Goal: Task Accomplishment & Management: Manage account settings

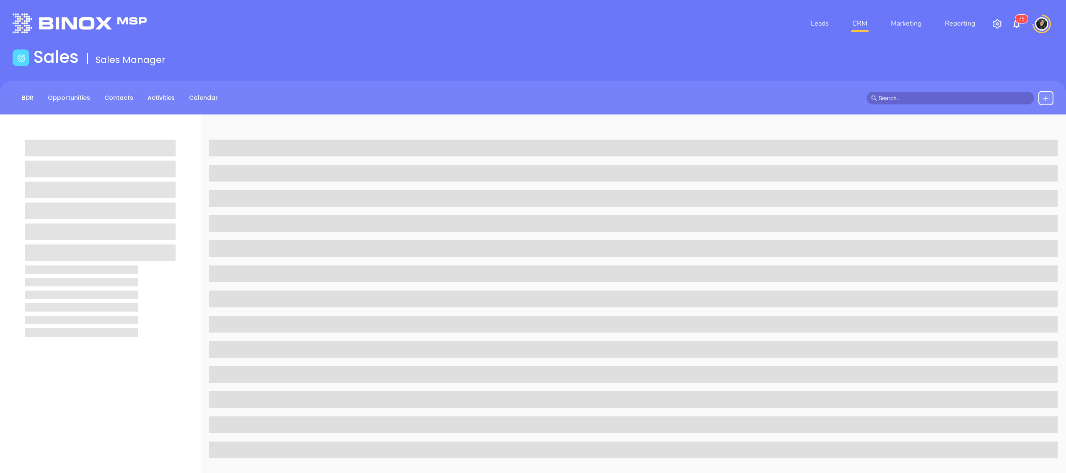
click at [960, 96] on input "text" at bounding box center [953, 97] width 151 height 9
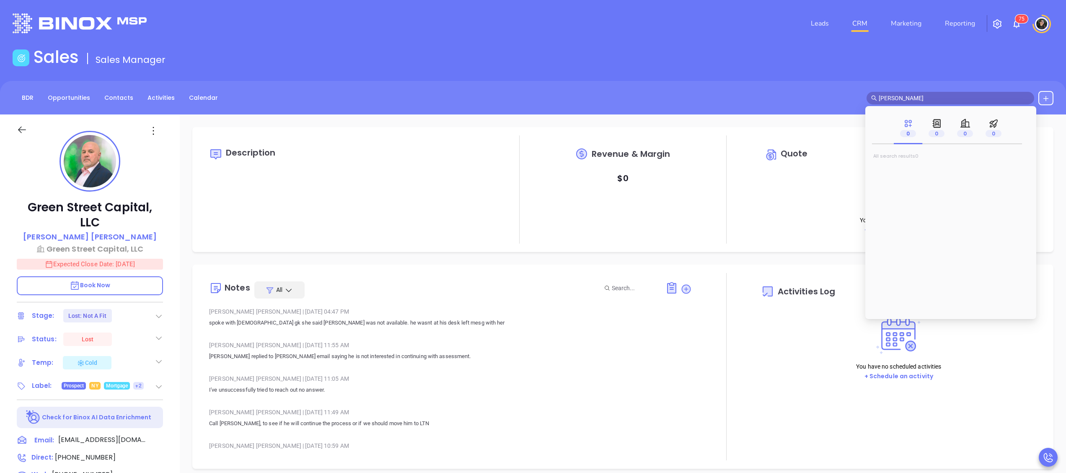
type input "mark gu"
type input "10:00 am"
type input "mark gui"
type input "[DATE]"
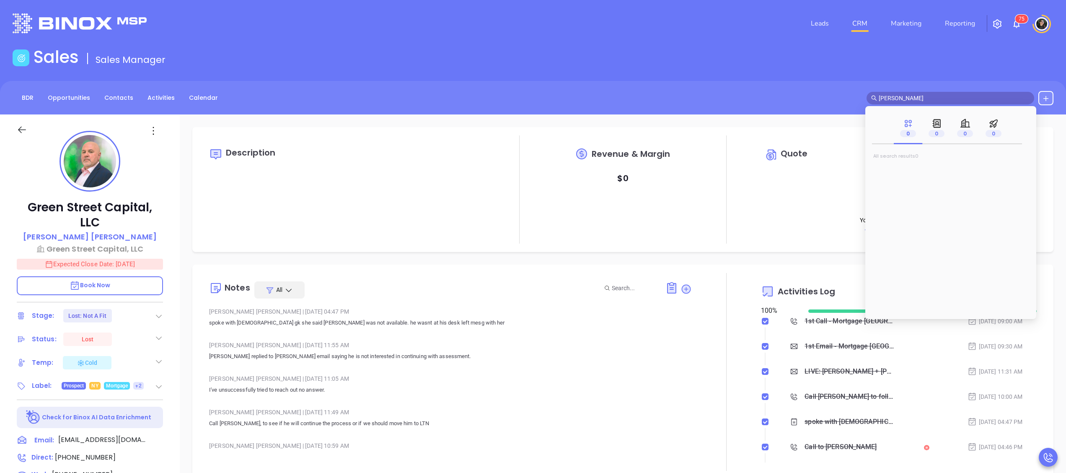
type input "mark guil"
type input "[PERSON_NAME]"
type input "mark guil"
click at [909, 168] on mark "Mark Guil" at bounding box center [906, 170] width 53 height 10
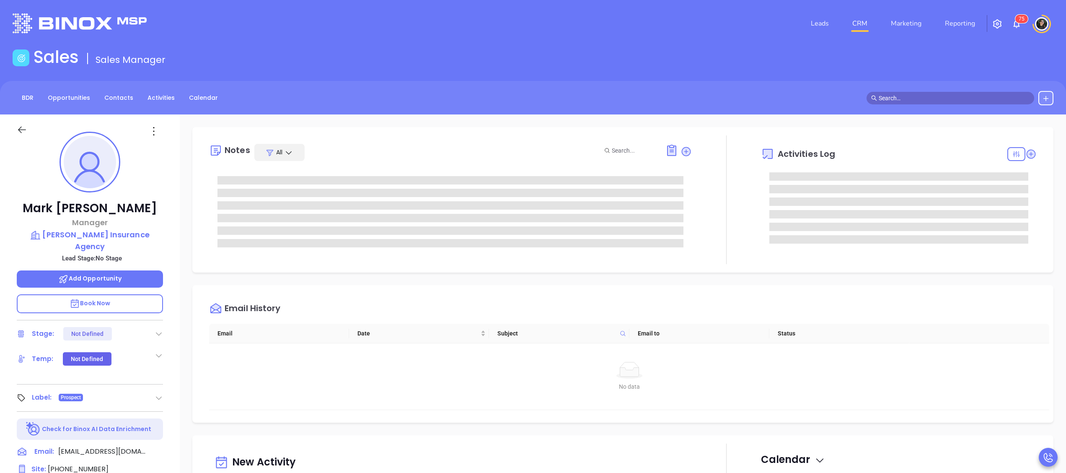
type input "[PERSON_NAME]"
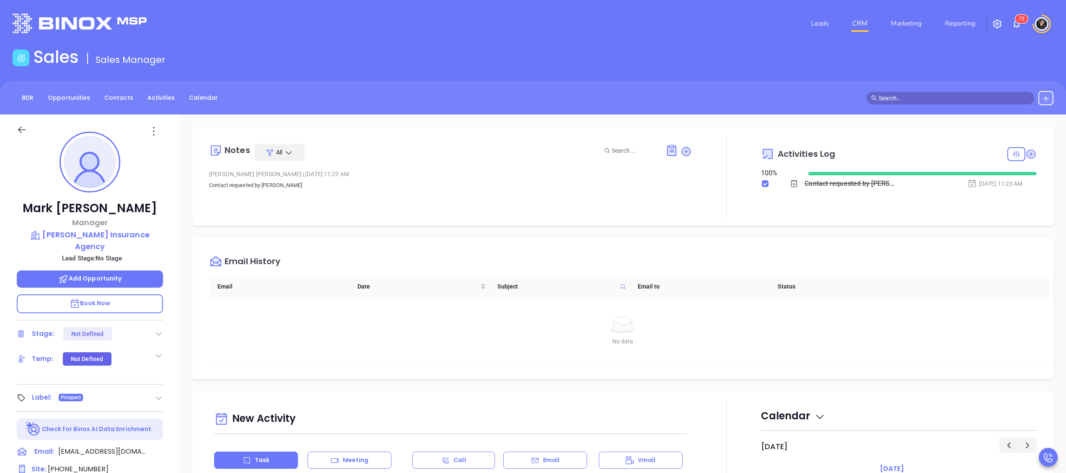
click at [868, 19] on link "CRM" at bounding box center [860, 23] width 22 height 17
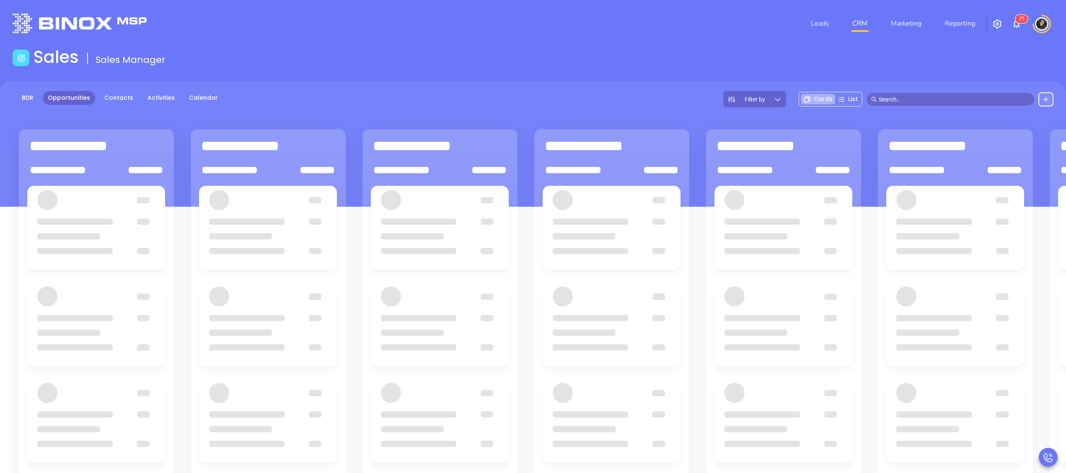
click at [483, 49] on div "Sales Sales Manager" at bounding box center [533, 58] width 1051 height 23
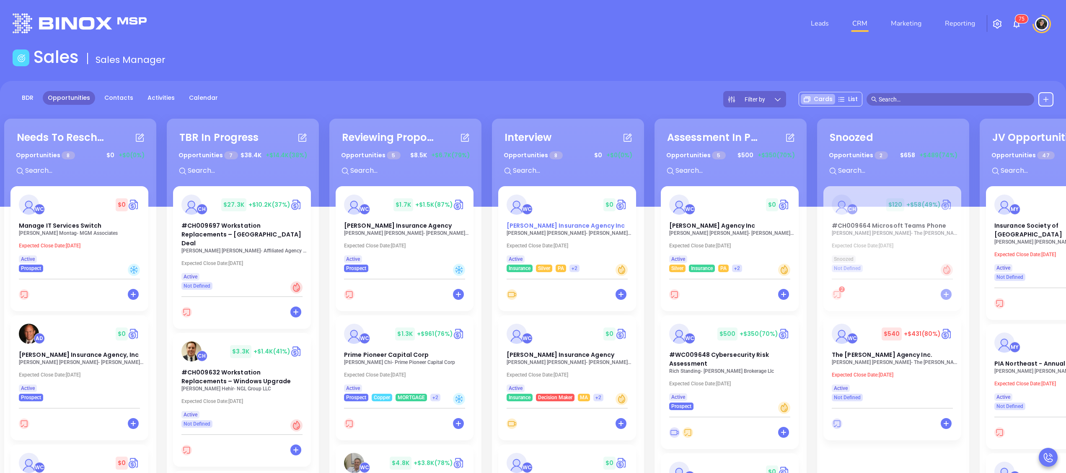
click at [544, 220] on div "WC $ 0 Straub Insurance Agency Inc" at bounding box center [566, 212] width 131 height 36
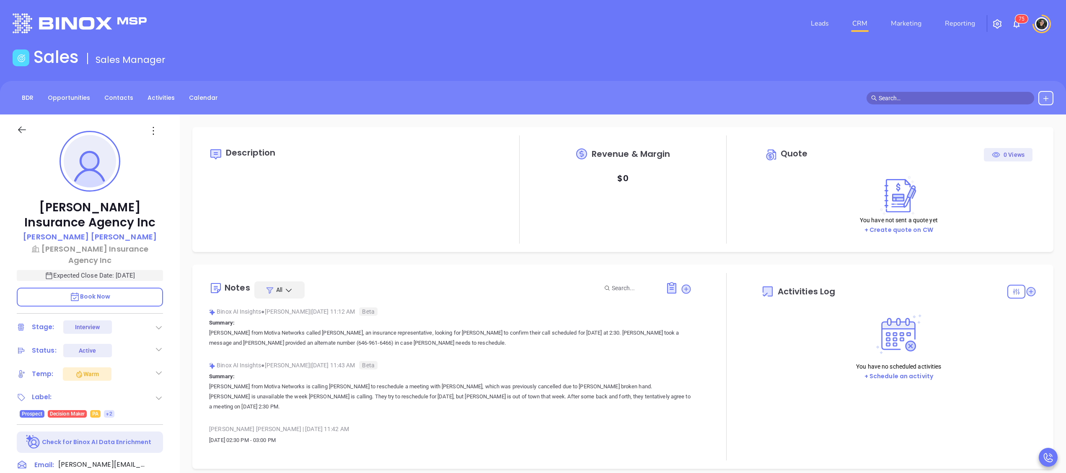
type input "[DATE]"
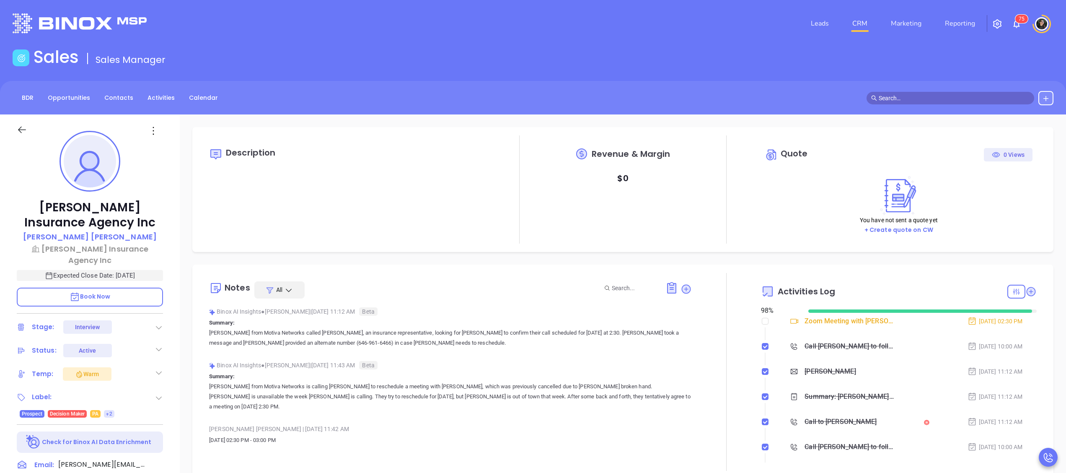
type input "[PERSON_NAME]"
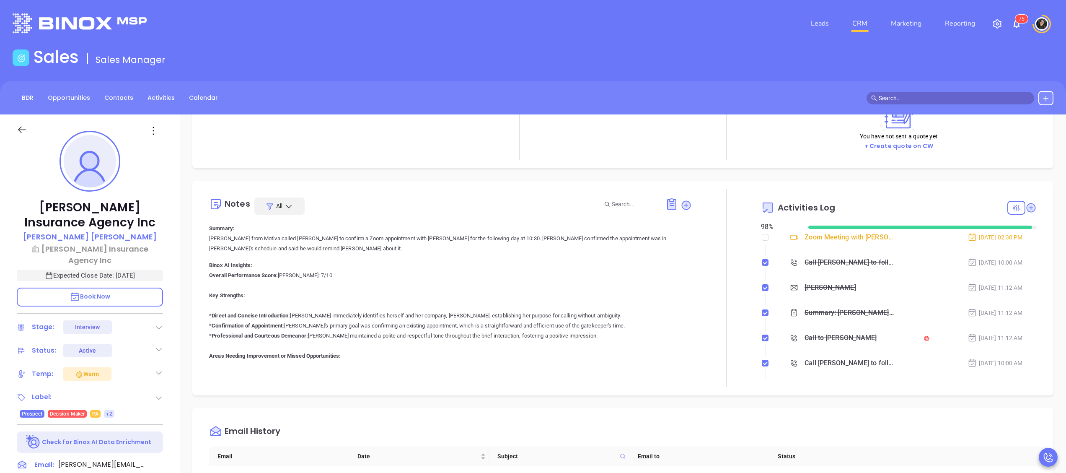
scroll to position [922, 0]
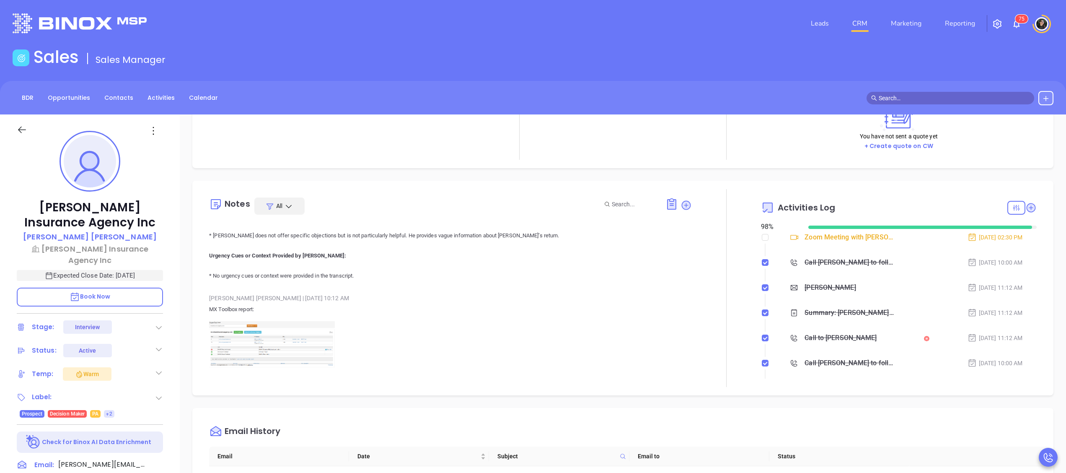
click at [264, 321] on img at bounding box center [272, 344] width 126 height 47
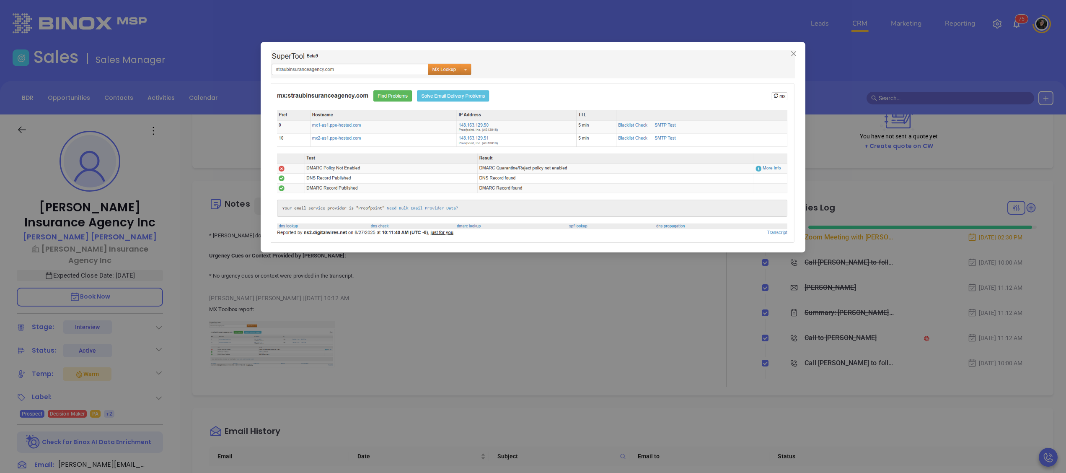
click at [516, 327] on div at bounding box center [533, 236] width 1066 height 473
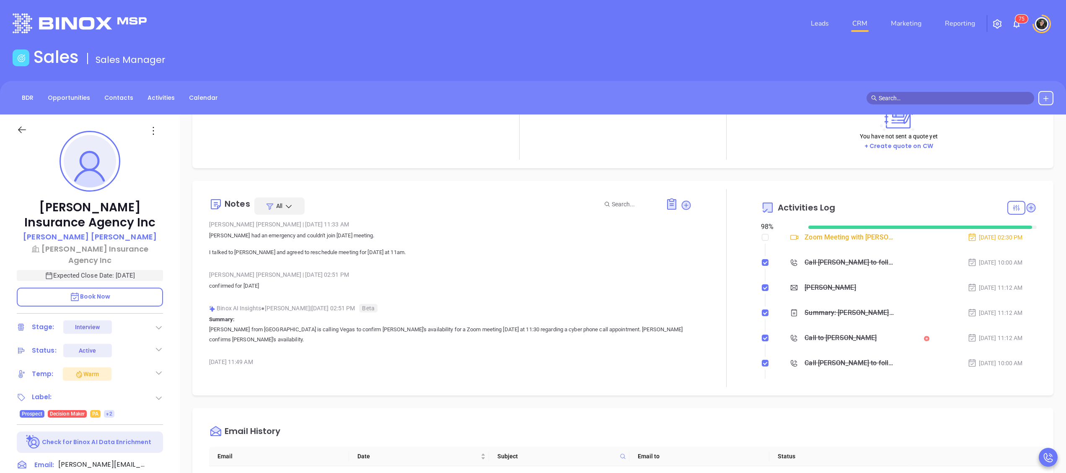
scroll to position [335, 0]
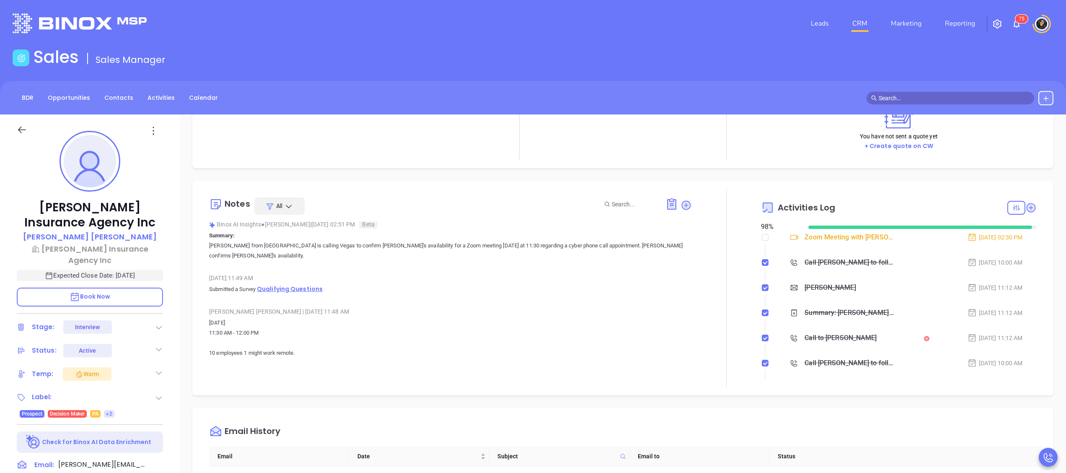
click at [291, 284] on span "Qualifying Questions" at bounding box center [290, 288] width 66 height 8
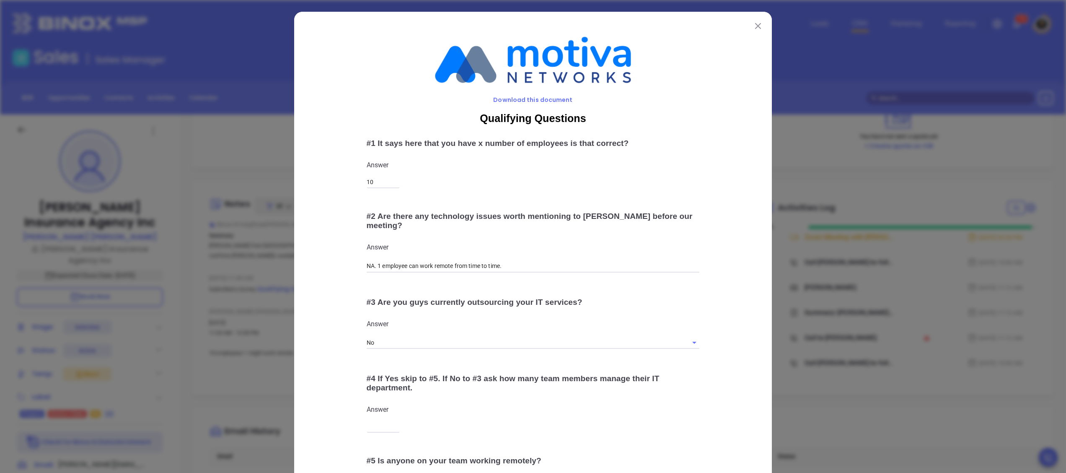
drag, startPoint x: 756, startPoint y: 26, endPoint x: 524, endPoint y: 142, distance: 259.3
click at [756, 26] on button at bounding box center [757, 25] width 11 height 11
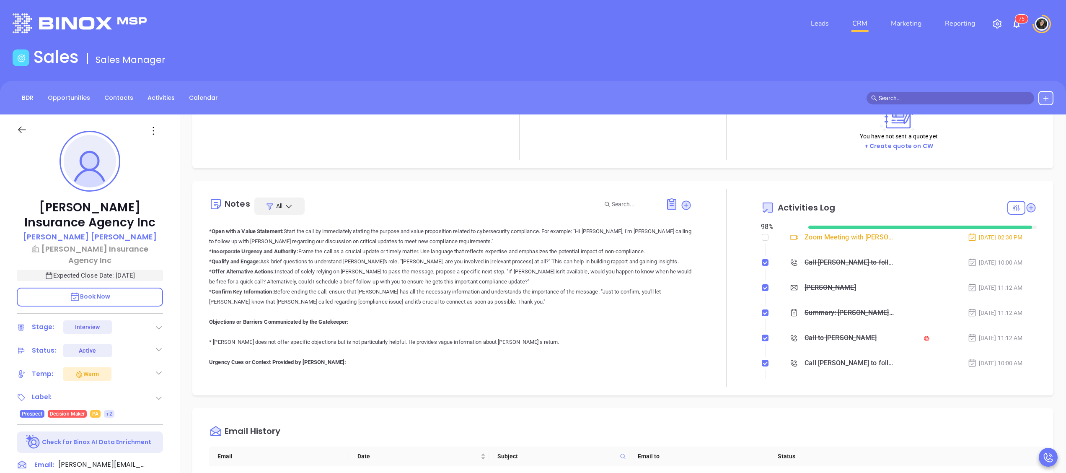
scroll to position [922, 0]
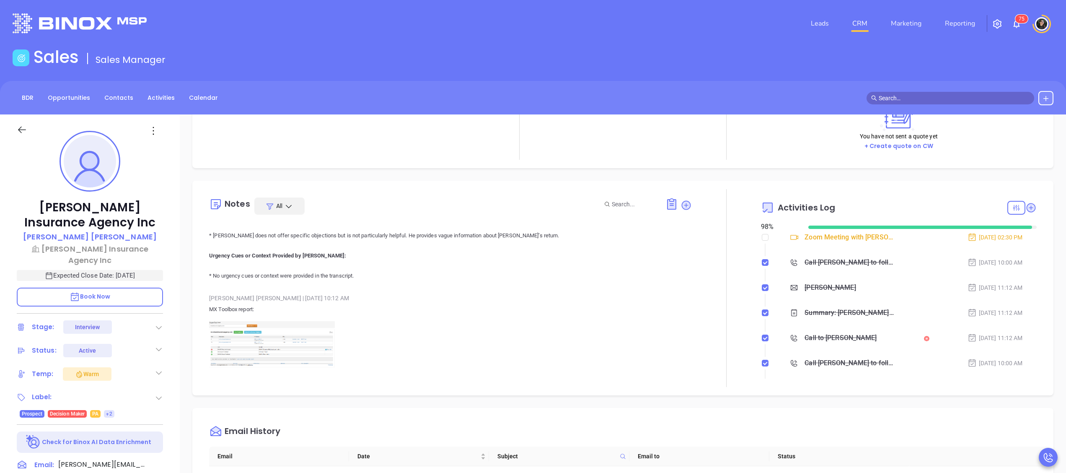
click at [261, 321] on img at bounding box center [272, 344] width 126 height 47
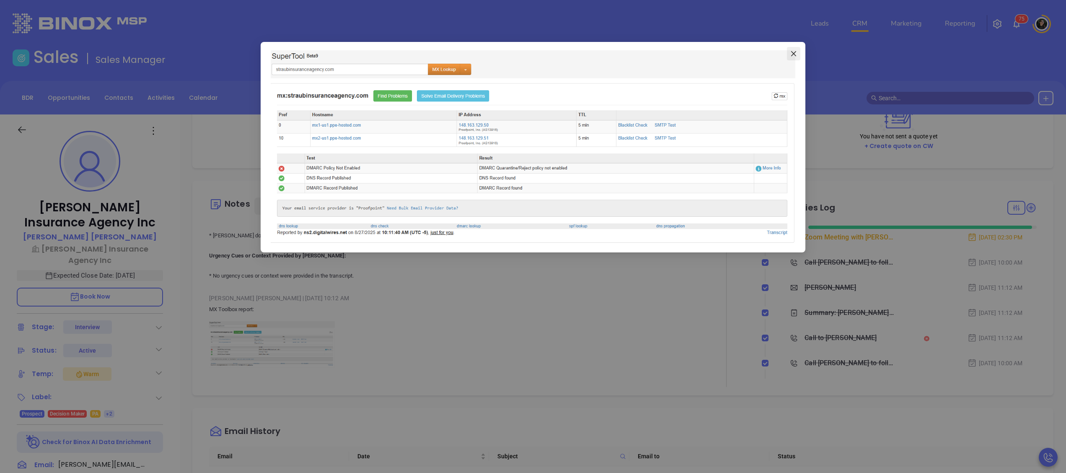
click at [796, 49] on button "Close" at bounding box center [793, 53] width 13 height 13
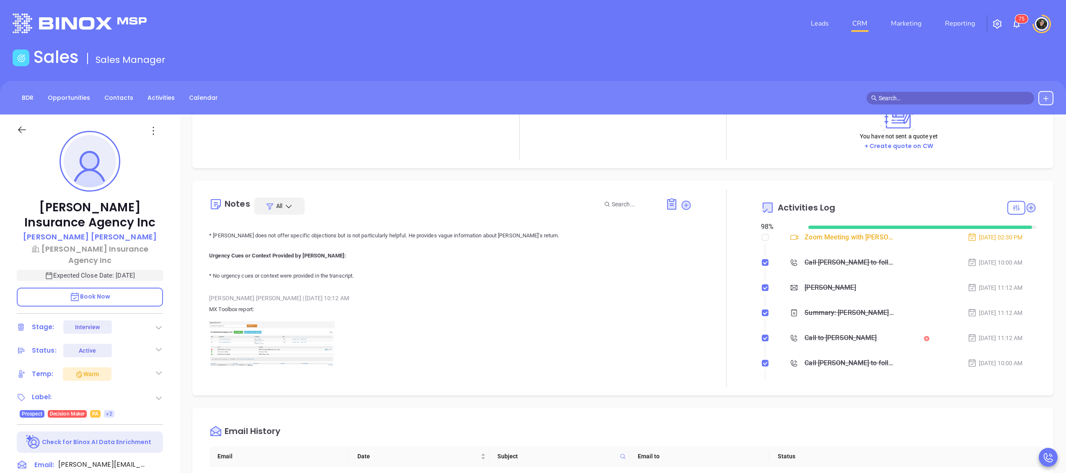
click at [871, 26] on li "CRM" at bounding box center [859, 23] width 39 height 17
click at [868, 23] on link "CRM" at bounding box center [860, 23] width 22 height 17
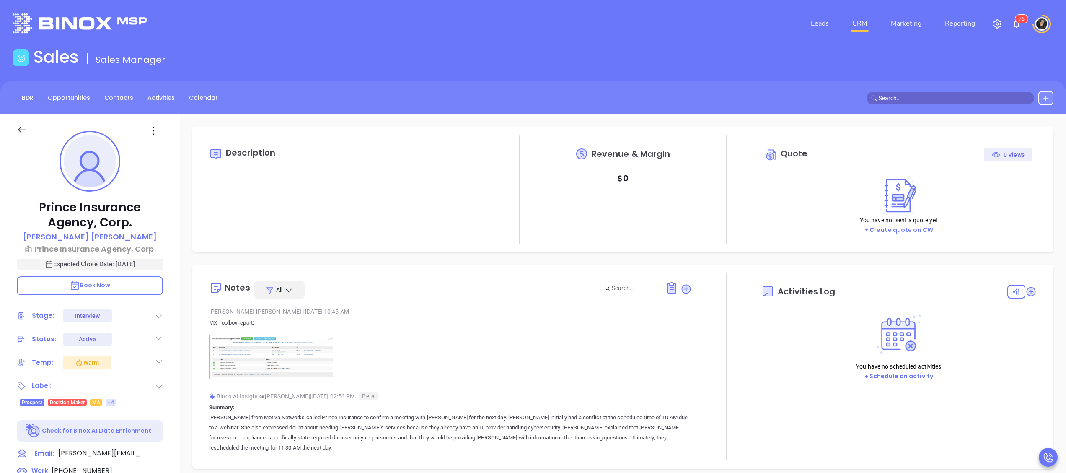
type input "[DATE]"
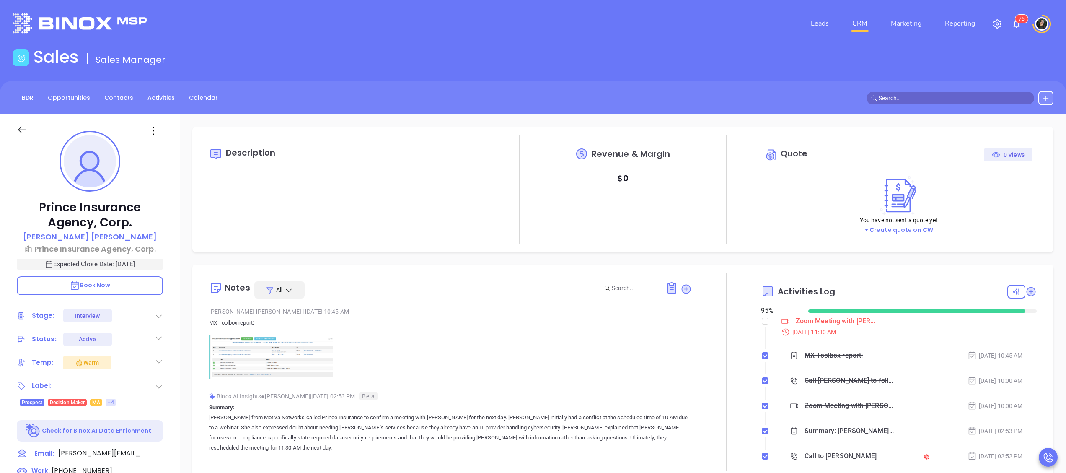
scroll to position [243, 0]
click at [762, 323] on input "checkbox" at bounding box center [765, 321] width 7 height 7
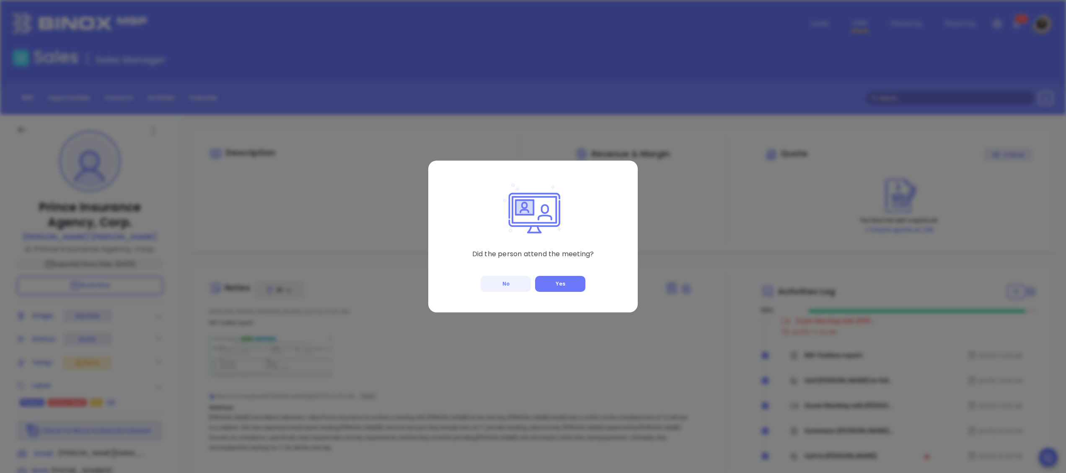
click at [512, 284] on button "No" at bounding box center [506, 284] width 50 height 16
checkbox input "true"
type input "[PERSON_NAME]"
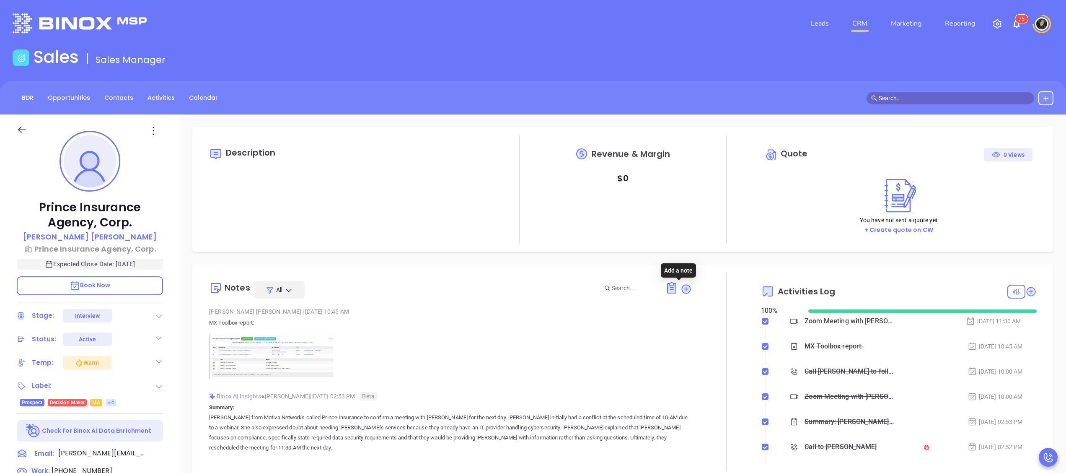
click at [680, 289] on icon at bounding box center [685, 288] width 11 height 11
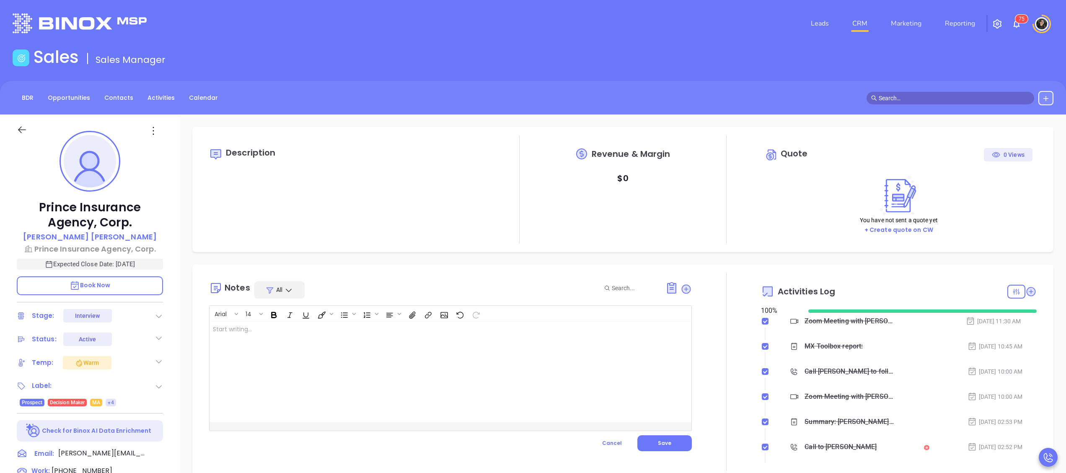
click at [411, 356] on div at bounding box center [433, 371] width 448 height 101
click at [661, 441] on span "Save" at bounding box center [664, 442] width 13 height 7
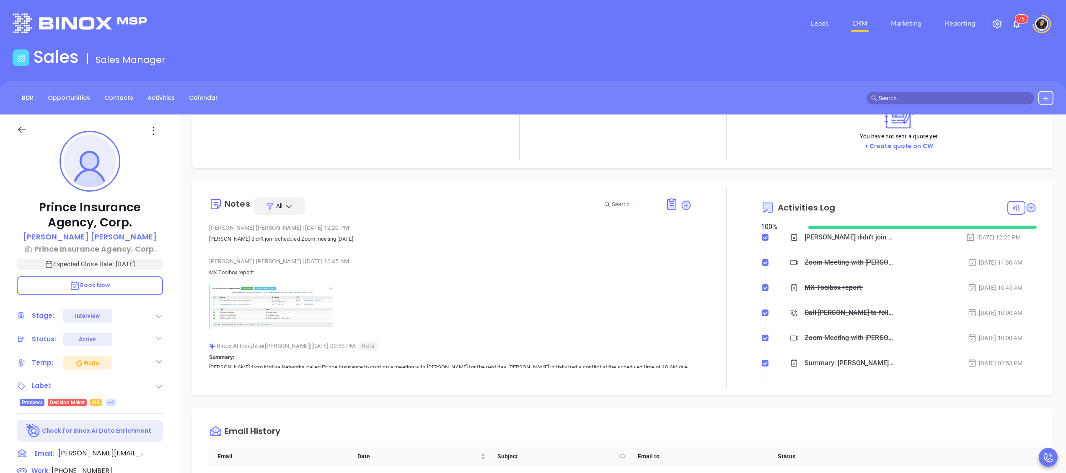
scroll to position [0, 0]
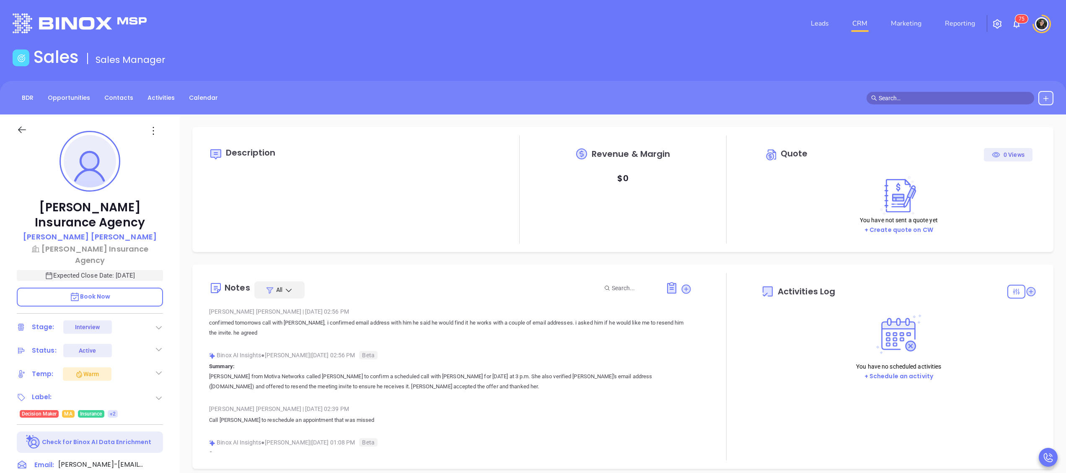
type input "[DATE]"
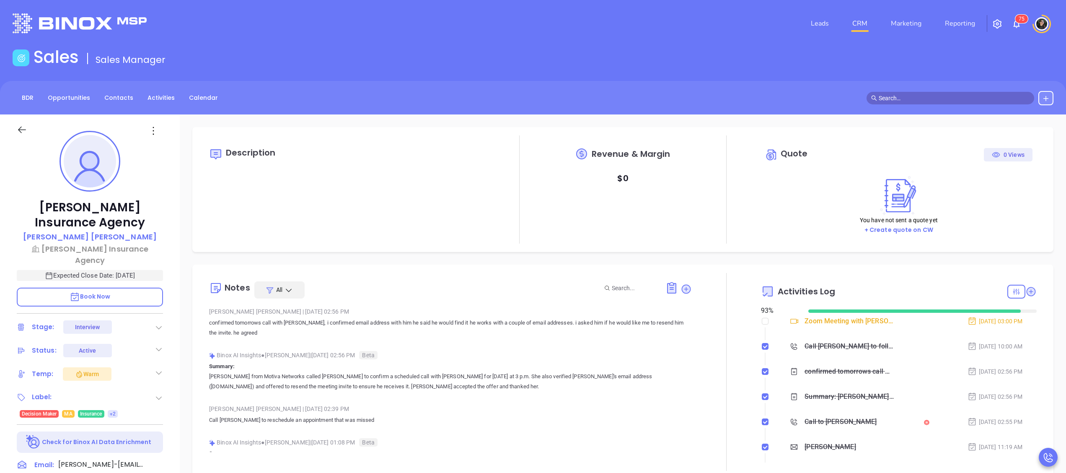
type input "[PERSON_NAME]"
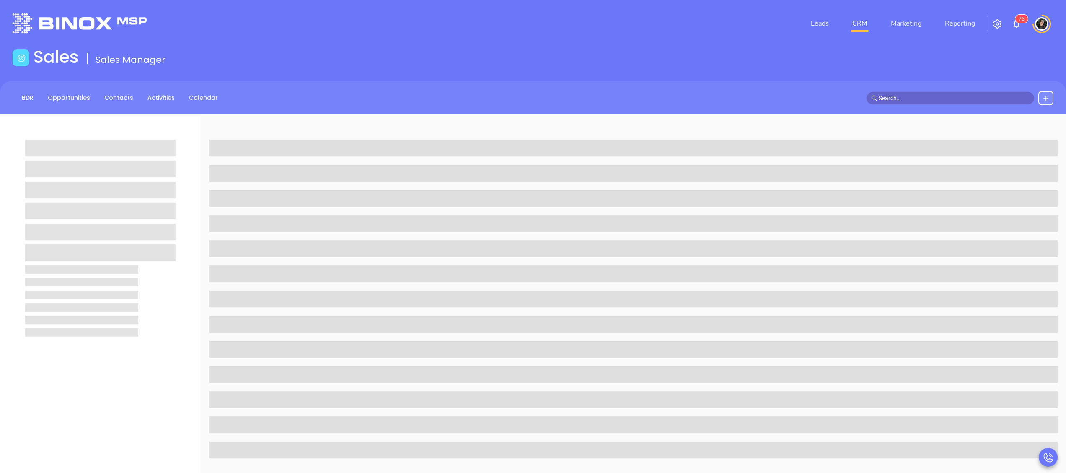
click at [934, 97] on input "text" at bounding box center [953, 97] width 151 height 9
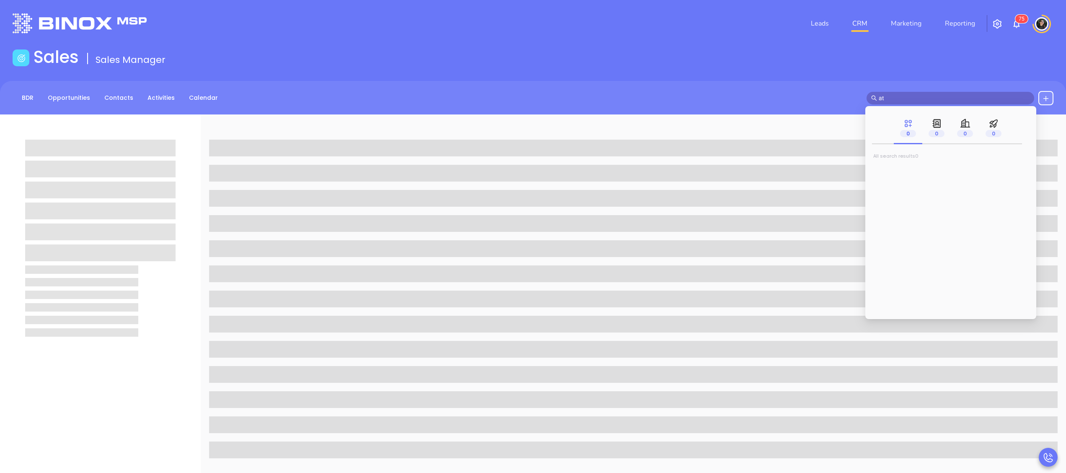
type input "ata"
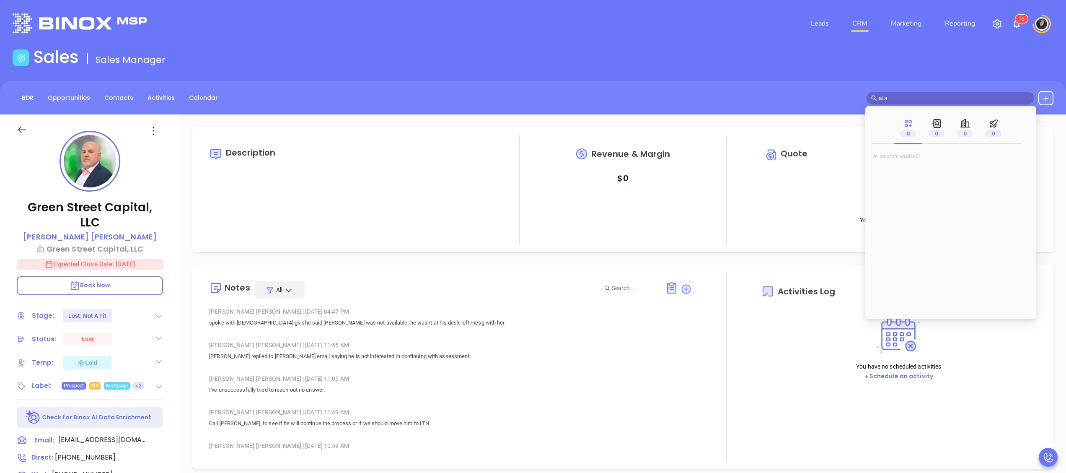
type input "[DATE]"
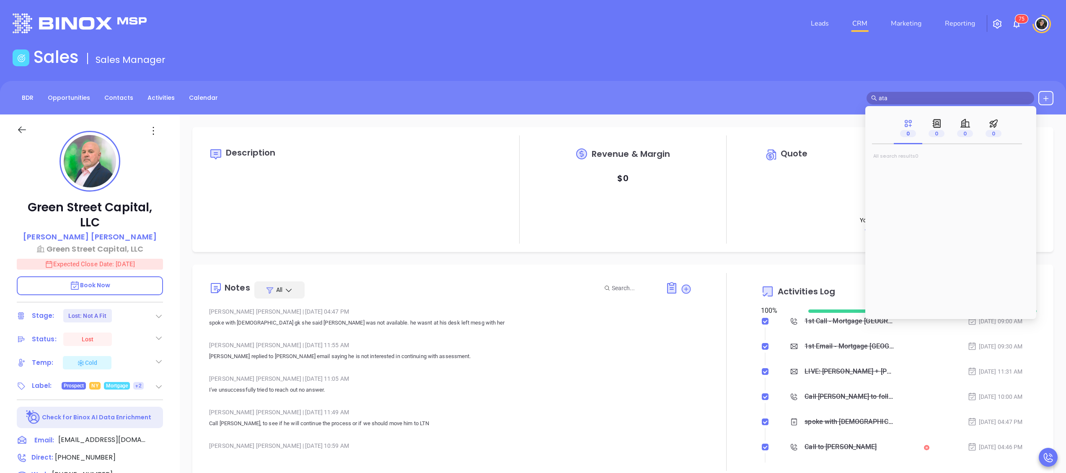
scroll to position [243, 0]
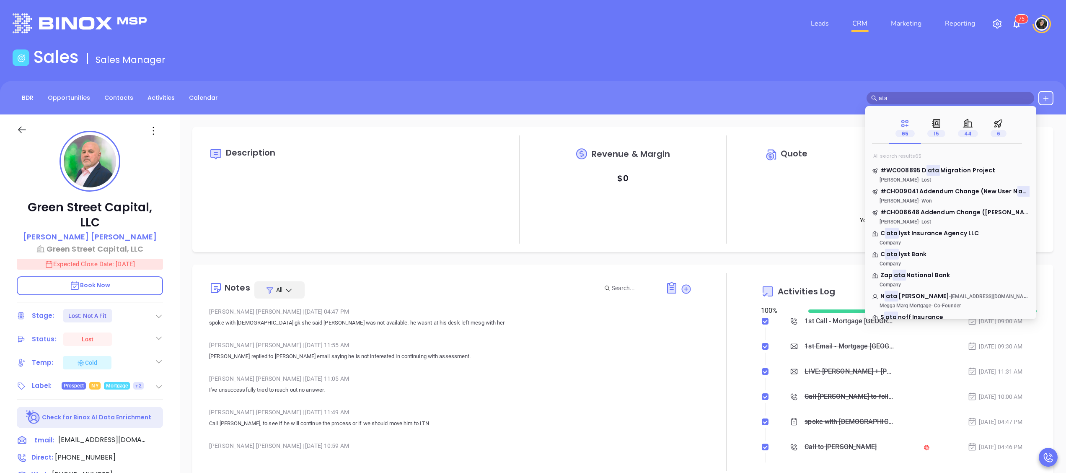
type input "[PERSON_NAME]"
type input "ata"
click at [932, 168] on mark "ata" at bounding box center [933, 170] width 14 height 10
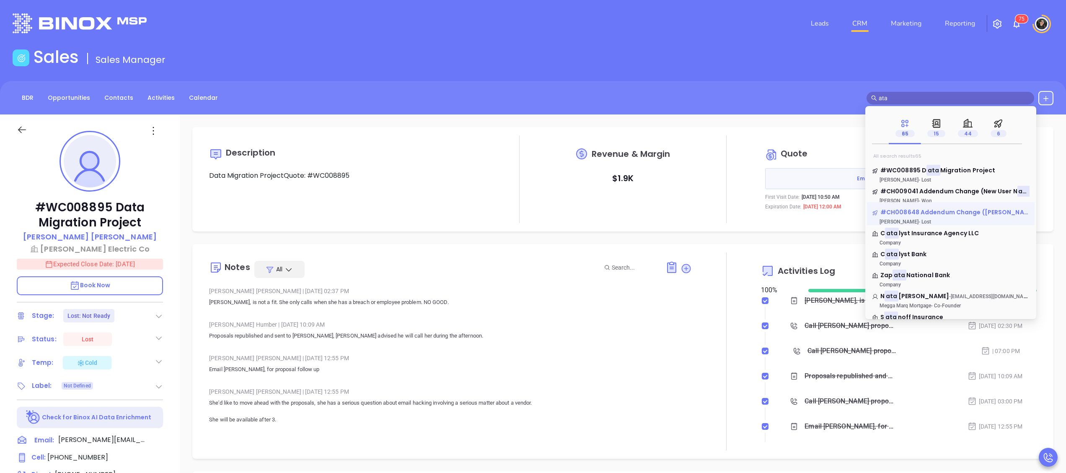
click at [964, 210] on span "#CH008648 Addendum Change (Michele C" at bounding box center [957, 212] width 155 height 8
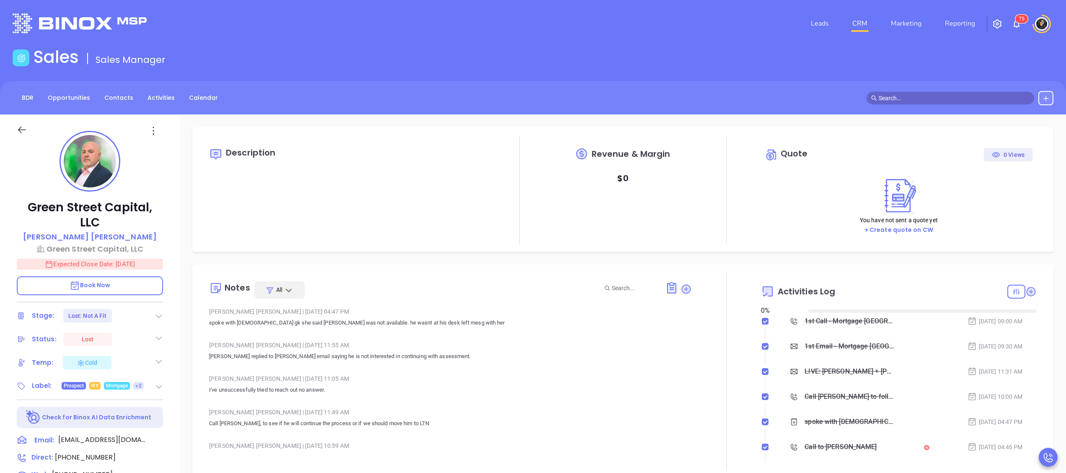
type input "[DATE]"
type input "[PERSON_NAME]"
click at [855, 26] on link "CRM" at bounding box center [860, 23] width 22 height 17
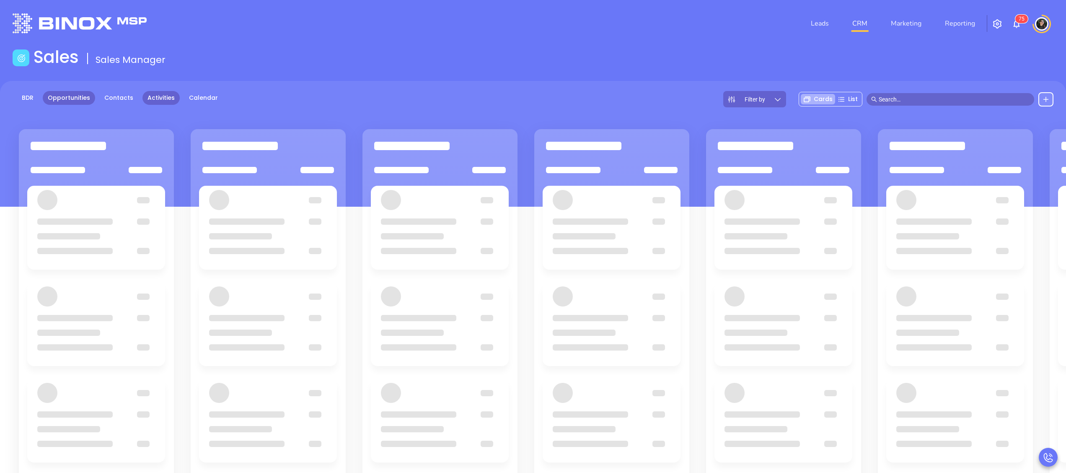
click at [142, 98] on link "Activities" at bounding box center [160, 98] width 37 height 14
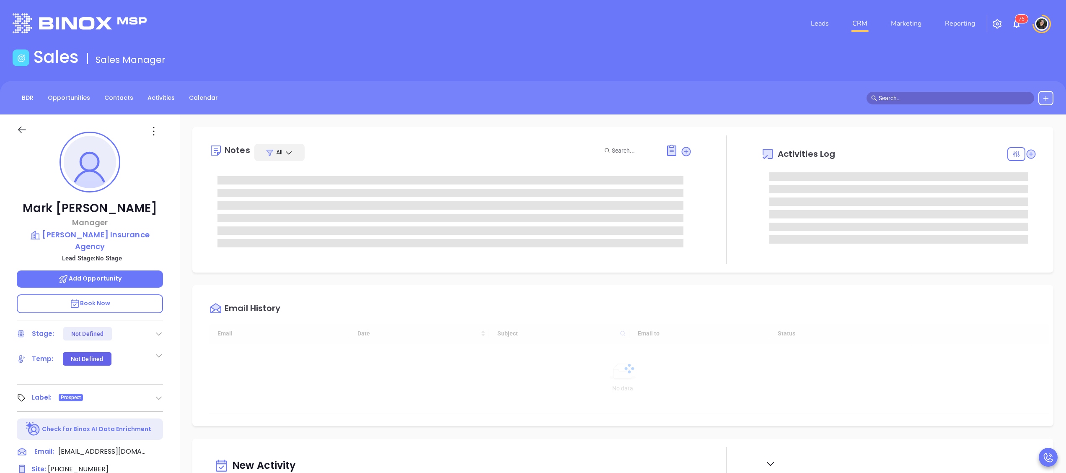
type input "[DATE]"
type input "[PERSON_NAME]"
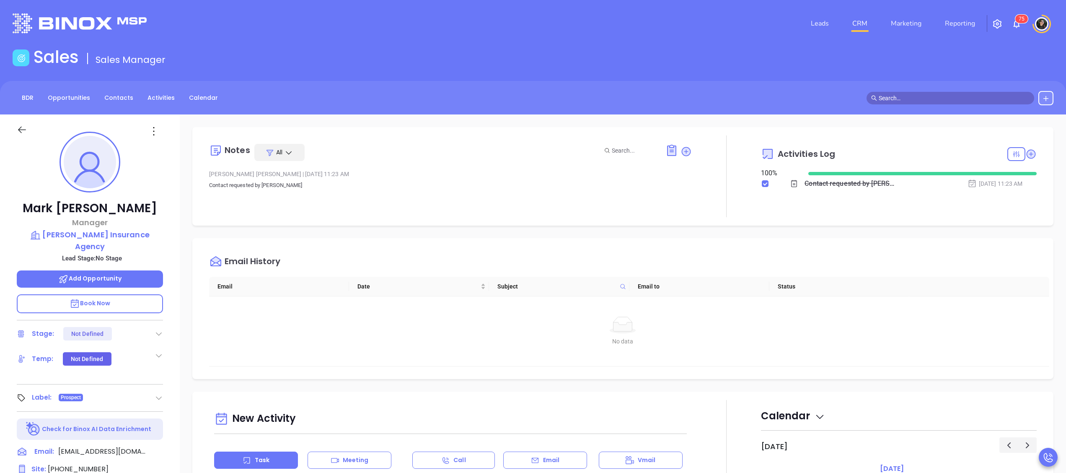
click at [868, 32] on nav "Leads CRM Marketing Reporting" at bounding box center [893, 23] width 188 height 30
click at [868, 23] on link "CRM" at bounding box center [860, 23] width 22 height 17
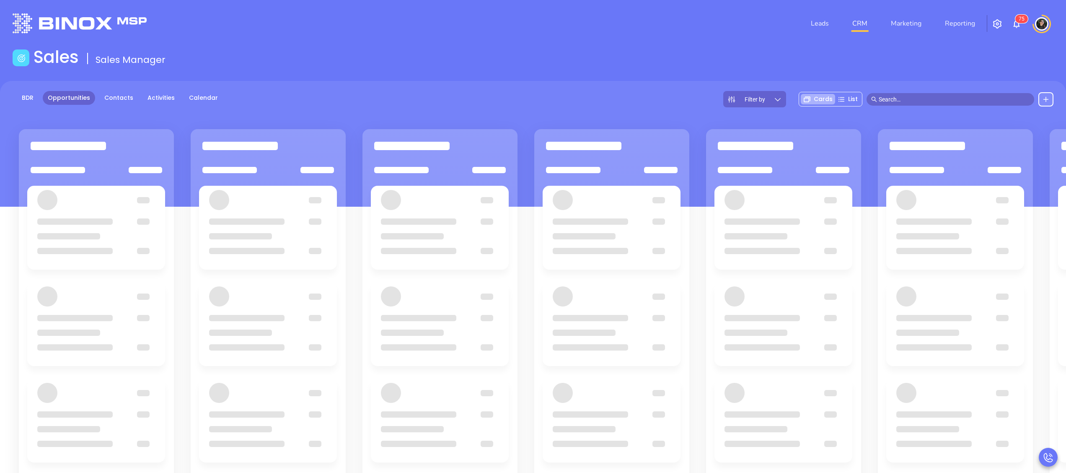
click at [891, 70] on div "Sales Sales Manager" at bounding box center [533, 58] width 1051 height 23
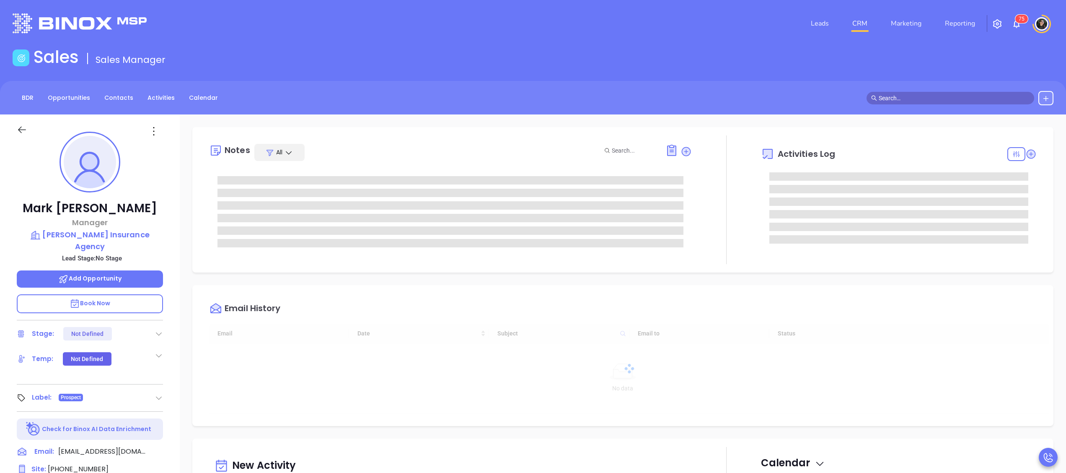
type input "[DATE]"
type input "[PERSON_NAME]"
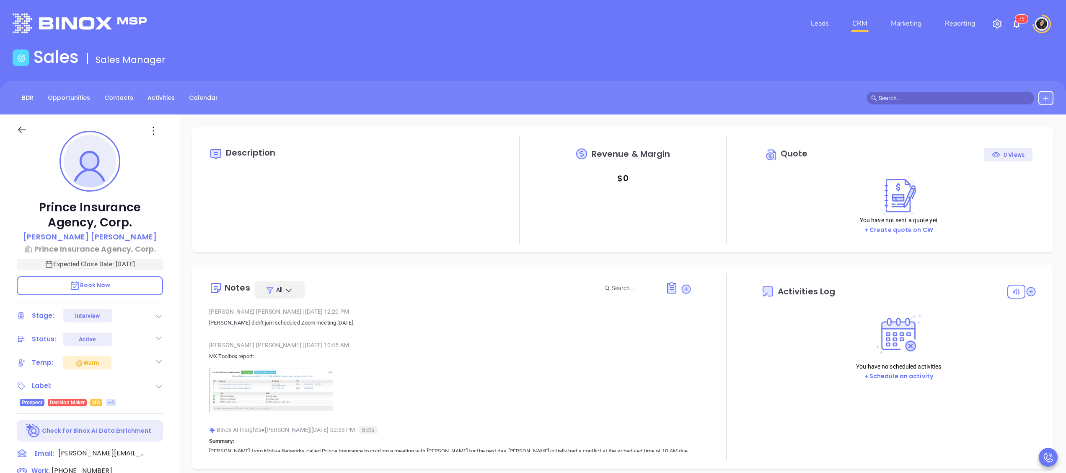
type input "[DATE]"
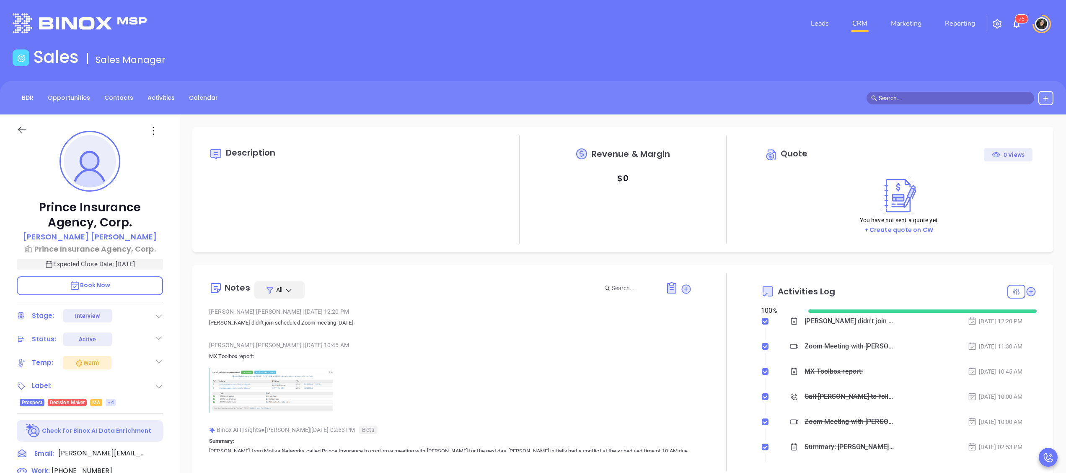
scroll to position [243, 0]
type input "[PERSON_NAME]"
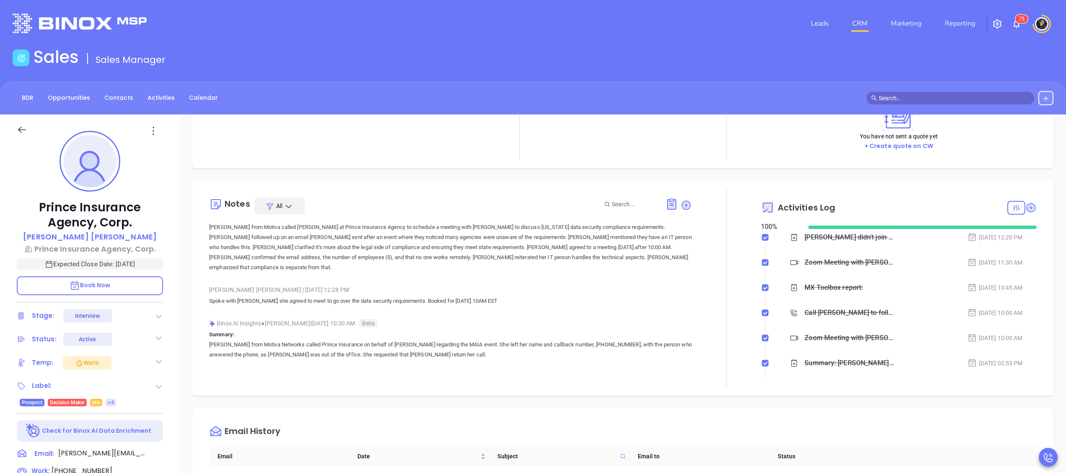
scroll to position [168, 0]
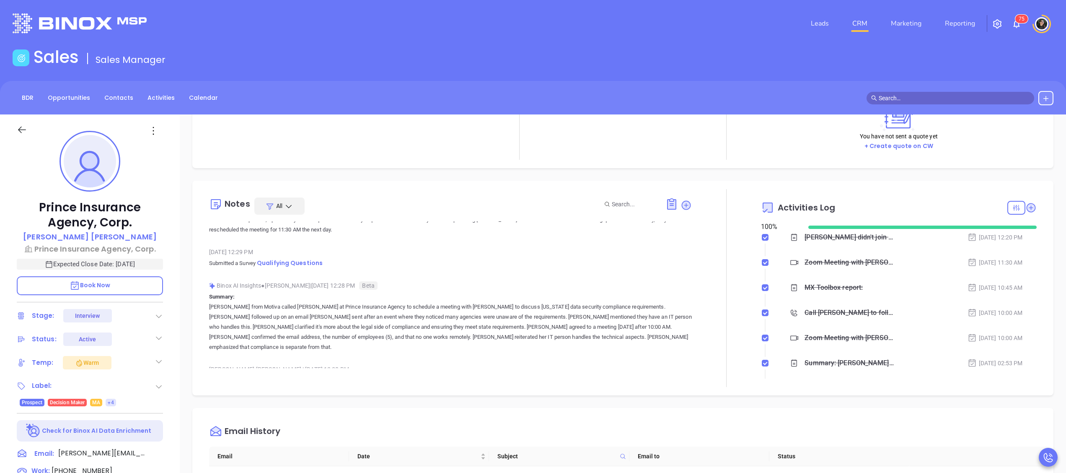
click at [160, 317] on icon at bounding box center [159, 316] width 8 height 8
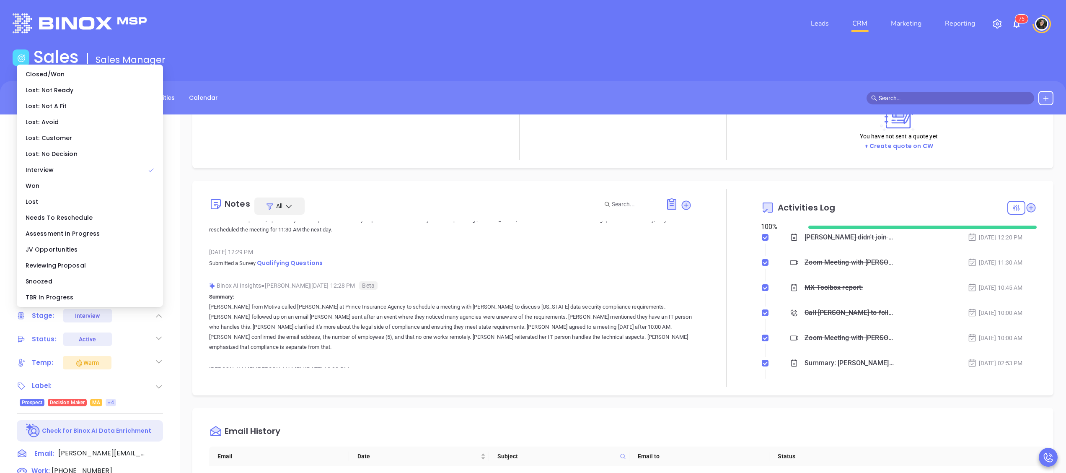
click at [432, 217] on div "Notes All Wendy Hernandez | Oct 7, 2025 12:20 PM Wendy didn't join scheduled Zo…" at bounding box center [450, 288] width 483 height 198
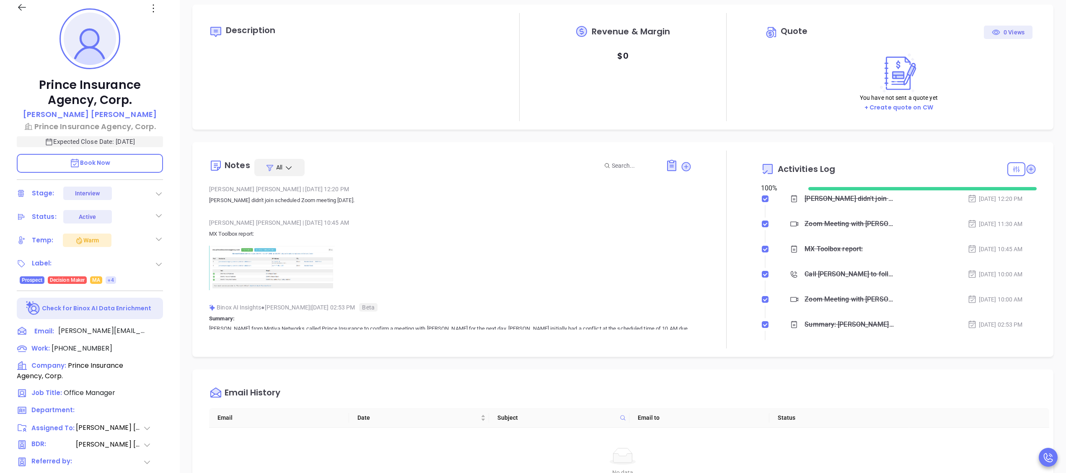
scroll to position [0, 0]
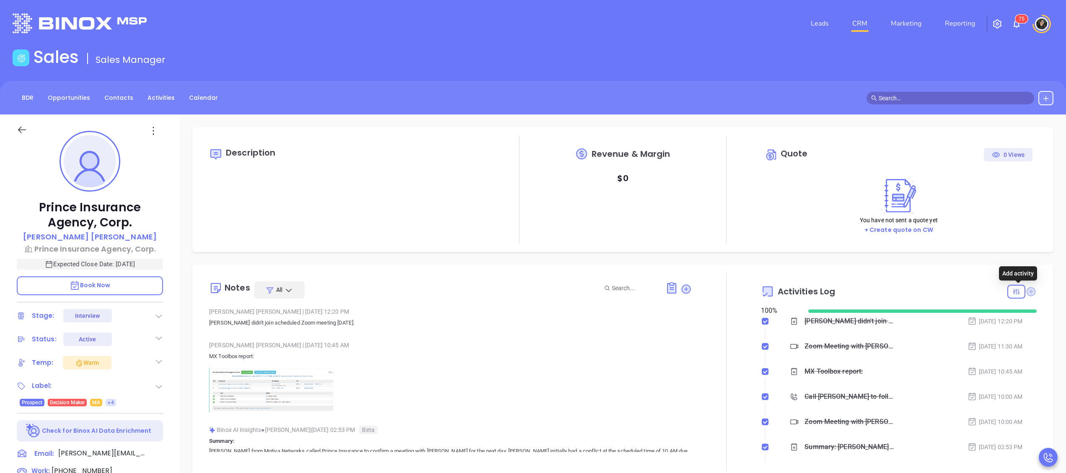
click at [1026, 292] on icon at bounding box center [1030, 291] width 9 height 9
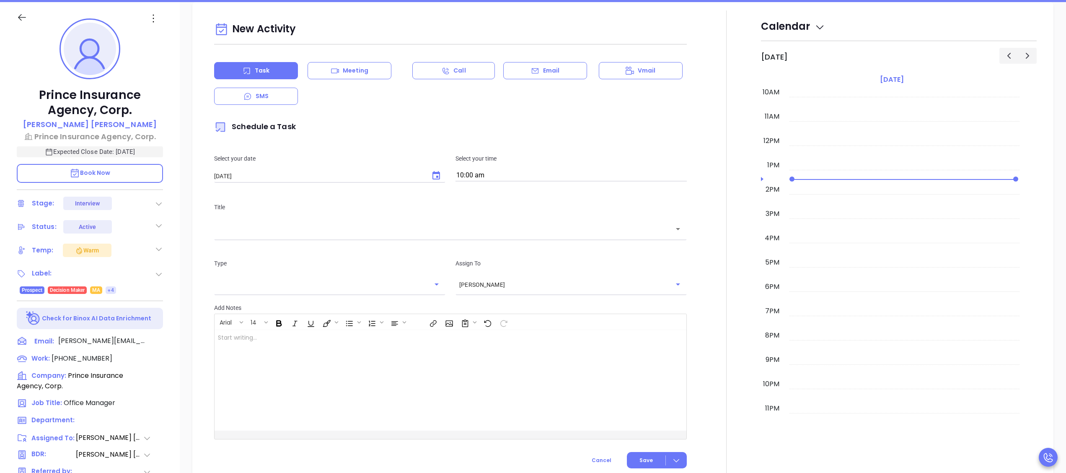
scroll to position [114, 0]
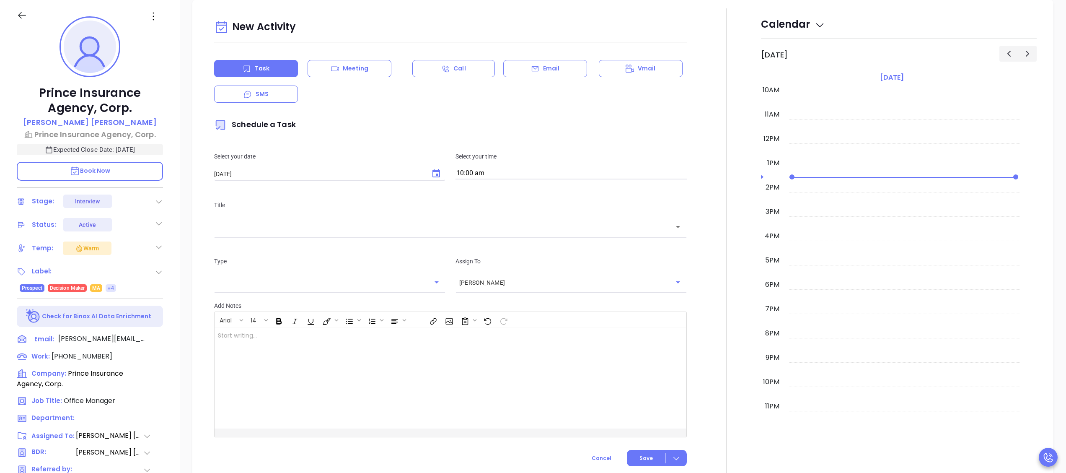
click at [464, 225] on input "text" at bounding box center [444, 227] width 452 height 10
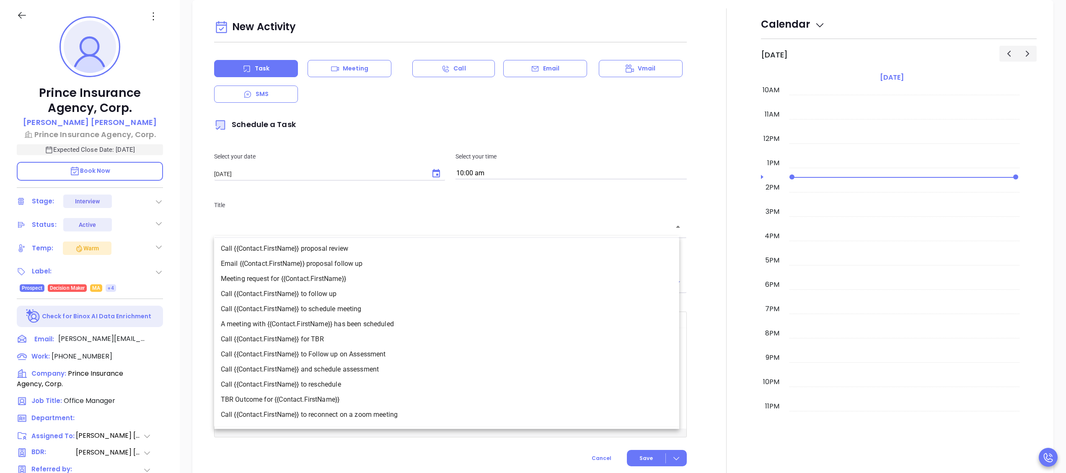
click at [719, 188] on div at bounding box center [726, 241] width 69 height 466
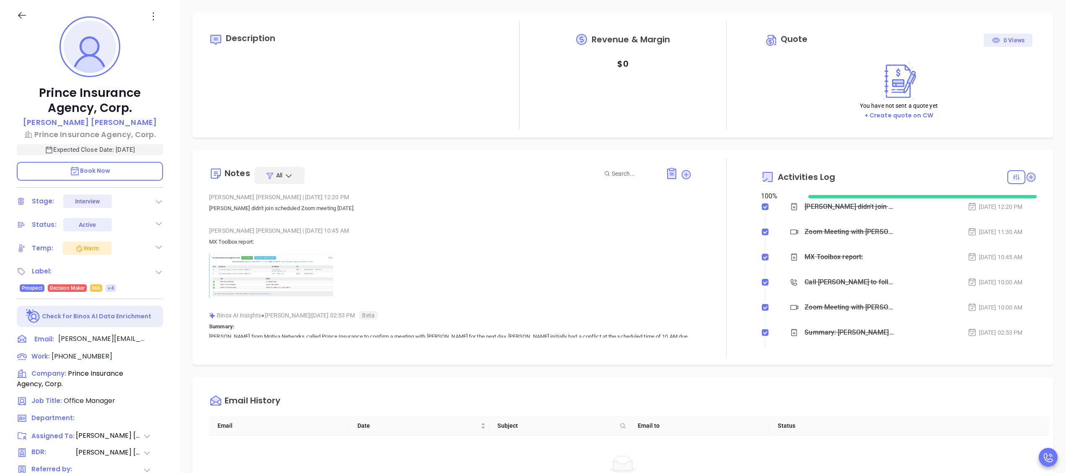
scroll to position [0, 0]
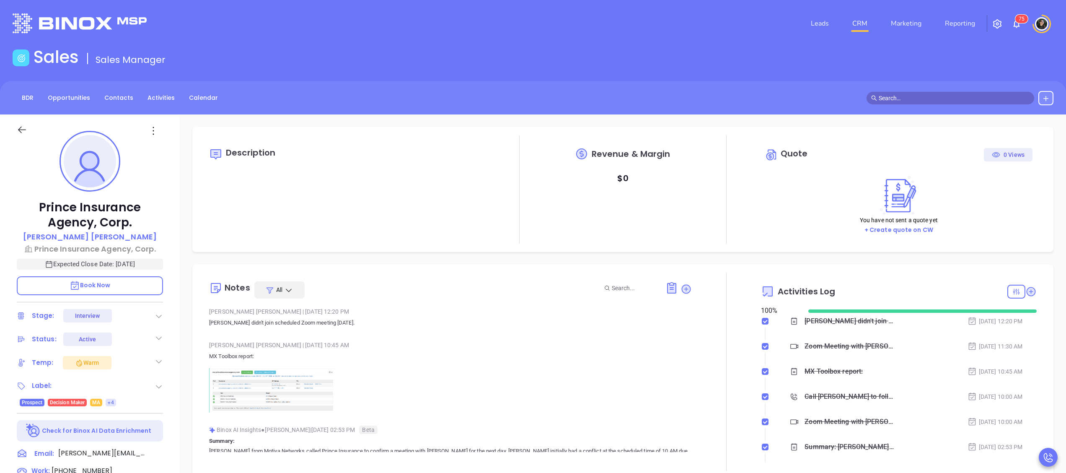
click at [855, 20] on link "CRM" at bounding box center [860, 23] width 22 height 17
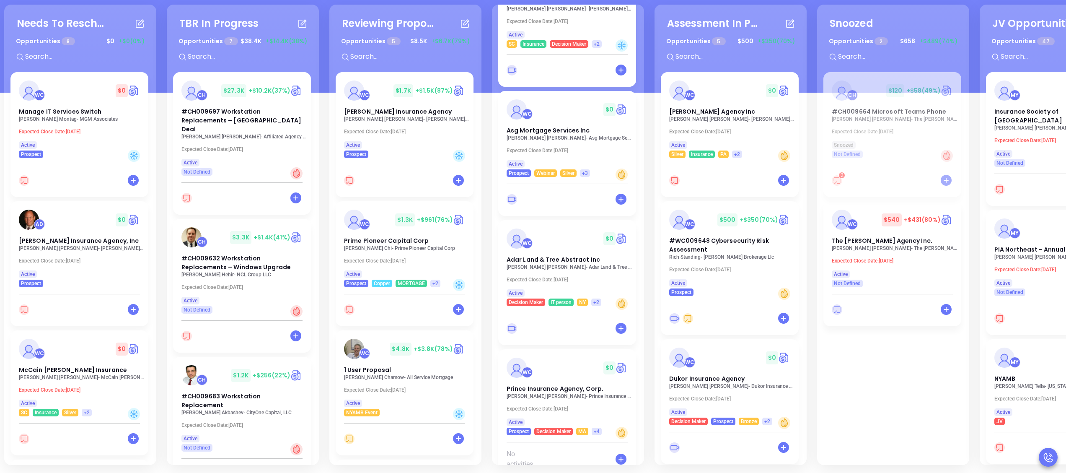
scroll to position [114, 0]
click at [572, 384] on span "Prince Insurance Agency, Corp." at bounding box center [554, 388] width 97 height 8
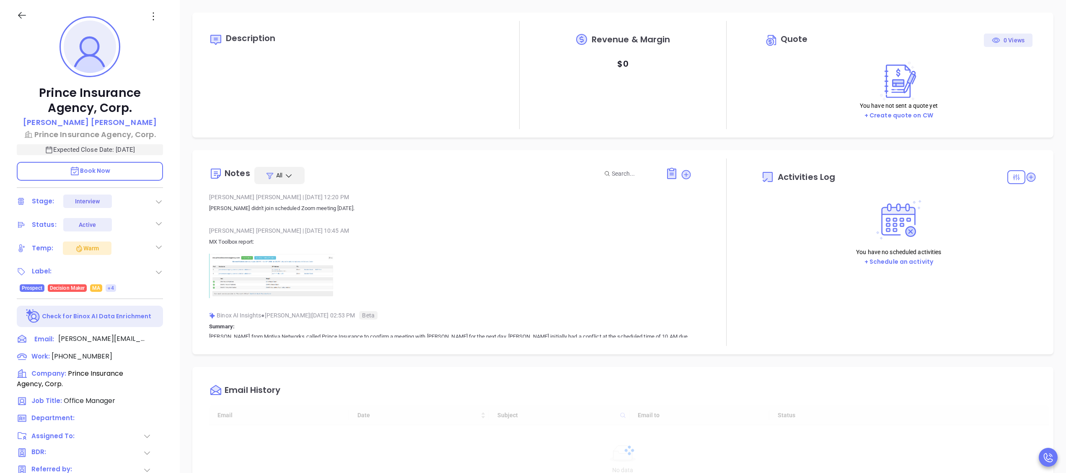
type input "[DATE]"
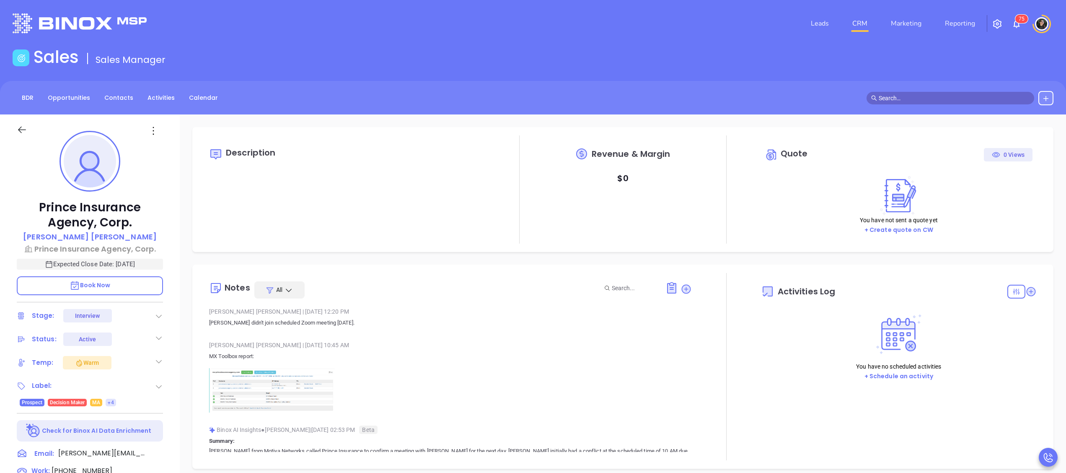
click at [159, 317] on icon at bounding box center [159, 316] width 8 height 8
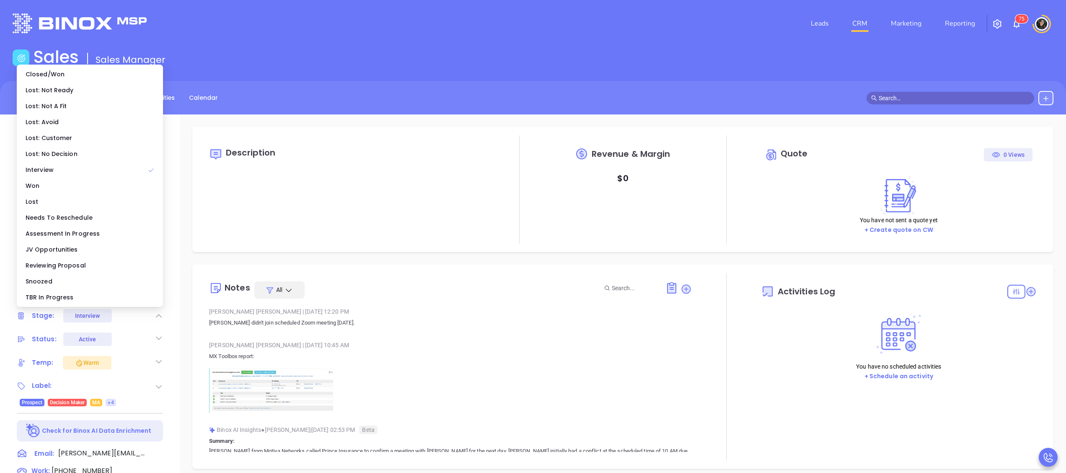
drag, startPoint x: 65, startPoint y: 216, endPoint x: 69, endPoint y: 214, distance: 4.5
click at [66, 216] on div "Needs To Reschedule" at bounding box center [89, 217] width 143 height 16
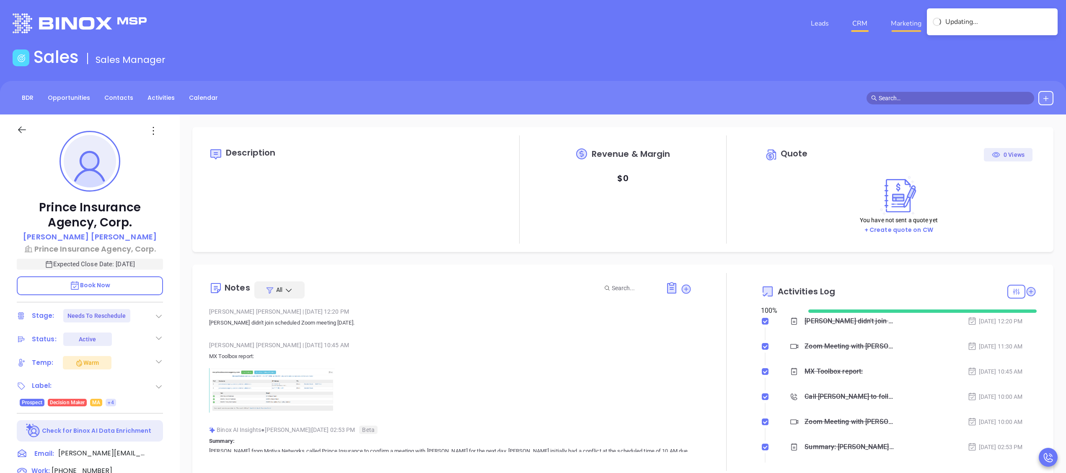
type input "[PERSON_NAME]"
click at [862, 23] on link "CRM" at bounding box center [860, 23] width 22 height 17
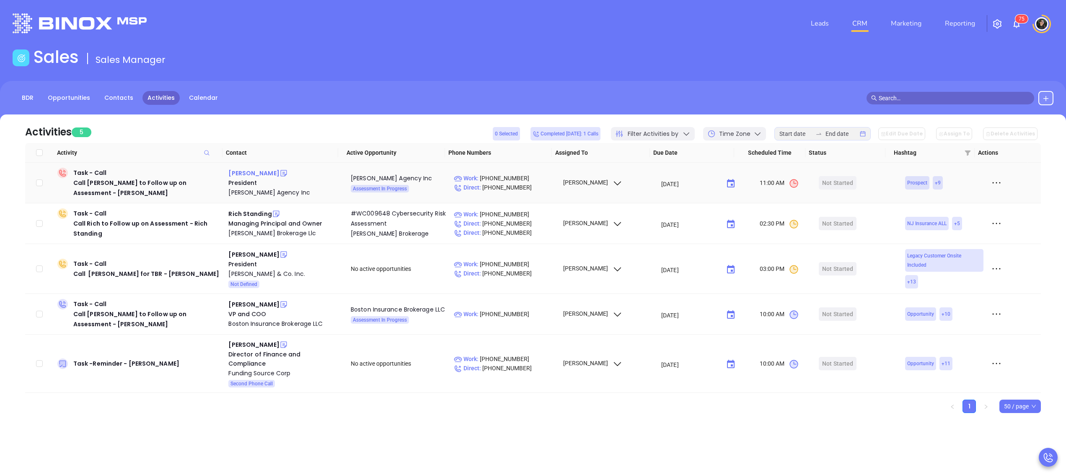
click at [243, 175] on div "[PERSON_NAME]" at bounding box center [253, 173] width 51 height 10
click at [238, 209] on div "Rich Standing" at bounding box center [249, 214] width 43 height 10
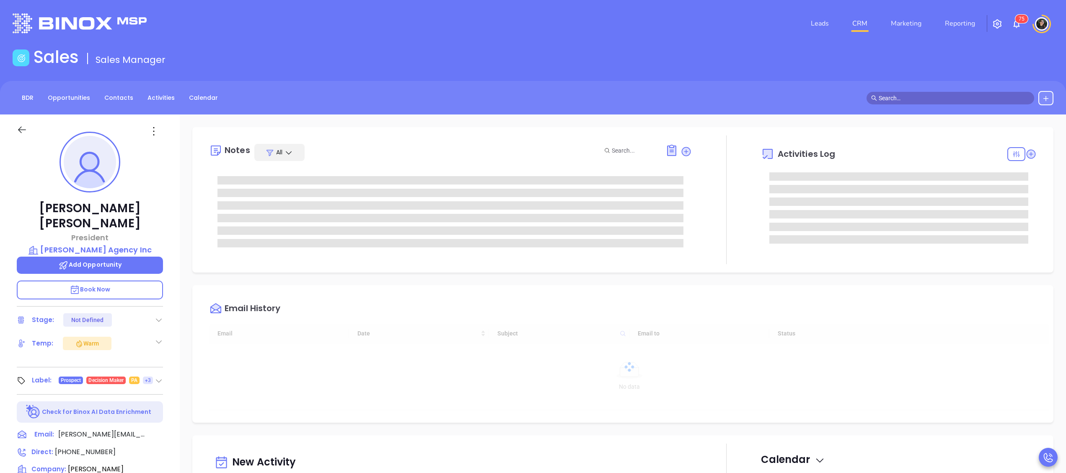
type input "[PERSON_NAME]"
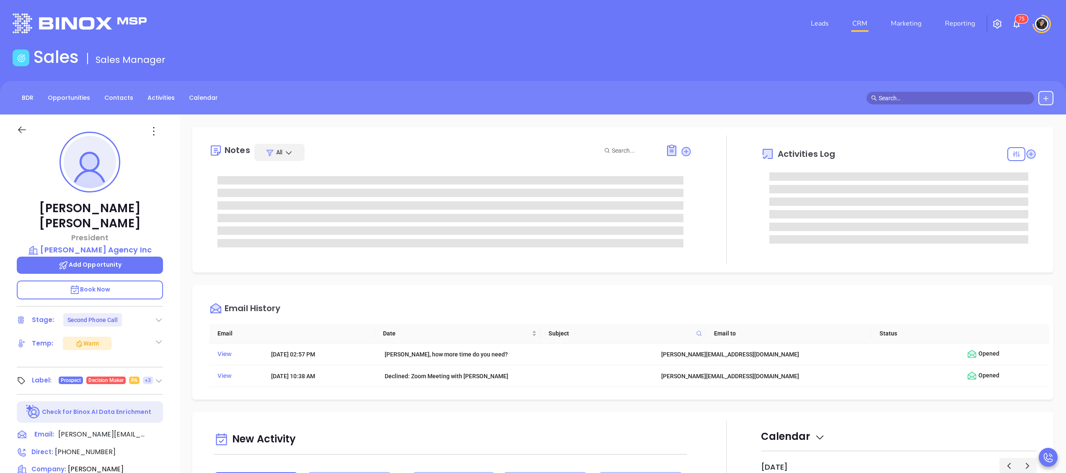
scroll to position [243, 0]
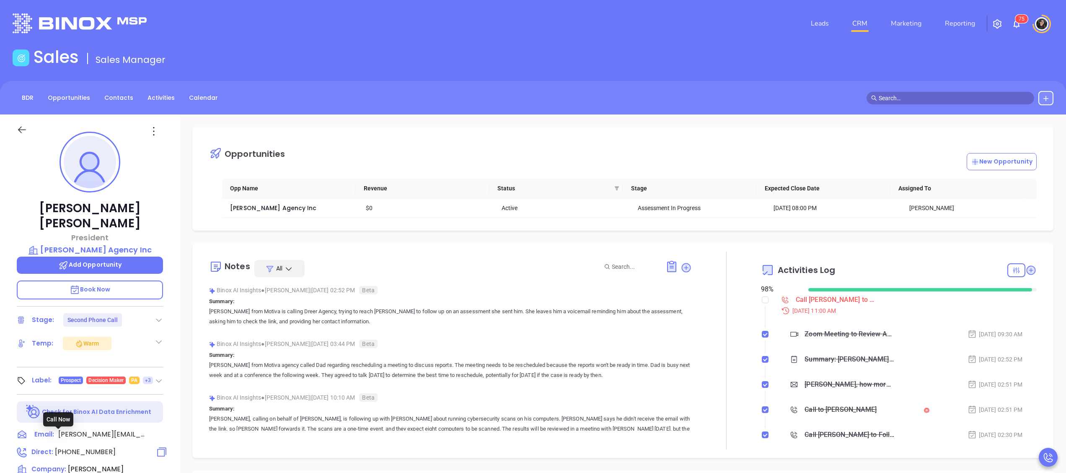
click at [90, 447] on span "(570) 421-6141" at bounding box center [85, 452] width 61 height 10
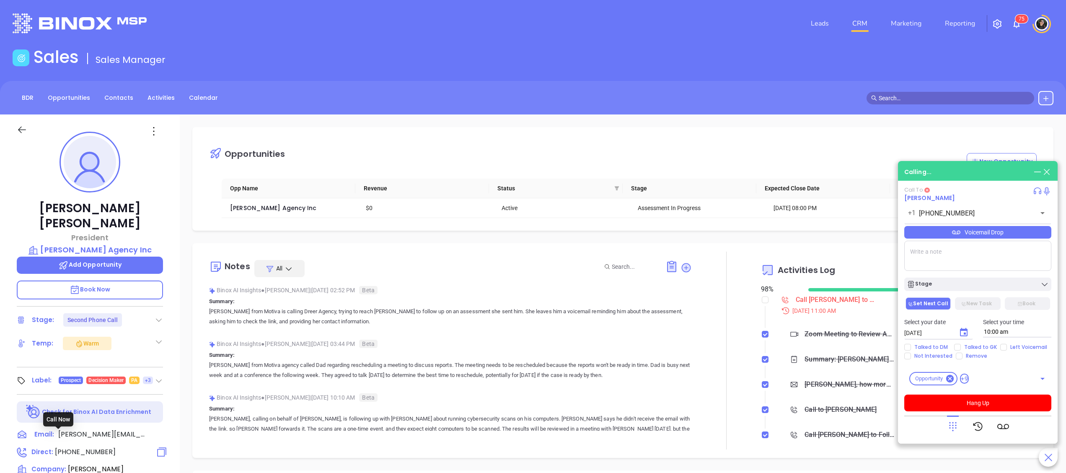
type input "(570) 421-6141"
click at [798, 304] on div "Call Ted to Follow up on Assessment - Ted Butz" at bounding box center [836, 299] width 80 height 13
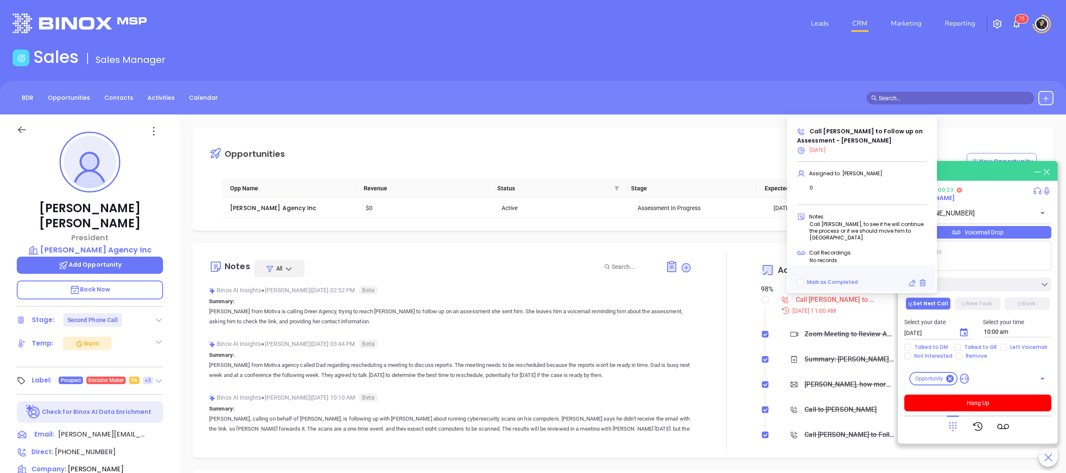
click at [912, 282] on icon at bounding box center [912, 283] width 8 height 8
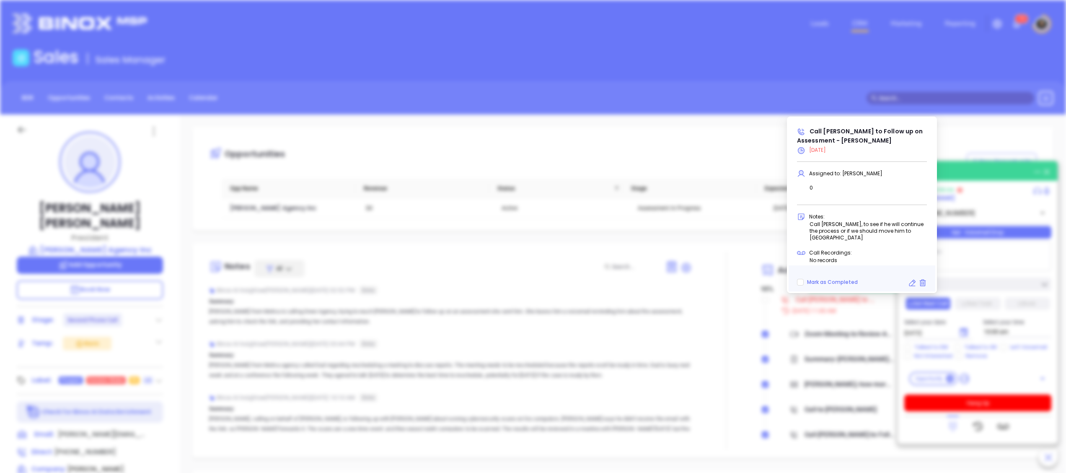
scroll to position [265, 0]
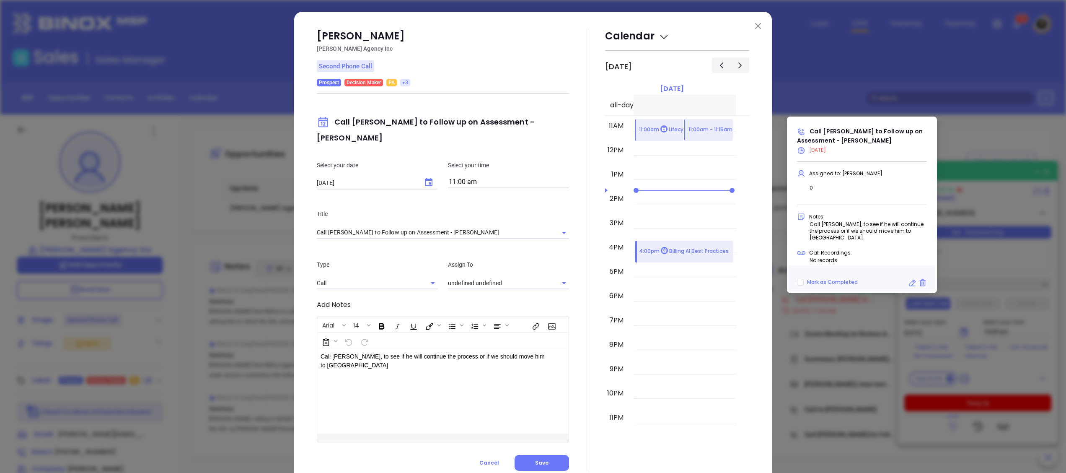
click at [429, 174] on button "Choose date, selected date is Oct 7, 2025" at bounding box center [428, 182] width 17 height 17
type input "[PERSON_NAME]"
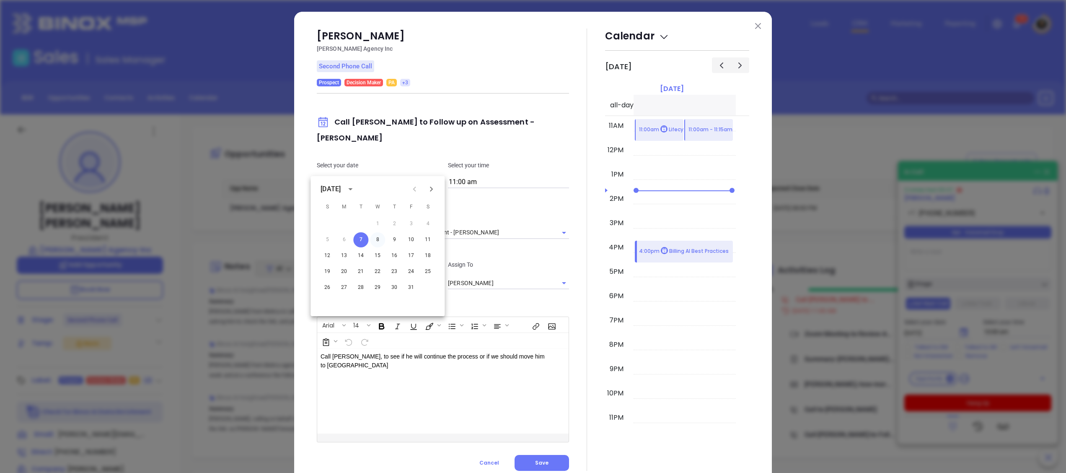
click at [377, 238] on button "8" at bounding box center [377, 239] width 15 height 15
type input "10/08/2025"
click at [499, 81] on div "Prospect Decision Maker PA +3" at bounding box center [443, 83] width 252 height 8
click at [543, 455] on button "Save" at bounding box center [541, 463] width 54 height 16
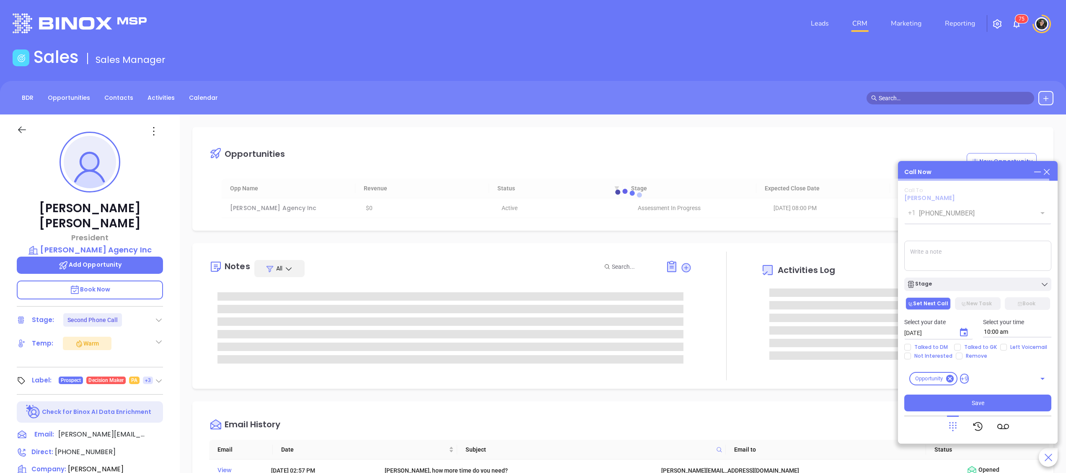
click at [853, 19] on link "CRM" at bounding box center [860, 23] width 22 height 17
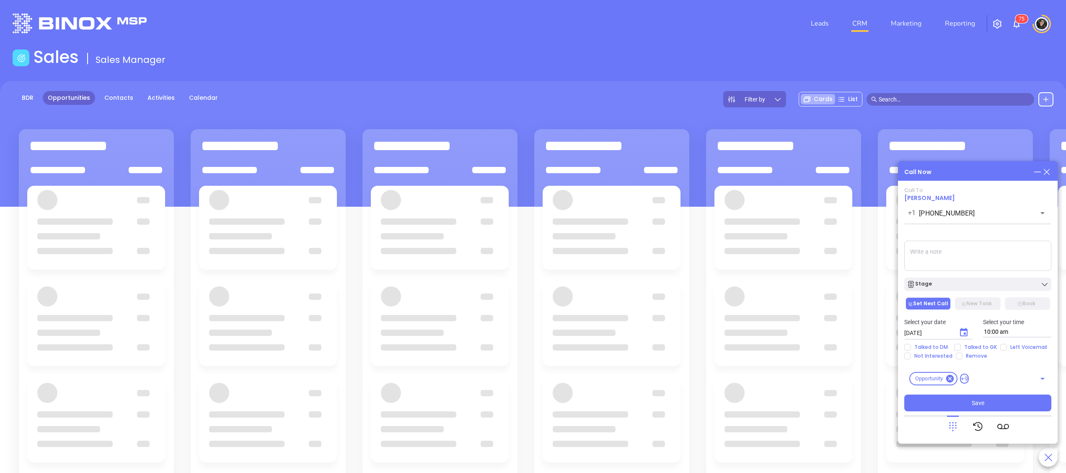
click at [1047, 168] on icon at bounding box center [1046, 171] width 9 height 9
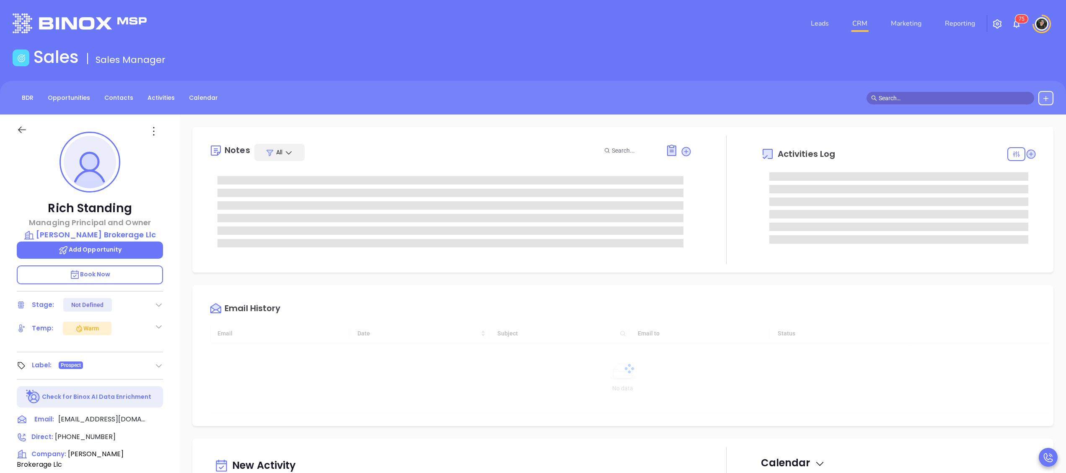
scroll to position [243, 0]
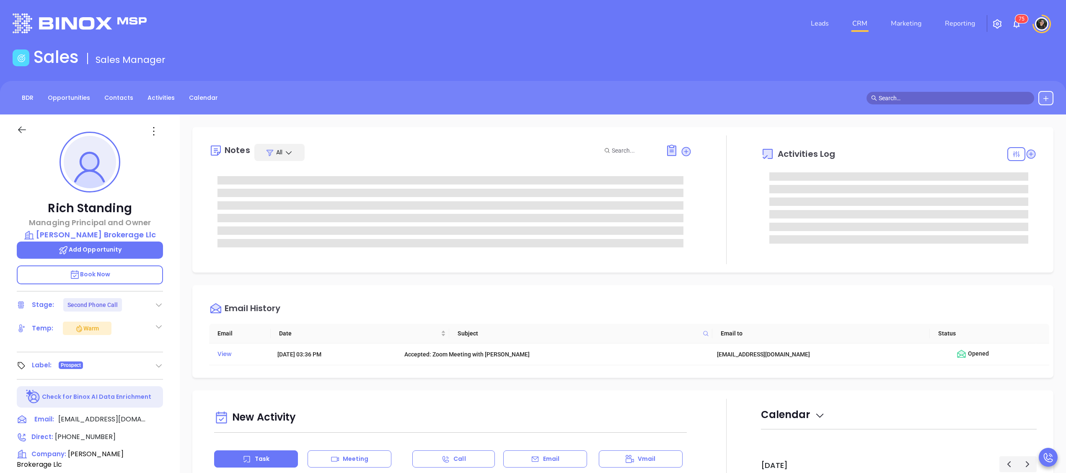
type input "[PERSON_NAME]"
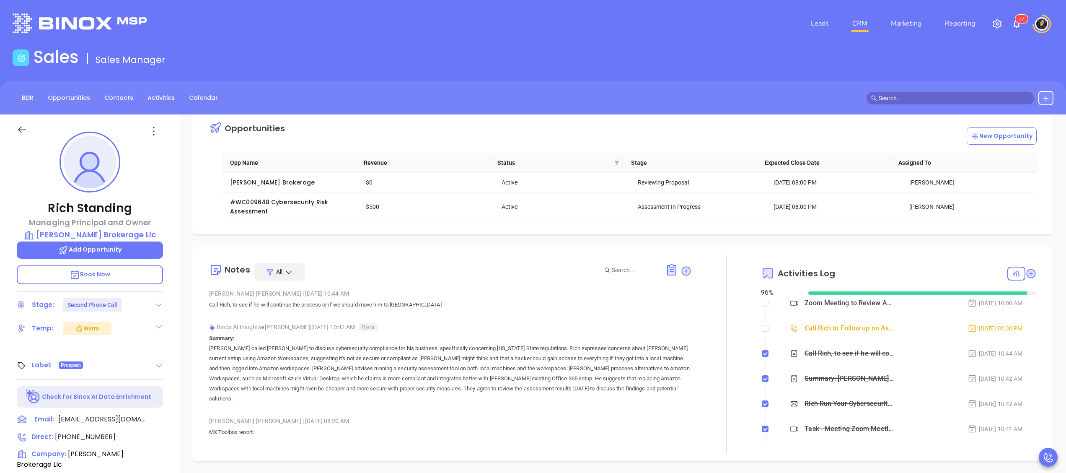
scroll to position [0, 0]
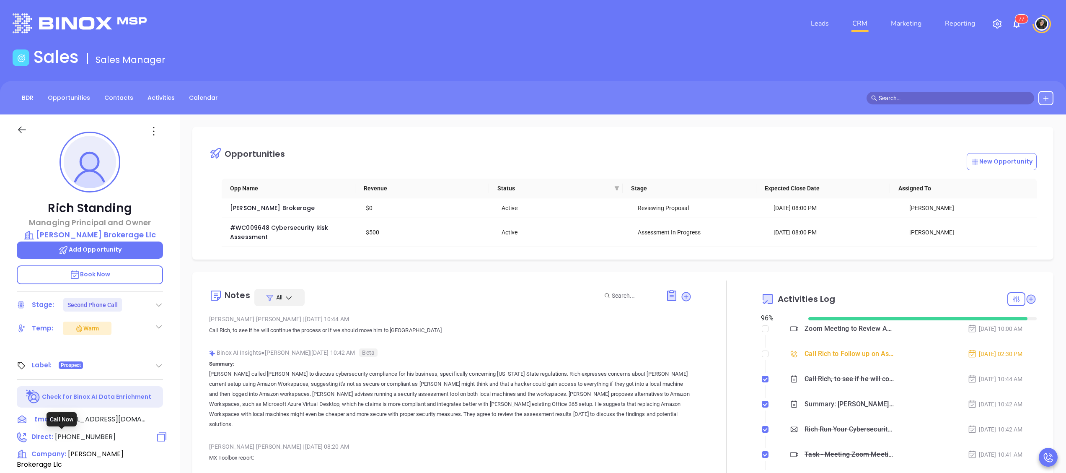
click at [80, 433] on span "[PHONE_NUMBER]" at bounding box center [85, 436] width 61 height 10
type input "[PHONE_NUMBER]"
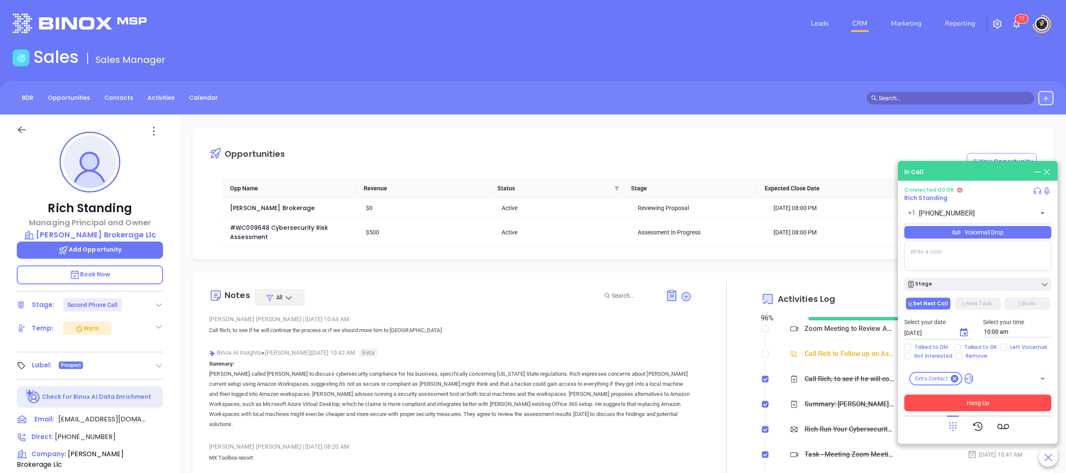
click at [1010, 402] on button "Hang Up" at bounding box center [977, 402] width 147 height 17
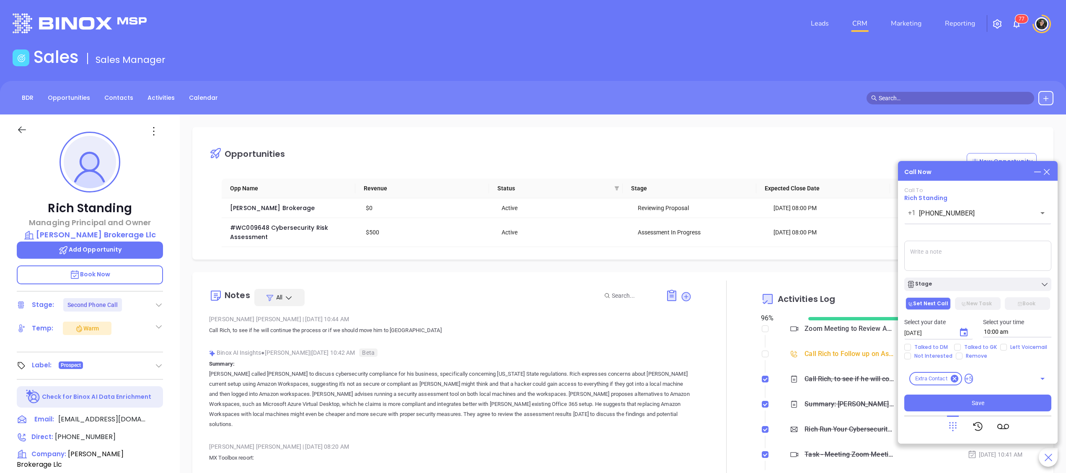
click at [1046, 173] on icon at bounding box center [1046, 171] width 9 height 9
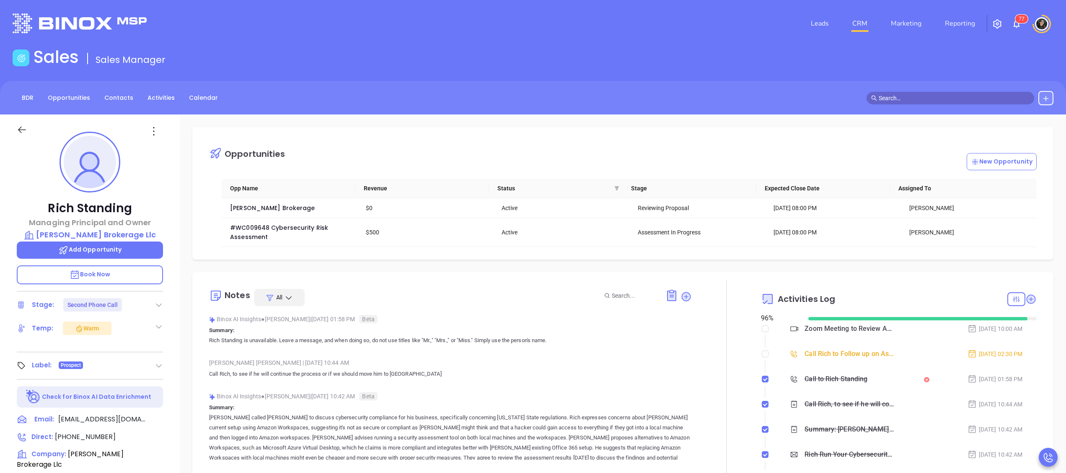
click at [819, 354] on div "Call Rich to Follow up on Assessment - Rich Standing" at bounding box center [849, 353] width 90 height 13
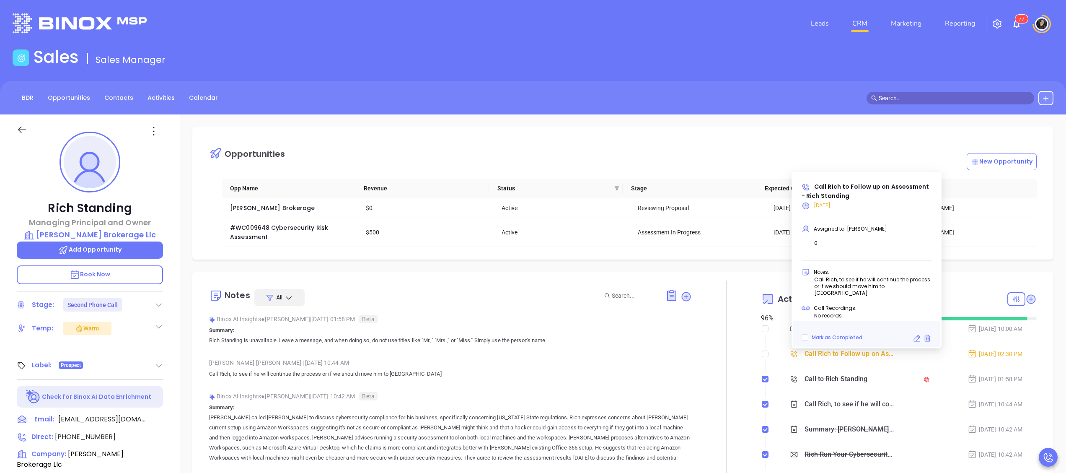
click at [662, 95] on div "BDR Opportunities Contacts Activities Calendar" at bounding box center [533, 98] width 1066 height 14
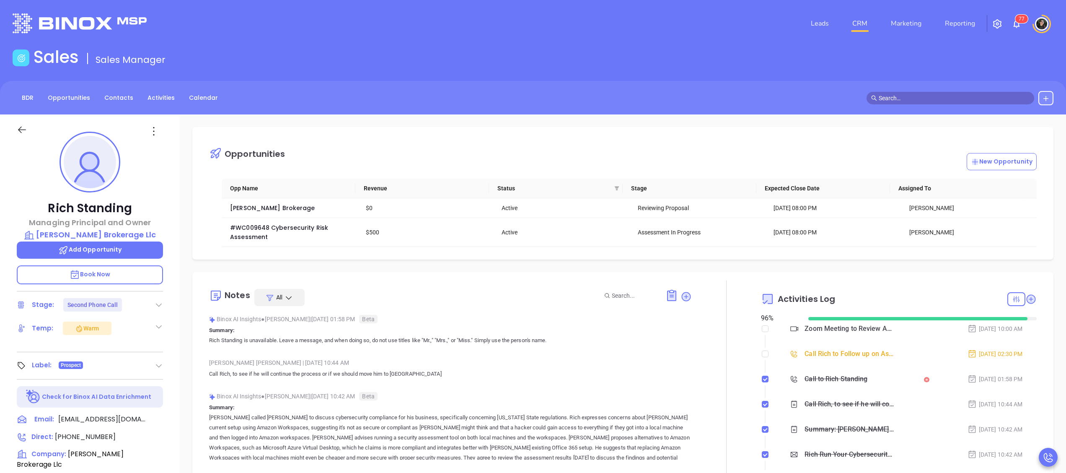
click at [860, 17] on link "CRM" at bounding box center [860, 23] width 22 height 17
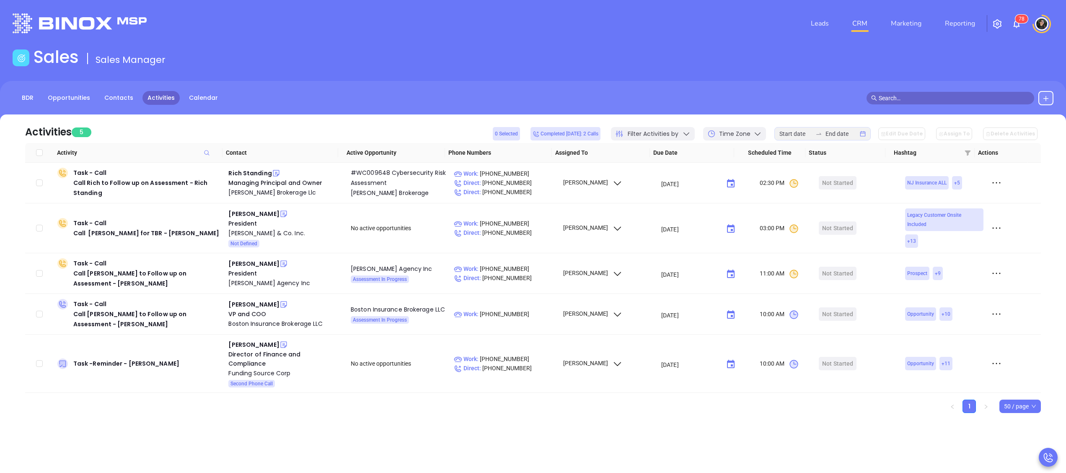
click at [962, 94] on input "text" at bounding box center [953, 97] width 151 height 9
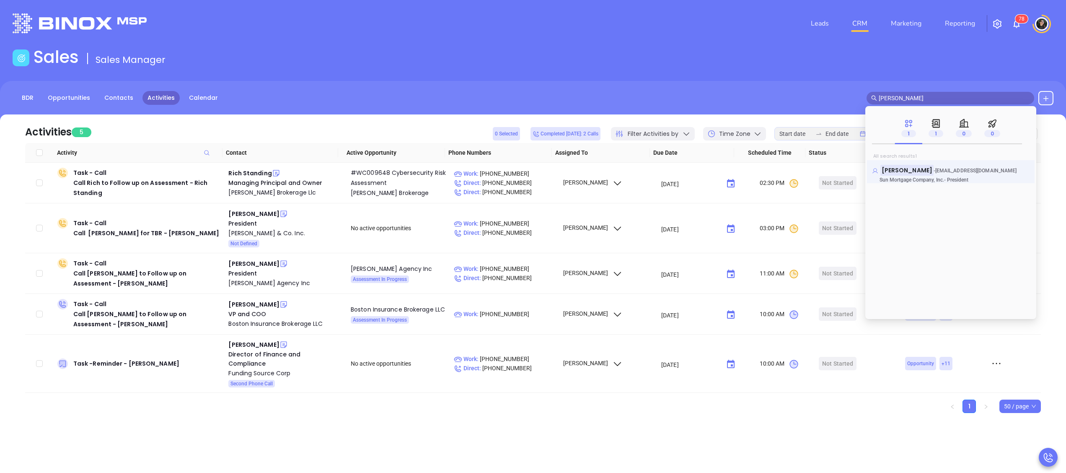
type input "[PERSON_NAME]"
click at [902, 167] on mark "[PERSON_NAME]" at bounding box center [906, 170] width 53 height 10
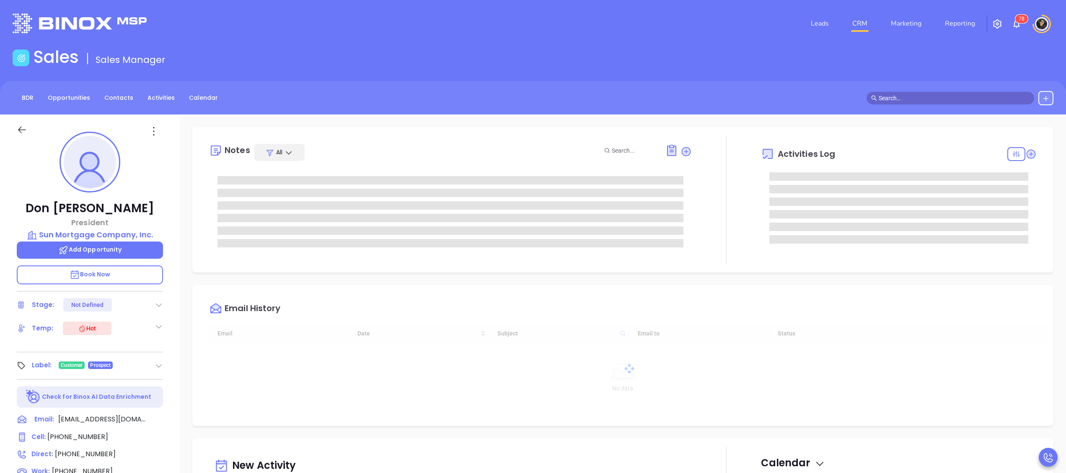
type input "10/08/2025"
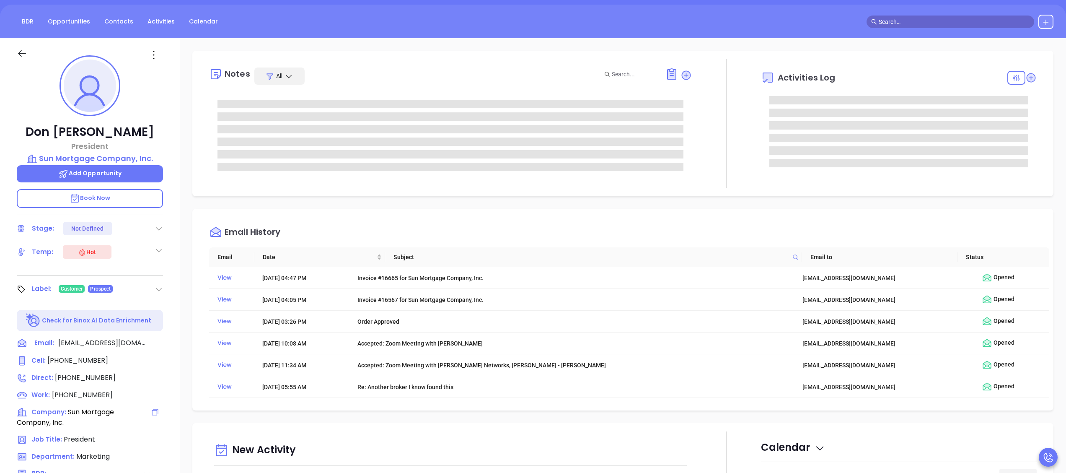
scroll to position [168, 0]
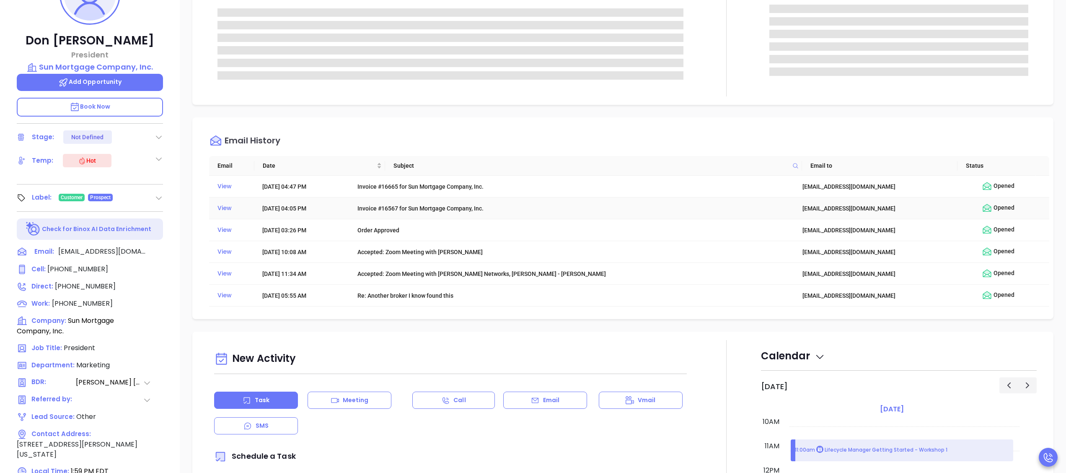
type input "Wendy Hernandez"
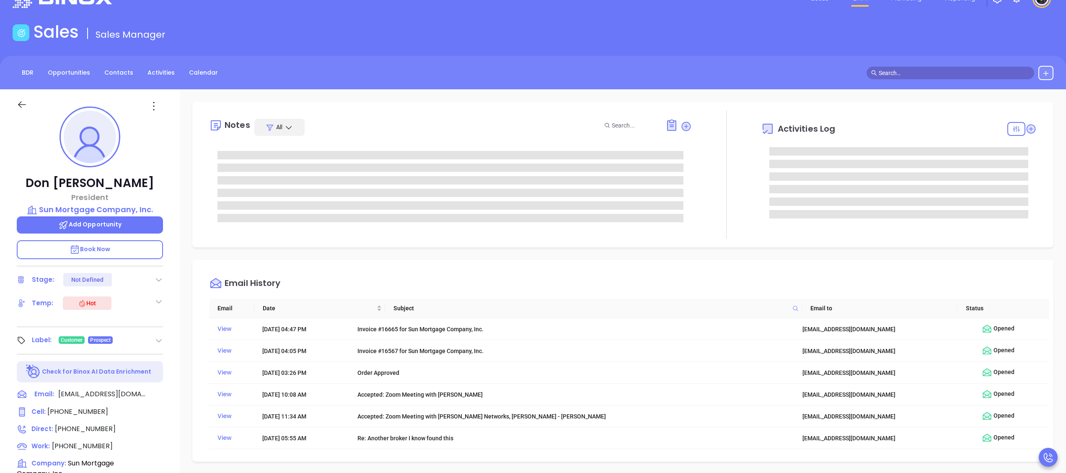
scroll to position [0, 0]
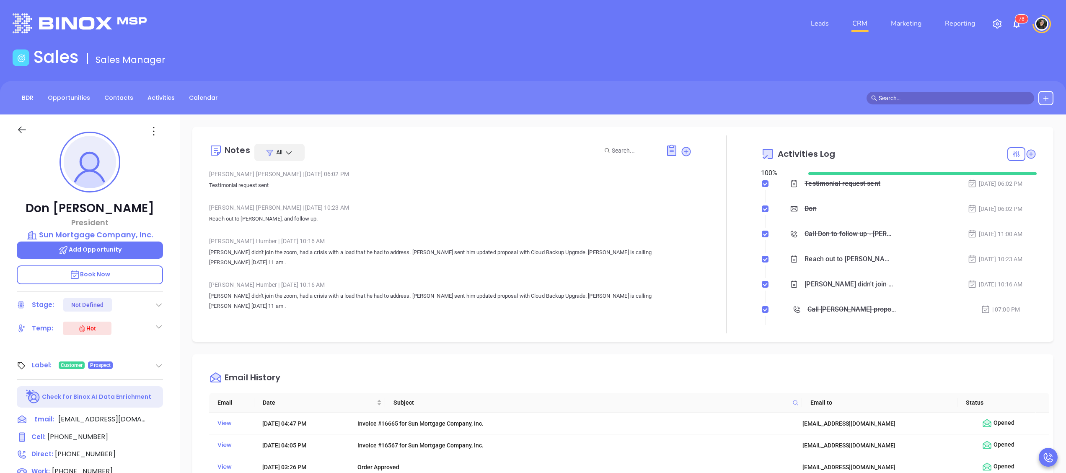
click at [109, 281] on p "Book Now" at bounding box center [90, 274] width 146 height 19
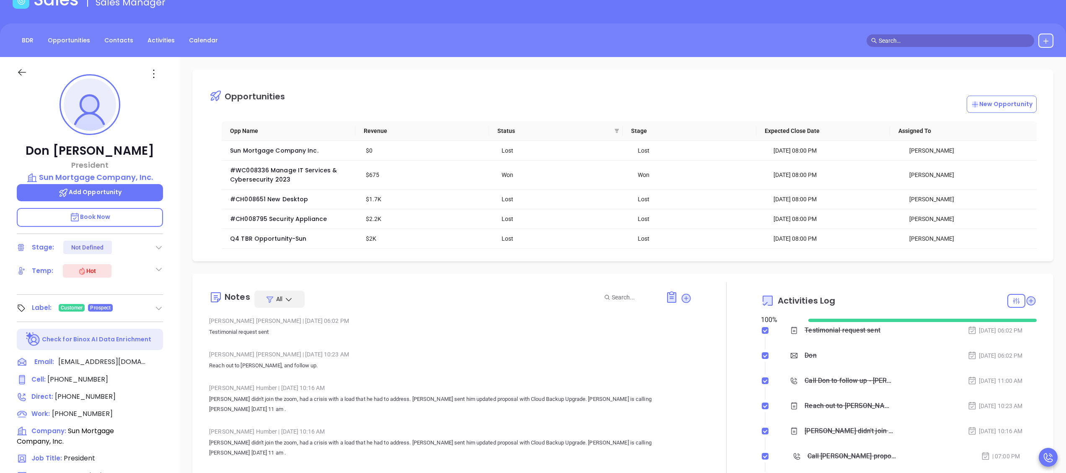
scroll to position [84, 0]
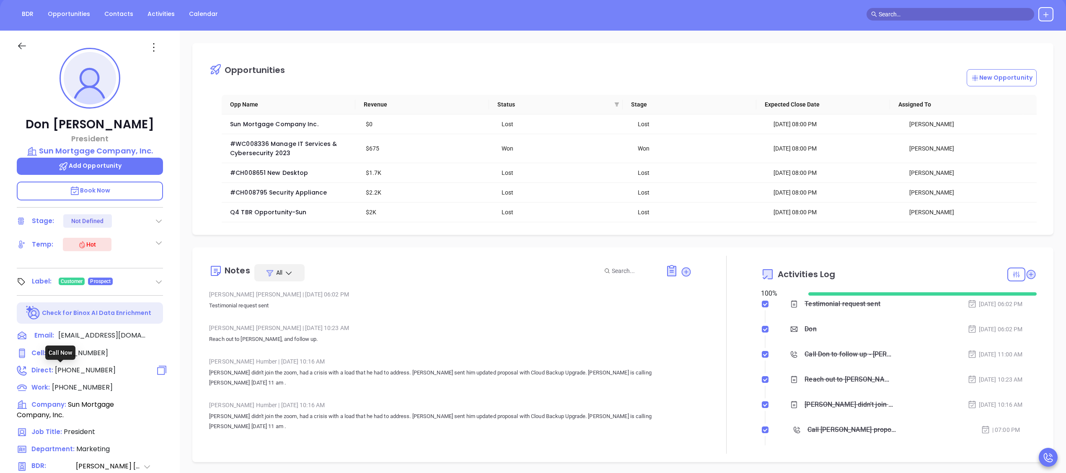
click at [85, 374] on span "(914) 736-2889" at bounding box center [85, 370] width 61 height 10
type input "(914) 736-2889"
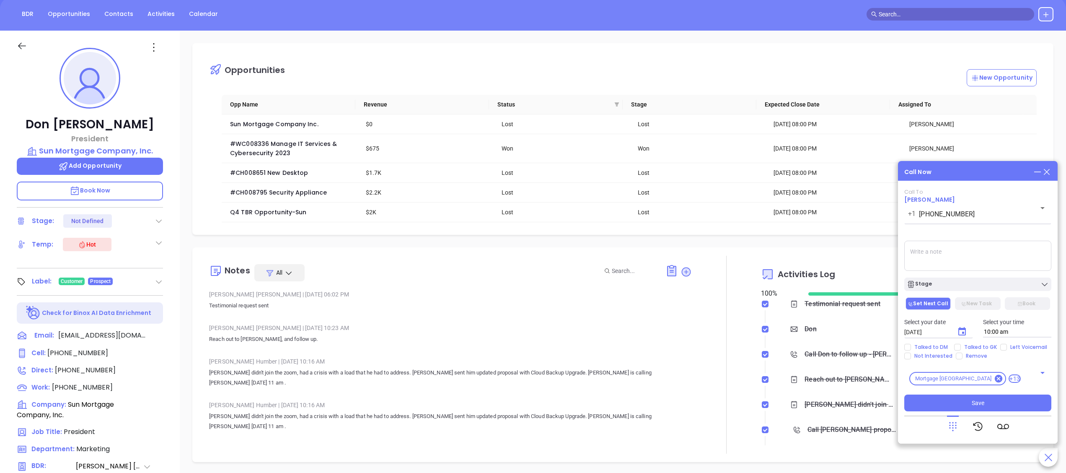
click at [1046, 168] on icon at bounding box center [1046, 171] width 9 height 9
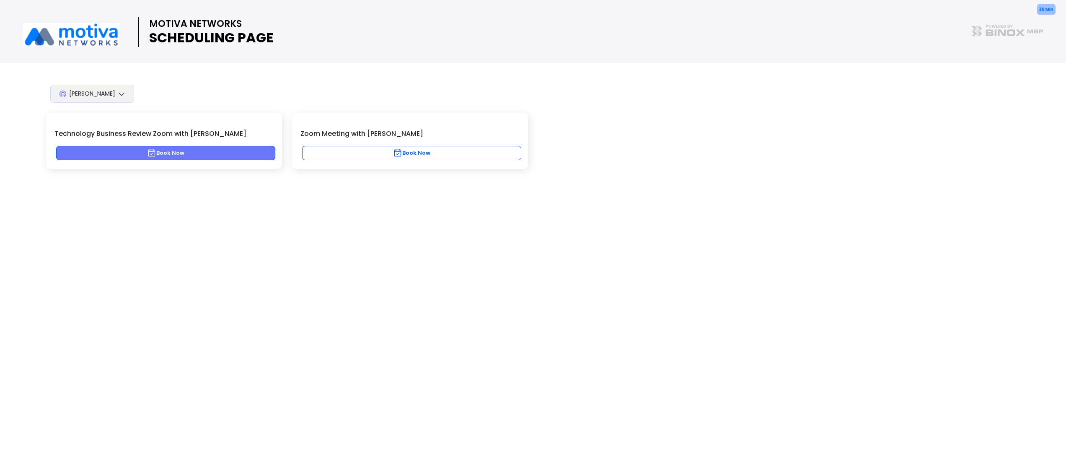
click at [230, 147] on button "Book Now" at bounding box center [165, 153] width 219 height 14
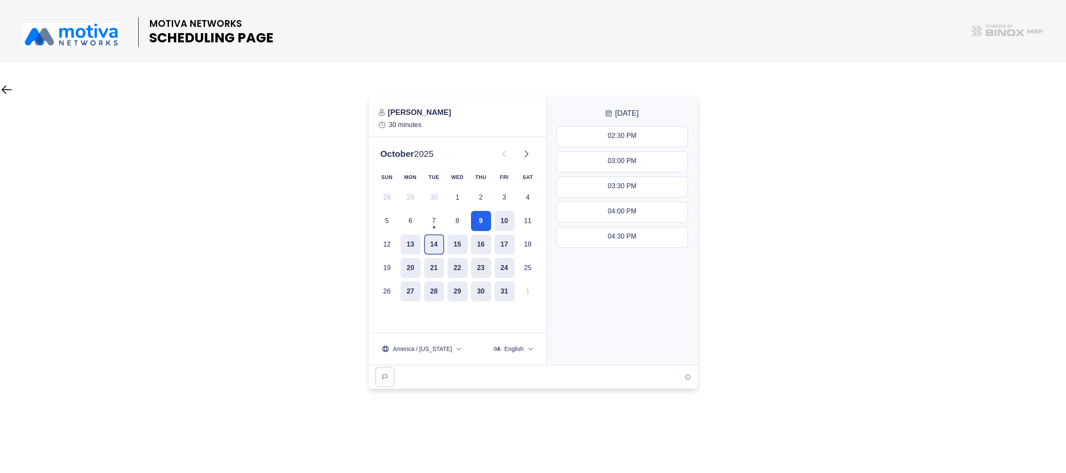
click at [437, 247] on button "14" at bounding box center [434, 244] width 20 height 20
click at [506, 244] on button "17" at bounding box center [504, 244] width 20 height 20
click at [654, 137] on button "10:30 AM - 11:00 AM" at bounding box center [622, 137] width 131 height 20
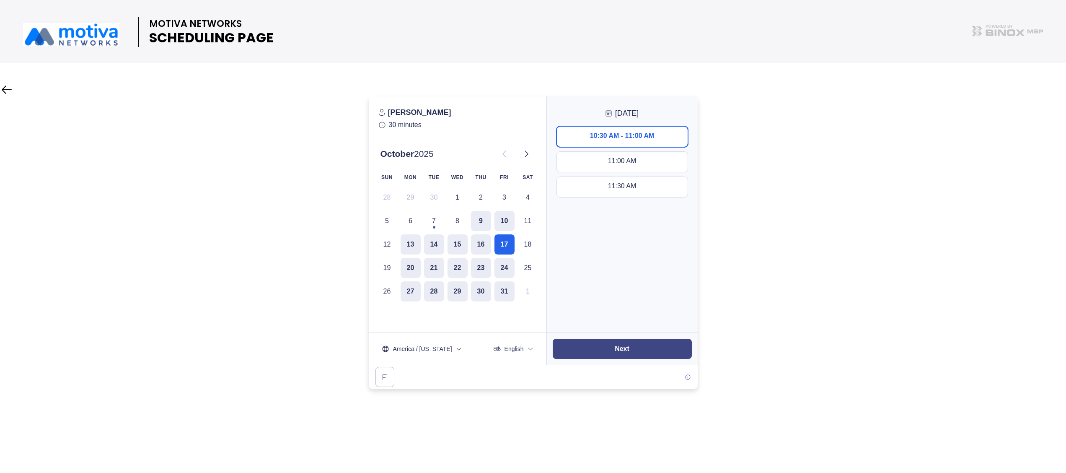
click at [647, 351] on button "Next" at bounding box center [622, 348] width 139 height 20
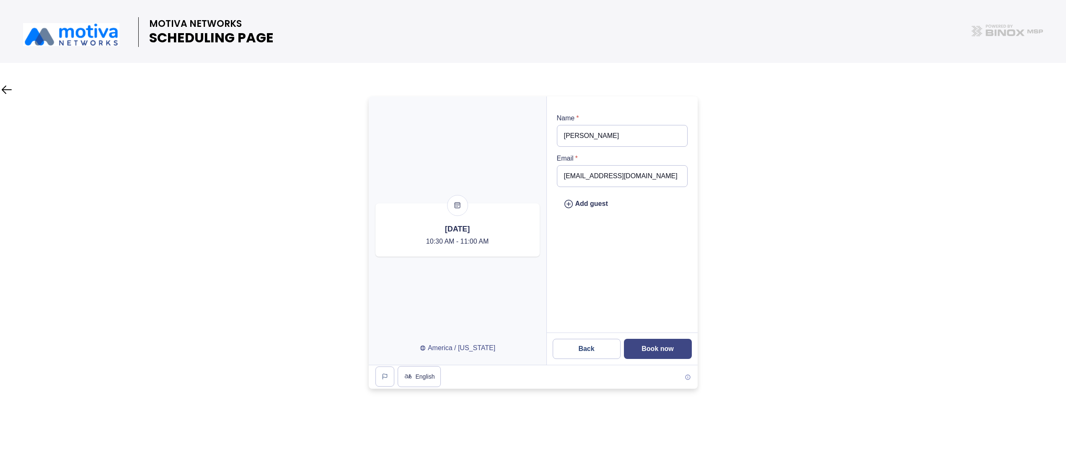
click at [654, 341] on button "Book now" at bounding box center [658, 348] width 68 height 20
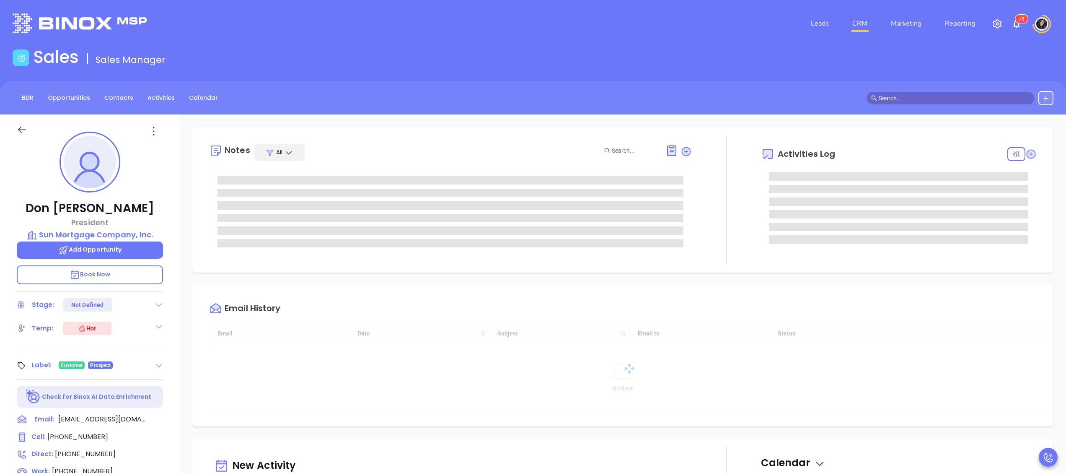
type input "[DATE]"
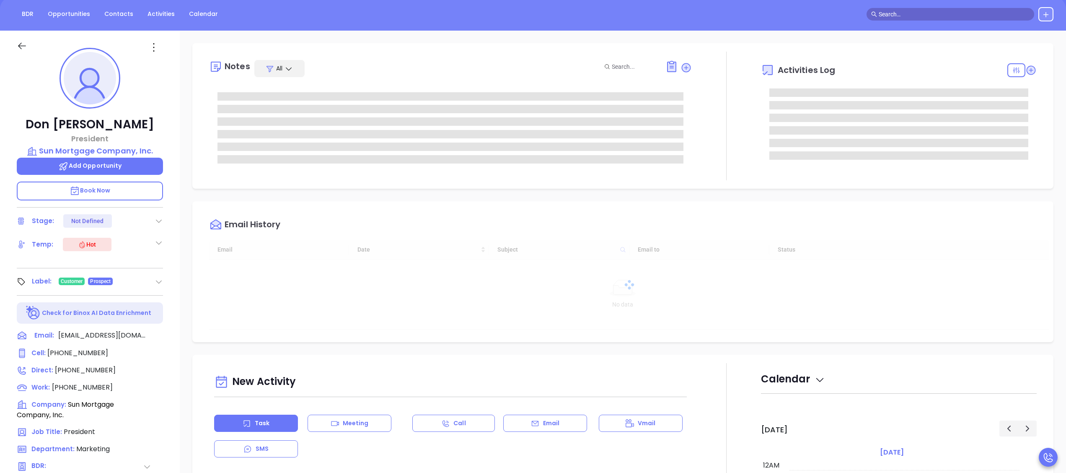
scroll to position [243, 0]
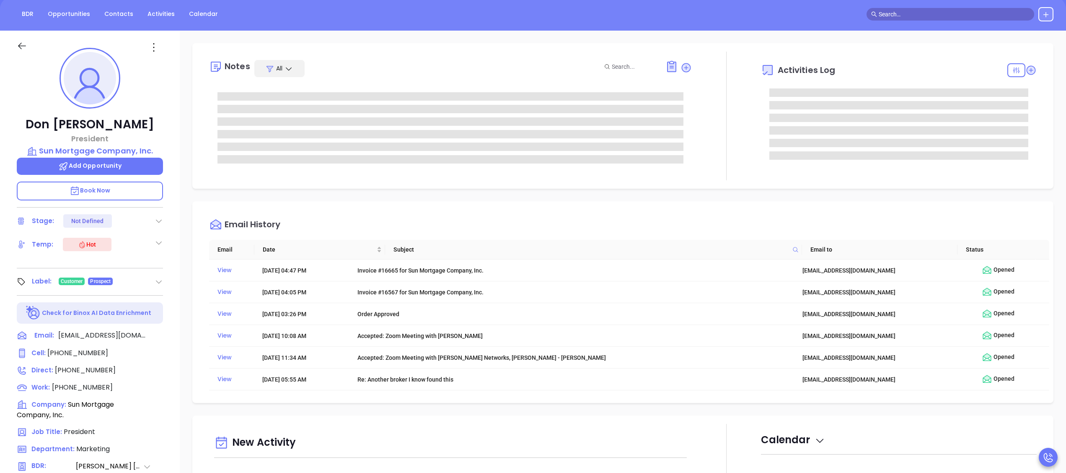
type input "[PERSON_NAME]"
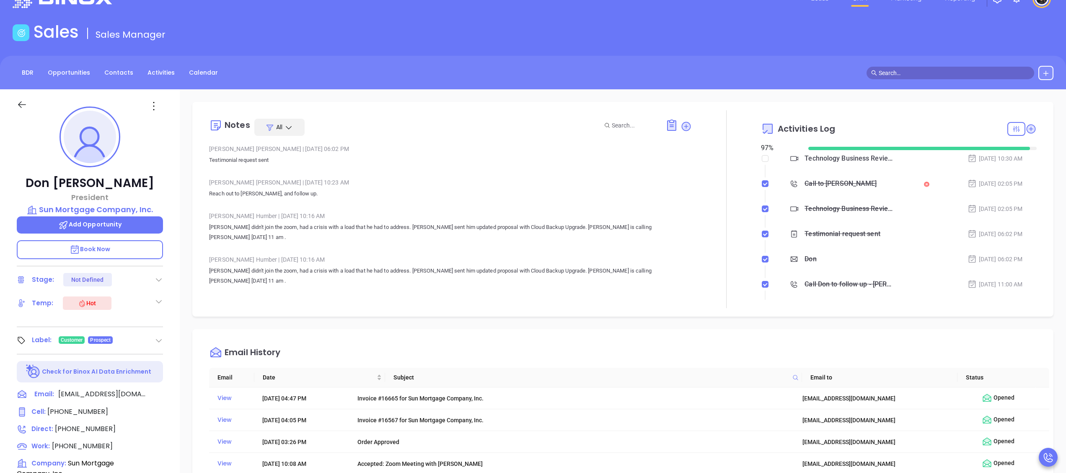
scroll to position [0, 0]
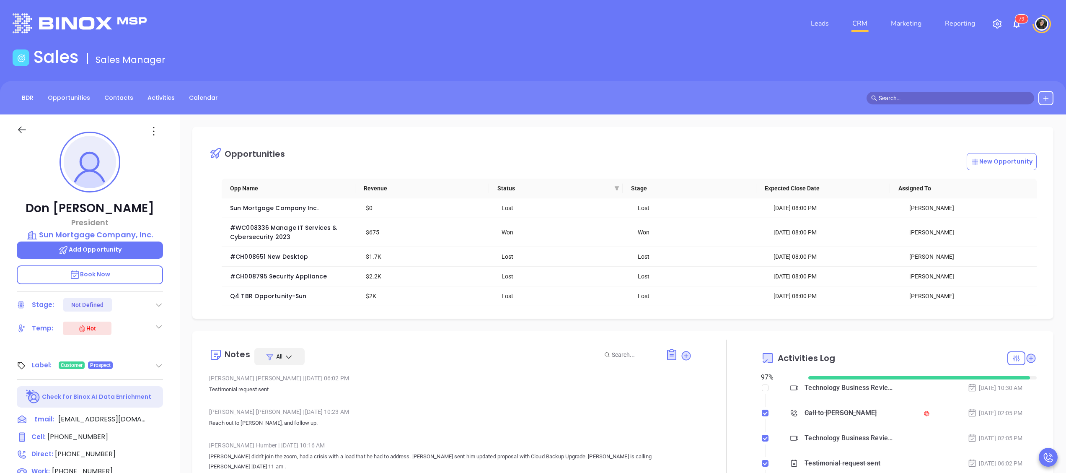
click at [60, 24] on img at bounding box center [80, 23] width 134 height 20
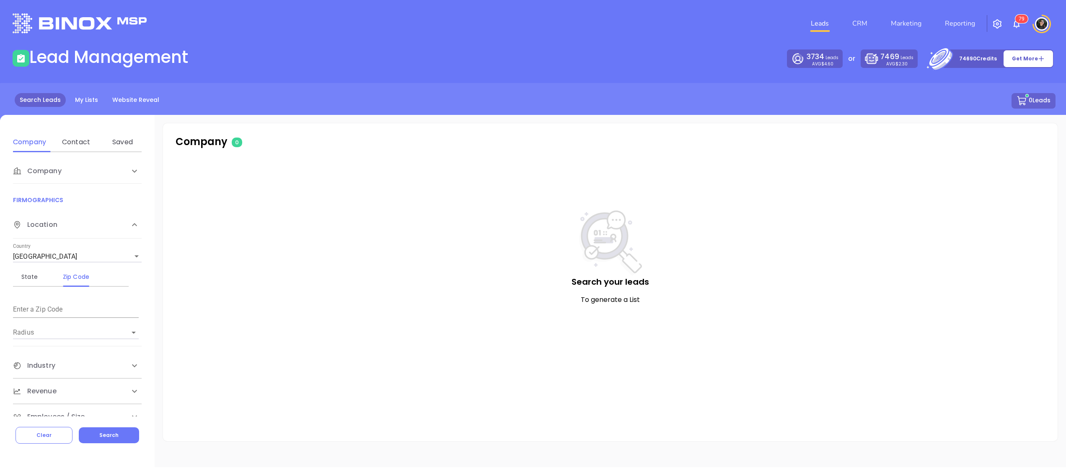
click at [873, 13] on nav "Leads CRM Marketing Reporting" at bounding box center [893, 23] width 188 height 30
click at [860, 26] on link "CRM" at bounding box center [860, 23] width 22 height 17
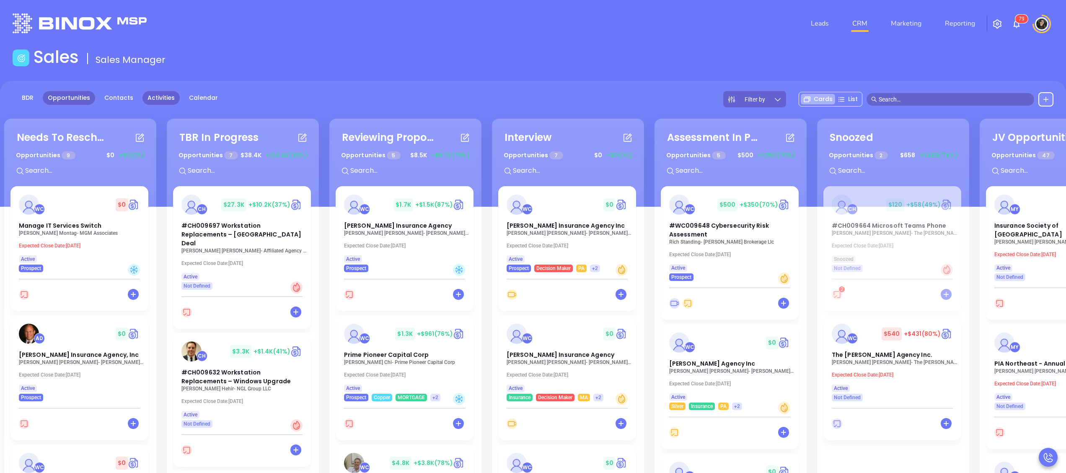
click at [169, 99] on link "Activities" at bounding box center [160, 98] width 37 height 14
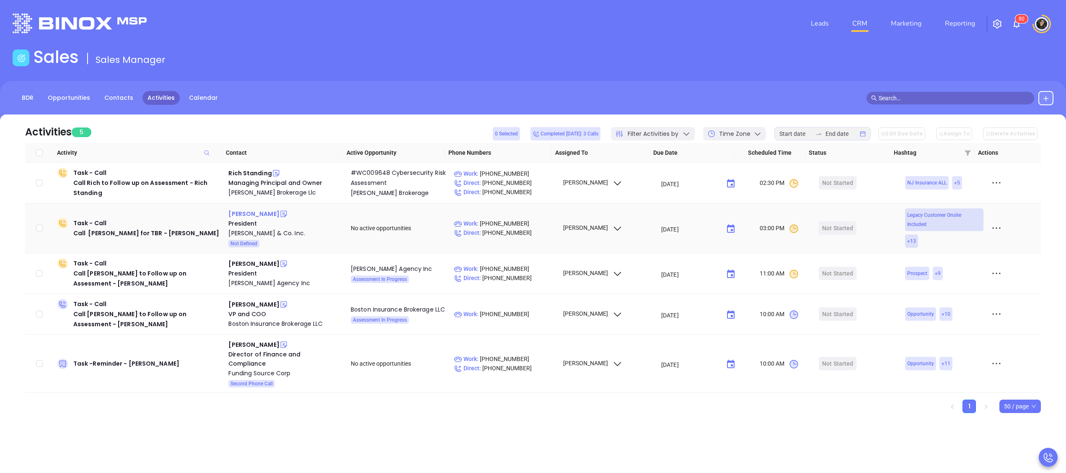
click at [251, 209] on div "[PERSON_NAME]" at bounding box center [253, 214] width 51 height 10
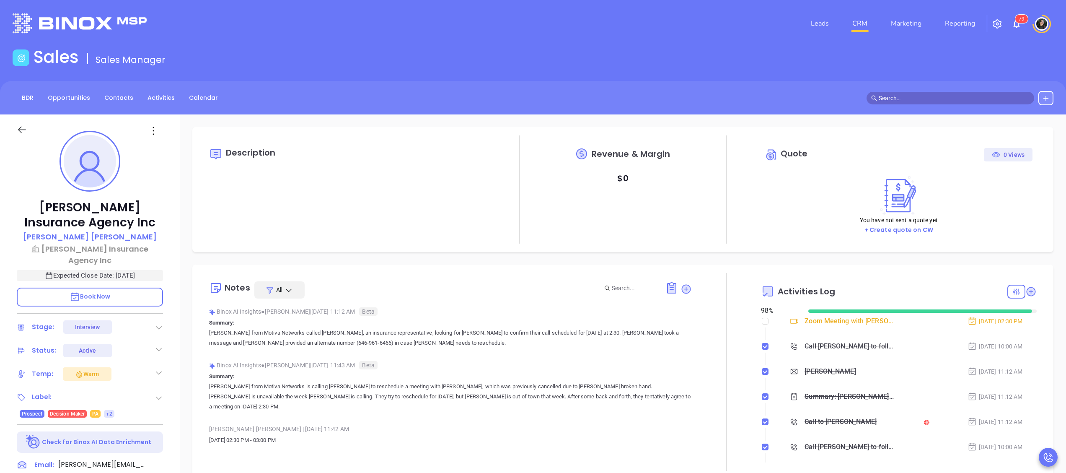
scroll to position [243, 0]
click at [155, 459] on div at bounding box center [156, 464] width 13 height 11
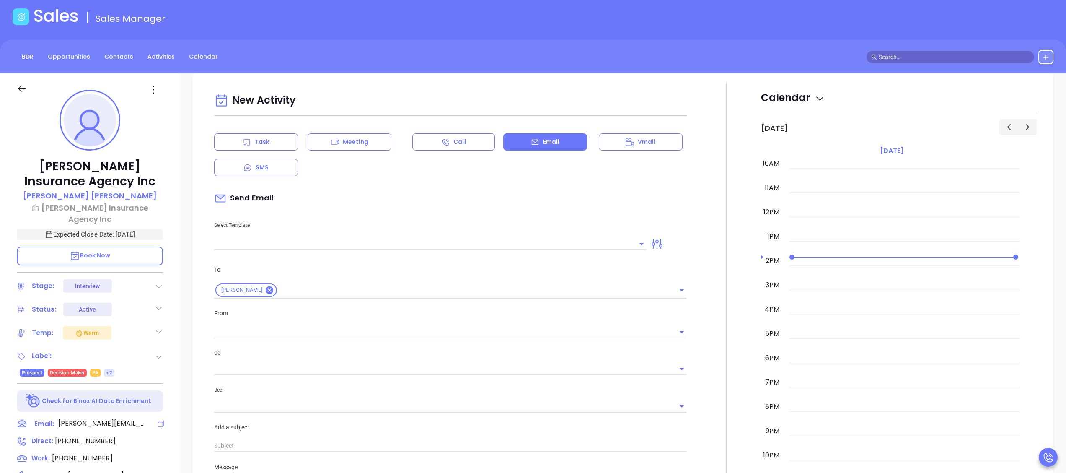
scroll to position [114, 0]
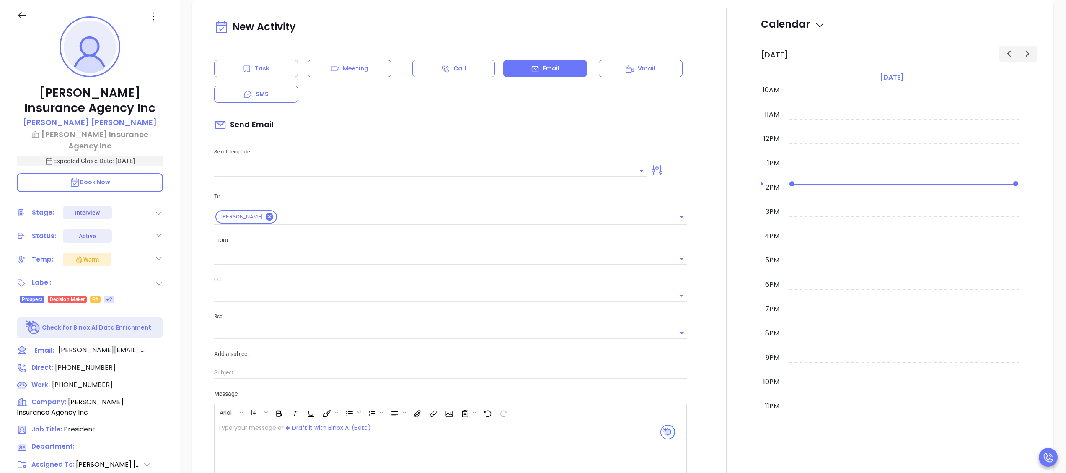
type input "[PERSON_NAME]"
click at [162, 346] on icon at bounding box center [161, 350] width 8 height 8
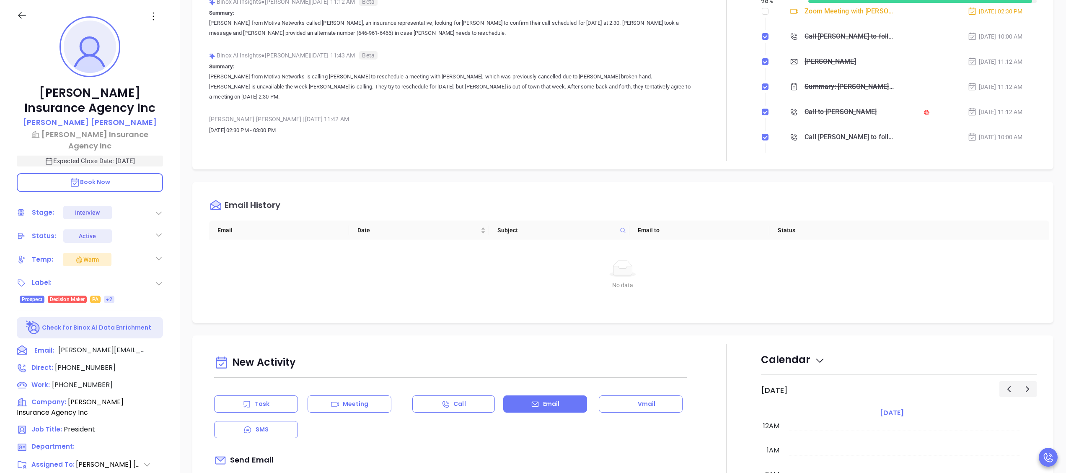
scroll to position [0, 0]
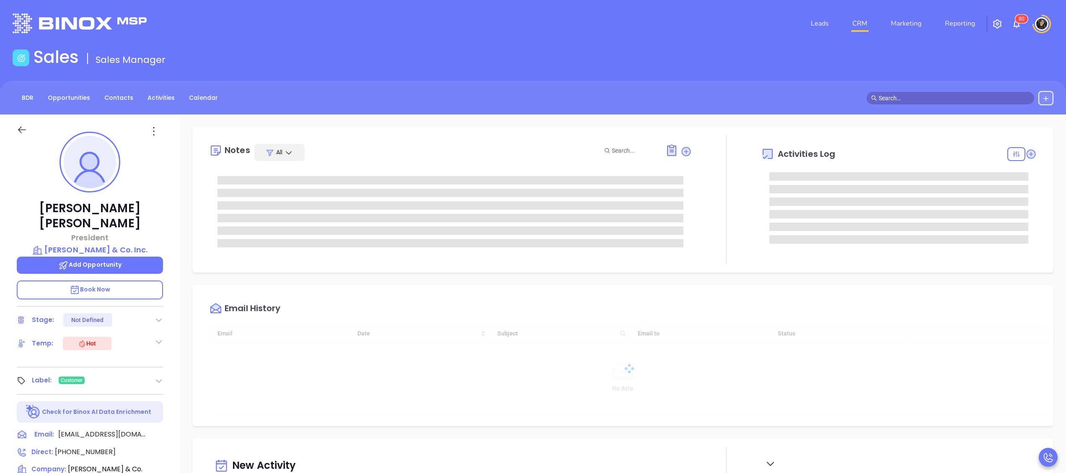
type input "[DATE]"
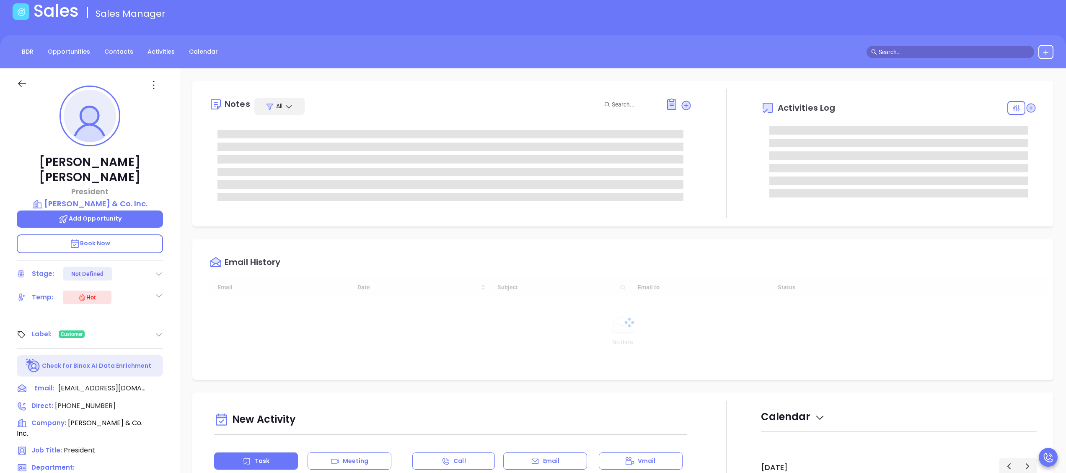
scroll to position [84, 0]
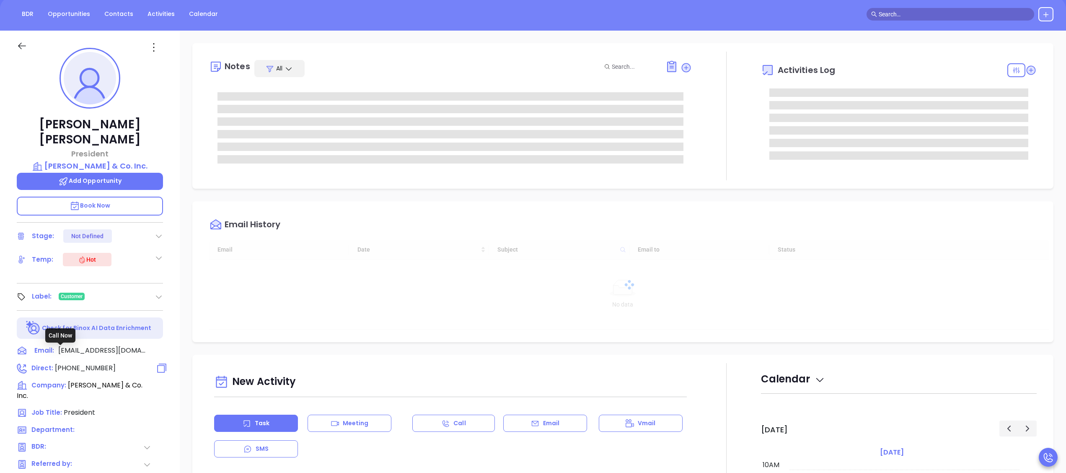
click at [84, 363] on span "(212) 233-4646" at bounding box center [85, 368] width 61 height 10
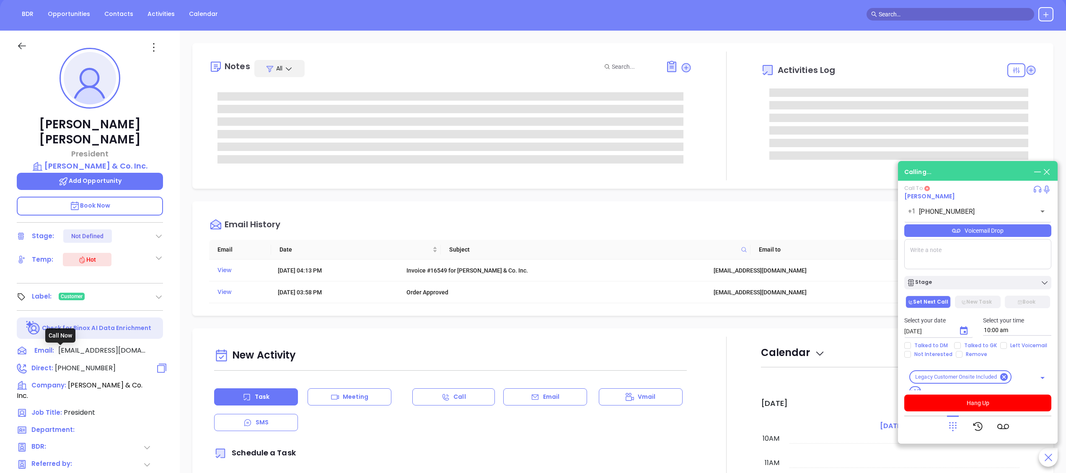
type input "(212) 233-4646"
type input "[PERSON_NAME]"
click at [108, 201] on span "Book Now" at bounding box center [90, 205] width 41 height 8
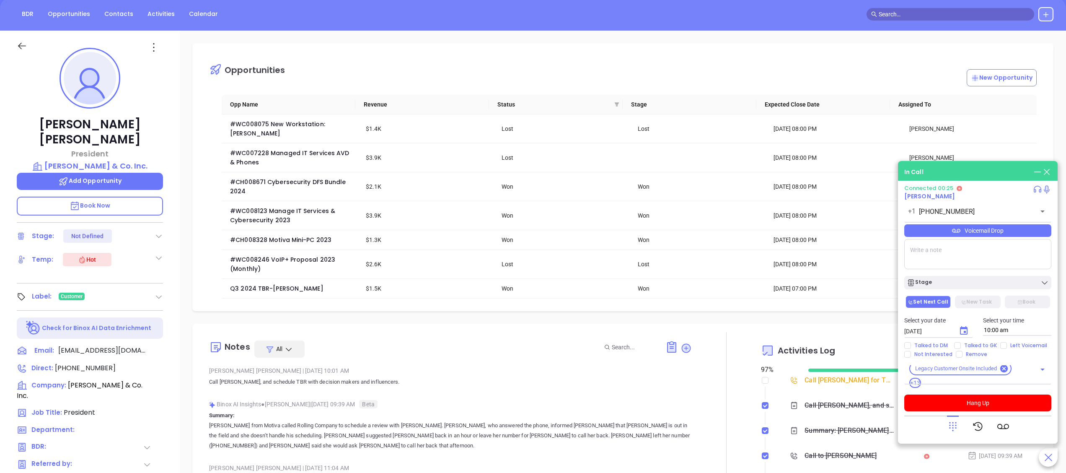
scroll to position [10, 0]
click at [960, 426] on div at bounding box center [978, 426] width 62 height 22
click at [951, 424] on icon at bounding box center [953, 426] width 12 height 12
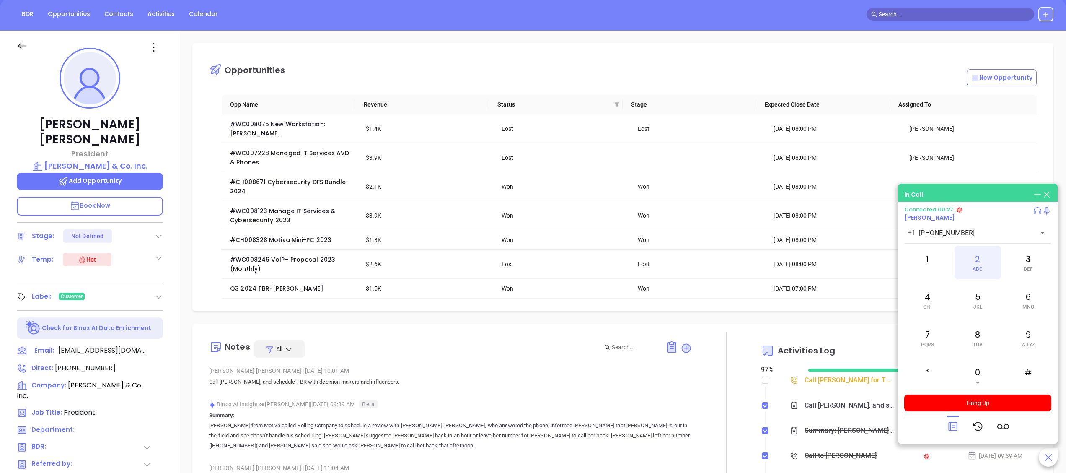
click at [980, 256] on div "2 ABC" at bounding box center [977, 262] width 46 height 34
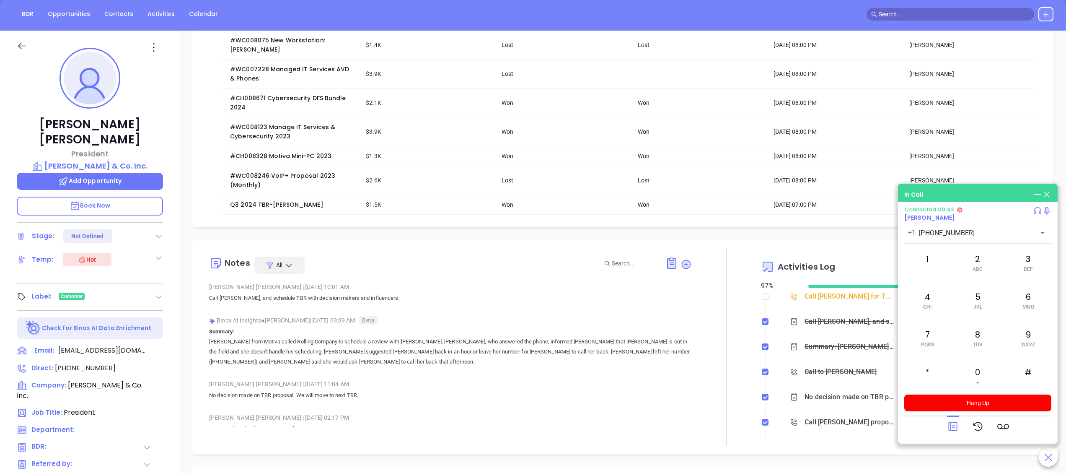
click at [634, 301] on p "Call Charles, and schedule TBR with decision makers and influencers." at bounding box center [450, 298] width 483 height 10
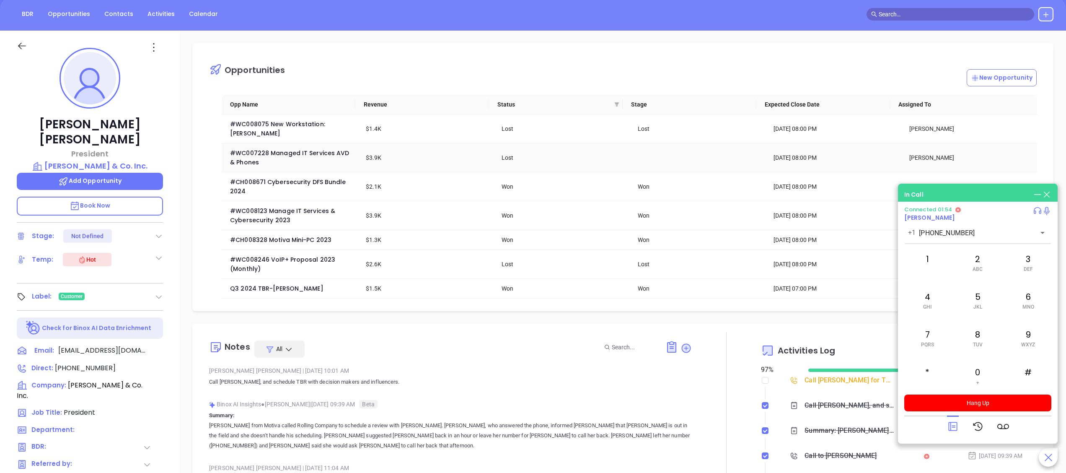
scroll to position [0, 0]
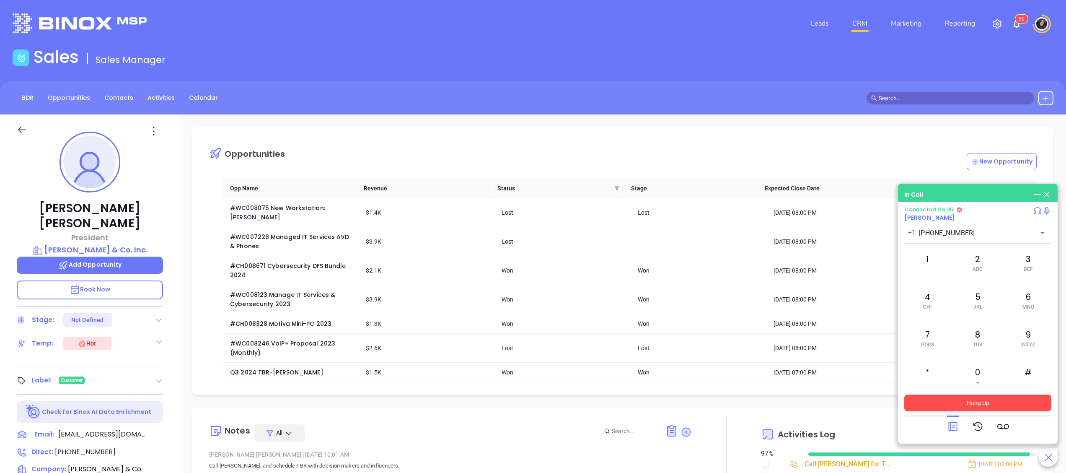
click at [991, 403] on button "Hang Up" at bounding box center [977, 402] width 147 height 17
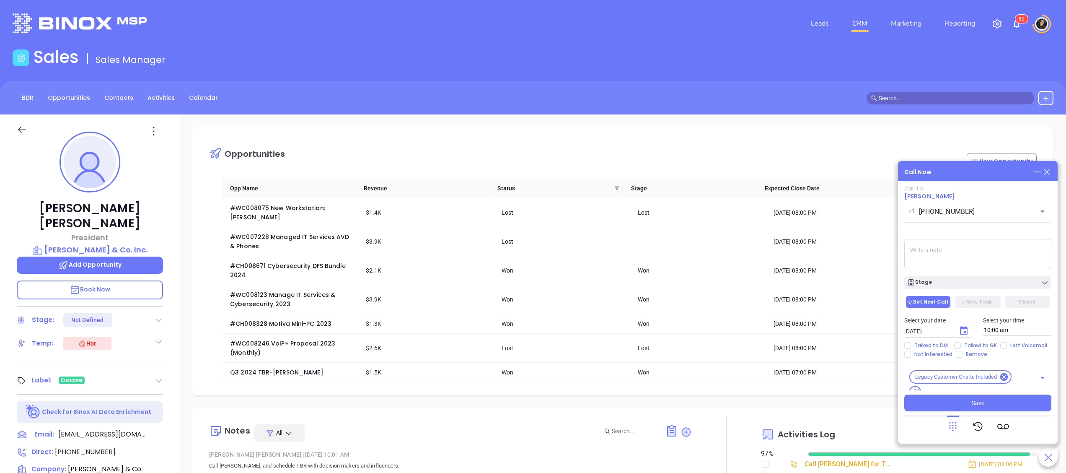
click at [1049, 171] on icon at bounding box center [1046, 171] width 9 height 9
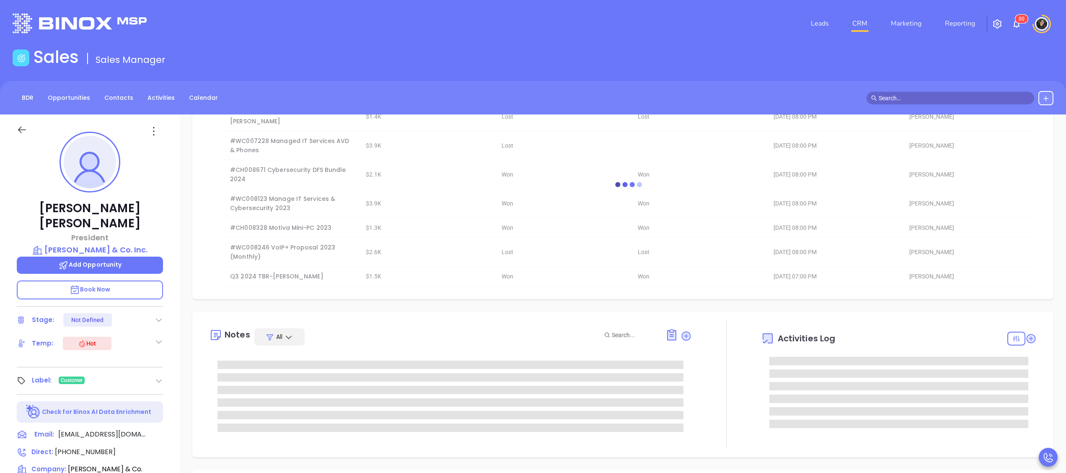
scroll to position [168, 0]
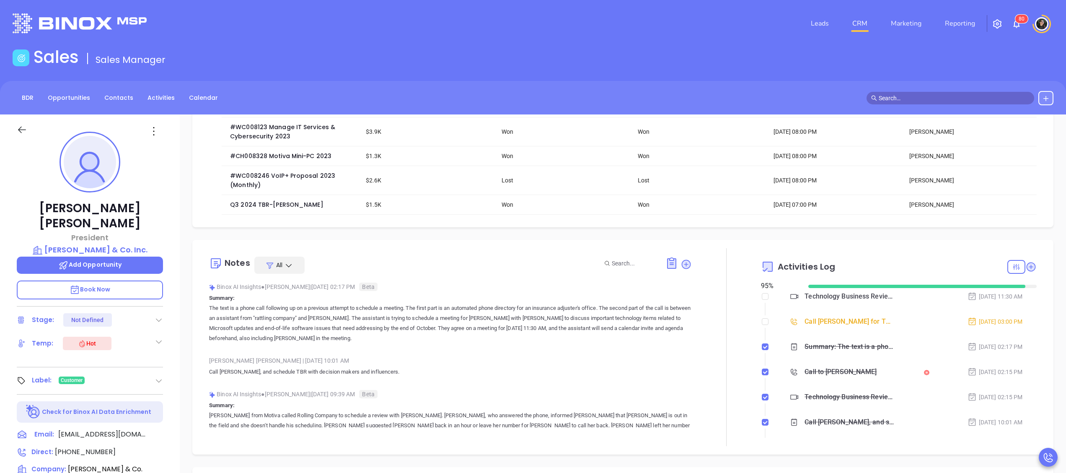
click at [887, 86] on div "BDR Opportunities Contacts Activities Calendar" at bounding box center [533, 98] width 1066 height 34
click at [762, 325] on input "checkbox" at bounding box center [765, 321] width 7 height 7
checkbox input "true"
click at [142, 97] on link "Activities" at bounding box center [160, 98] width 37 height 14
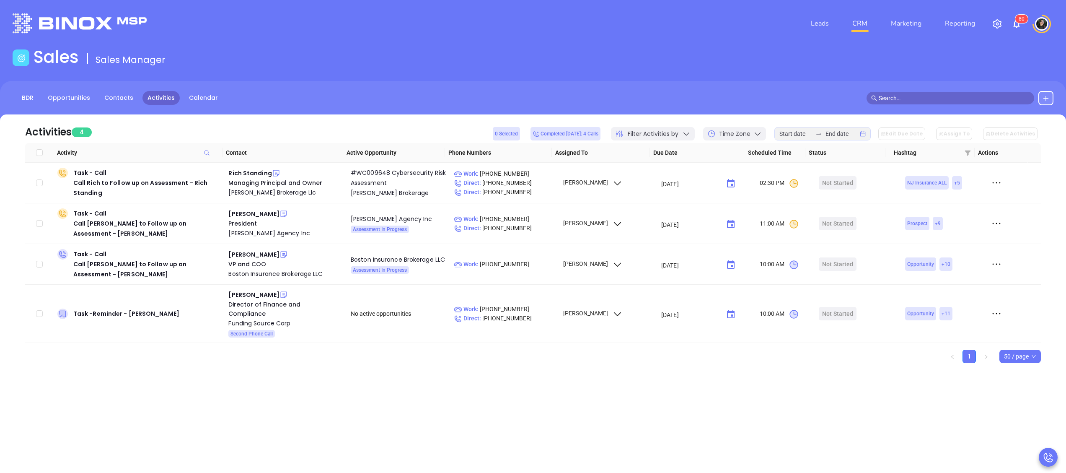
click at [908, 99] on input "text" at bounding box center [953, 97] width 151 height 9
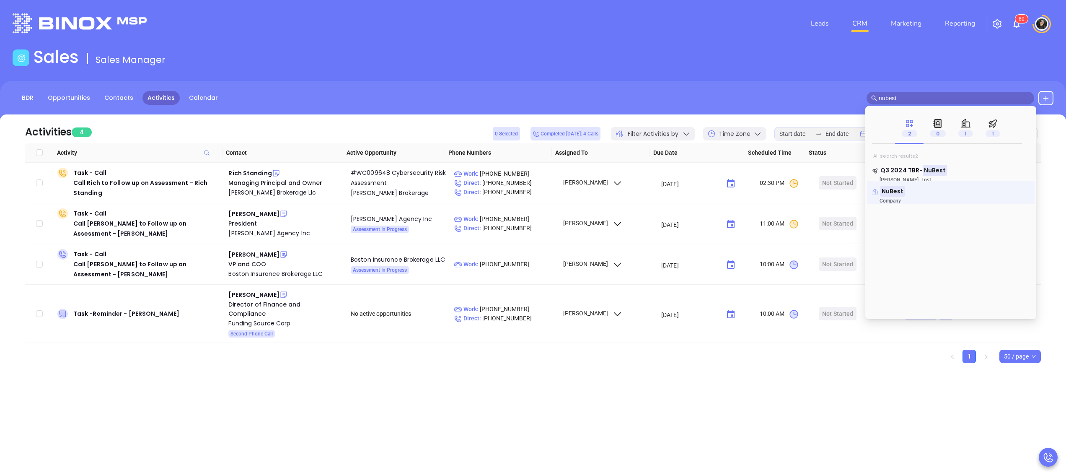
type input "nubest"
click at [897, 191] on mark "NuBest" at bounding box center [892, 191] width 24 height 10
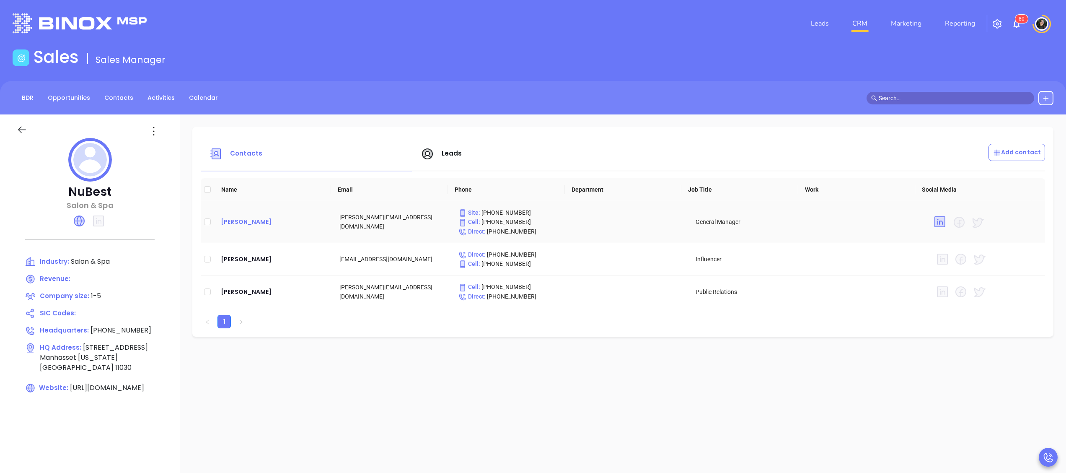
click at [242, 223] on div "Mary Guss" at bounding box center [273, 222] width 105 height 10
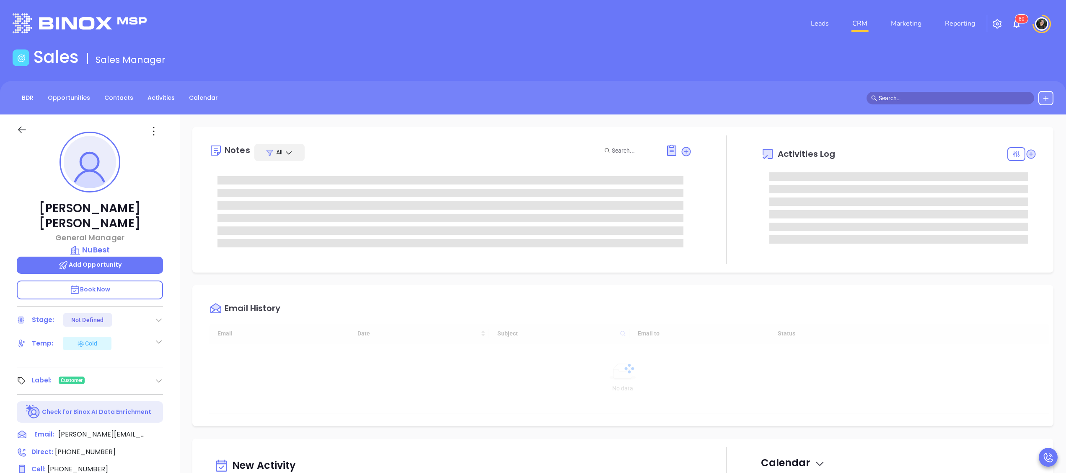
type input "[DATE]"
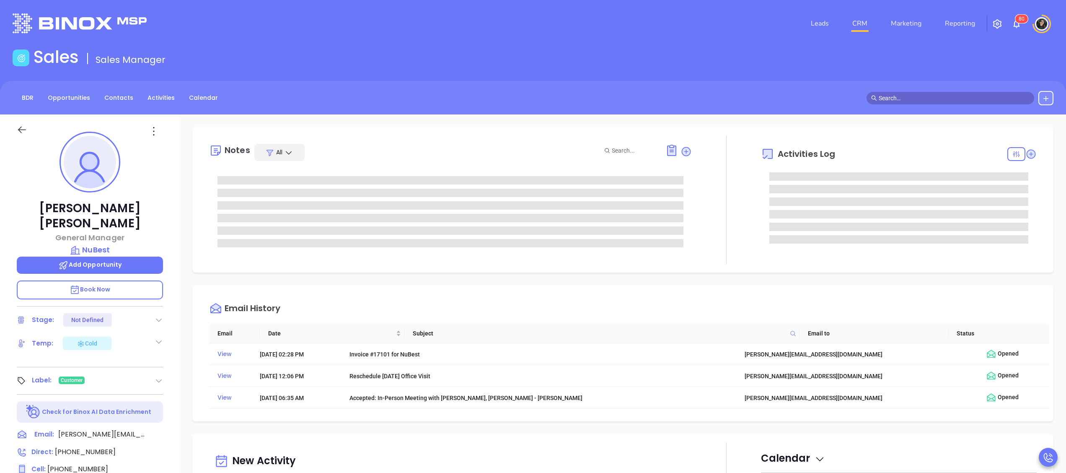
type input "[PERSON_NAME]"
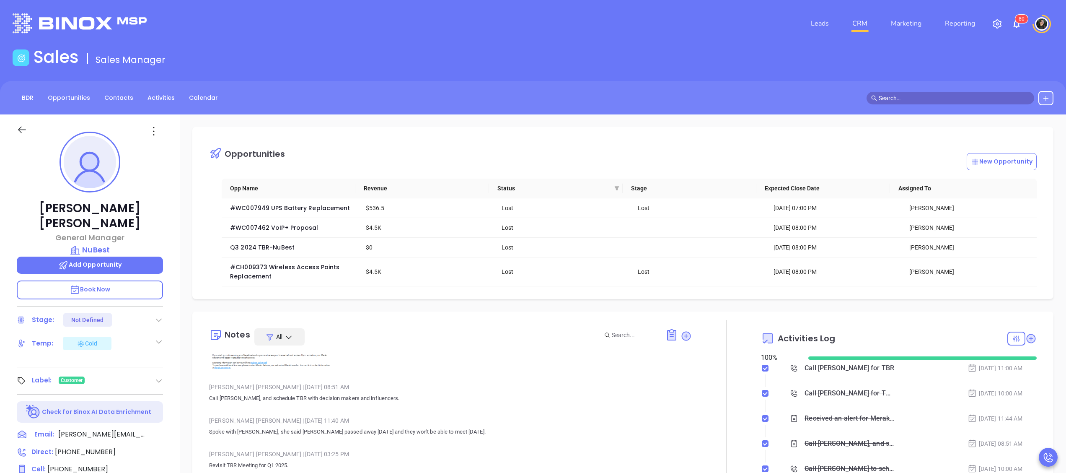
scroll to position [0, 0]
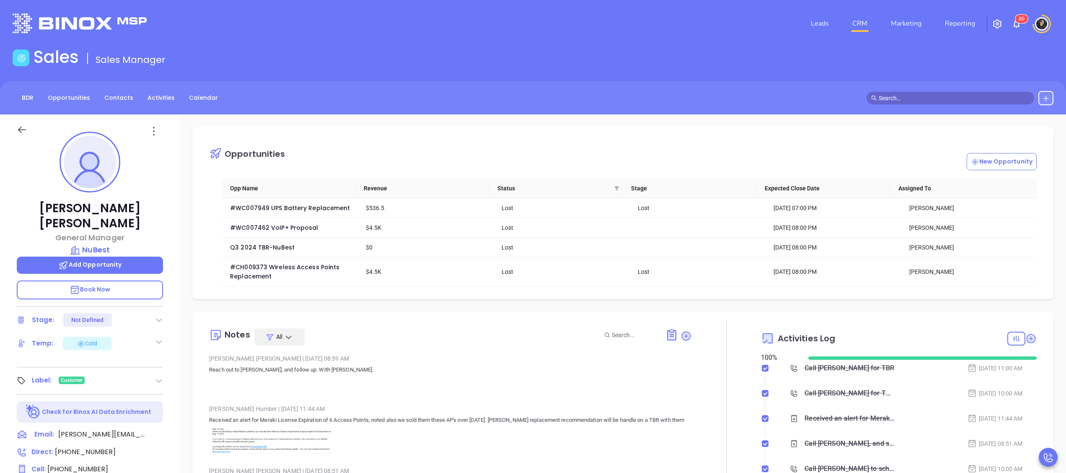
click at [303, 450] on img at bounding box center [272, 439] width 126 height 28
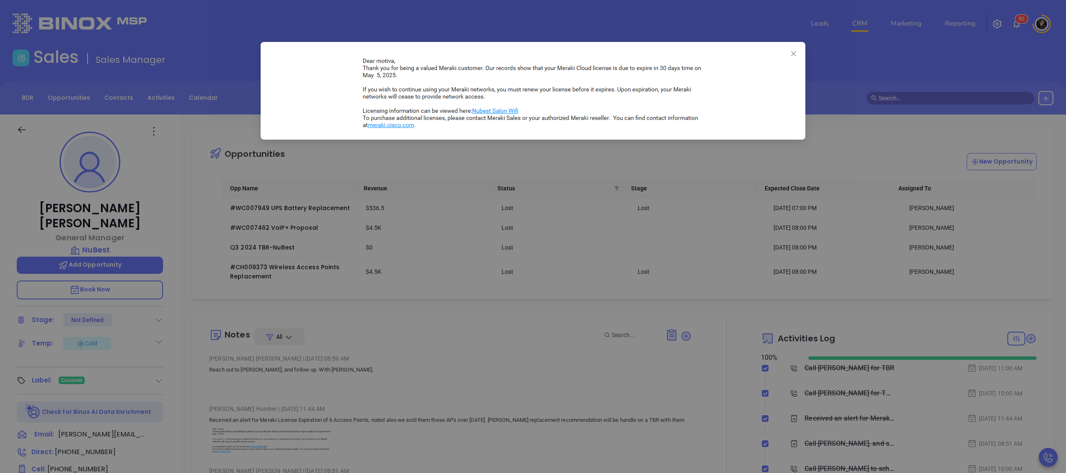
click at [653, 247] on div at bounding box center [533, 236] width 1066 height 473
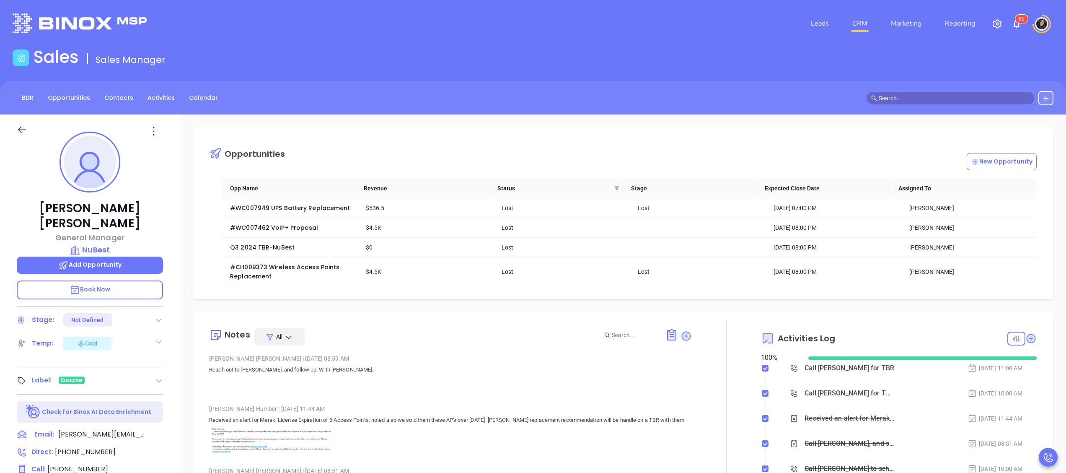
click at [579, 145] on div "Opportunities New Opportunity" at bounding box center [629, 152] width 840 height 35
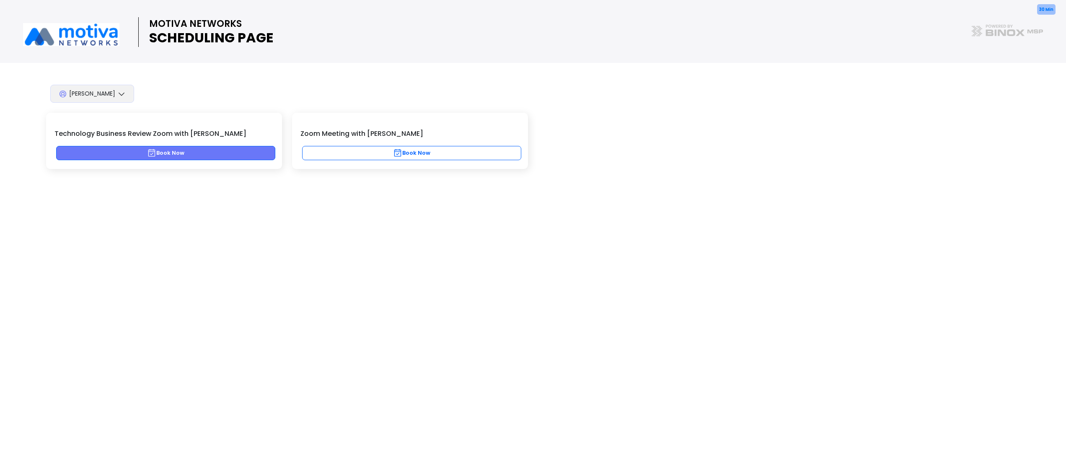
click at [218, 148] on button "Book Now" at bounding box center [165, 153] width 219 height 14
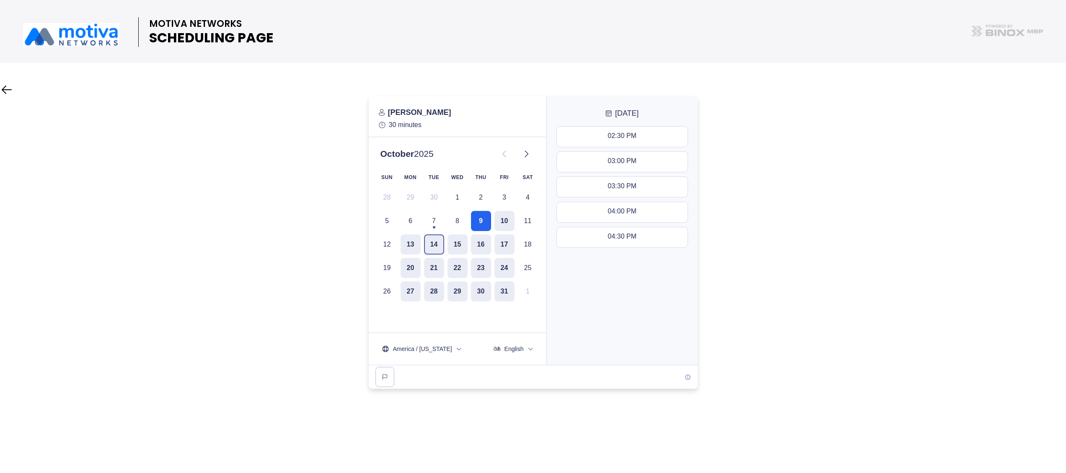
click at [437, 252] on button "14" at bounding box center [434, 244] width 20 height 20
click at [527, 158] on icon at bounding box center [526, 154] width 10 height 10
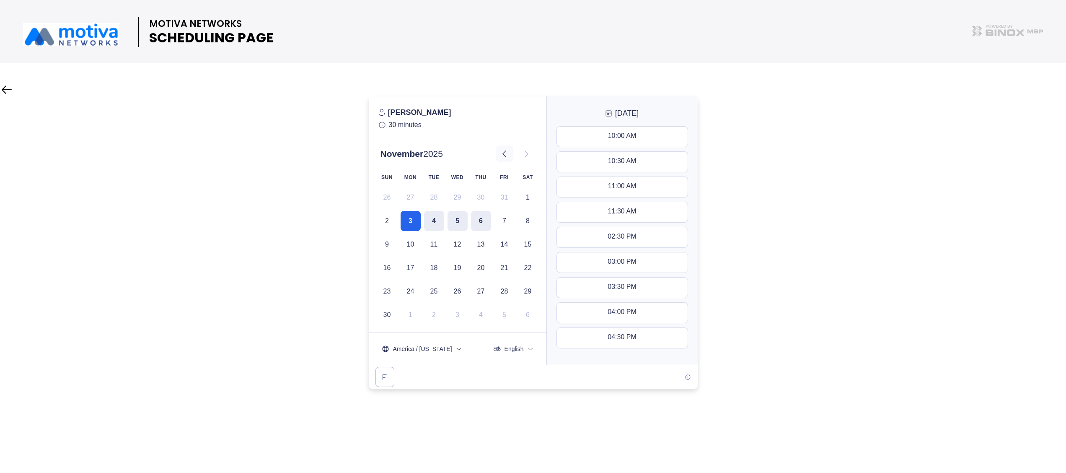
click at [505, 158] on icon at bounding box center [504, 154] width 10 height 10
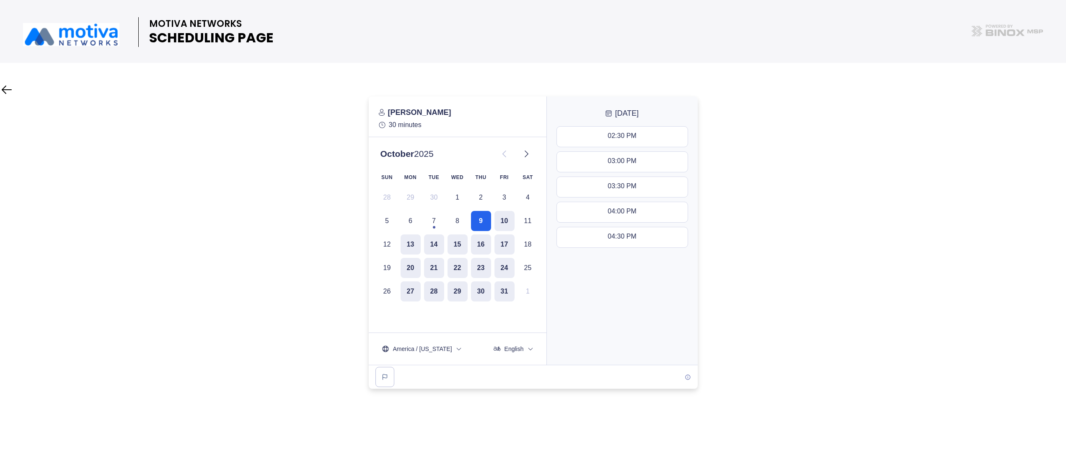
click at [791, 262] on div at bounding box center [533, 242] width 1066 height 292
click at [410, 293] on button "27" at bounding box center [410, 291] width 20 height 20
click at [637, 208] on div "11:30 AM - 12:00 PM" at bounding box center [621, 211] width 63 height 9
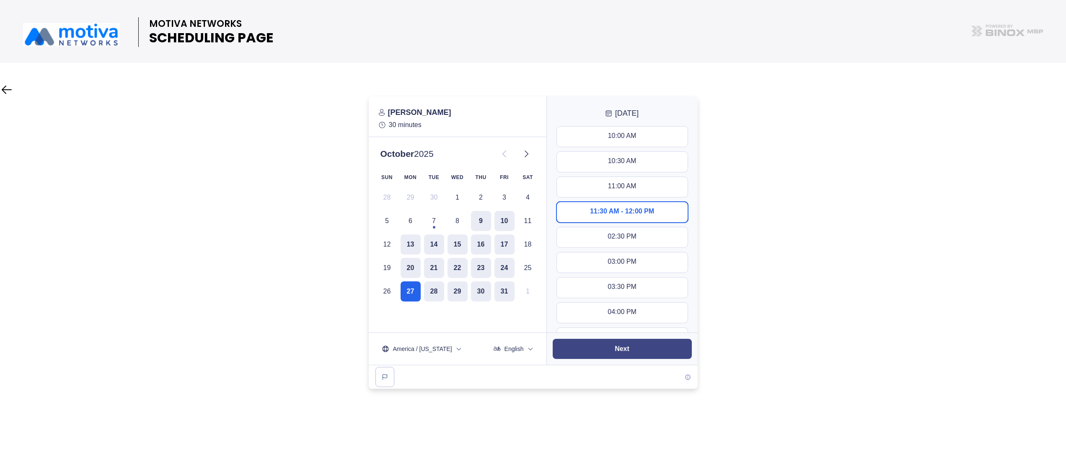
click at [649, 353] on button "Next" at bounding box center [622, 348] width 139 height 20
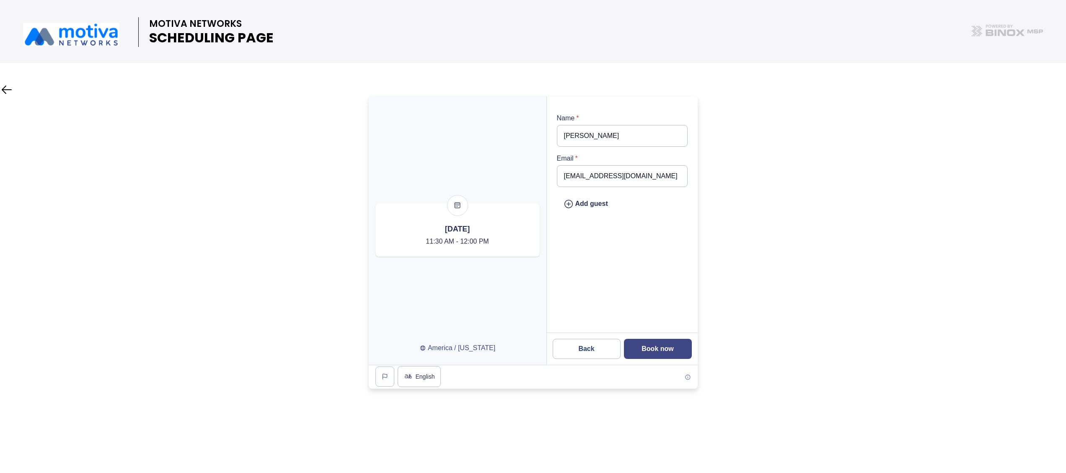
click at [0, 0] on slot "Book now" at bounding box center [0, 0] width 0 height 0
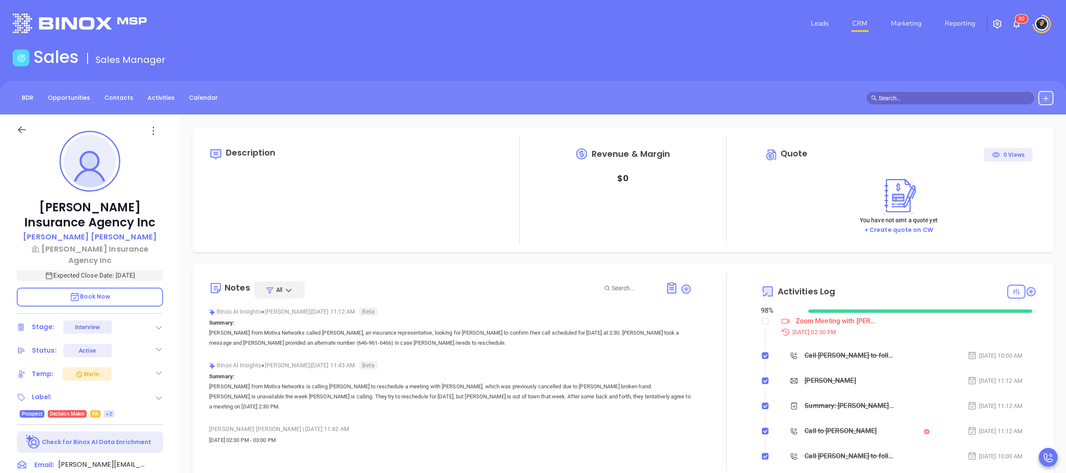
type input "[DATE]"
type input "[PERSON_NAME]"
click at [160, 126] on div at bounding box center [155, 130] width 26 height 13
click at [153, 129] on icon at bounding box center [153, 130] width 13 height 13
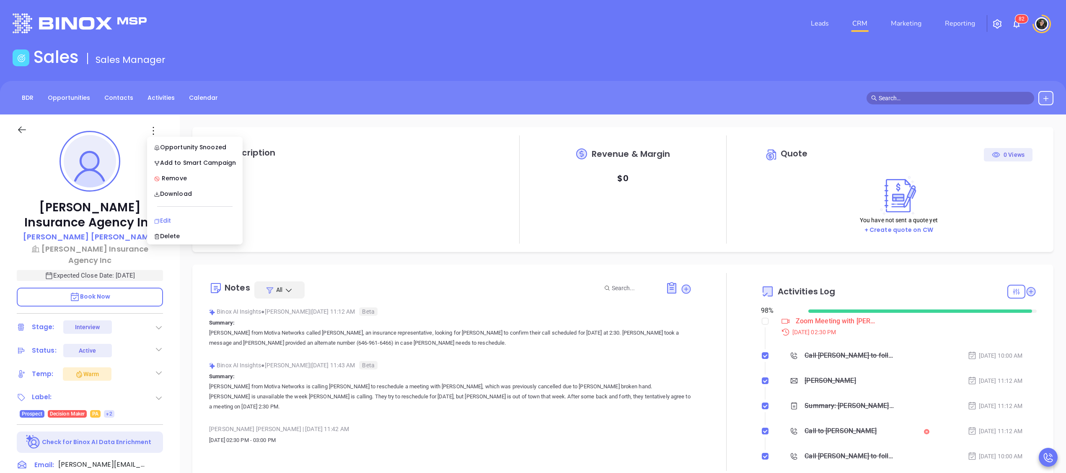
click at [175, 212] on li "Edit" at bounding box center [195, 221] width 92 height 18
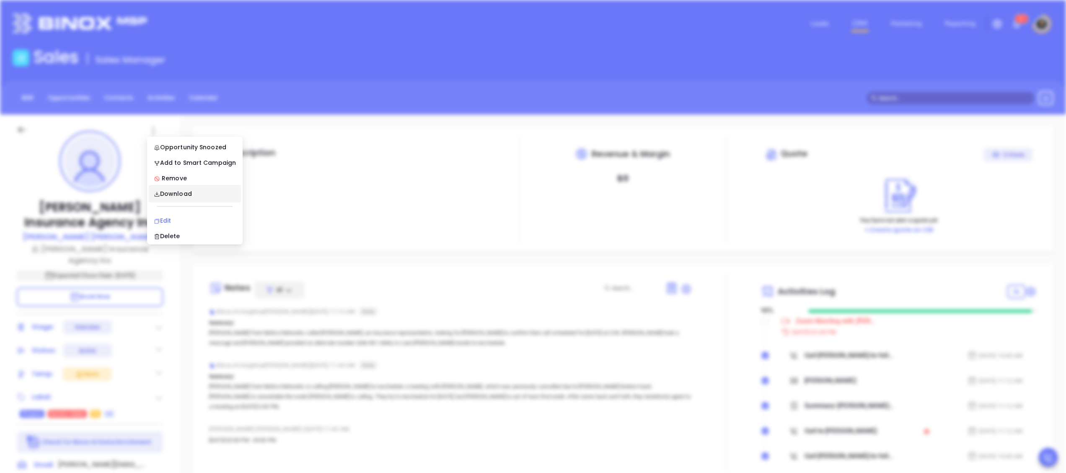
type input "[PERSON_NAME]"
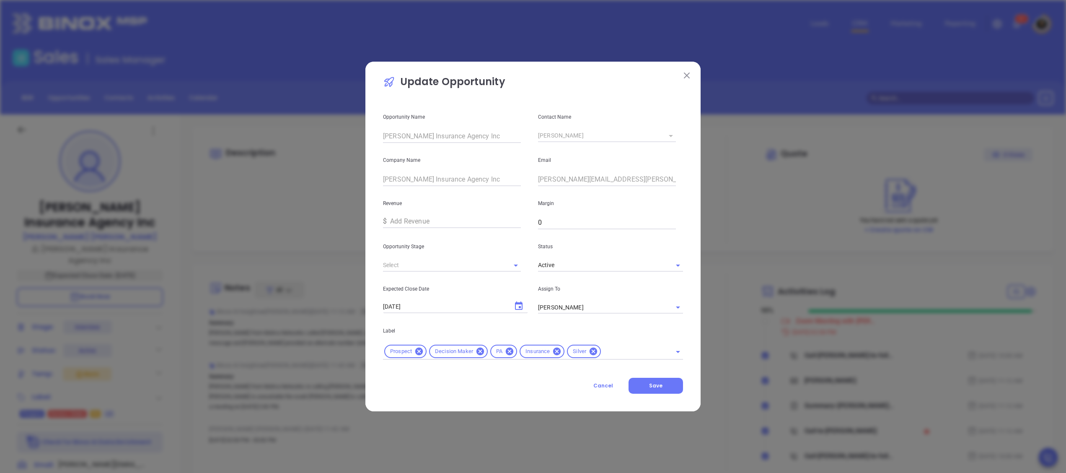
type input "Interview"
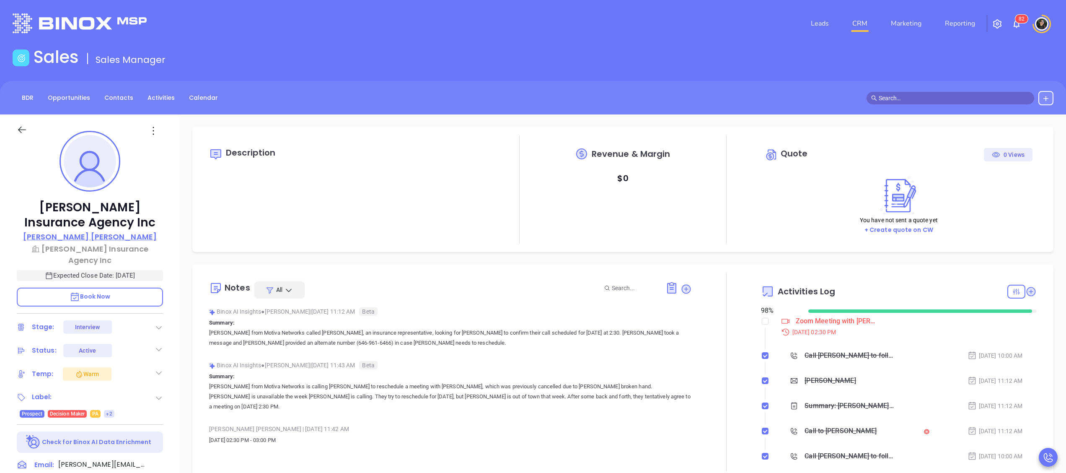
click at [113, 236] on p "[PERSON_NAME]" at bounding box center [90, 236] width 134 height 11
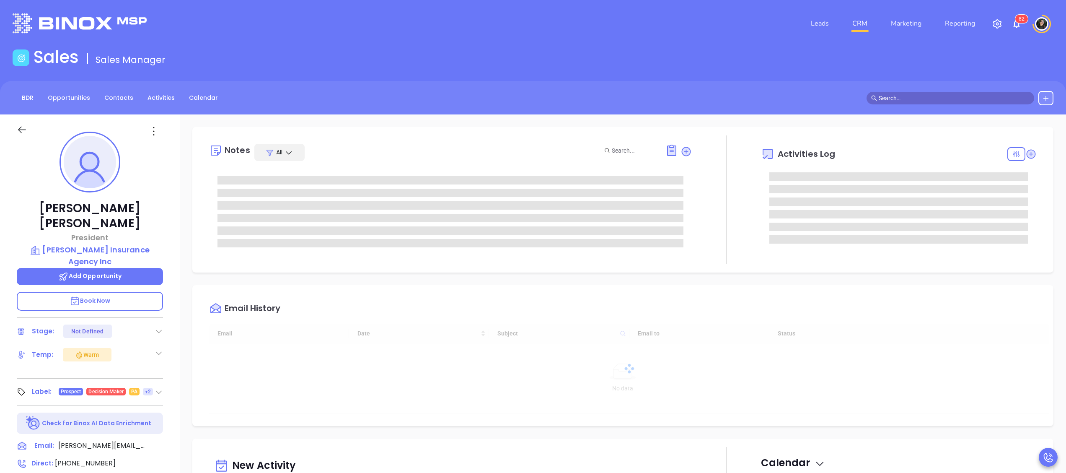
type input "[DATE]"
click at [151, 137] on icon at bounding box center [153, 130] width 13 height 13
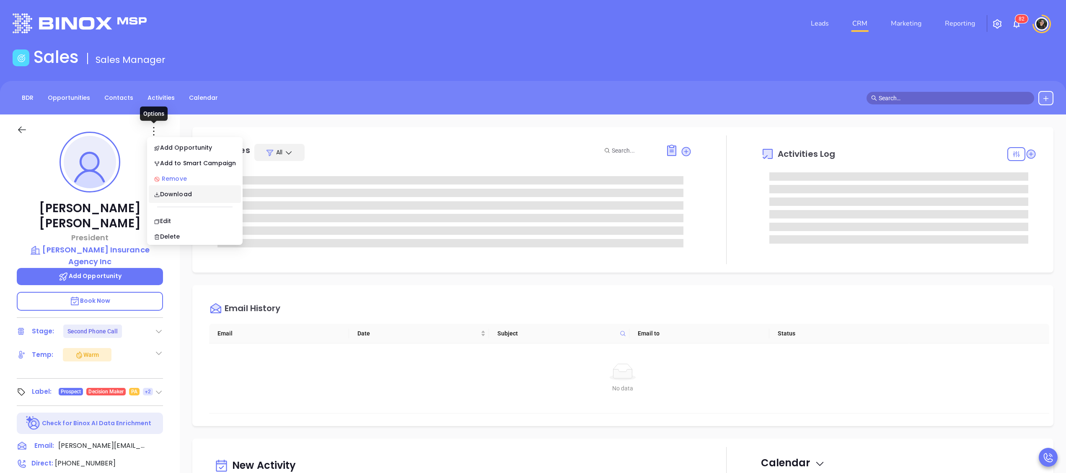
type input "[PERSON_NAME]"
click at [170, 217] on div "Edit" at bounding box center [195, 220] width 82 height 9
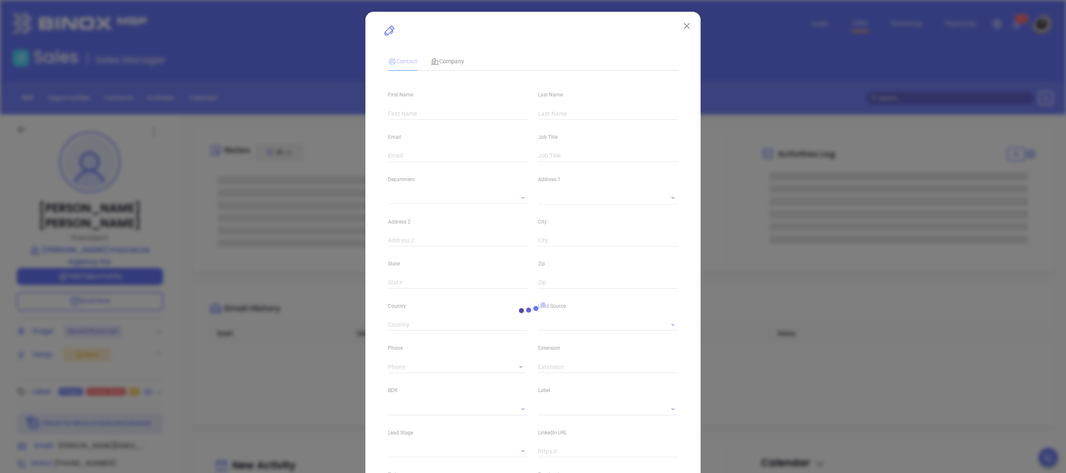
type input "[PERSON_NAME]"
type input "steve.straub@straubinsuranceagency.com"
type input "President"
type textarea "201 John Street"
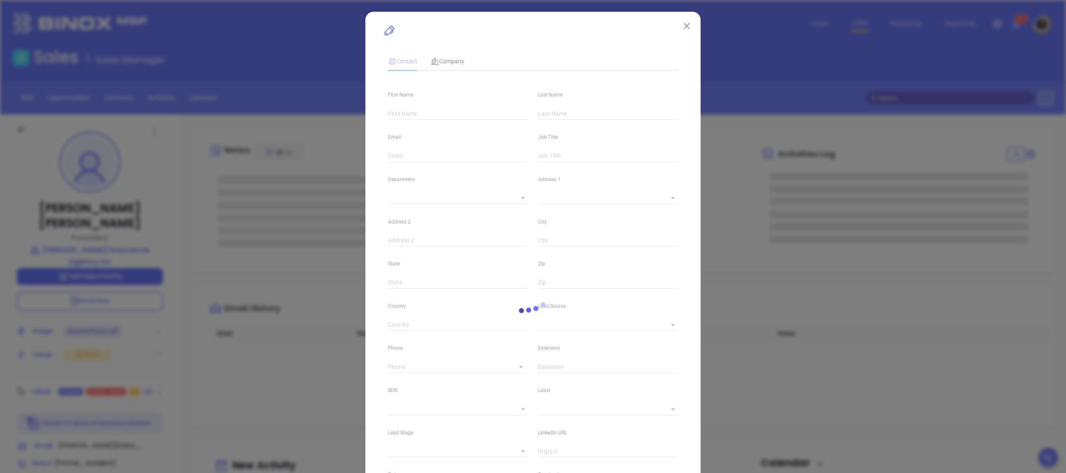
type input "1"
type input "St. Marys"
type input "[US_STATE]"
type input "15857"
type input "United States"
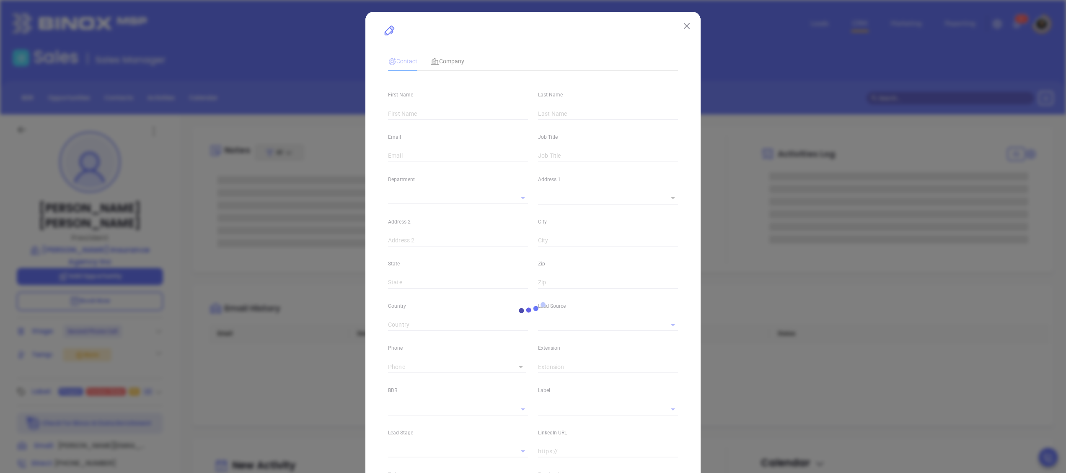
type input "linkedin.com/in/stevestraub"
type input "[PERSON_NAME]"
type input "Second Phone Call"
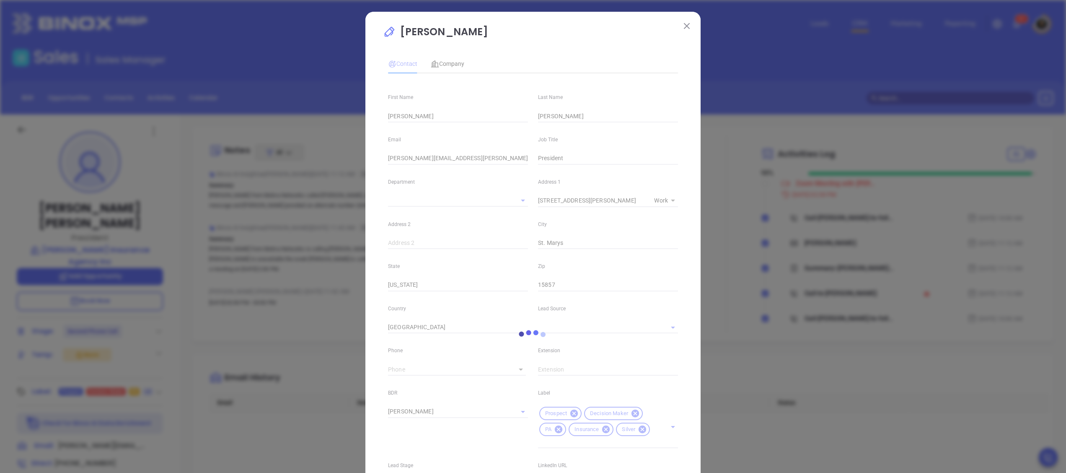
type input "(814) 834-2490"
type input "1"
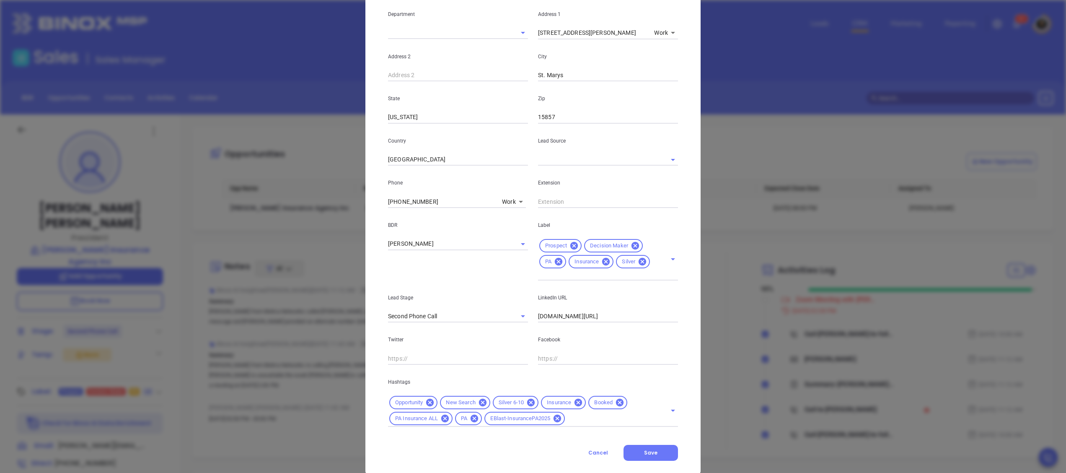
scroll to position [0, 0]
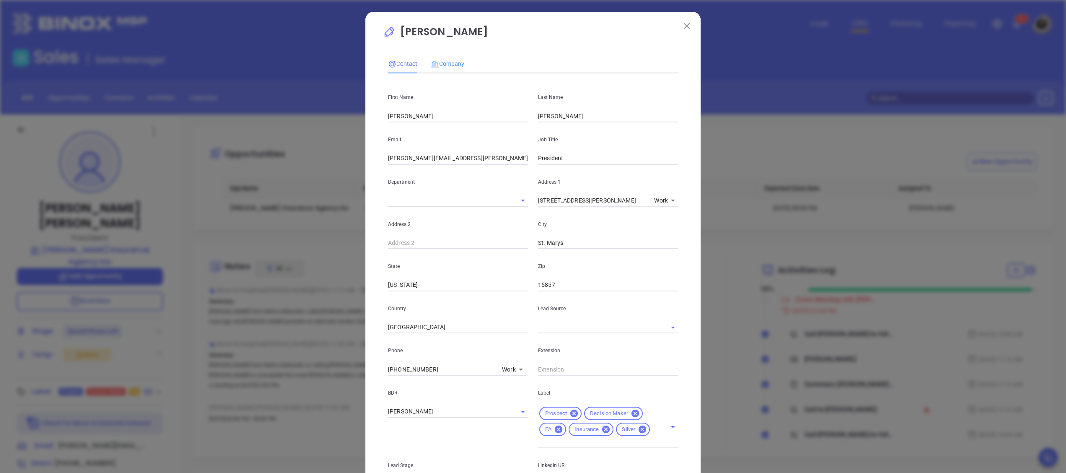
click at [456, 57] on div "Company" at bounding box center [448, 63] width 34 height 19
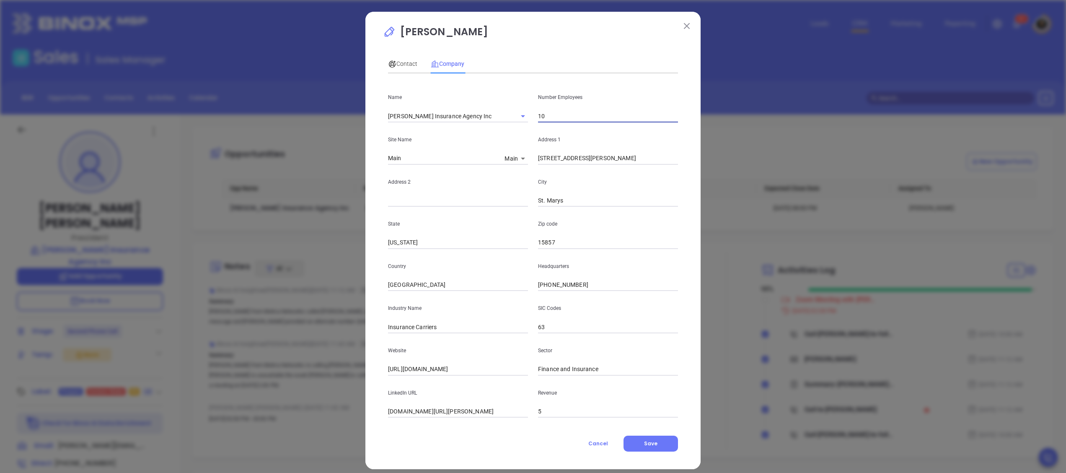
click at [562, 122] on input "10" at bounding box center [608, 116] width 140 height 13
type input "9"
click at [655, 447] on button "Save" at bounding box center [650, 443] width 54 height 16
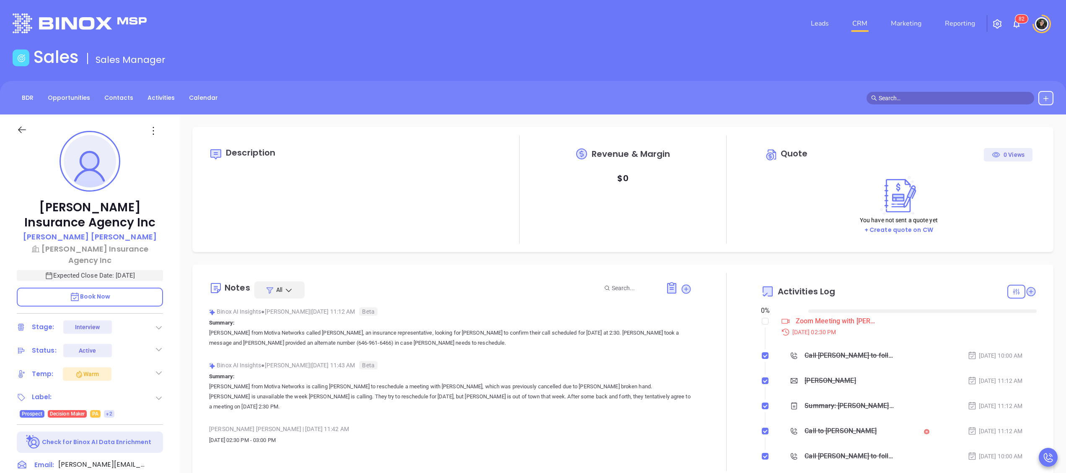
type input "[DATE]"
type input "[PERSON_NAME]"
click at [762, 320] on input "checkbox" at bounding box center [765, 321] width 7 height 7
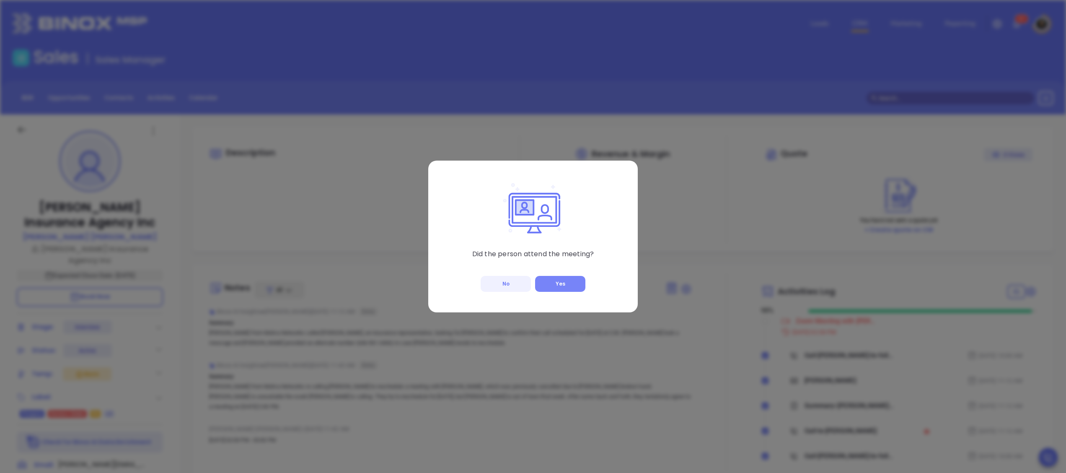
click at [557, 288] on button "Yes" at bounding box center [560, 284] width 50 height 16
checkbox input "true"
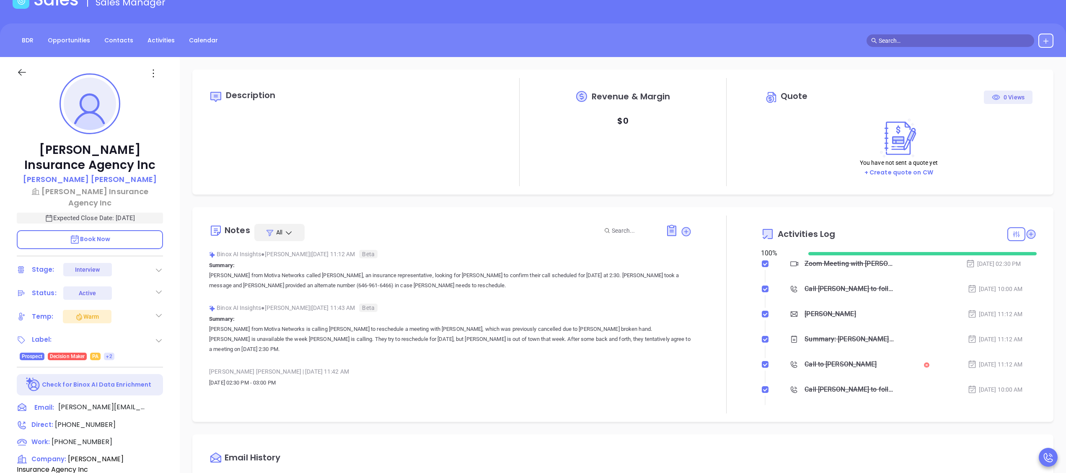
scroll to position [84, 0]
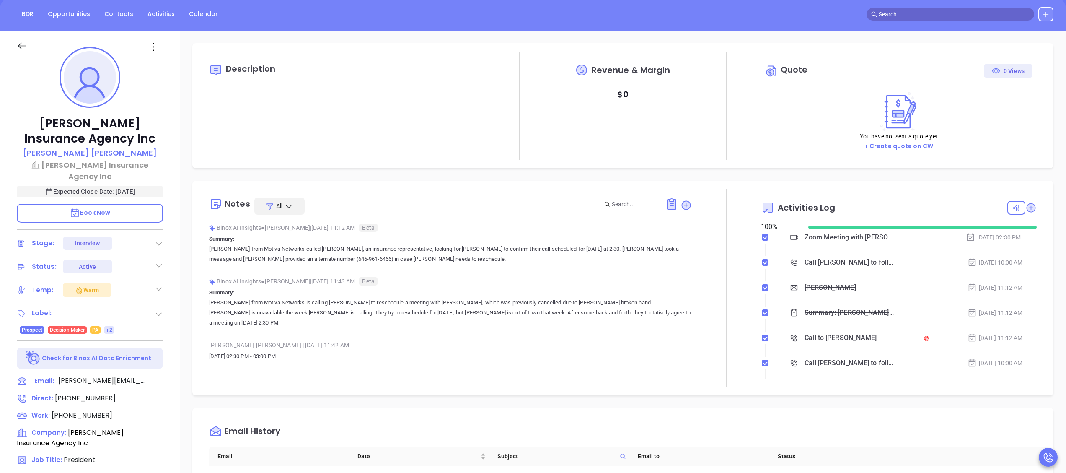
click at [162, 239] on icon at bounding box center [159, 243] width 8 height 8
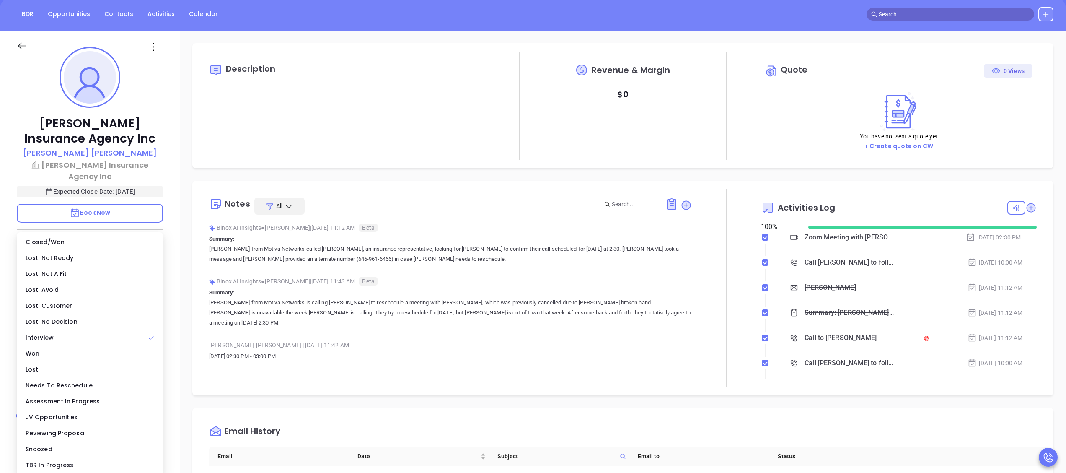
click at [75, 399] on div "Assessment In Progress" at bounding box center [89, 401] width 143 height 16
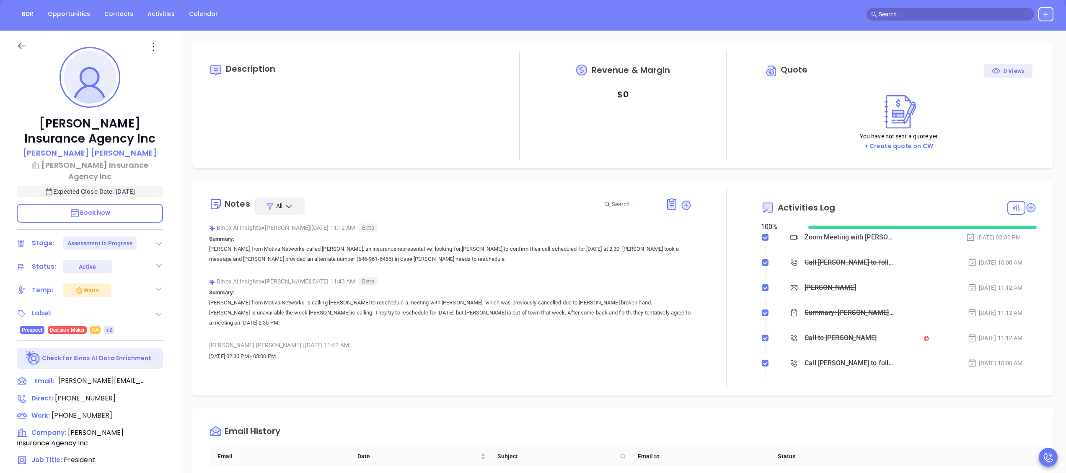
scroll to position [0, 0]
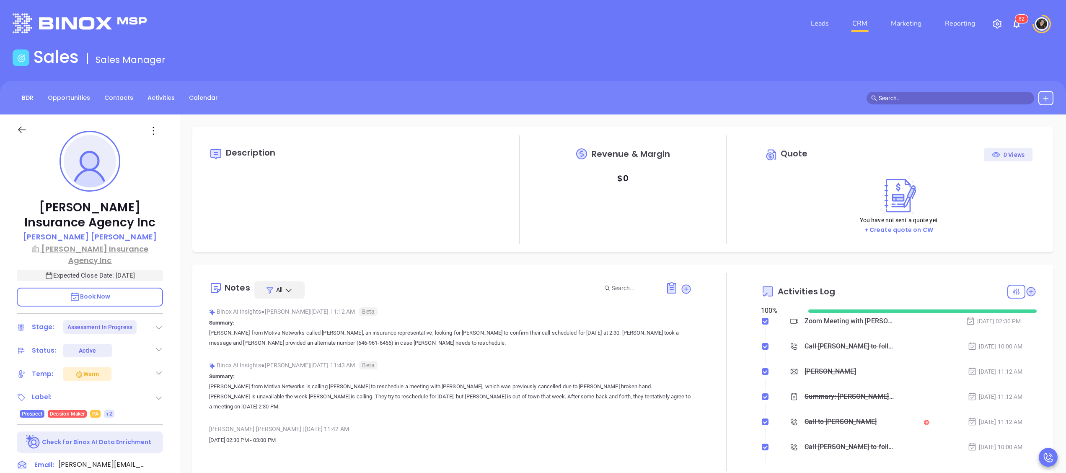
click at [120, 252] on p "Straub Insurance Agency Inc" at bounding box center [90, 254] width 146 height 23
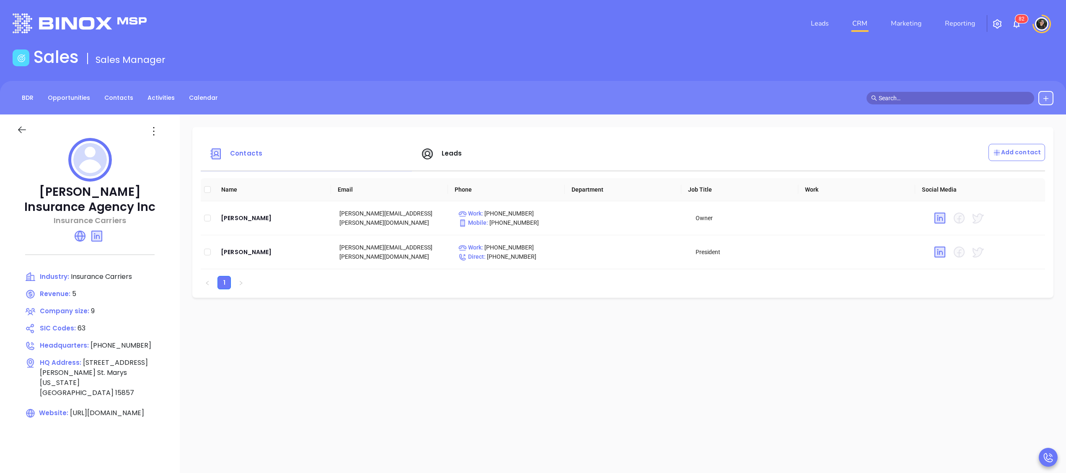
click at [85, 203] on p "Straub Insurance Agency Inc" at bounding box center [90, 199] width 146 height 30
copy p "Agency"
click at [85, 203] on p "Straub Insurance Agency Inc" at bounding box center [90, 199] width 146 height 30
copy p "Straub Insurance Agency Inc"
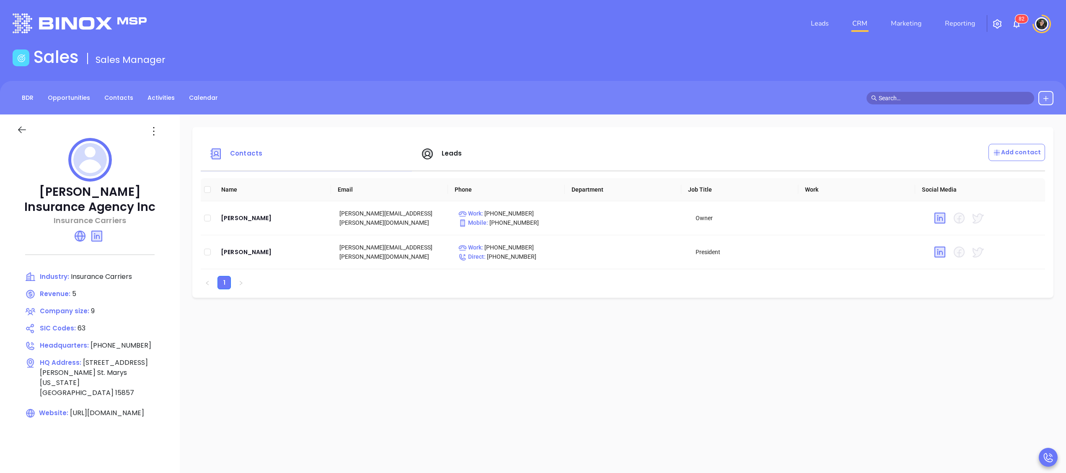
click at [27, 134] on icon at bounding box center [22, 129] width 10 height 10
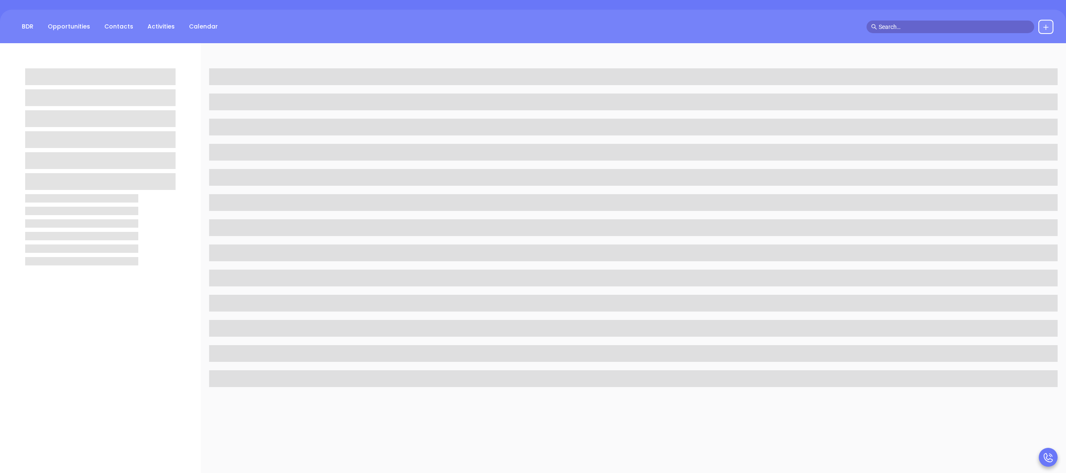
scroll to position [232, 0]
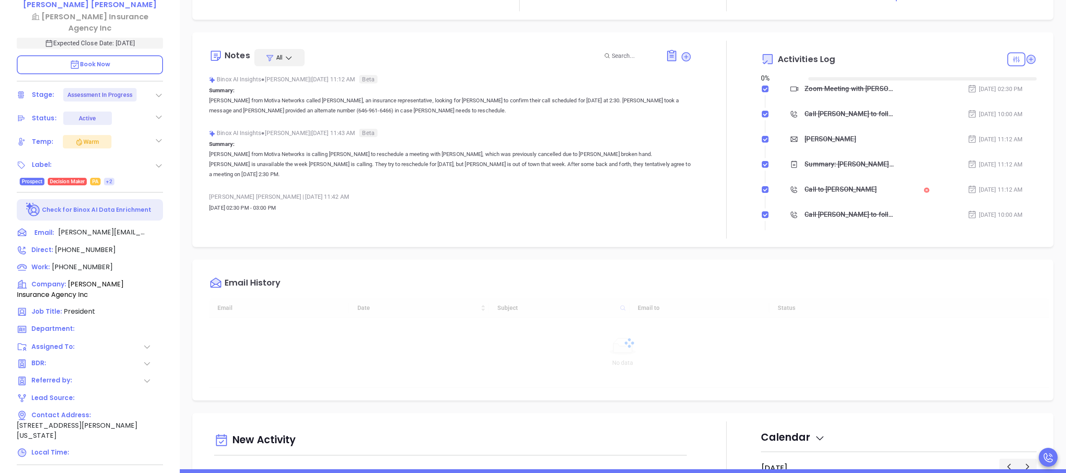
type input "[DATE]"
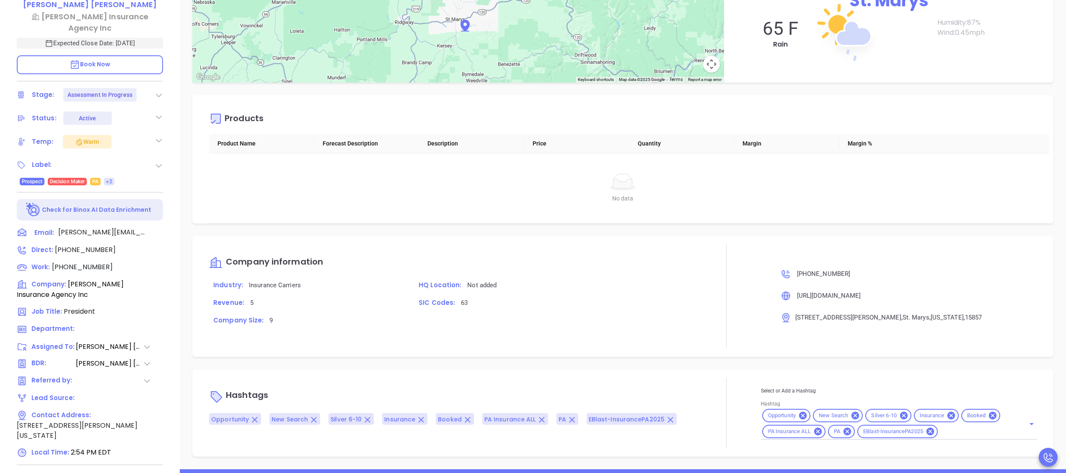
type input "[PERSON_NAME]"
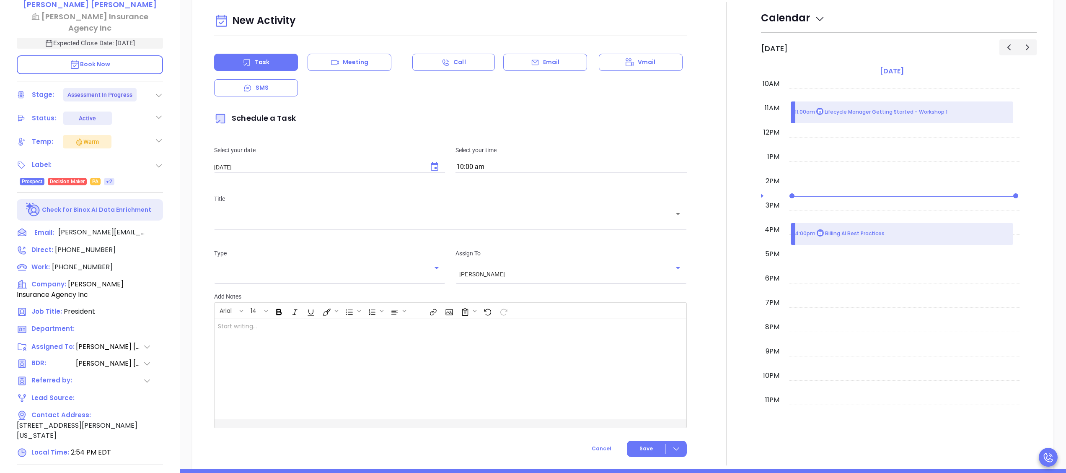
scroll to position [280, 0]
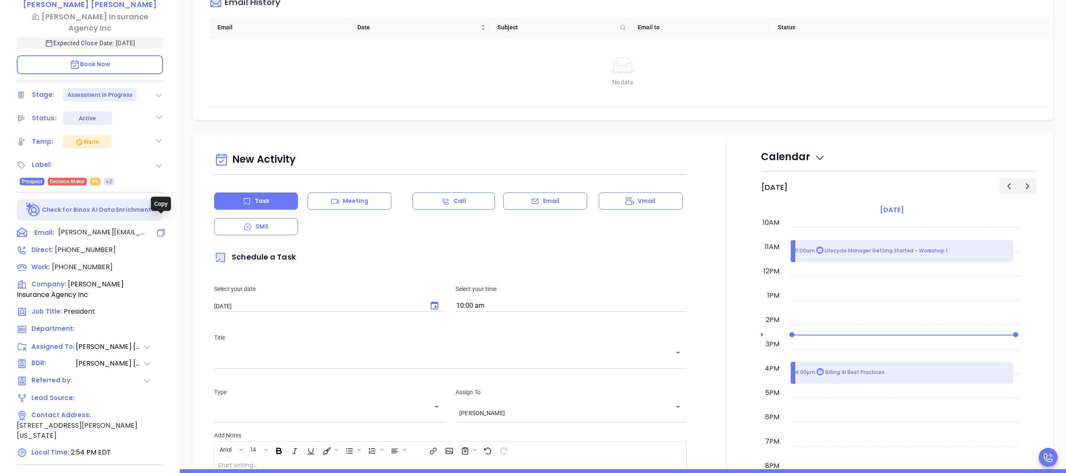
click at [160, 227] on icon at bounding box center [161, 232] width 10 height 10
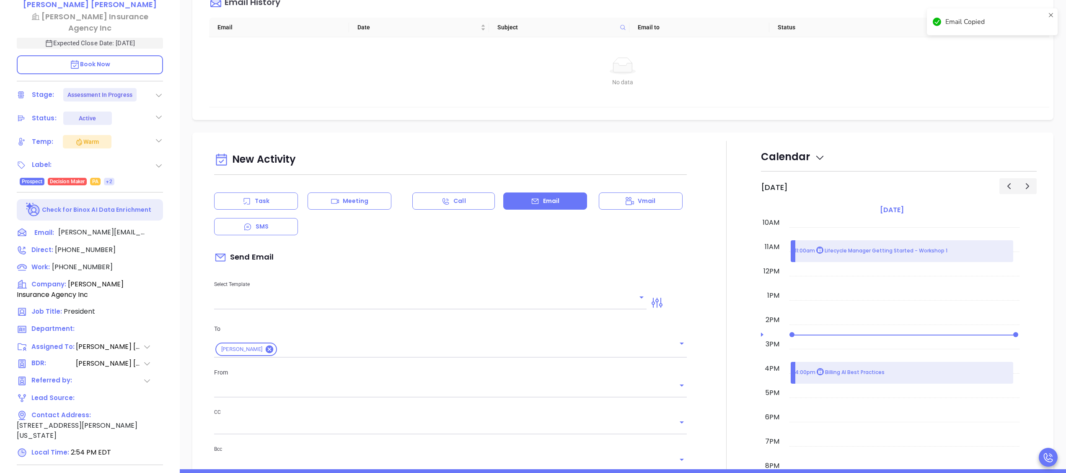
scroll to position [530, 0]
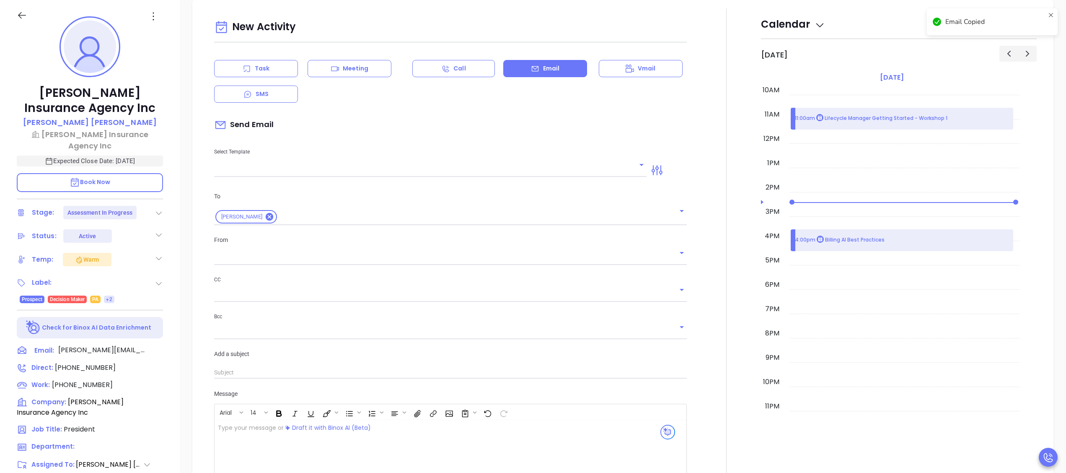
type input "[PERSON_NAME]"
drag, startPoint x: 127, startPoint y: 121, endPoint x: 62, endPoint y: 116, distance: 64.7
click at [62, 116] on div "Steve Straub" at bounding box center [90, 122] width 146 height 12
copy p "Steve Straub"
click at [157, 379] on icon at bounding box center [162, 385] width 12 height 12
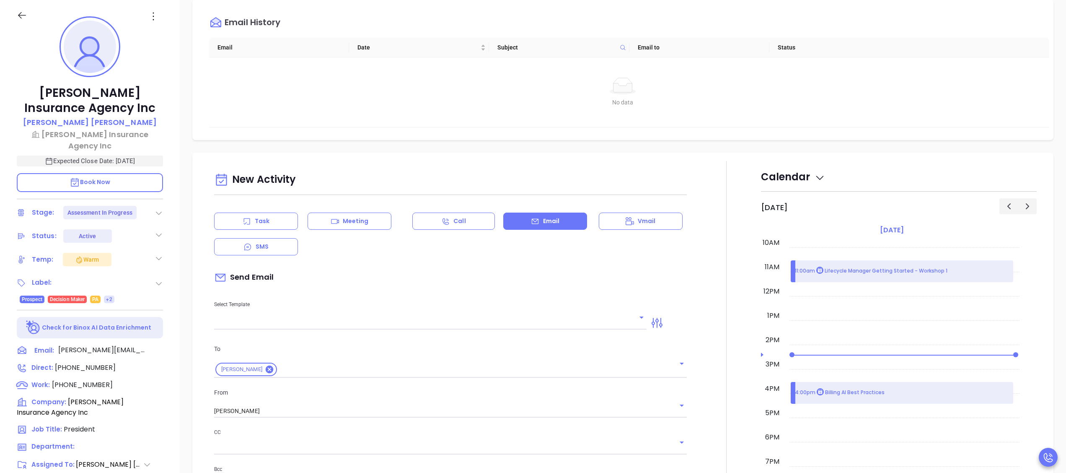
scroll to position [447, 0]
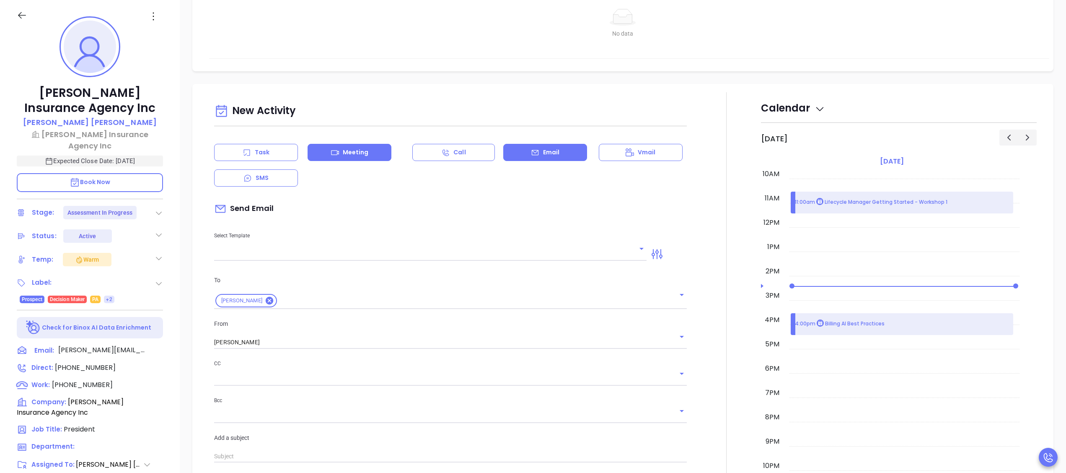
click at [380, 146] on div "Meeting" at bounding box center [349, 152] width 84 height 17
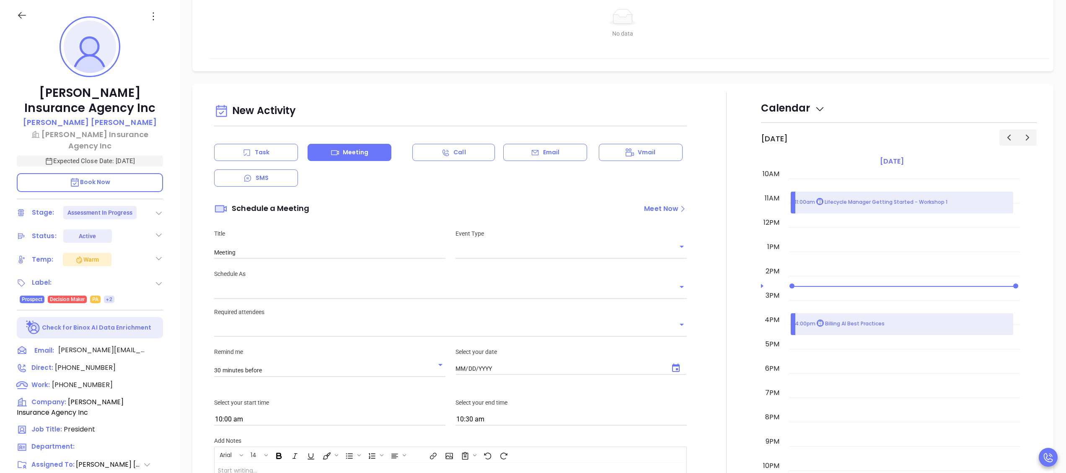
type input "[DATE]"
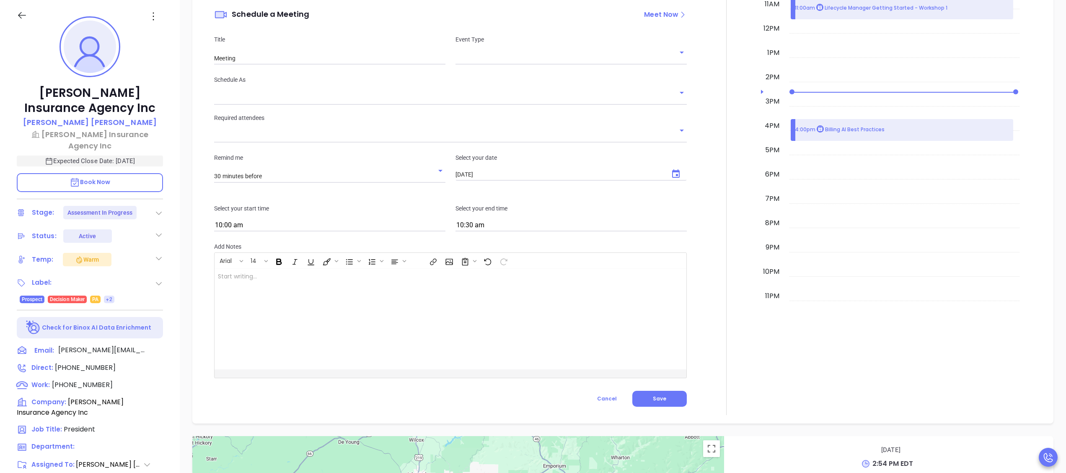
scroll to position [614, 0]
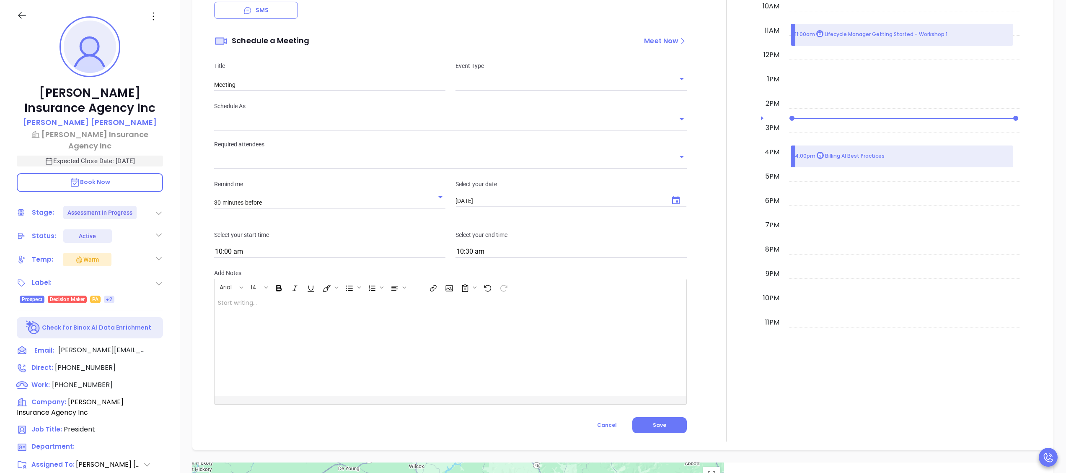
type input "[PERSON_NAME]"
click at [505, 83] on input "text" at bounding box center [564, 84] width 219 height 12
click at [519, 120] on li "Zoom" at bounding box center [565, 119] width 227 height 15
type input "Zoom Meeting"
type input "Zoom"
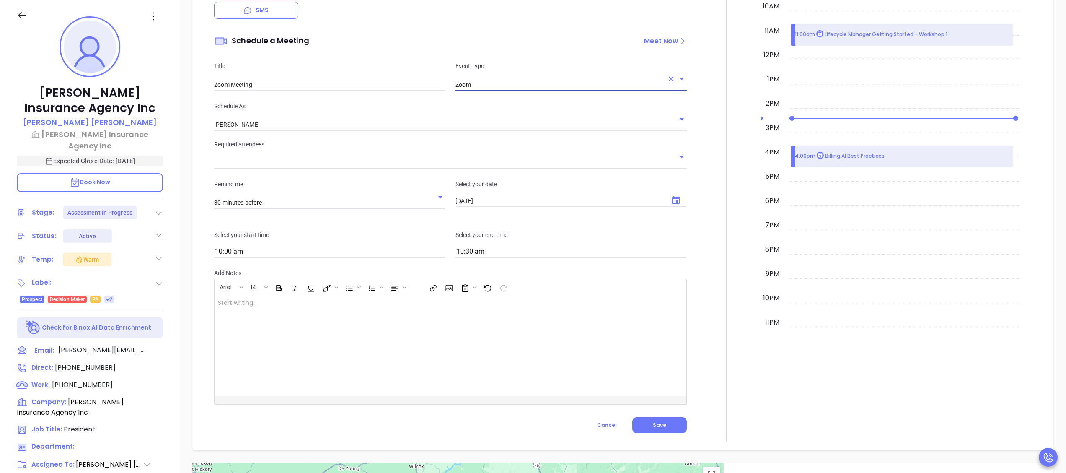
click at [297, 80] on input "Zoom Meeting" at bounding box center [329, 84] width 231 height 13
type input "Zoom Meeting to Review Assessment"
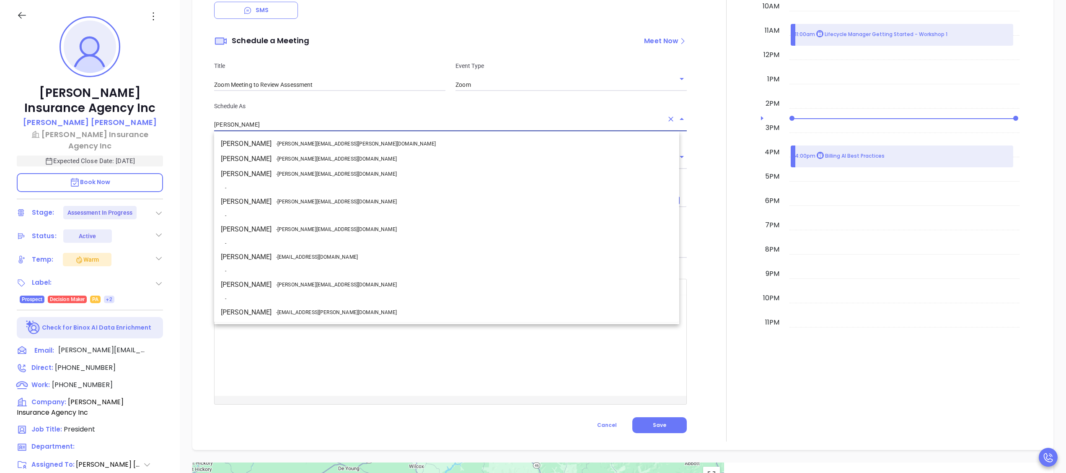
click at [289, 128] on input "[PERSON_NAME]" at bounding box center [438, 125] width 449 height 12
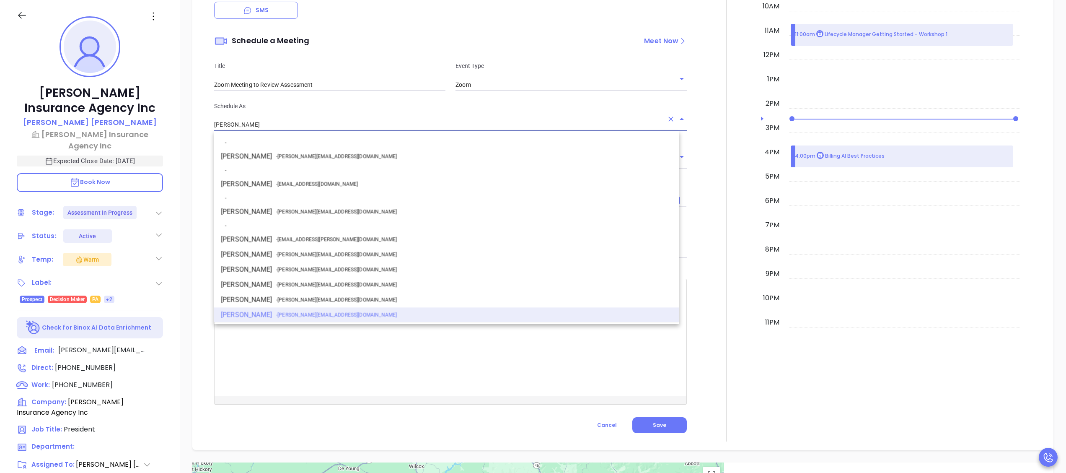
click at [303, 213] on span "- walter@motiva.net" at bounding box center [336, 212] width 121 height 8
type input "Walter Contreras"
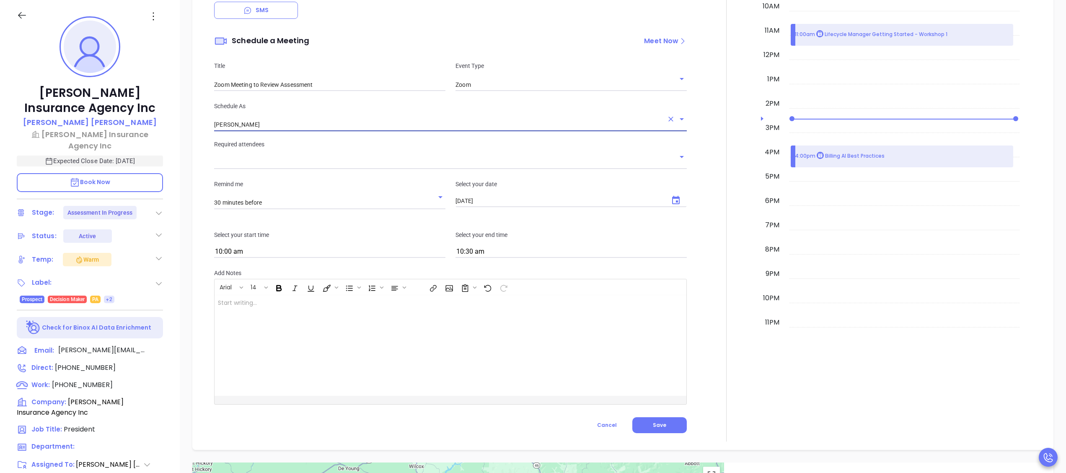
click at [380, 157] on input "text" at bounding box center [444, 163] width 460 height 12
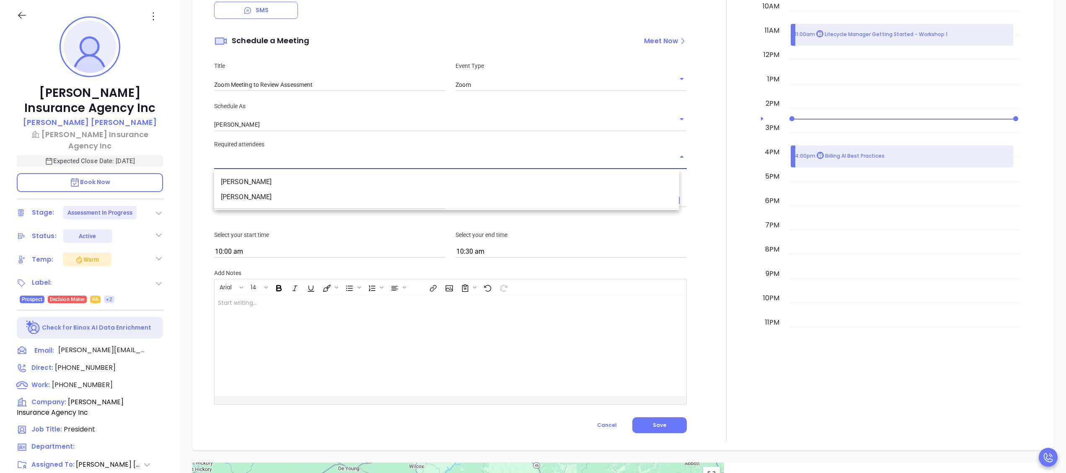
click at [280, 194] on li "Steve Straub" at bounding box center [446, 196] width 465 height 15
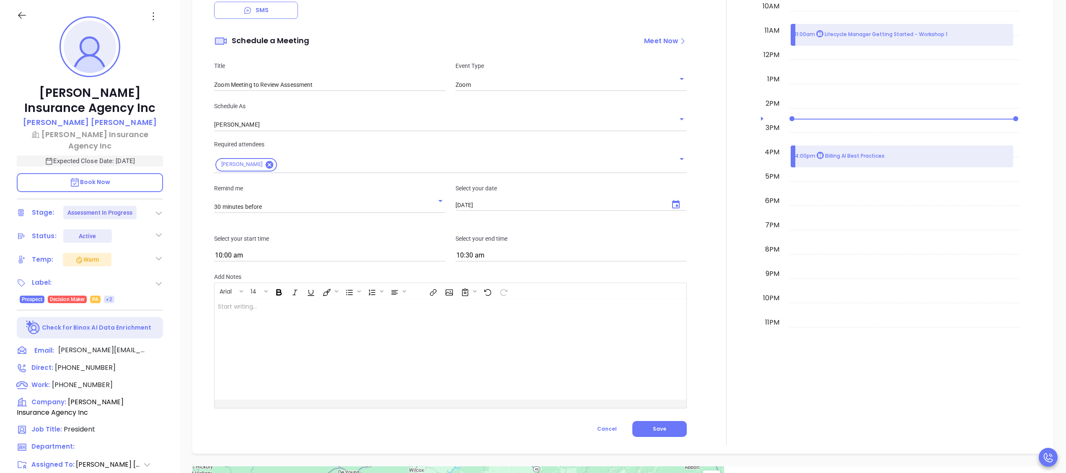
click at [527, 202] on input "[DATE]" at bounding box center [558, 205] width 207 height 7
click at [669, 198] on button "Choose date, selected date is Oct 8, 2025" at bounding box center [676, 204] width 20 height 20
click at [504, 318] on button "28" at bounding box center [503, 320] width 15 height 15
type input "10/28/2025"
click at [648, 423] on button "Save" at bounding box center [659, 429] width 54 height 16
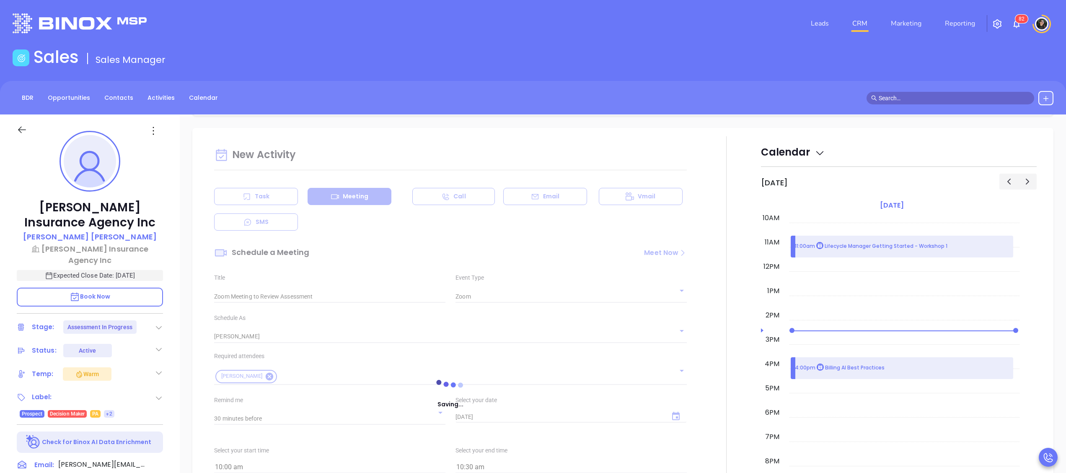
scroll to position [503, 0]
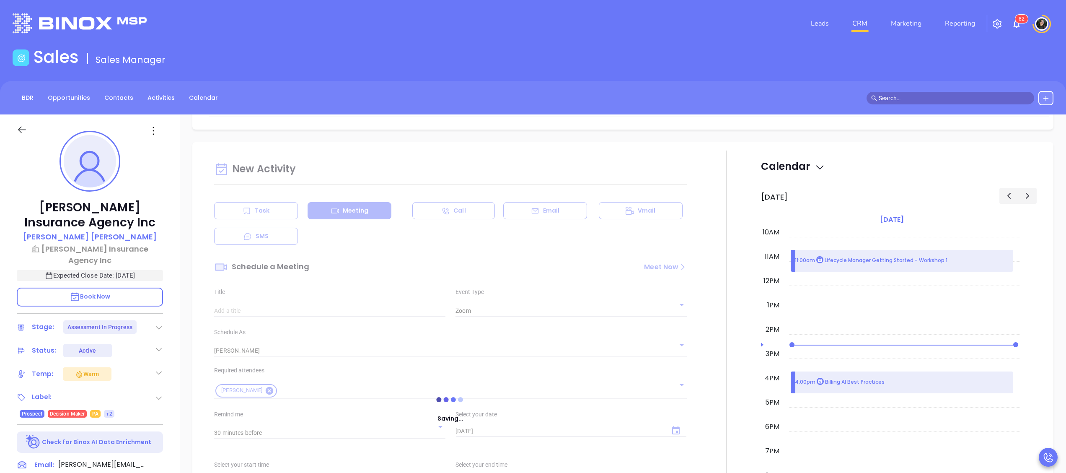
type input "Meeting"
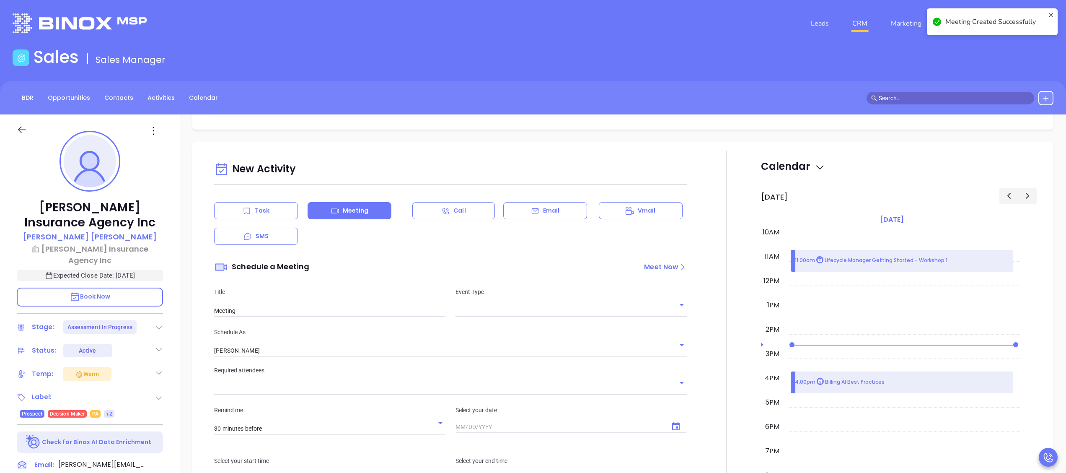
checkbox input "false"
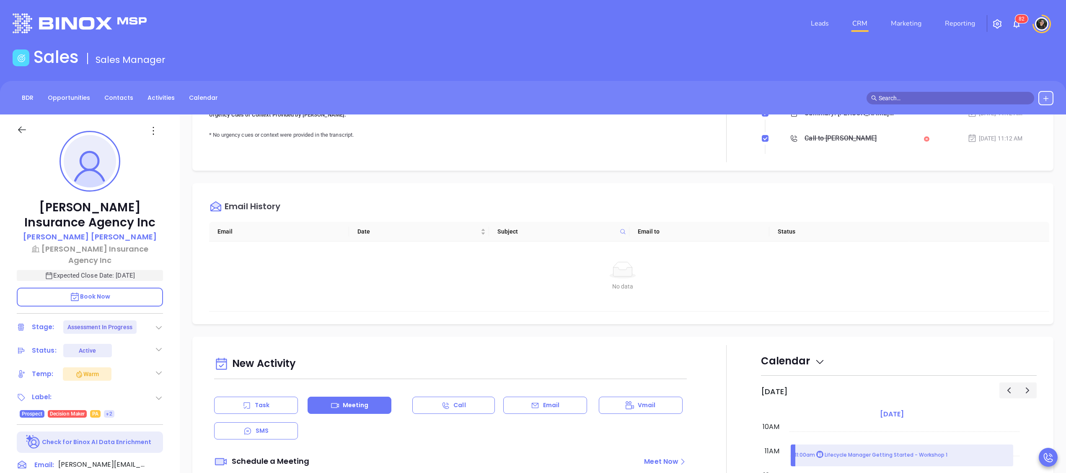
scroll to position [419, 0]
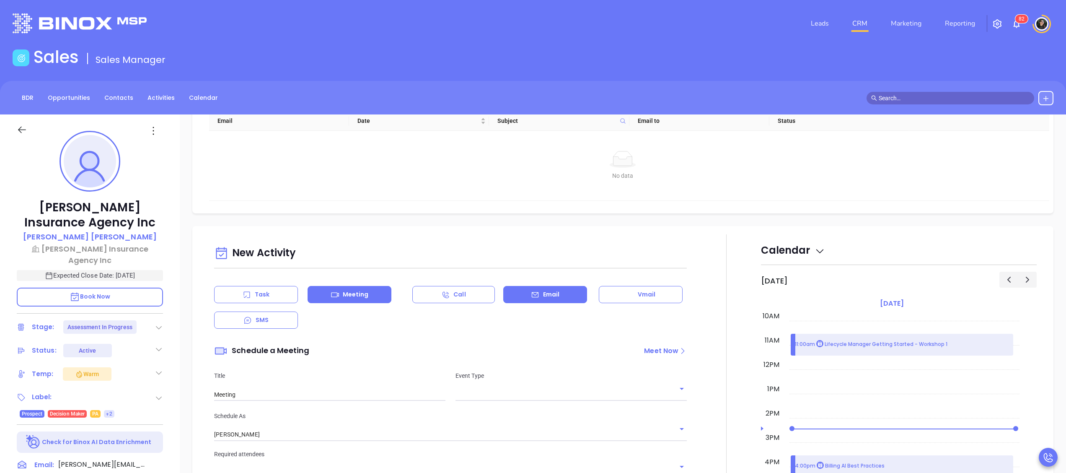
click at [558, 291] on div "Email" at bounding box center [545, 294] width 84 height 17
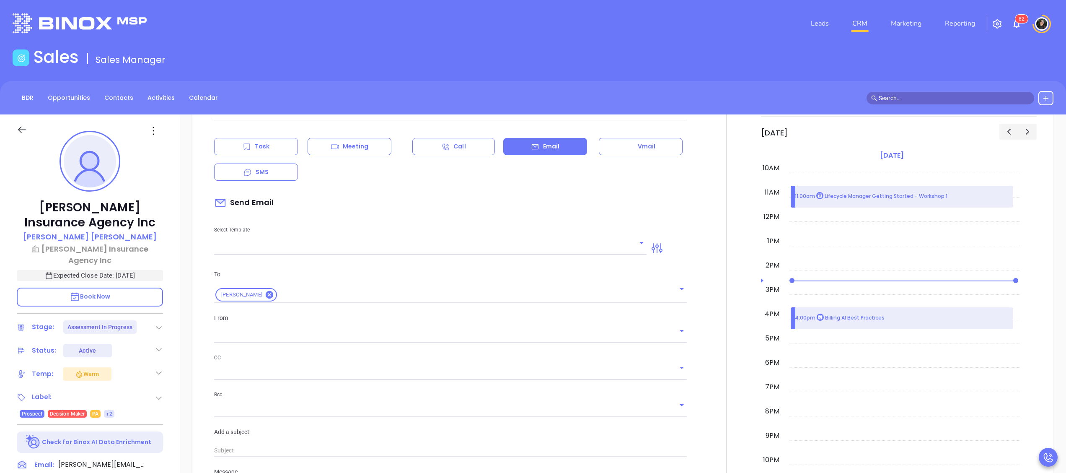
scroll to position [670, 0]
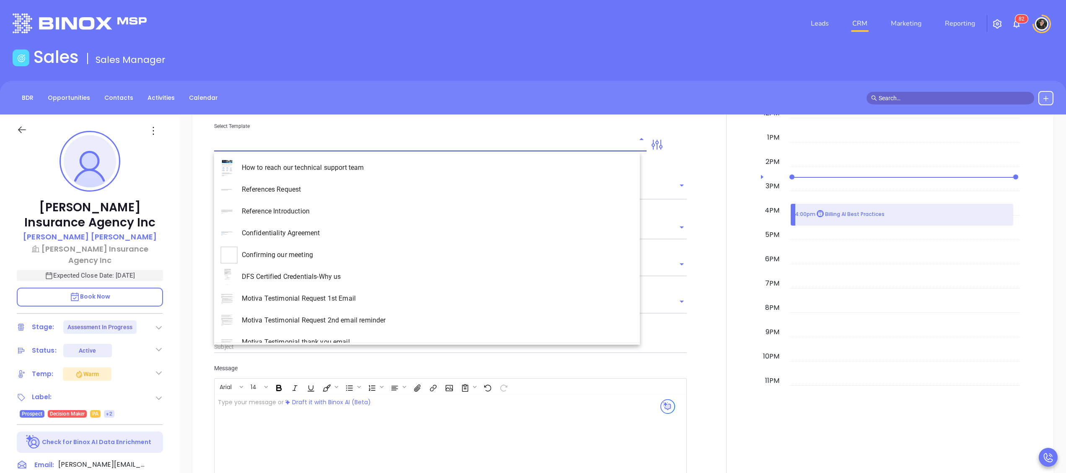
click at [343, 148] on input "text" at bounding box center [424, 145] width 420 height 12
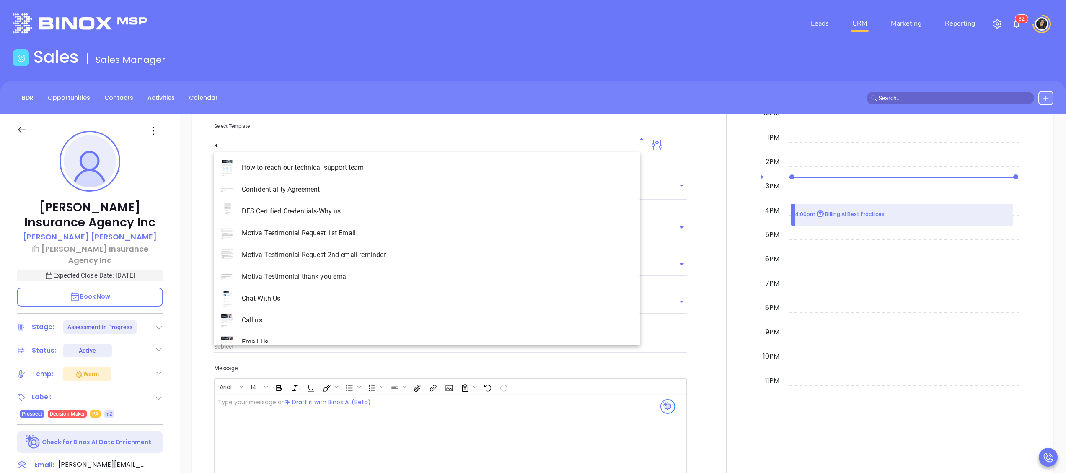
type input "as"
type input "[PERSON_NAME]"
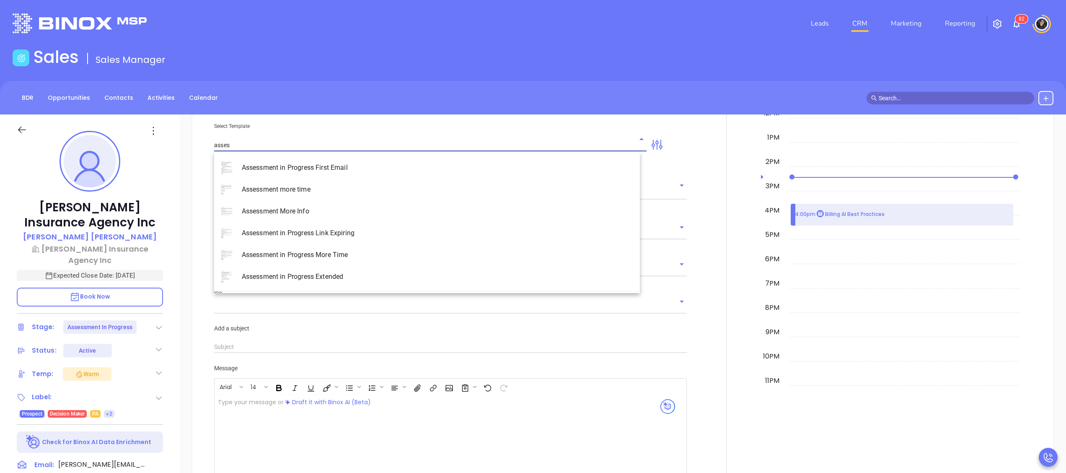
click at [374, 171] on li "Assessment in Progress First Email" at bounding box center [427, 168] width 426 height 22
type input "Assessment in Progress First Email"
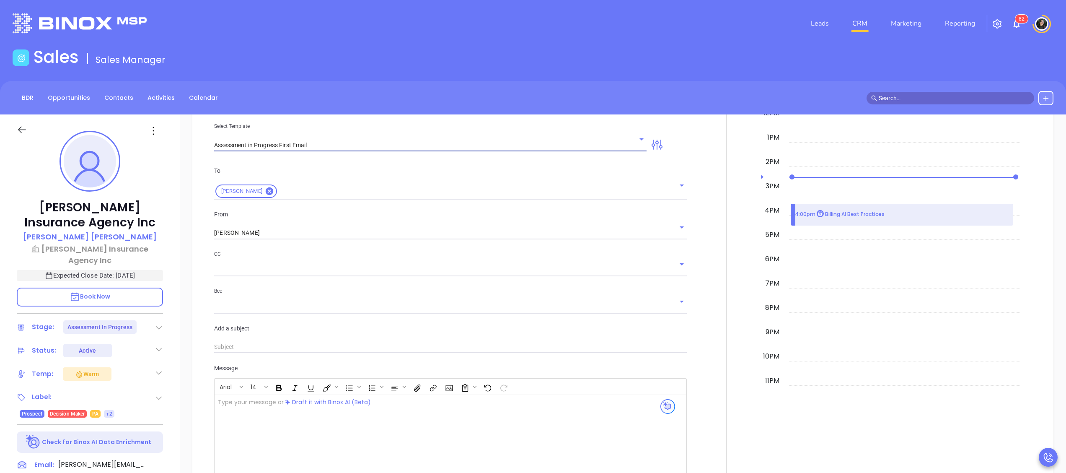
type input "Steve Run Your Cybersecurity Assessment (Time-Sensitive)"
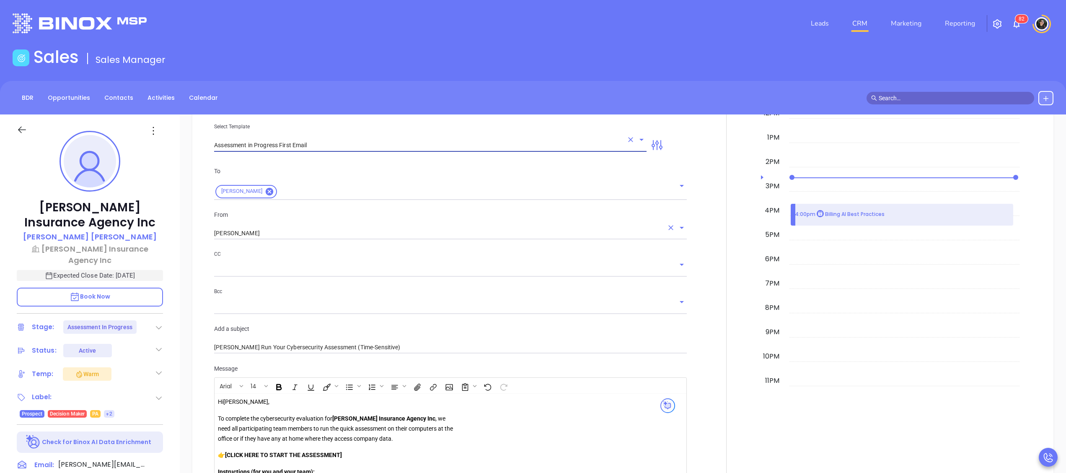
type input "Assessment in Progress First Email"
click at [289, 230] on input "[PERSON_NAME]" at bounding box center [438, 233] width 449 height 12
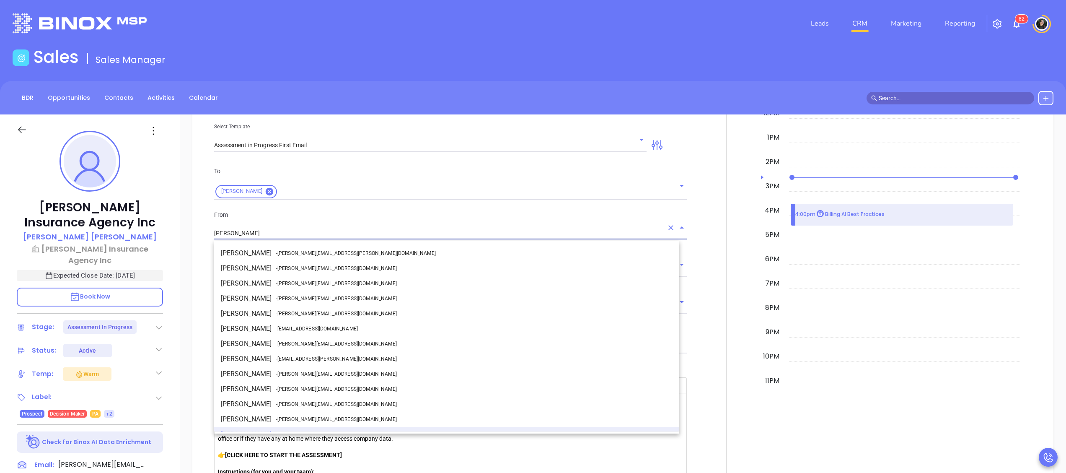
scroll to position [10, 0]
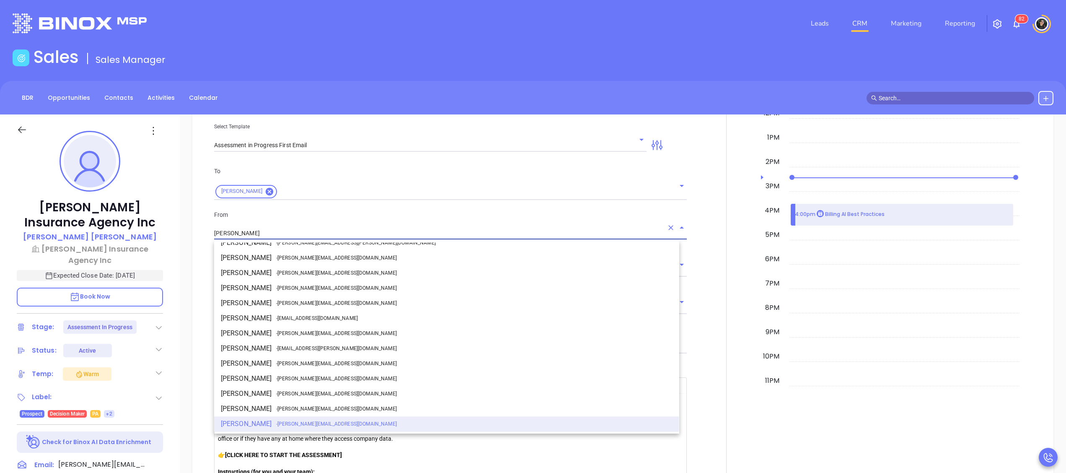
click at [305, 326] on li "Walter Contreras - walter@motiva.net" at bounding box center [446, 333] width 465 height 15
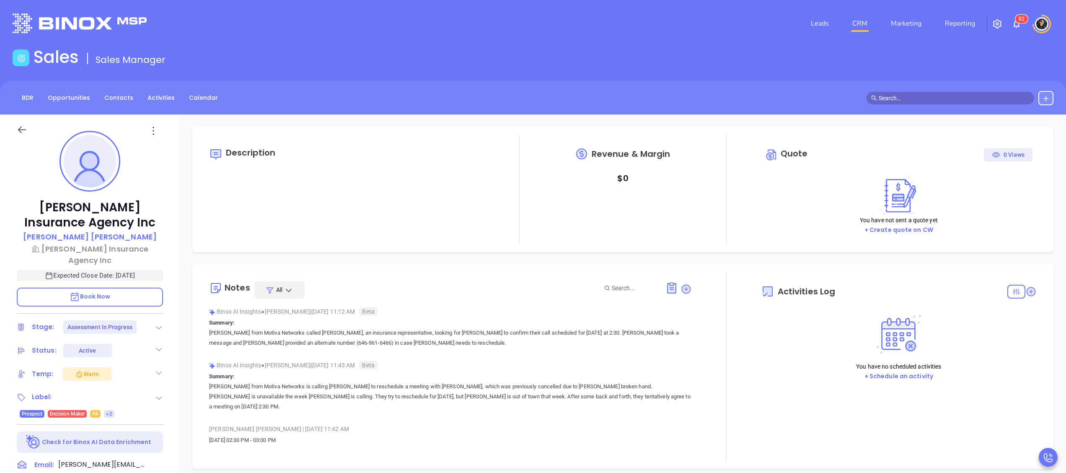
type input "[DATE]"
click at [930, 79] on main "Sales Sales Manager BDR Opportunities Contacts Activities Calendar Call Now Cal…" at bounding box center [533, 376] width 1066 height 658
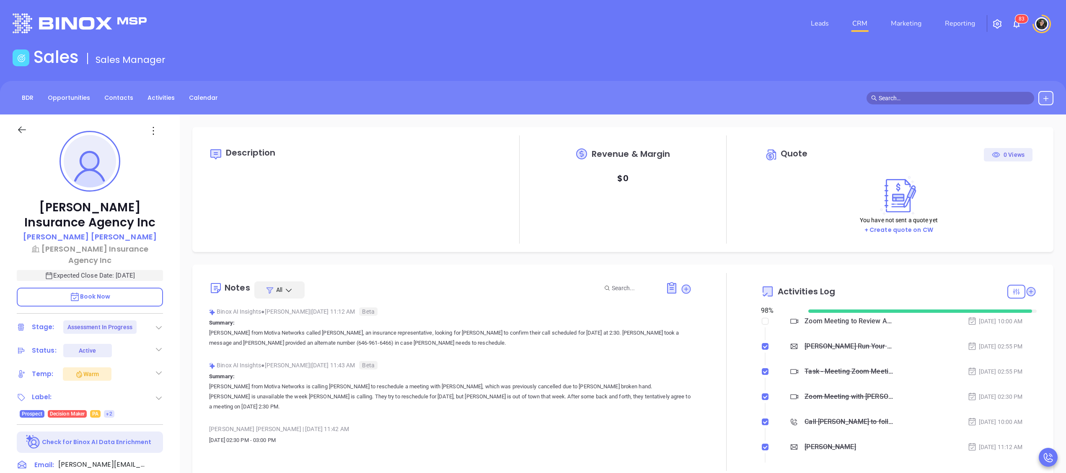
type input "[PERSON_NAME]"
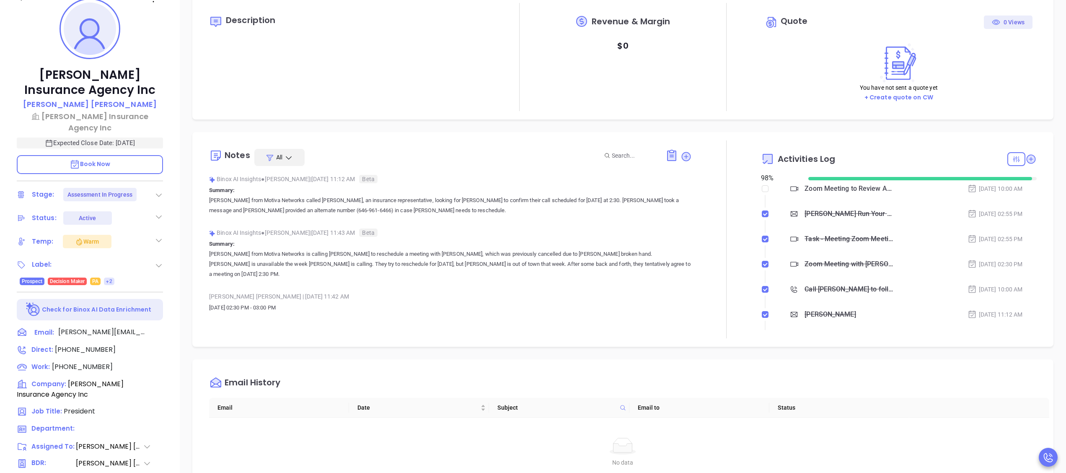
scroll to position [0, 0]
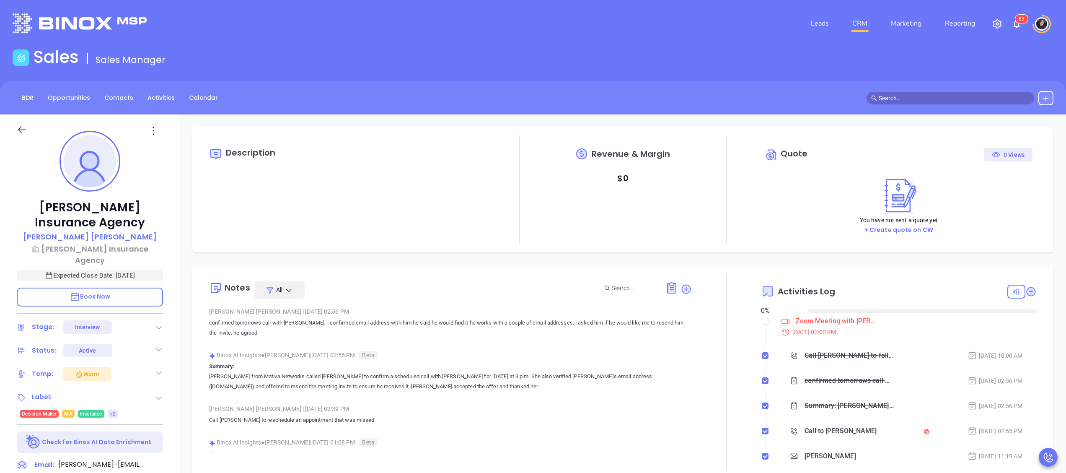
type input "[DATE]"
type input "[PERSON_NAME]"
click at [860, 19] on link "CRM" at bounding box center [860, 23] width 22 height 17
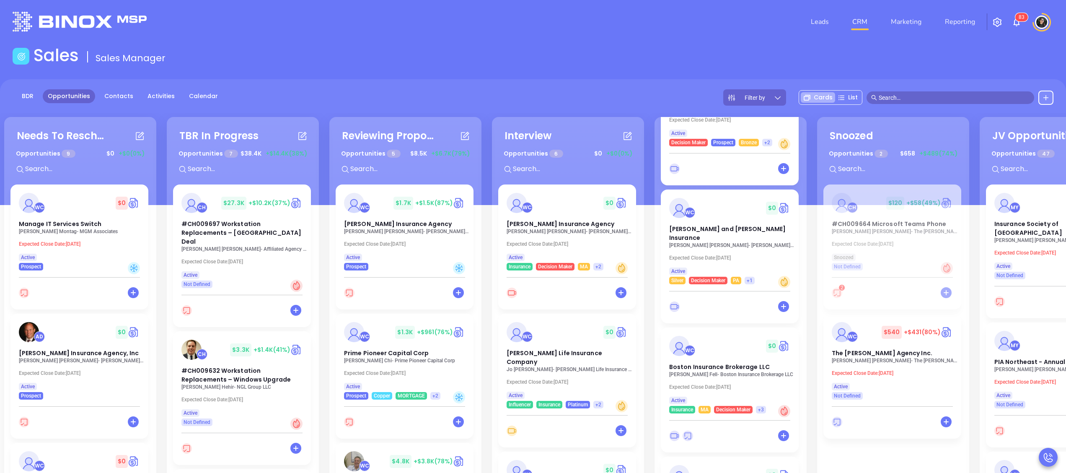
scroll to position [84, 0]
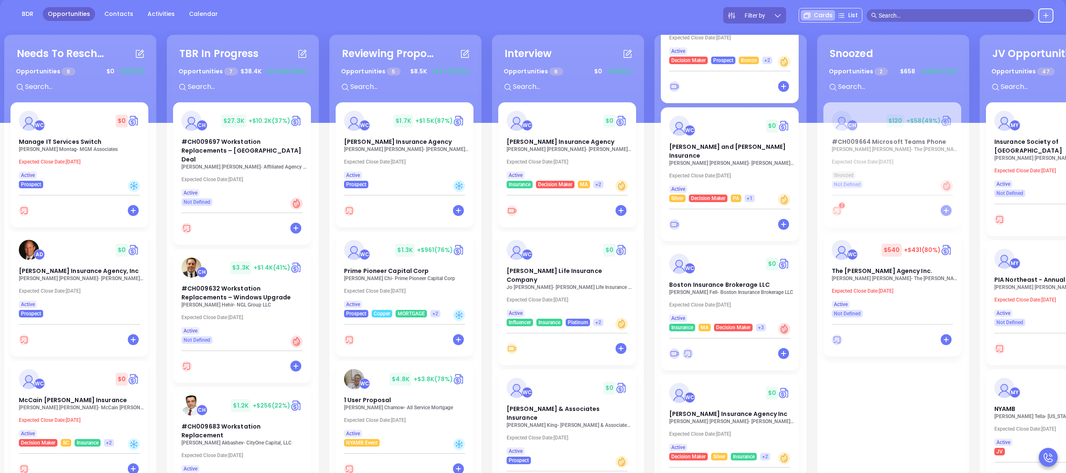
click at [738, 161] on div "WC $ 0 [PERSON_NAME] and [PERSON_NAME] Insurance [PERSON_NAME] - [PERSON_NAME] …" at bounding box center [730, 154] width 138 height 95
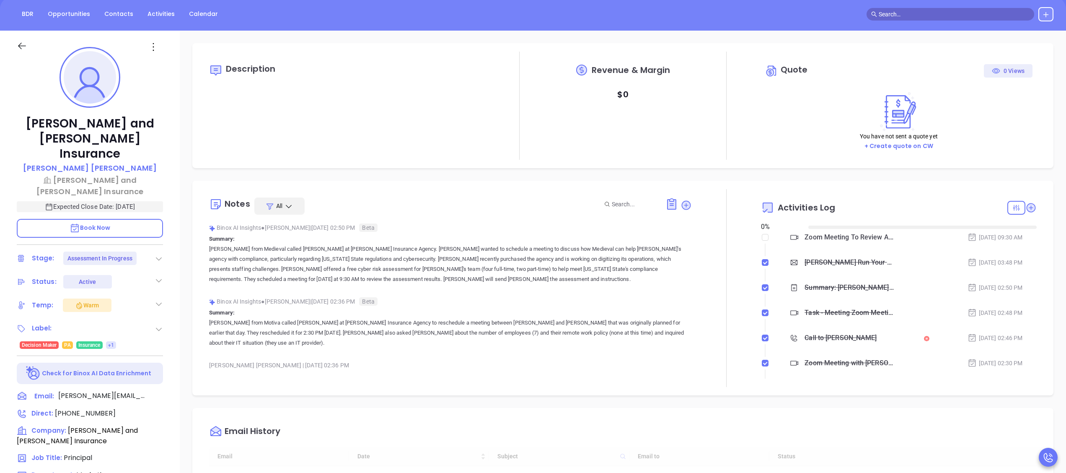
type input "[DATE]"
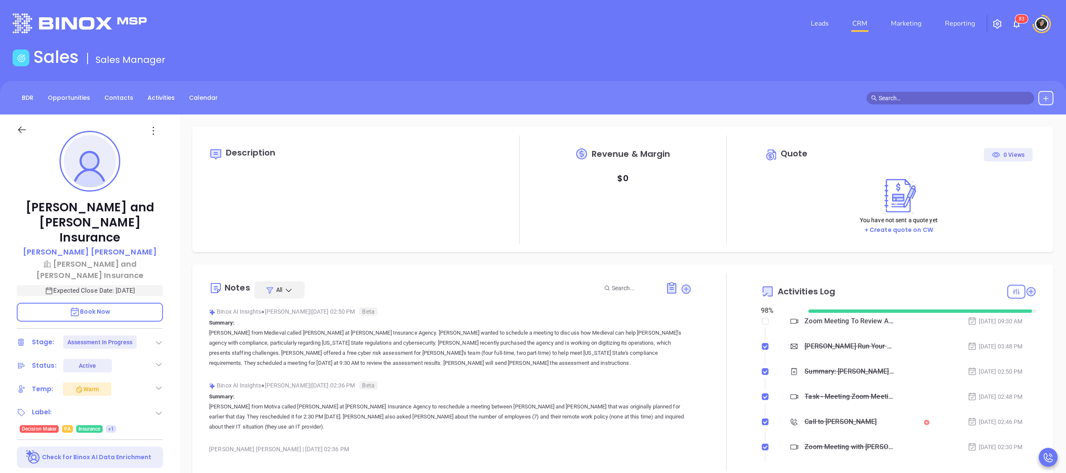
scroll to position [243, 0]
type input "[PERSON_NAME]"
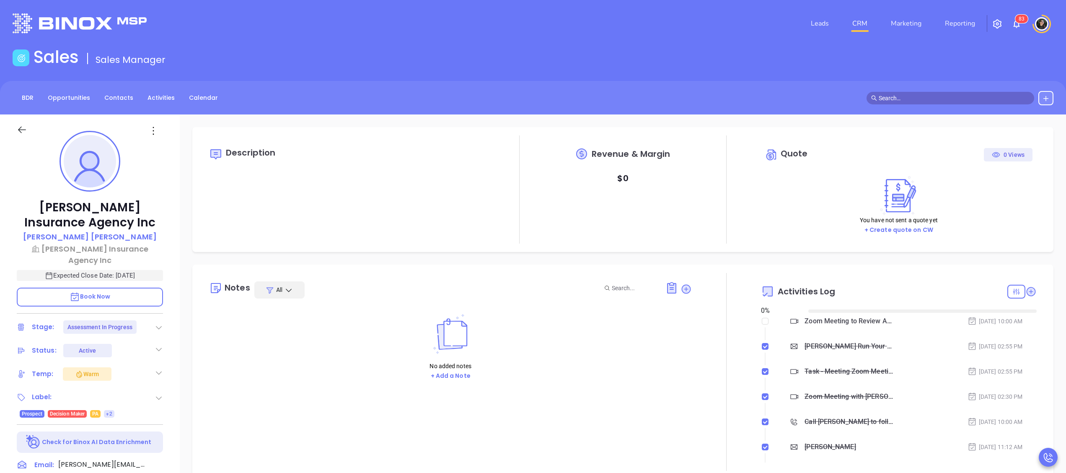
type input "10:00 am"
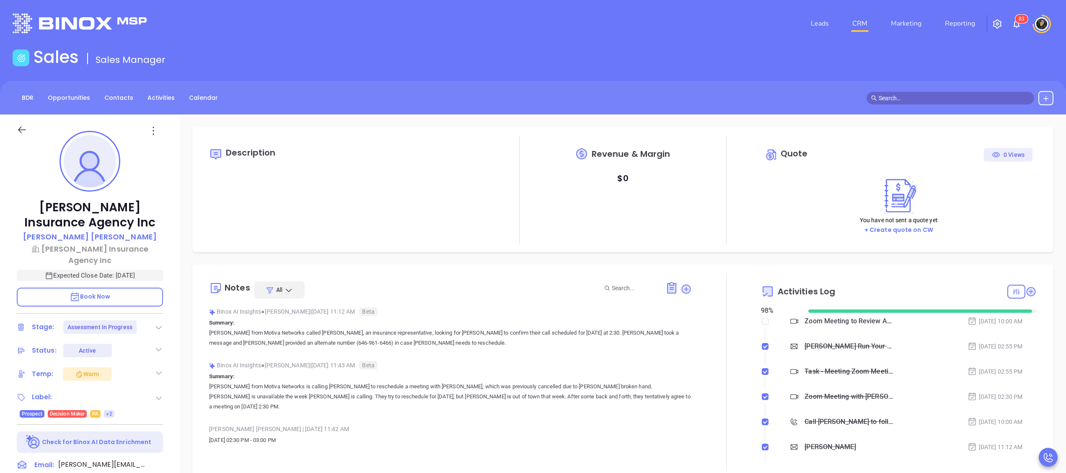
type input "[DATE]"
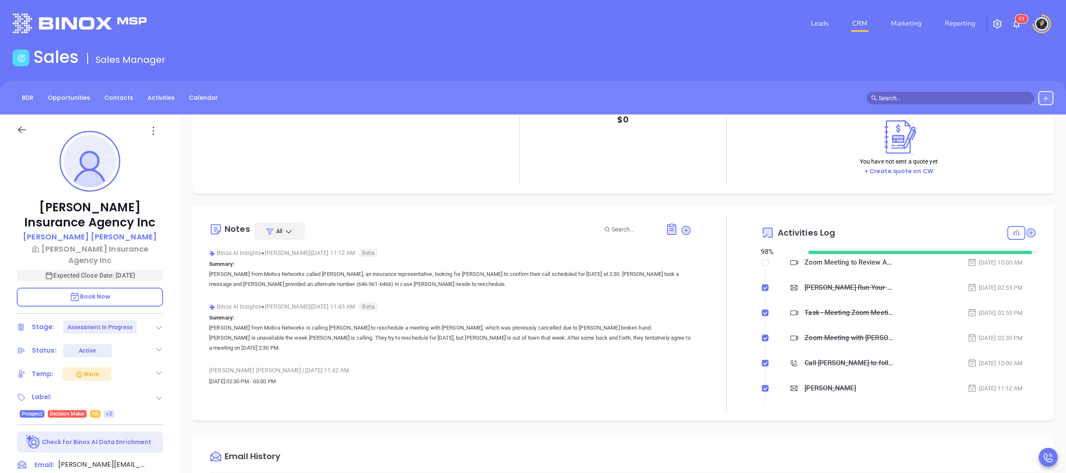
scroll to position [84, 0]
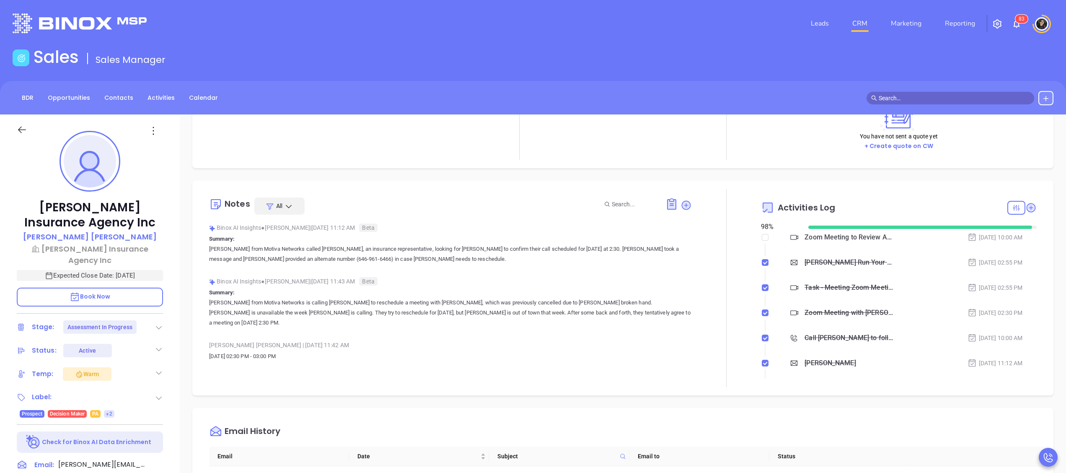
type input "[PERSON_NAME]"
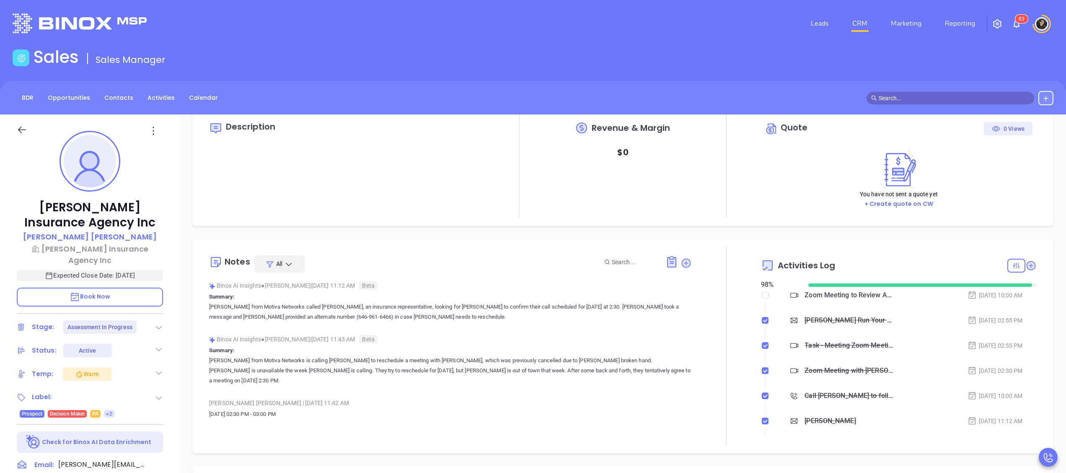
scroll to position [0, 0]
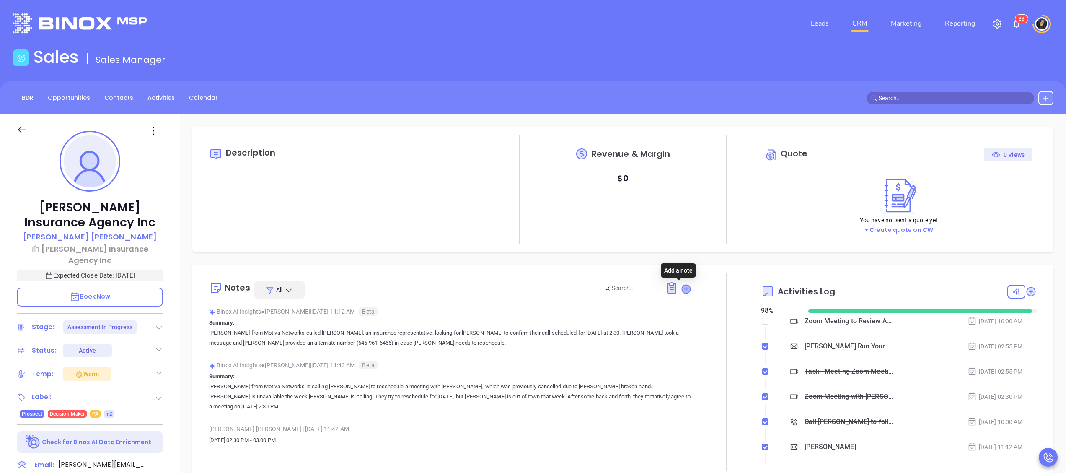
click at [682, 289] on icon at bounding box center [686, 288] width 8 height 8
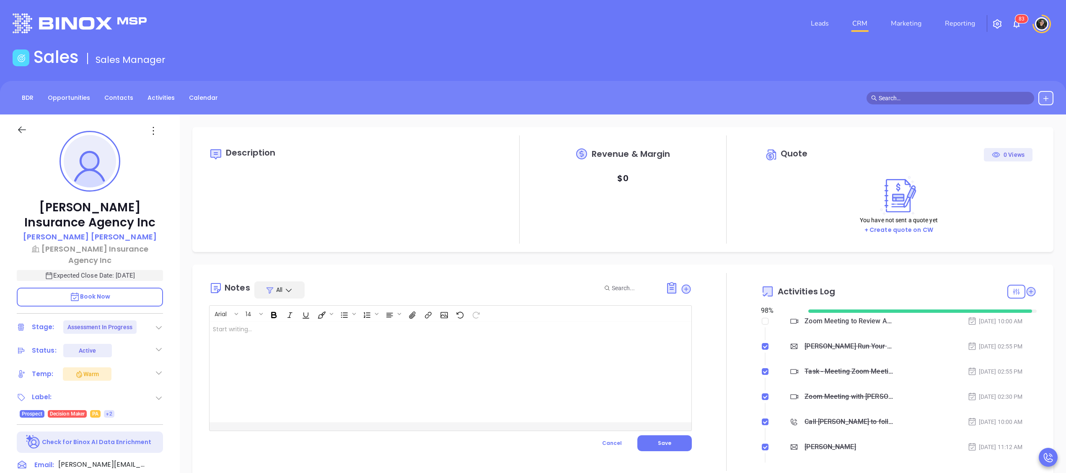
click at [475, 365] on div at bounding box center [433, 371] width 448 height 101
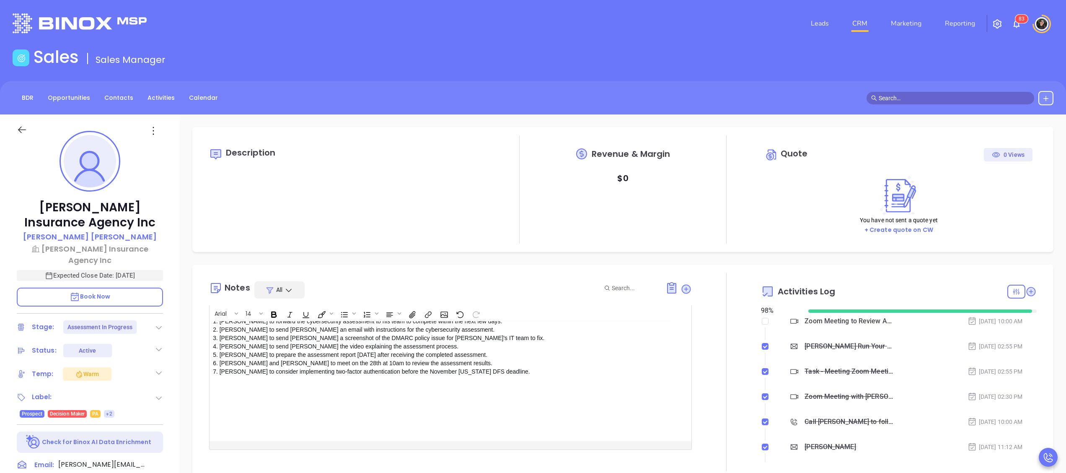
scroll to position [84, 0]
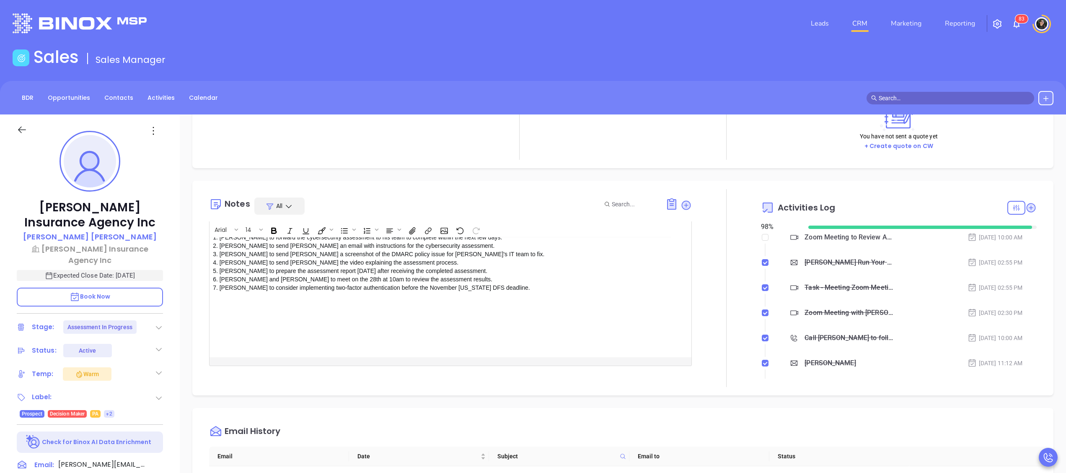
click at [658, 374] on span "Save" at bounding box center [664, 377] width 13 height 7
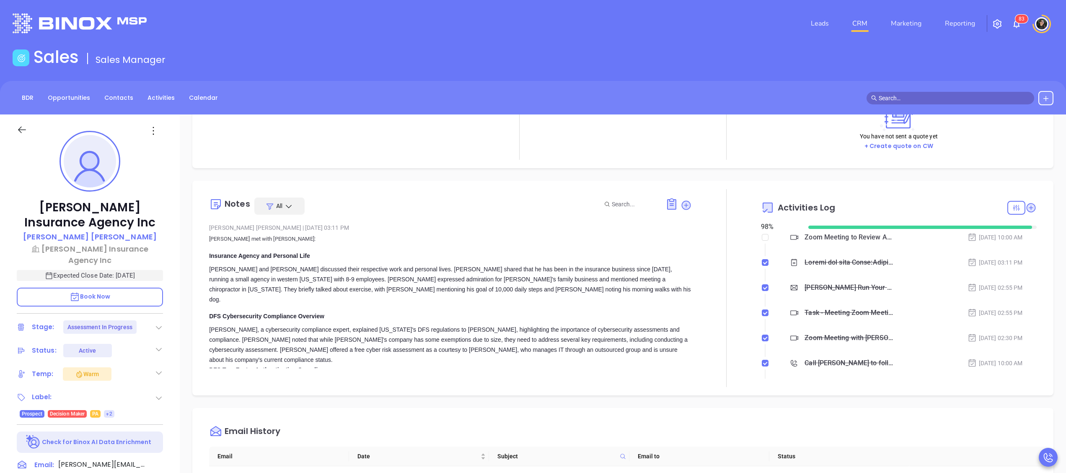
scroll to position [0, 0]
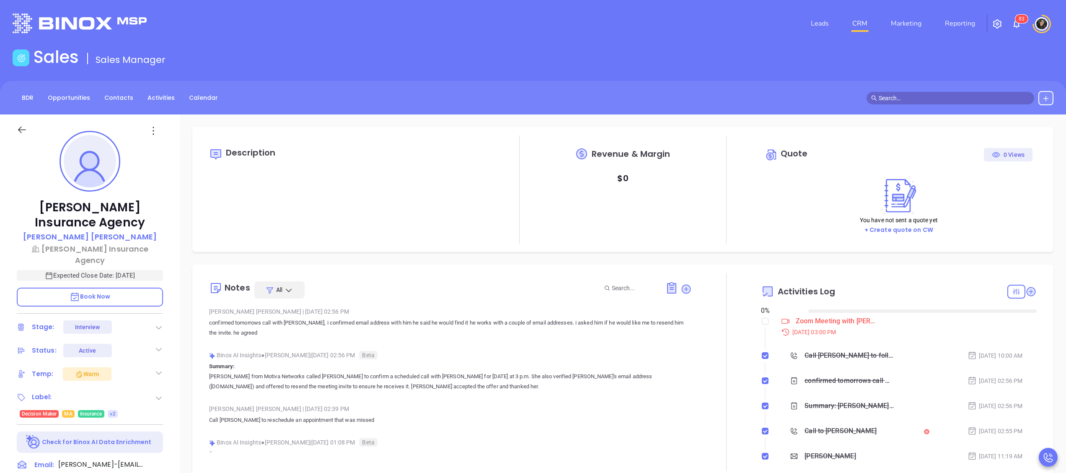
type input "[DATE]"
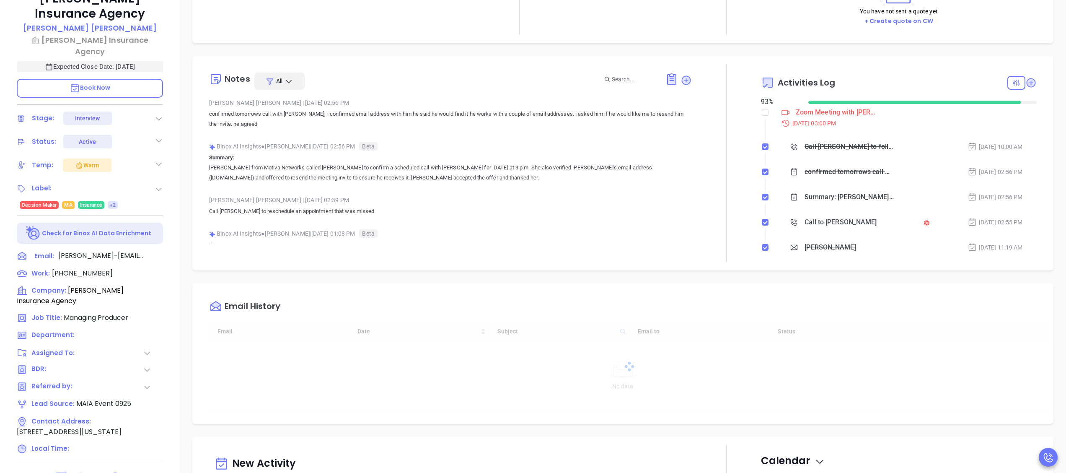
scroll to position [232, 0]
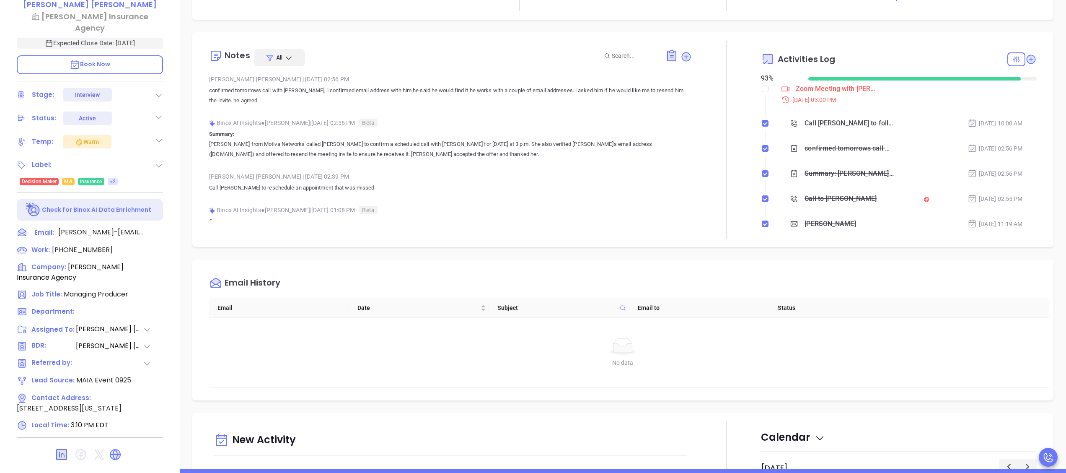
type input "[PERSON_NAME]"
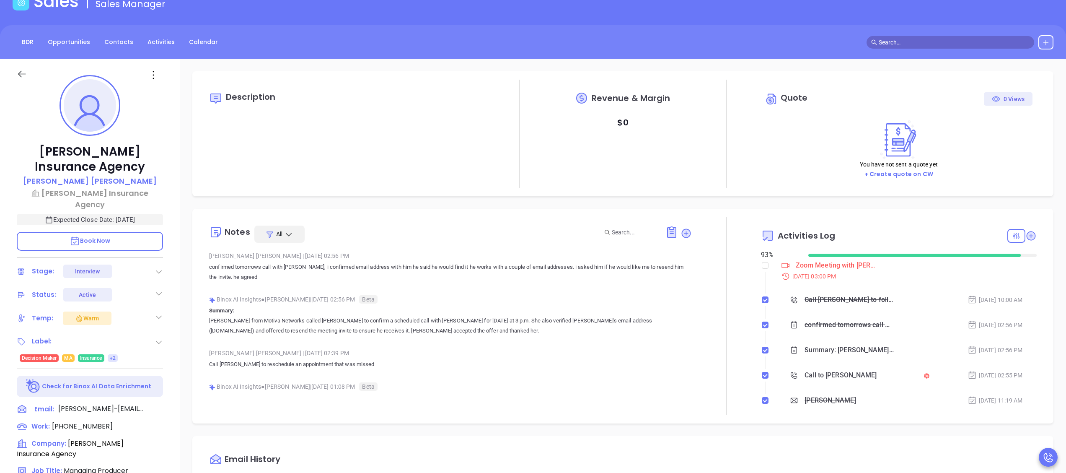
scroll to position [0, 0]
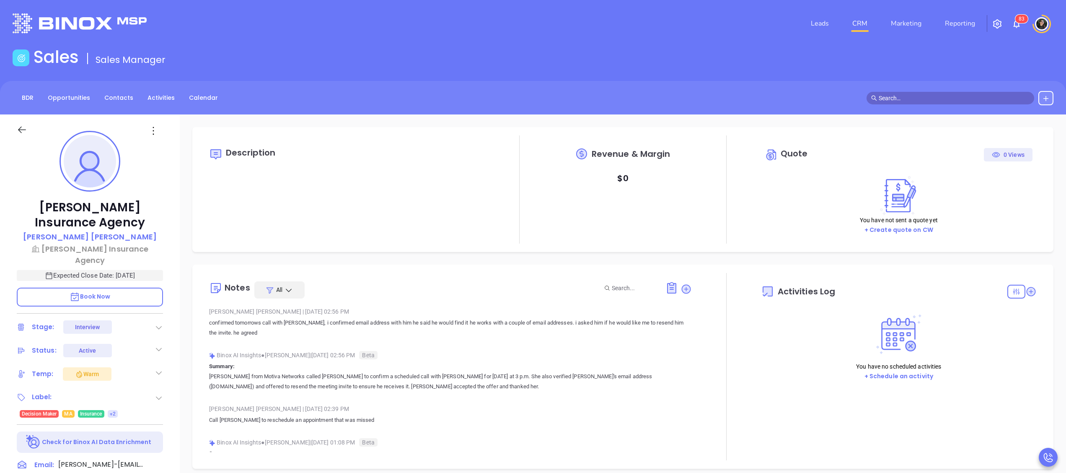
type input "[DATE]"
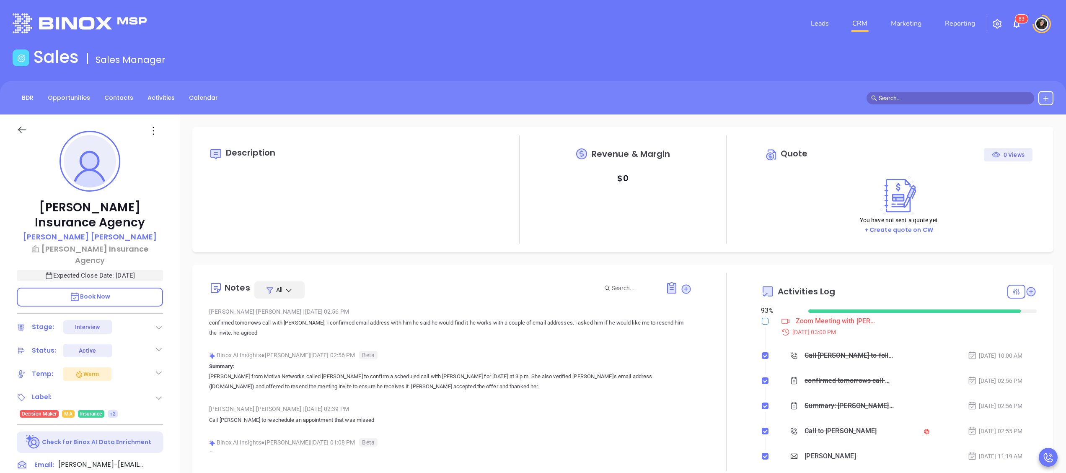
click at [762, 323] on input "checkbox" at bounding box center [765, 321] width 7 height 7
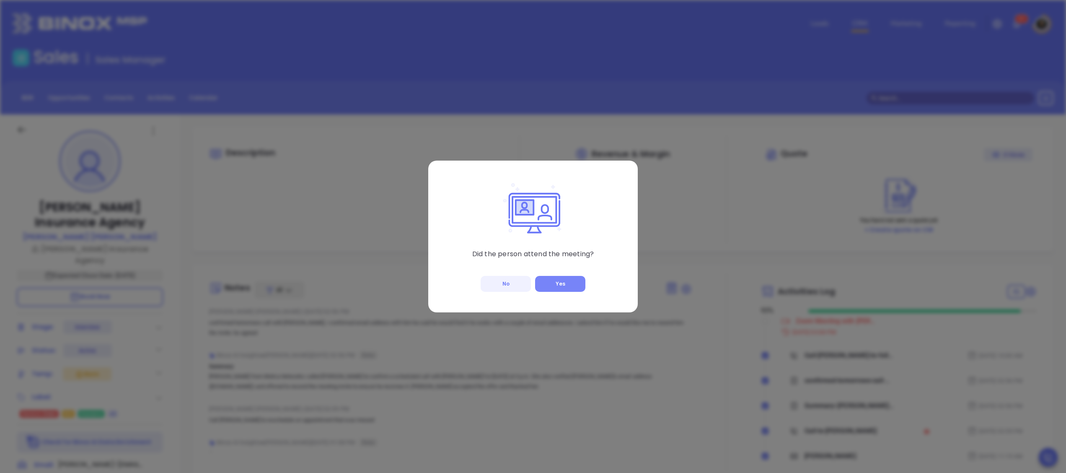
click at [543, 282] on button "Yes" at bounding box center [560, 284] width 50 height 16
checkbox input "true"
type input "[PERSON_NAME]"
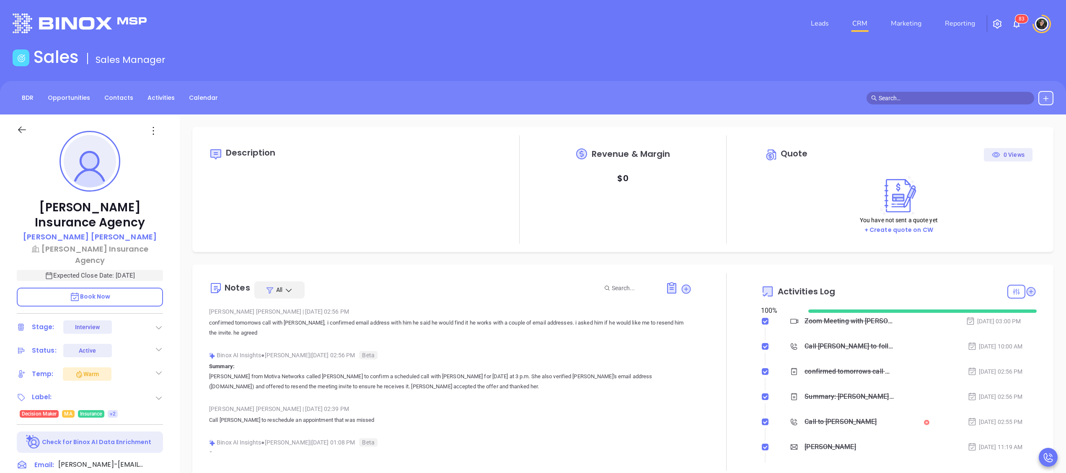
scroll to position [84, 0]
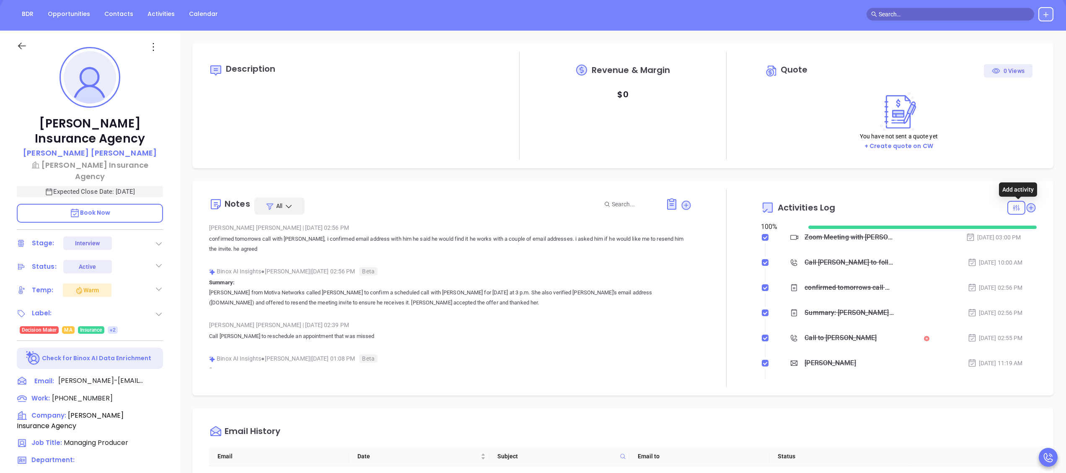
click at [1025, 212] on icon at bounding box center [1030, 207] width 11 height 11
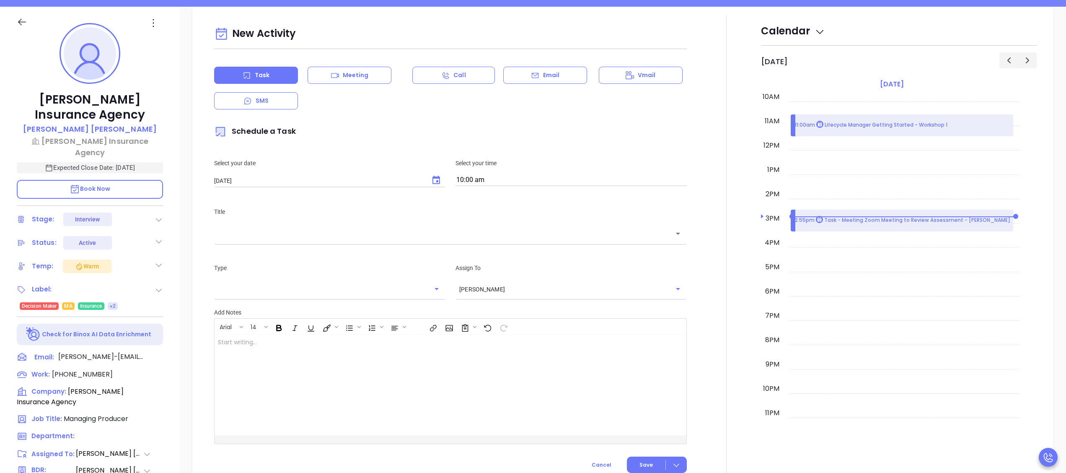
scroll to position [114, 0]
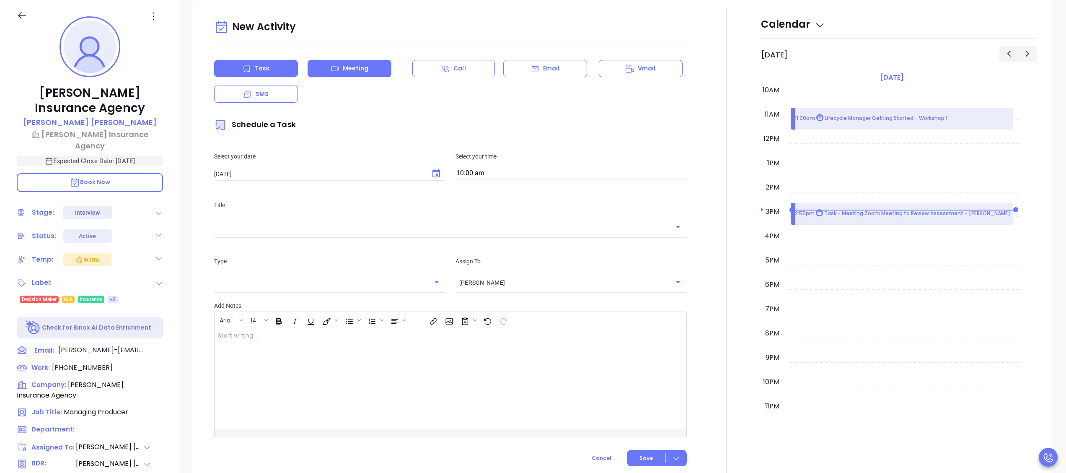
click at [334, 67] on icon at bounding box center [335, 69] width 8 height 8
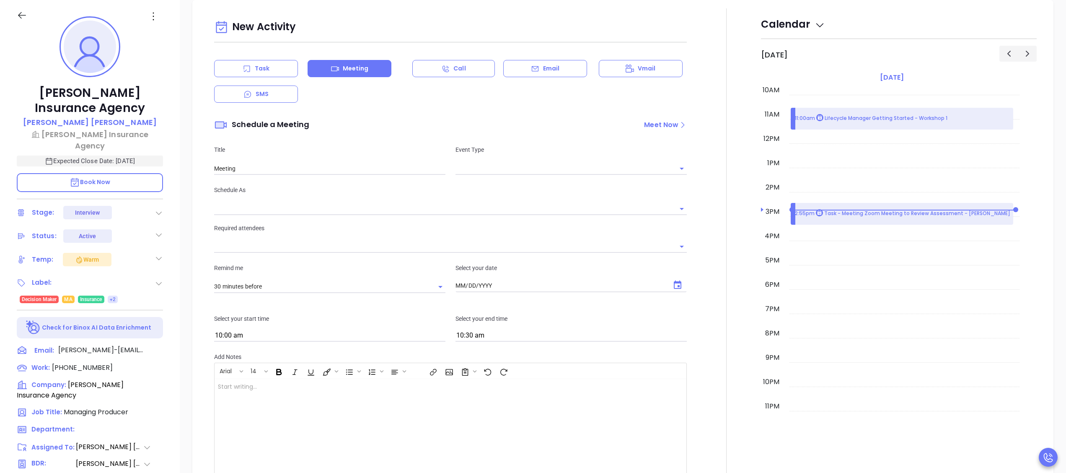
type input "[DATE]"
click at [504, 166] on input "text" at bounding box center [564, 168] width 219 height 12
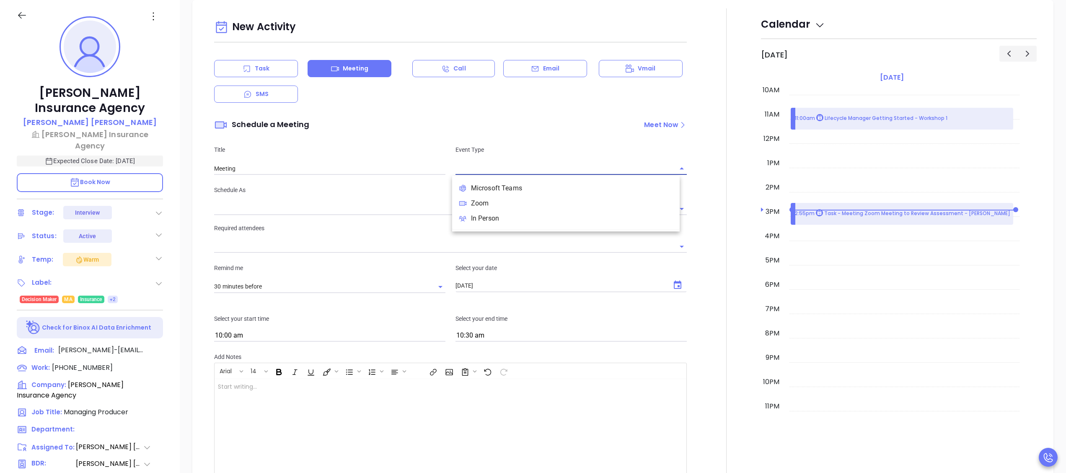
click at [519, 208] on li "Zoom" at bounding box center [565, 203] width 227 height 15
type input "Zoom Meeting"
type input "Zoom"
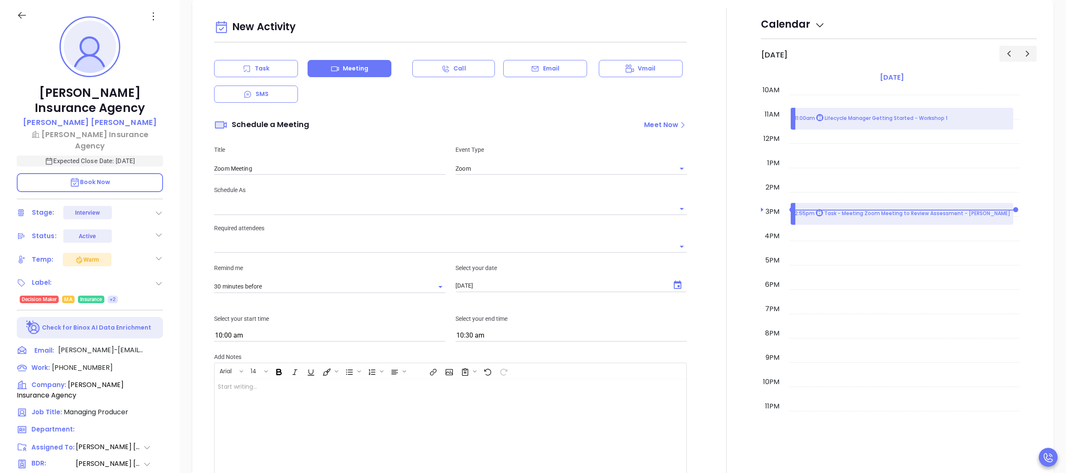
click at [380, 175] on div "Title Zoom Meeting Event Type Zoom" at bounding box center [450, 159] width 483 height 51
type input "[PERSON_NAME]"
click at [378, 160] on div "Title Zoom Meeting" at bounding box center [329, 160] width 241 height 30
click at [369, 168] on input "Zoom Meeting" at bounding box center [329, 168] width 231 height 13
type input "Zoom Meeting to Review Assessment"
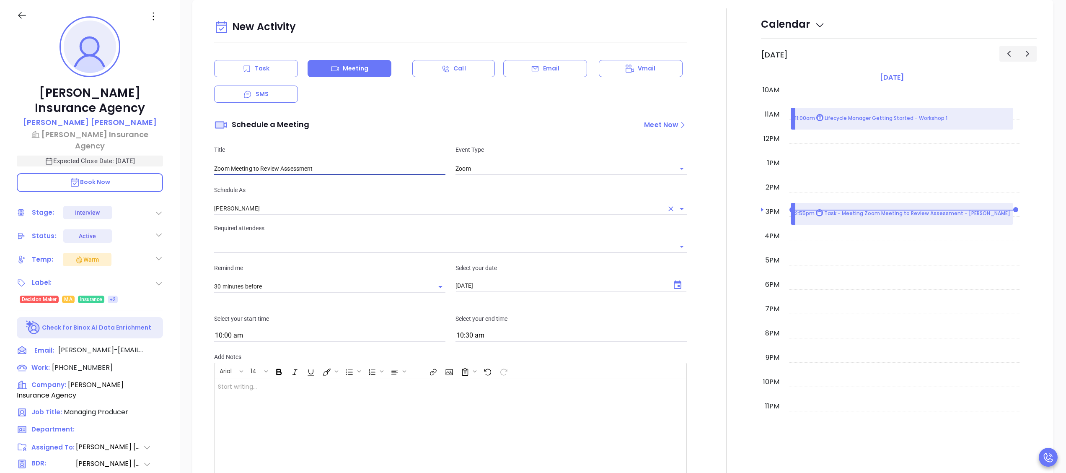
click at [309, 207] on input "[PERSON_NAME]" at bounding box center [438, 208] width 449 height 12
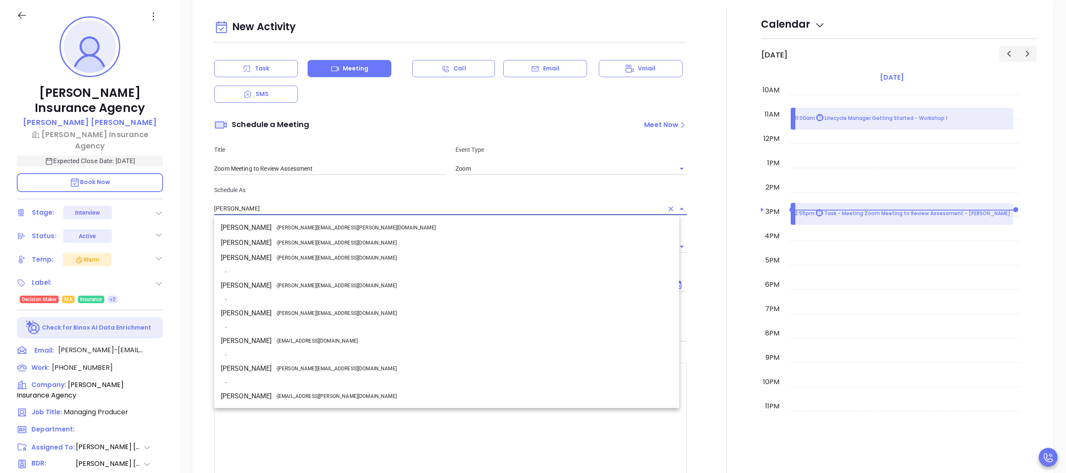
scroll to position [73, 0]
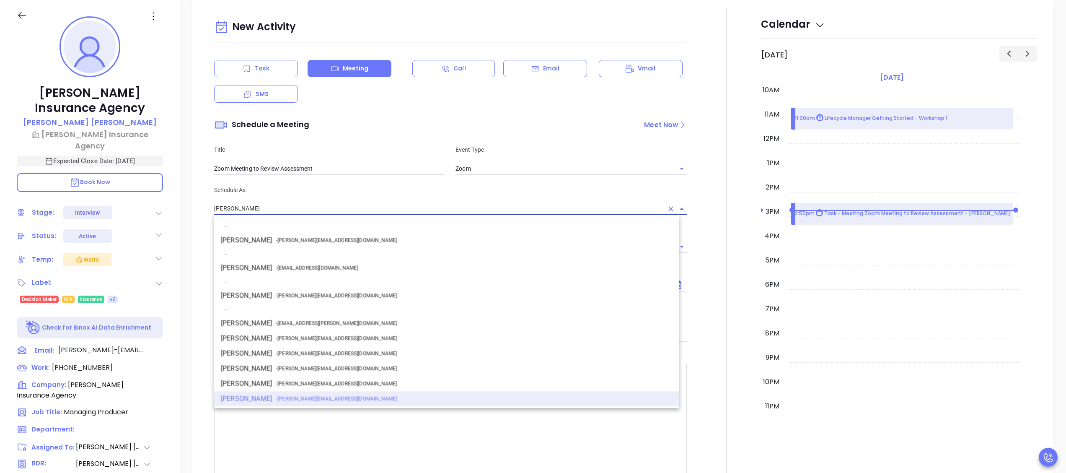
click at [309, 292] on span "- walter@motiva.net" at bounding box center [336, 296] width 121 height 8
type input "Walter Contreras"
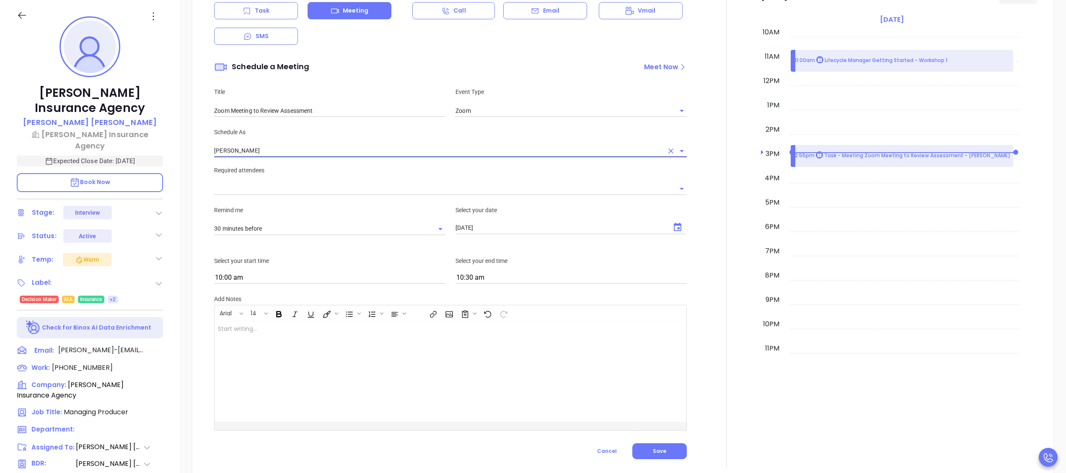
scroll to position [614, 0]
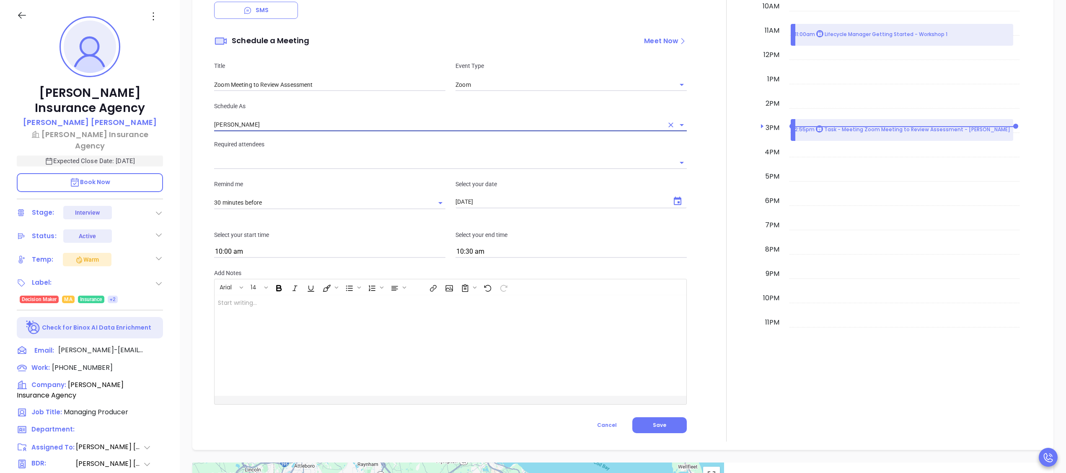
click at [672, 201] on icon "Choose date, selected date is Oct 8, 2025" at bounding box center [677, 201] width 10 height 10
click at [552, 280] on button "17" at bounding box center [552, 285] width 15 height 15
type input "10/17/2025"
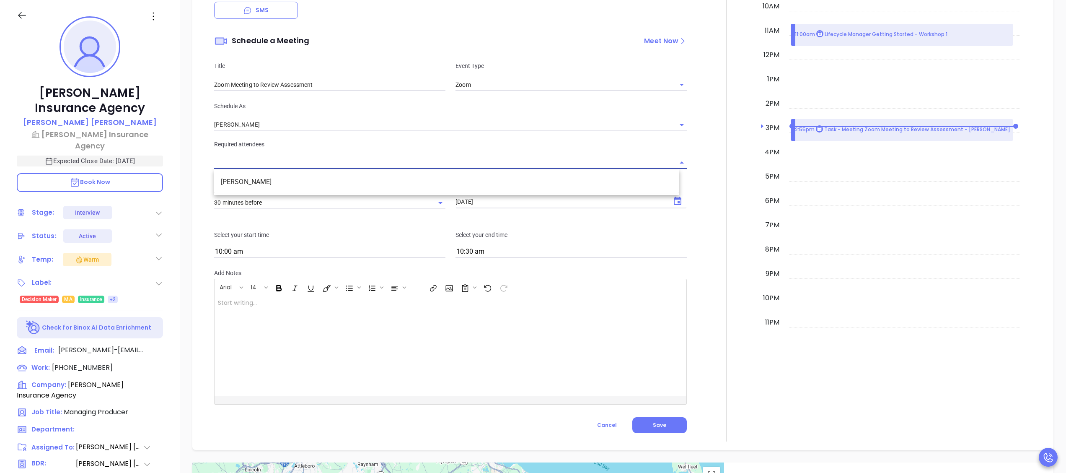
click at [374, 159] on input "text" at bounding box center [444, 163] width 460 height 12
click at [338, 183] on li "Matthew Martin" at bounding box center [446, 181] width 465 height 15
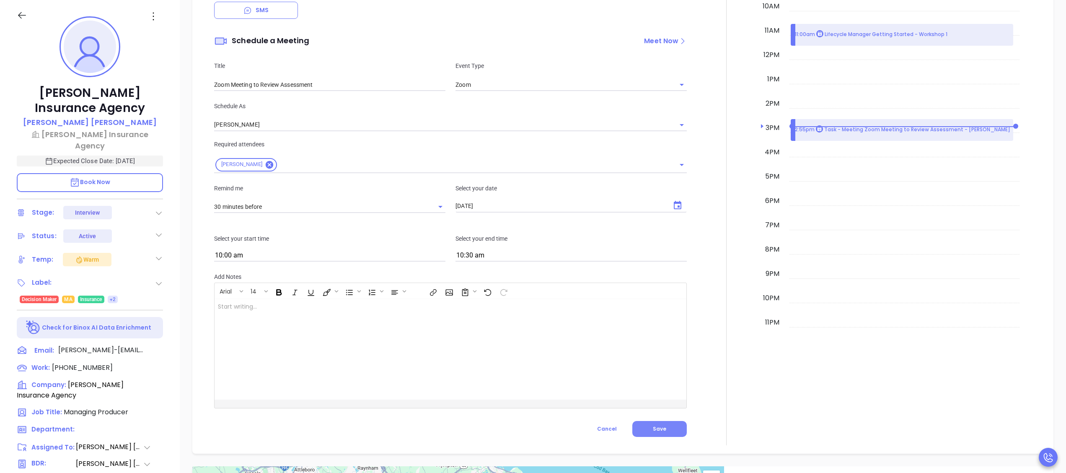
click at [659, 428] on button "Save" at bounding box center [659, 429] width 54 height 16
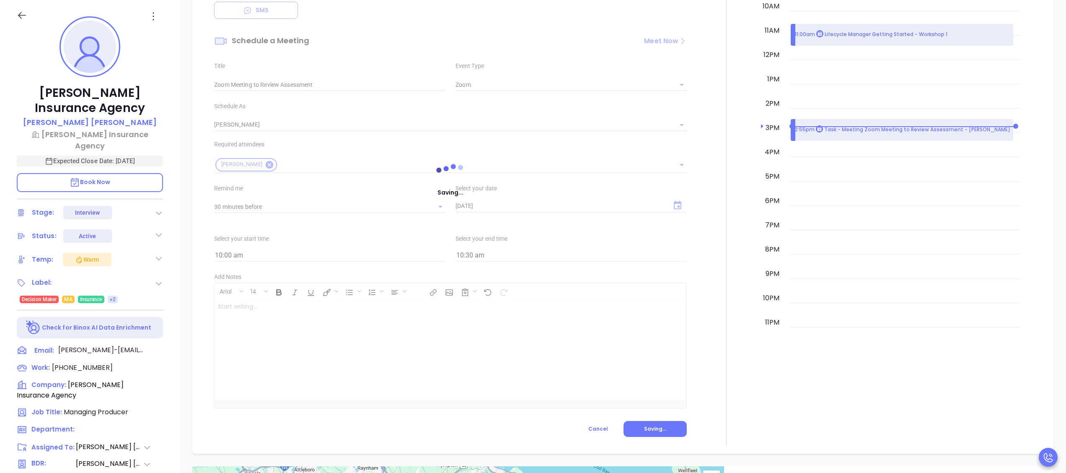
copy p "Margaret J. Grassi Insurance Agency"
drag, startPoint x: 147, startPoint y: 108, endPoint x: 37, endPoint y: 99, distance: 110.5
click at [37, 99] on p "Margaret J. Grassi Insurance Agency" at bounding box center [90, 100] width 146 height 30
type input "Meeting"
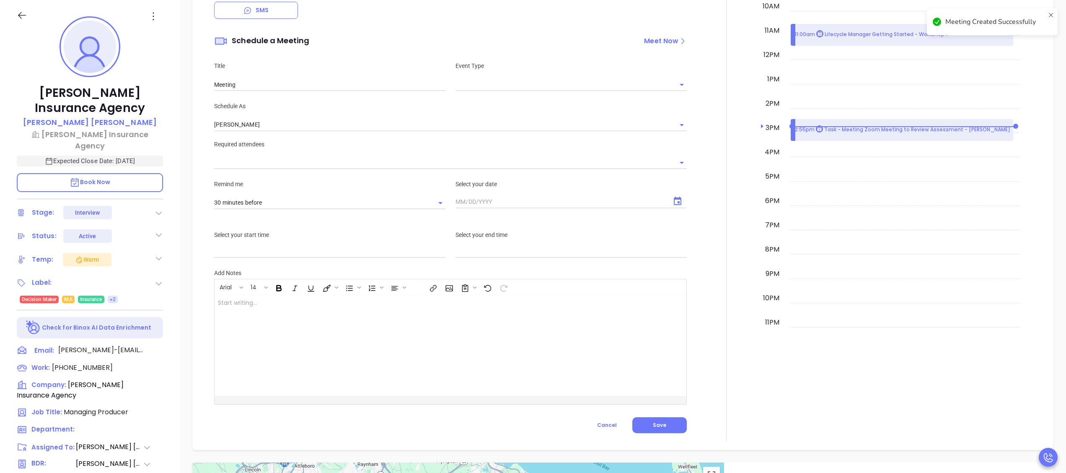
checkbox input "false"
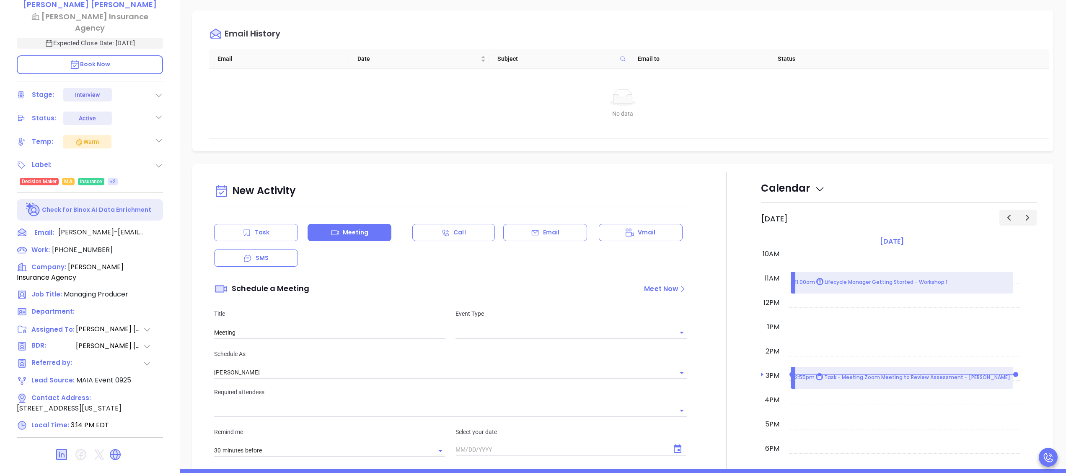
scroll to position [251, 0]
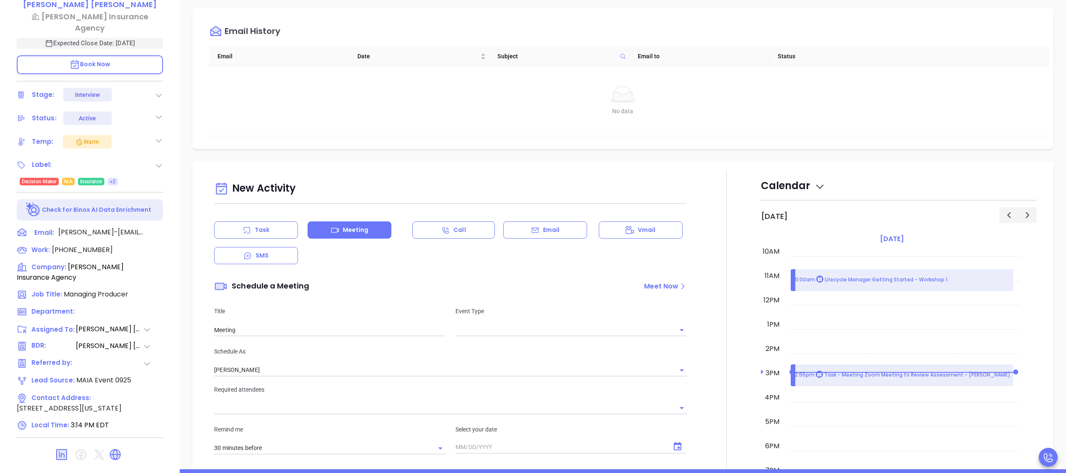
drag, startPoint x: 562, startPoint y: 232, endPoint x: 543, endPoint y: 245, distance: 23.0
click at [562, 232] on div "Email" at bounding box center [545, 229] width 84 height 17
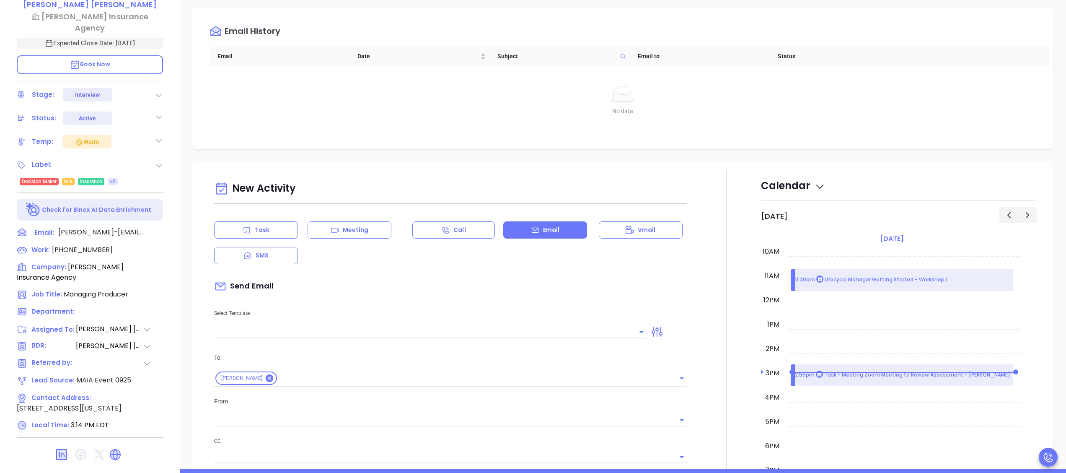
type input "[PERSON_NAME]"
click at [479, 328] on input "text" at bounding box center [424, 332] width 420 height 12
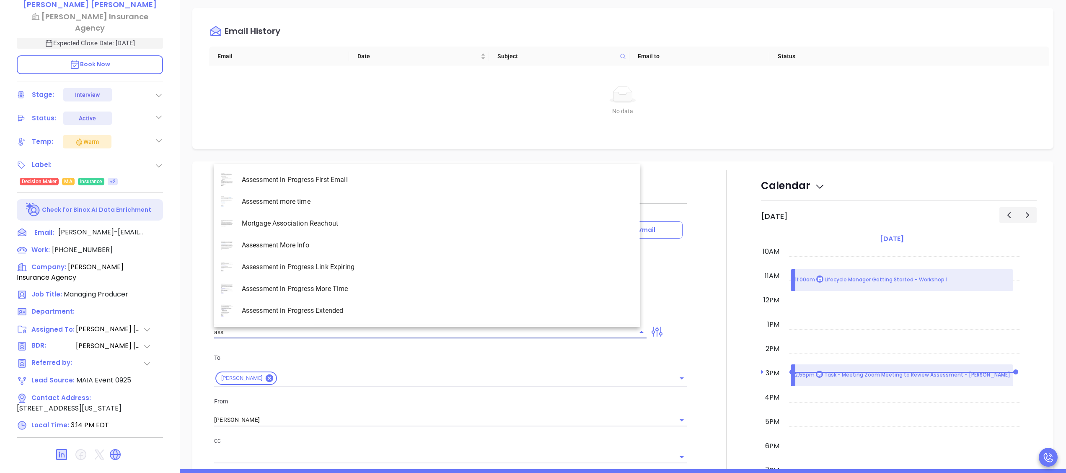
click at [356, 178] on li "Assessment in Progress First Email" at bounding box center [427, 180] width 426 height 22
type input "Assessment in Progress First Email"
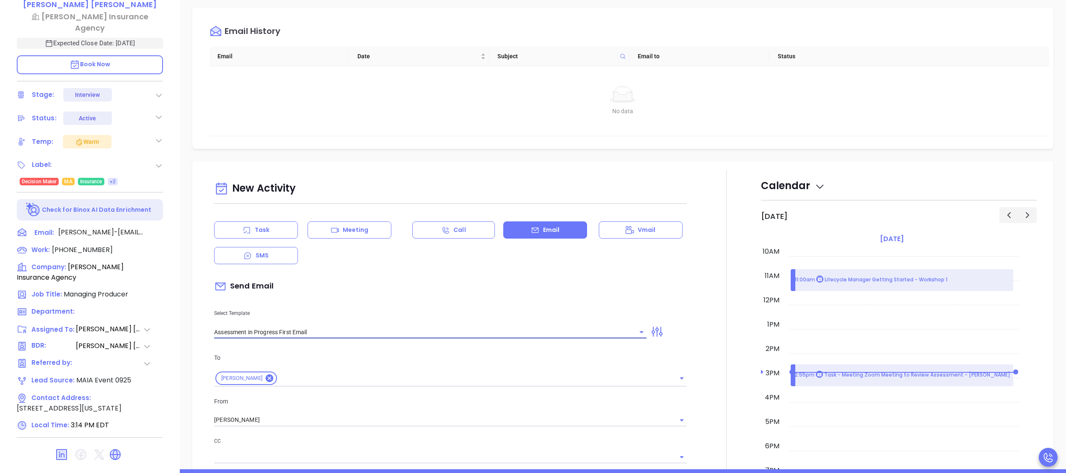
type input "Matthew Run Your Cybersecurity Assessment (Time-Sensitive)"
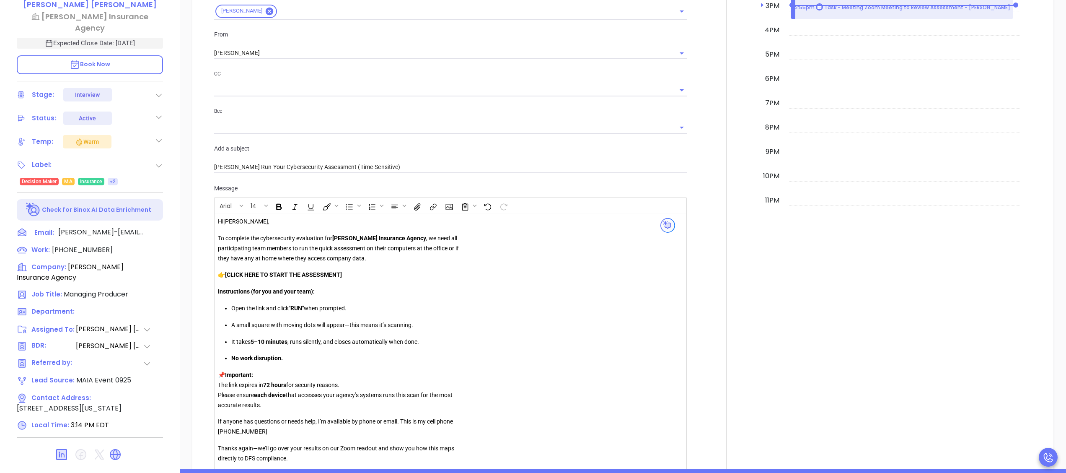
scroll to position [671, 0]
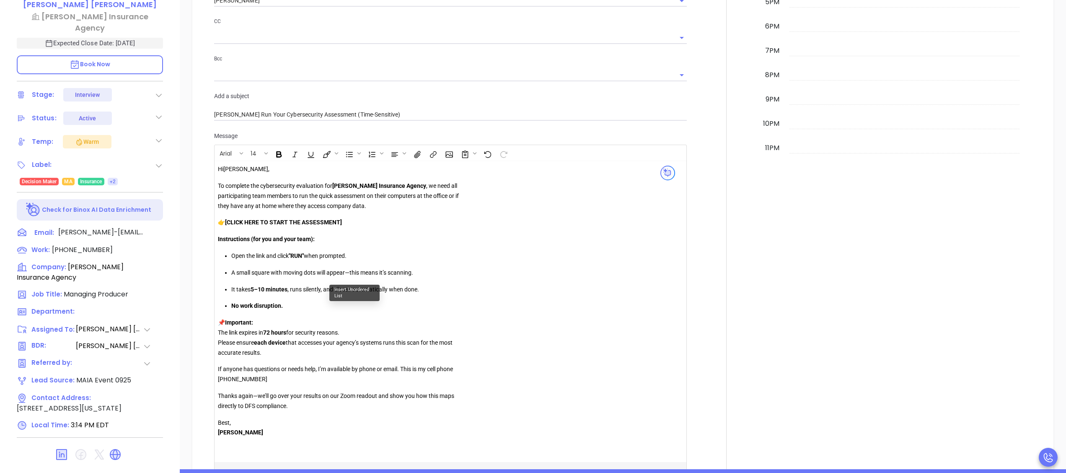
type input "Assessment in Progress First Email"
click at [366, 225] on p "👉 [CLICK HERE TO START THE ASSESSMENT]" at bounding box center [338, 222] width 241 height 10
click at [230, 224] on strong "[CLICK HERE TO START THE ASSESSMENT" at bounding box center [282, 222] width 115 height 7
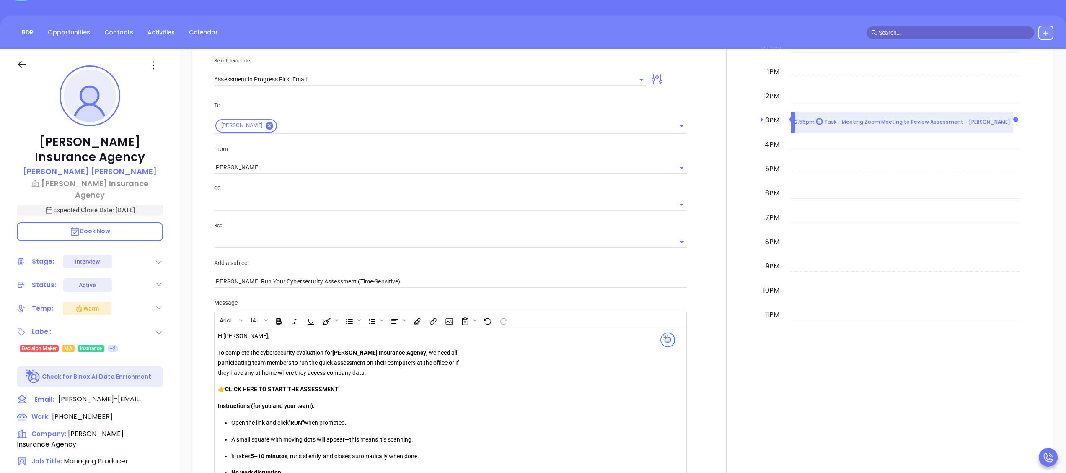
scroll to position [65, 0]
copy p "Matthew Martin"
drag, startPoint x: 130, startPoint y: 170, endPoint x: 60, endPoint y: 168, distance: 69.6
click at [60, 168] on div "Matthew Martin" at bounding box center [90, 172] width 146 height 12
click at [165, 398] on icon at bounding box center [161, 400] width 8 height 8
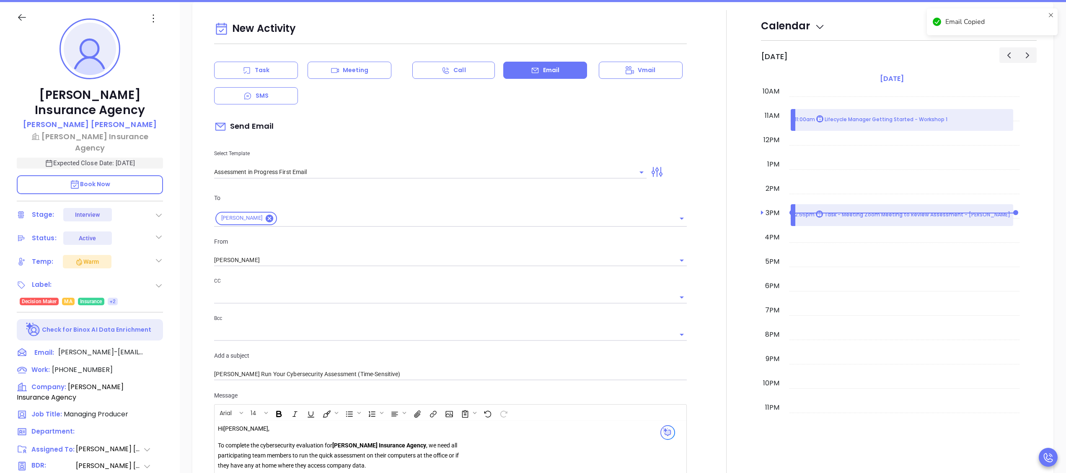
scroll to position [114, 0]
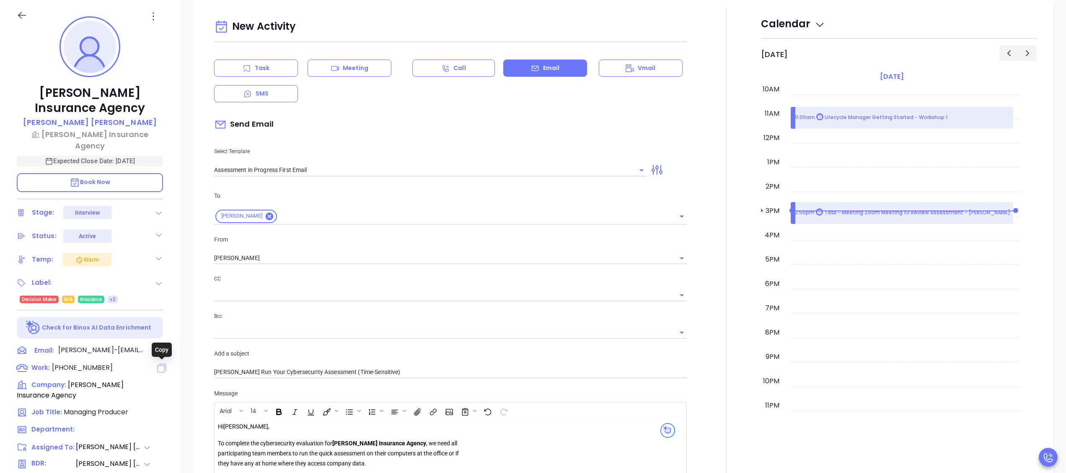
click at [160, 363] on icon at bounding box center [161, 367] width 9 height 9
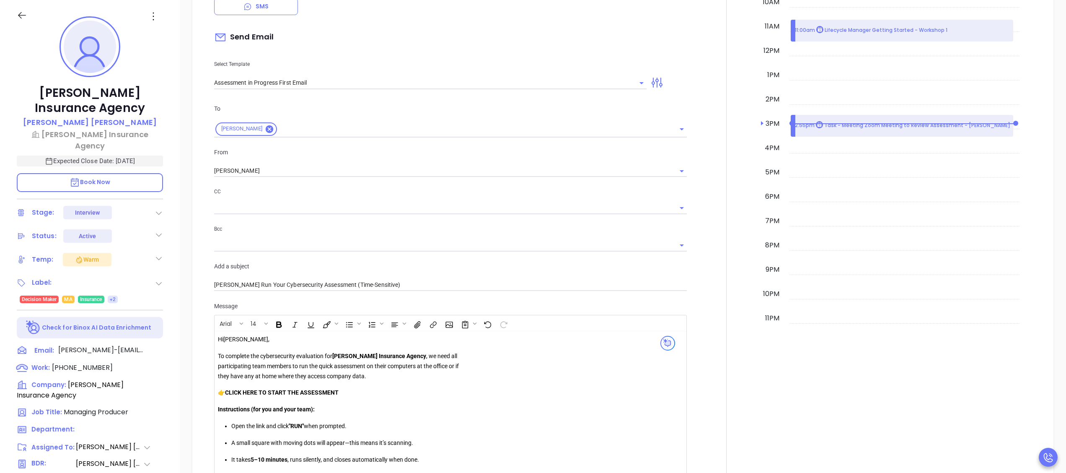
scroll to position [699, 0]
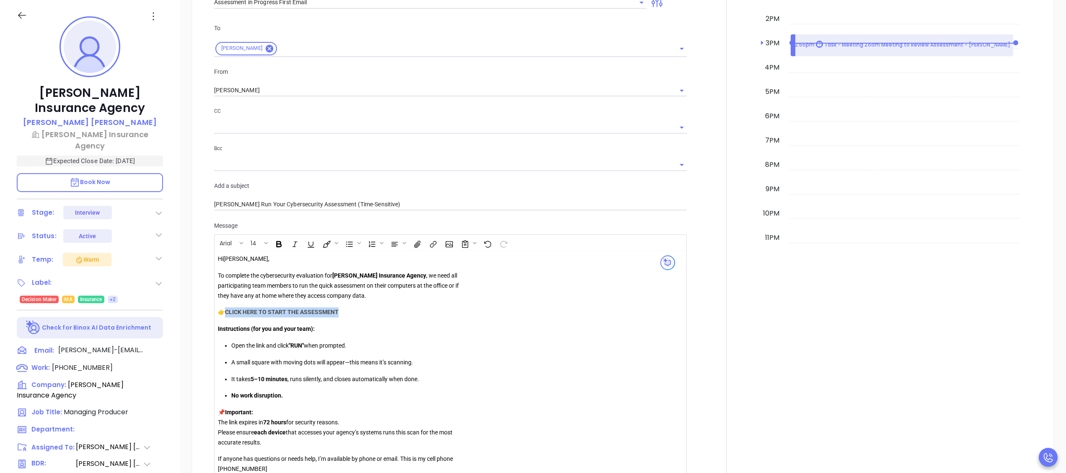
drag, startPoint x: 322, startPoint y: 317, endPoint x: 227, endPoint y: 312, distance: 95.6
click at [227, 312] on p "👉 CLICK HERE TO START THE ASSESSMENT" at bounding box center [338, 312] width 241 height 10
click at [431, 245] on button "Insert link" at bounding box center [432, 242] width 14 height 14
click at [468, 269] on input "text" at bounding box center [473, 269] width 83 height 13
paste input "https://portal.galacticscan.com/penTestDownload/XXKU-2EXD-YRSX"
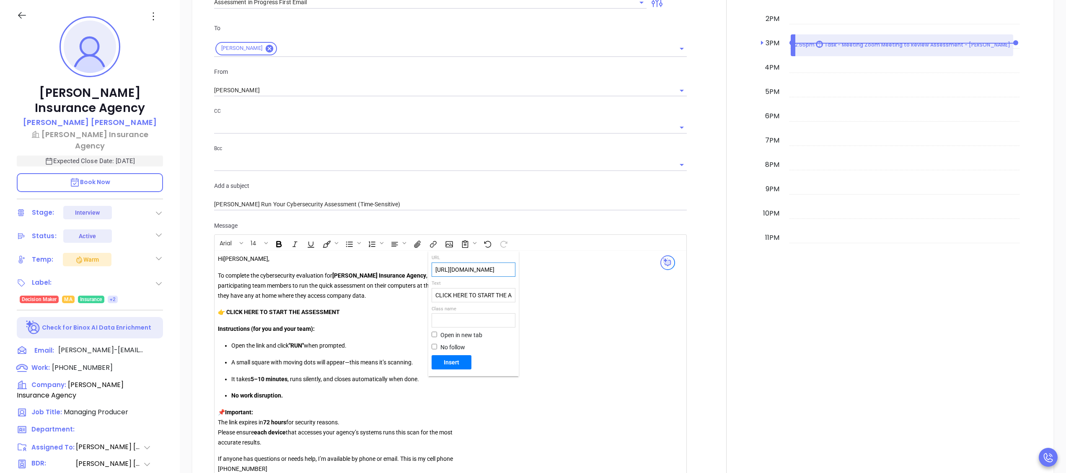
scroll to position [0, 100]
type input "https://portal.galacticscan.com/penTestDownload/XXKU-2EXD-YRSX"
click at [465, 364] on span "Insert" at bounding box center [451, 362] width 33 height 8
click at [313, 316] on strong "CLICK HERE TO START THE ASSESSMENT" at bounding box center [287, 311] width 120 height 8
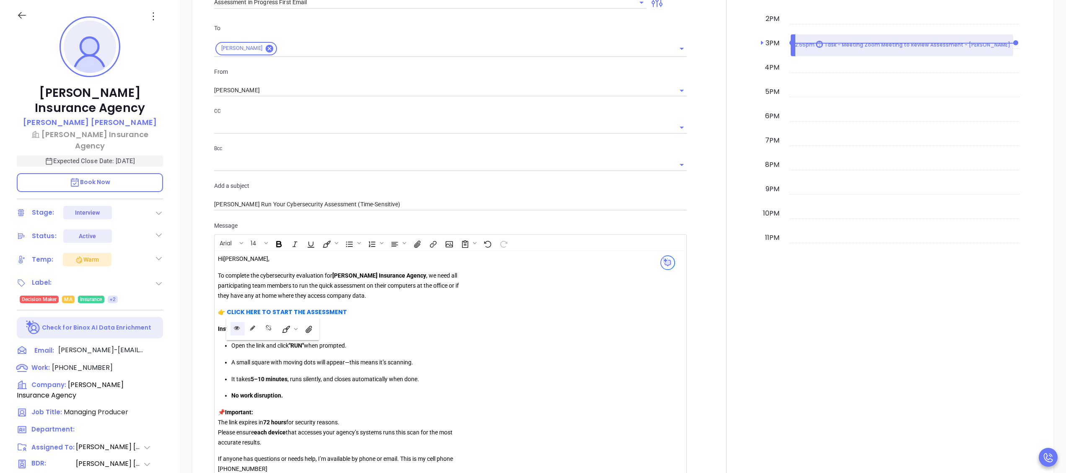
click at [239, 326] on icon "Open link" at bounding box center [237, 328] width 6 height 6
click at [322, 309] on strong "CLICK HERE TO START THE AS SESSMENT" at bounding box center [287, 311] width 120 height 8
click at [237, 326] on icon "Open link" at bounding box center [237, 328] width 6 height 6
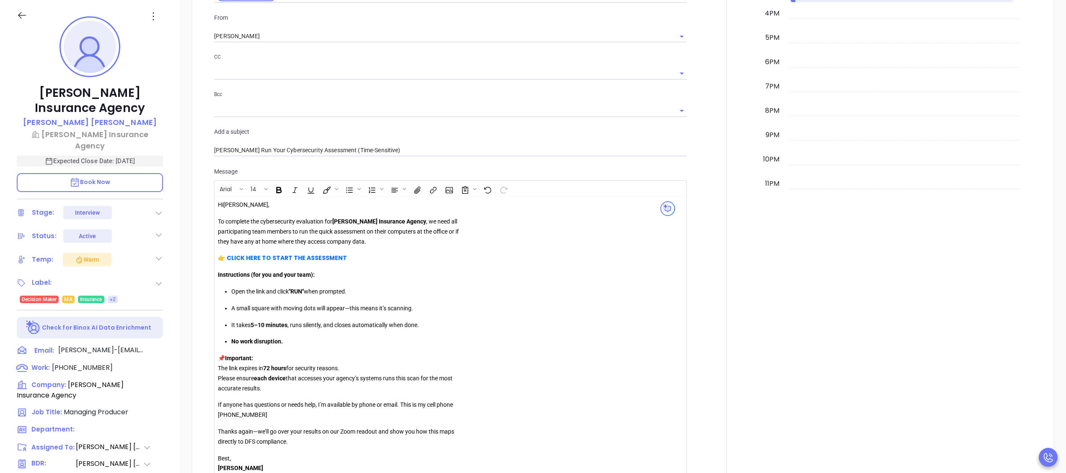
scroll to position [615, 0]
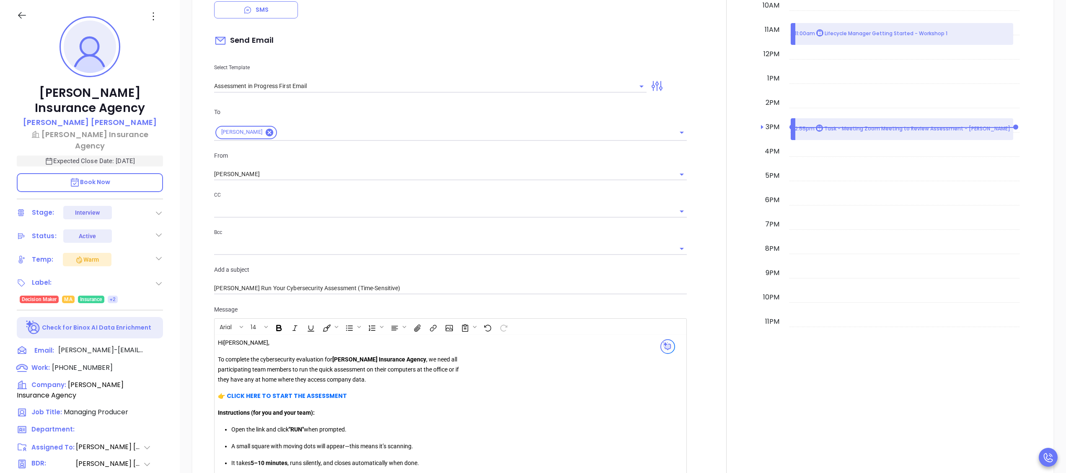
click at [355, 181] on div "To Matthew Martin From Wendy Hernandez CC Bcc Add a subject Matthew Run Your Cy…" at bounding box center [450, 201] width 483 height 208
click at [355, 176] on input "[PERSON_NAME]" at bounding box center [438, 174] width 449 height 12
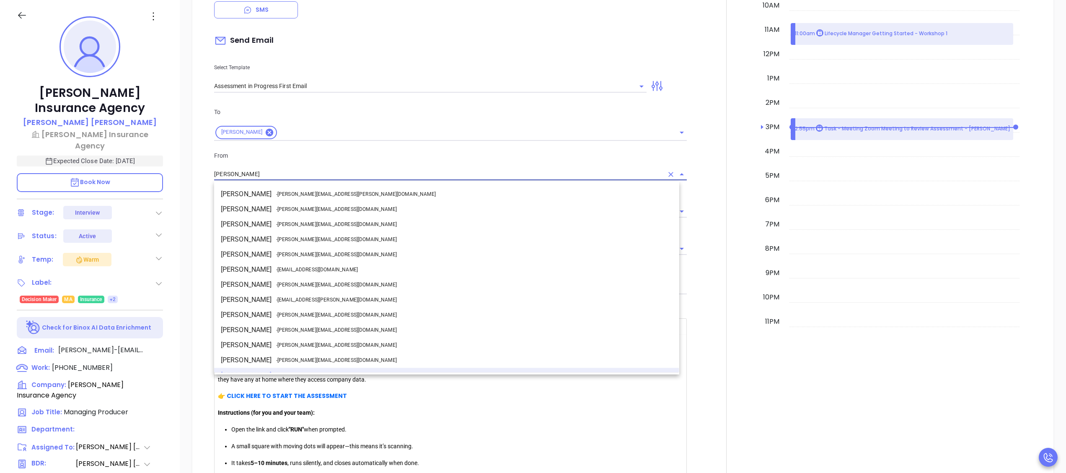
scroll to position [10, 0]
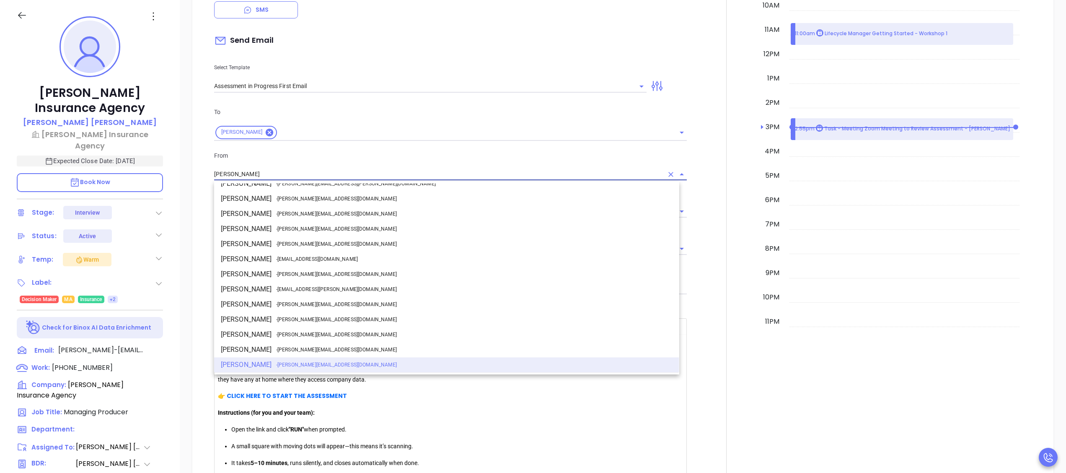
click at [290, 276] on span "- walter@motiva.net" at bounding box center [336, 274] width 121 height 8
type input "Walter Contreras"
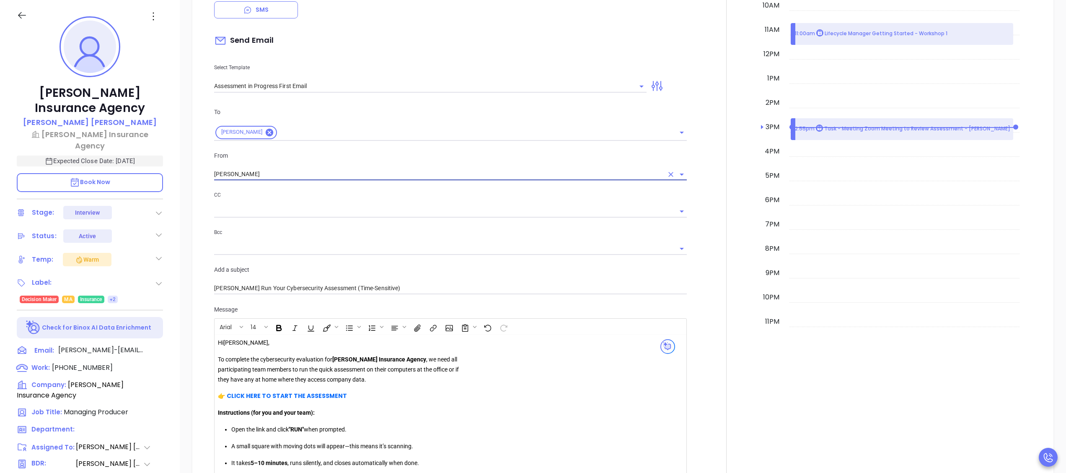
click at [322, 217] on div at bounding box center [450, 211] width 473 height 13
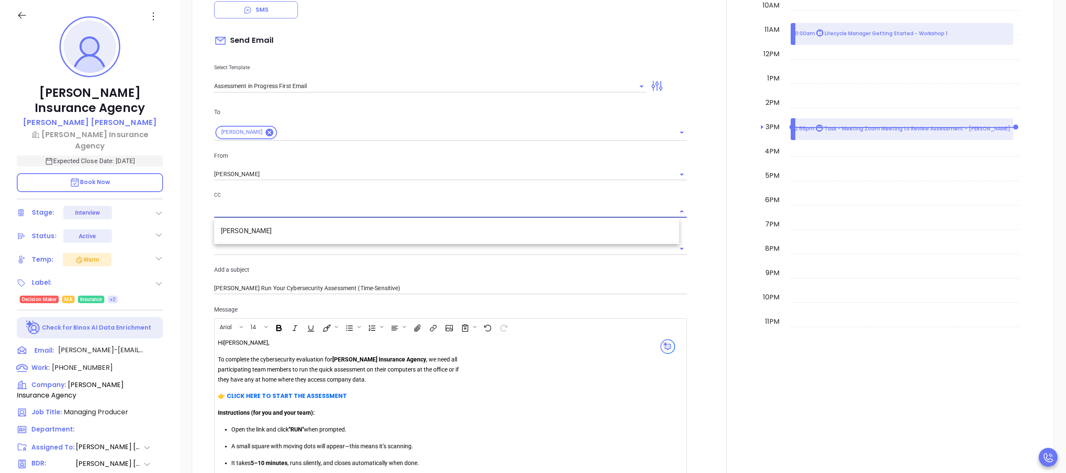
click at [695, 176] on div at bounding box center [726, 302] width 69 height 757
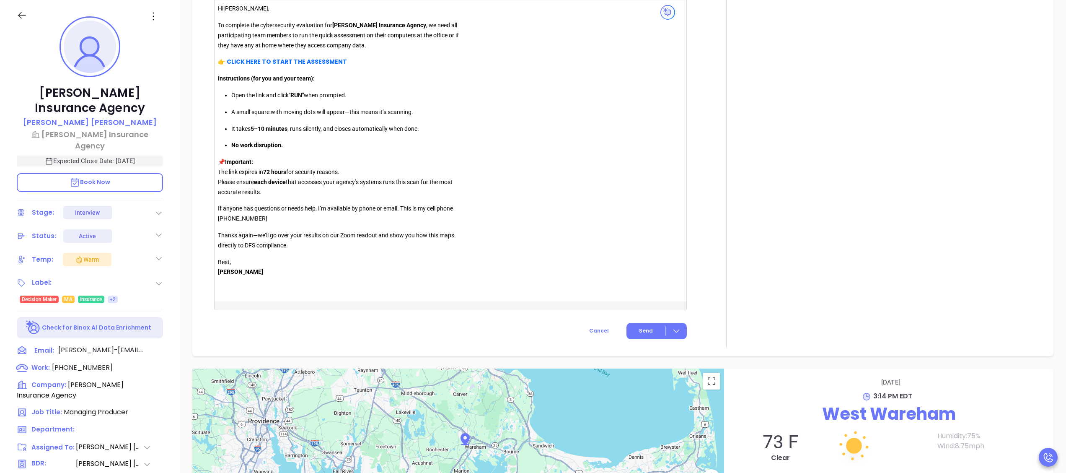
scroll to position [950, 0]
click at [329, 66] on p "👉 CLICK HERE TO START THE AS SES ﻿ SMENT" at bounding box center [338, 61] width 241 height 10
click at [332, 63] on strong "CLICK HERE TO START THE AS SES SMENT" at bounding box center [287, 60] width 120 height 8
click at [240, 74] on button "Open link" at bounding box center [237, 77] width 14 height 14
click at [634, 334] on button "Send" at bounding box center [656, 329] width 60 height 16
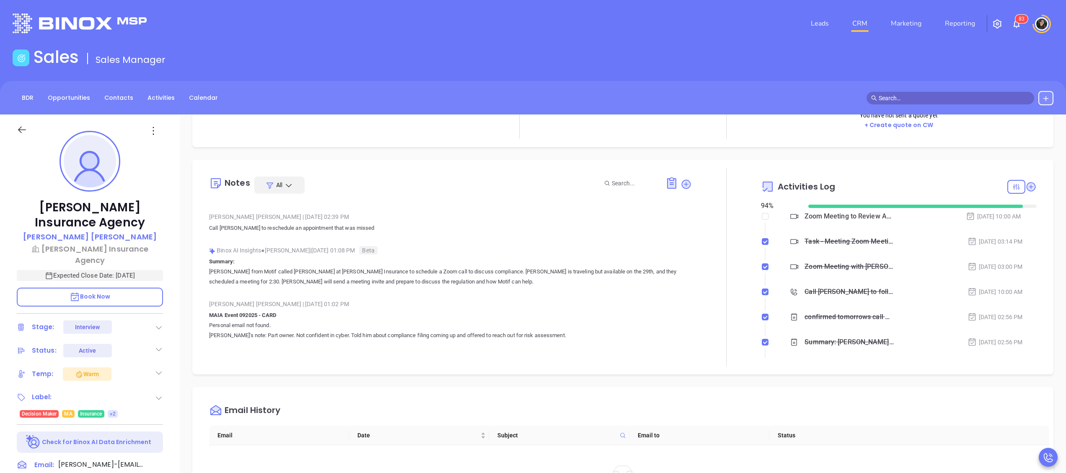
scroll to position [0, 0]
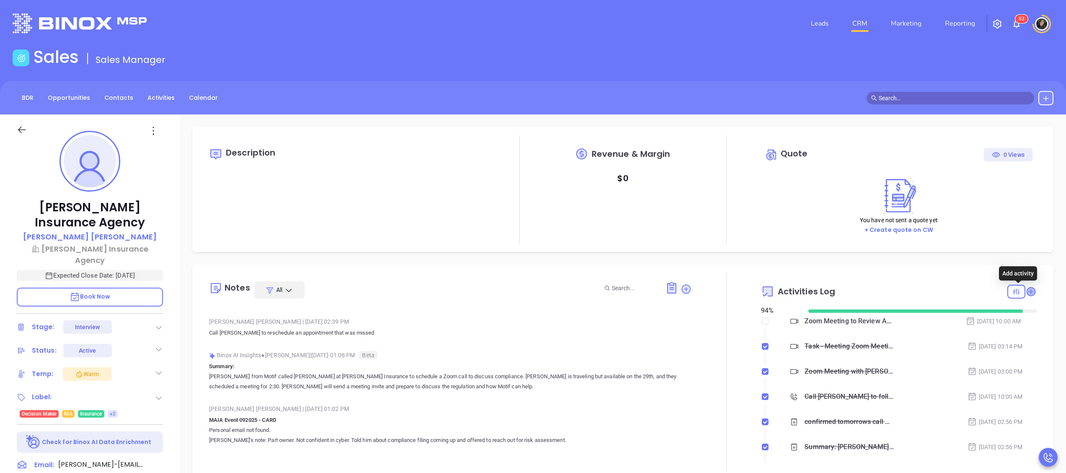
click at [1026, 290] on icon at bounding box center [1030, 291] width 8 height 8
type input "[DATE]"
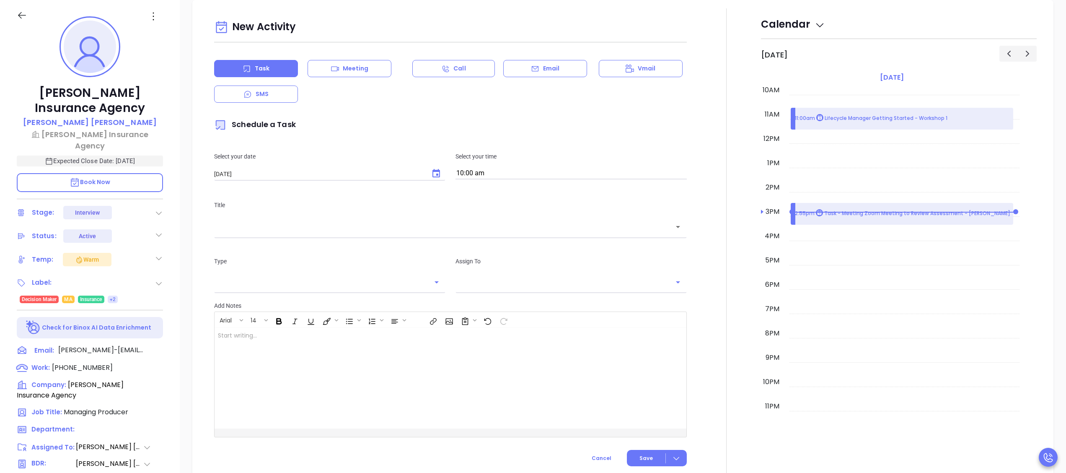
type input "[PERSON_NAME]"
click at [428, 168] on button "Choose date, selected date is Oct 8, 2025" at bounding box center [436, 173] width 17 height 17
click at [281, 242] on button "8" at bounding box center [281, 242] width 15 height 15
click at [517, 170] on input "10:00 am" at bounding box center [570, 174] width 231 height 12
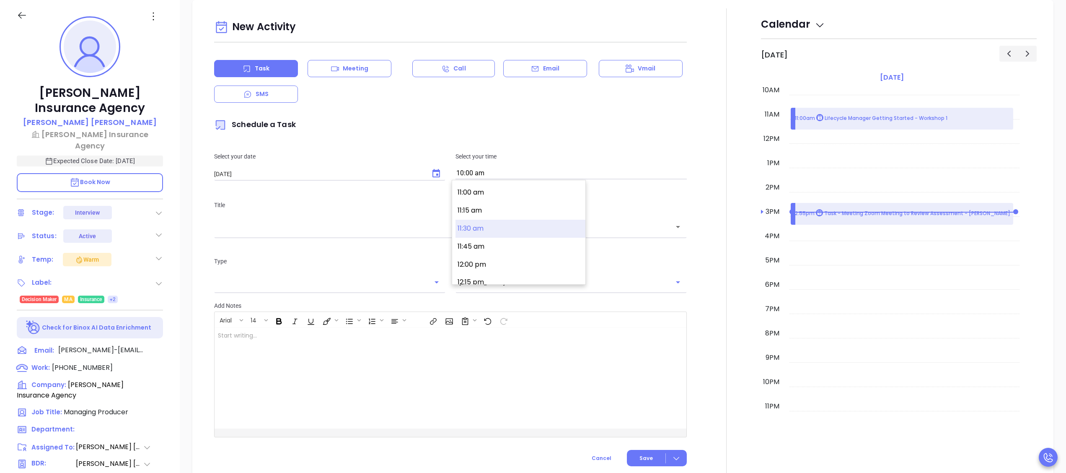
click at [493, 230] on button "11:30 am" at bounding box center [520, 229] width 130 height 18
type input "11:30 am"
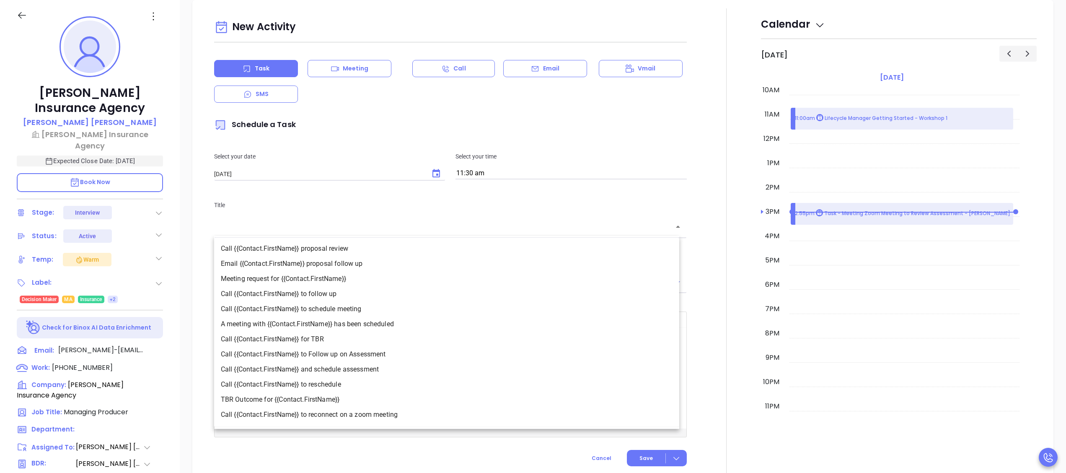
click at [406, 228] on input "text" at bounding box center [444, 227] width 452 height 10
click at [371, 351] on li "Call {{Contact.FirstName}} to Follow up on Assessment" at bounding box center [446, 353] width 465 height 15
type input "Call Matthew to Follow up on Assessment"
type input "Call"
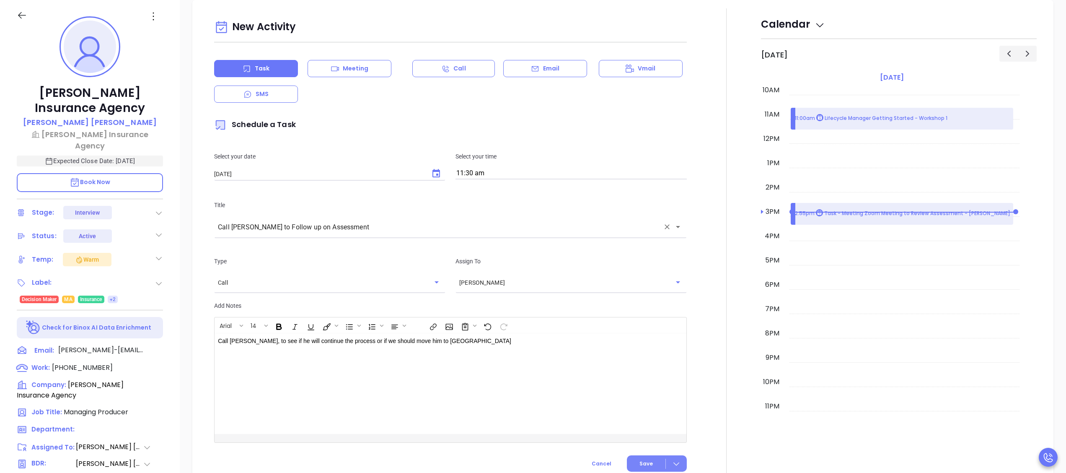
click at [639, 465] on span "Save" at bounding box center [645, 464] width 13 height 8
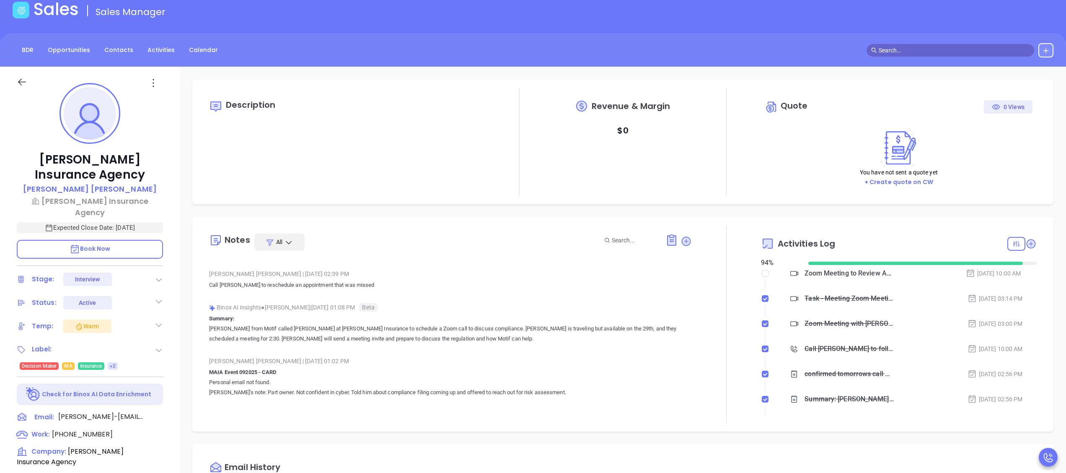
scroll to position [0, 0]
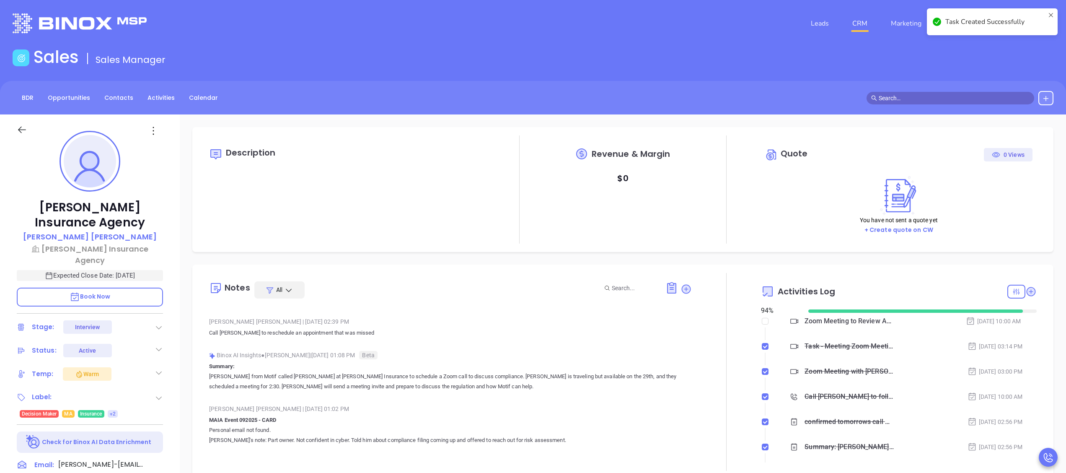
click at [868, 16] on link "CRM" at bounding box center [860, 23] width 22 height 17
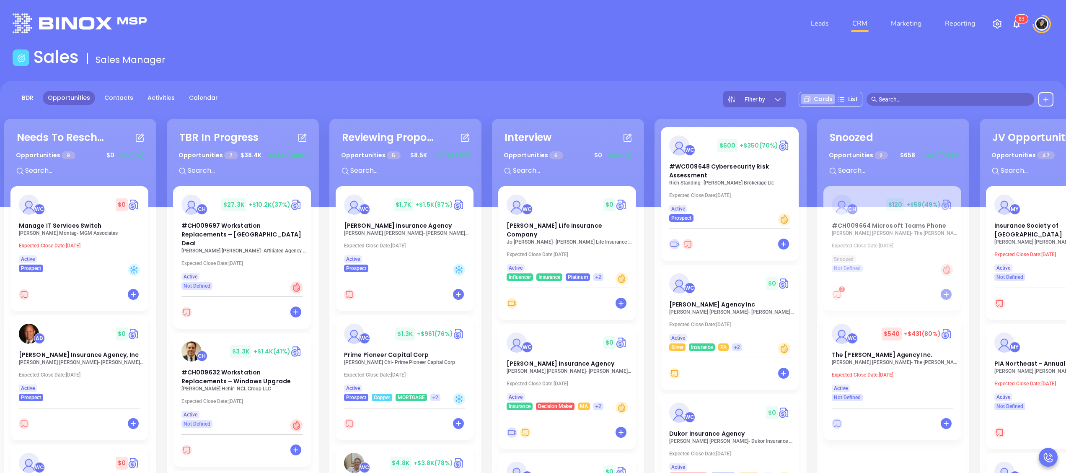
scroll to position [84, 0]
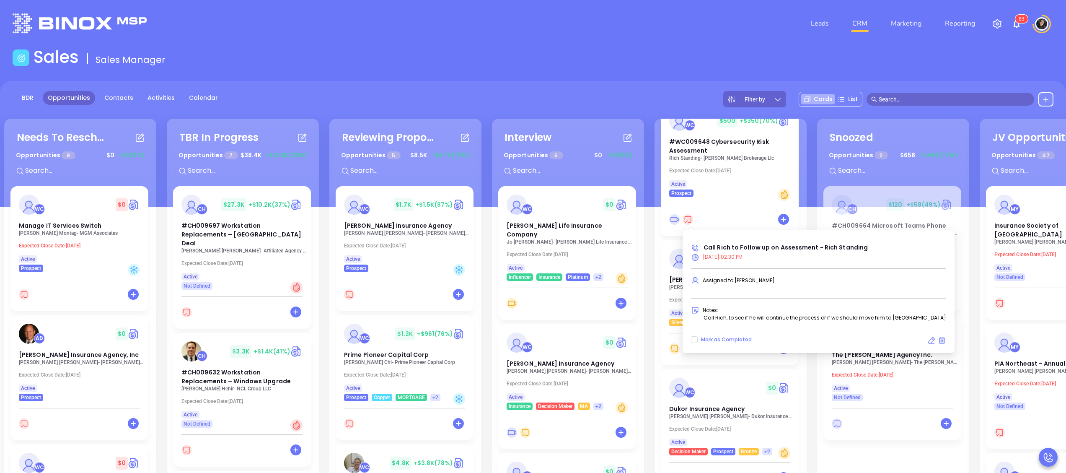
click at [687, 221] on icon at bounding box center [687, 219] width 10 height 10
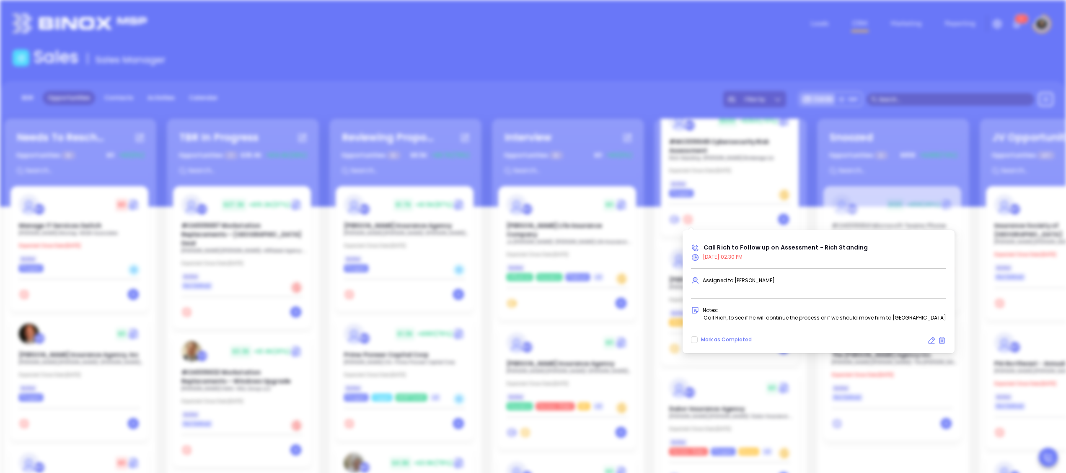
type input "10/07/2025"
type input "Call Rich to Follow up on Assessment - Rich Standing"
type input "Call"
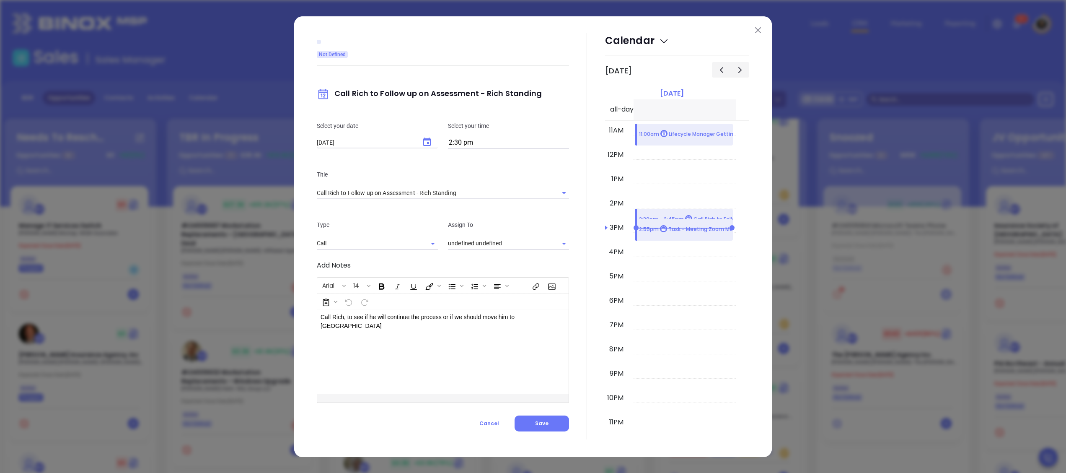
click at [426, 142] on icon "Choose date, selected date is Oct 7, 2025" at bounding box center [427, 142] width 10 height 10
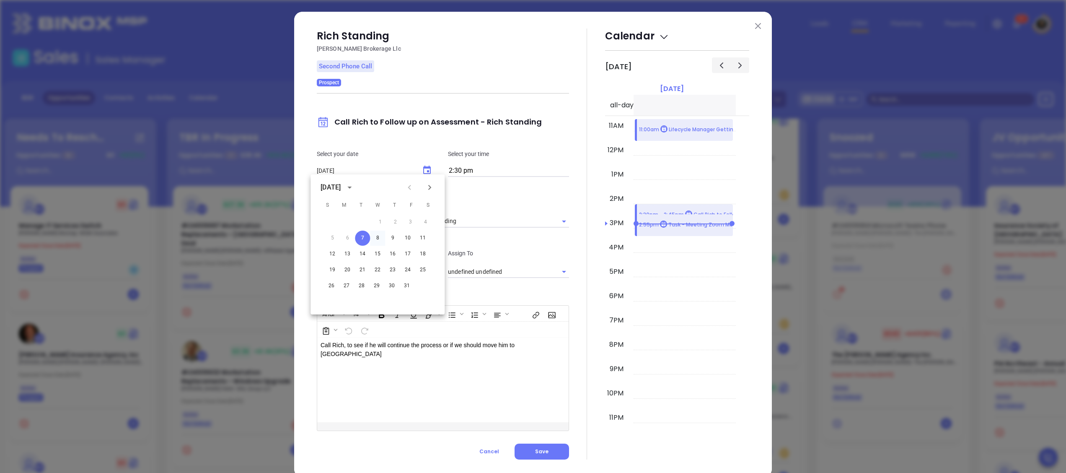
type input "[PERSON_NAME]"
click at [382, 235] on button "8" at bounding box center [377, 237] width 15 height 15
type input "[DATE]"
click at [553, 453] on button "Save" at bounding box center [541, 451] width 54 height 16
click at [755, 27] on img at bounding box center [758, 26] width 6 height 6
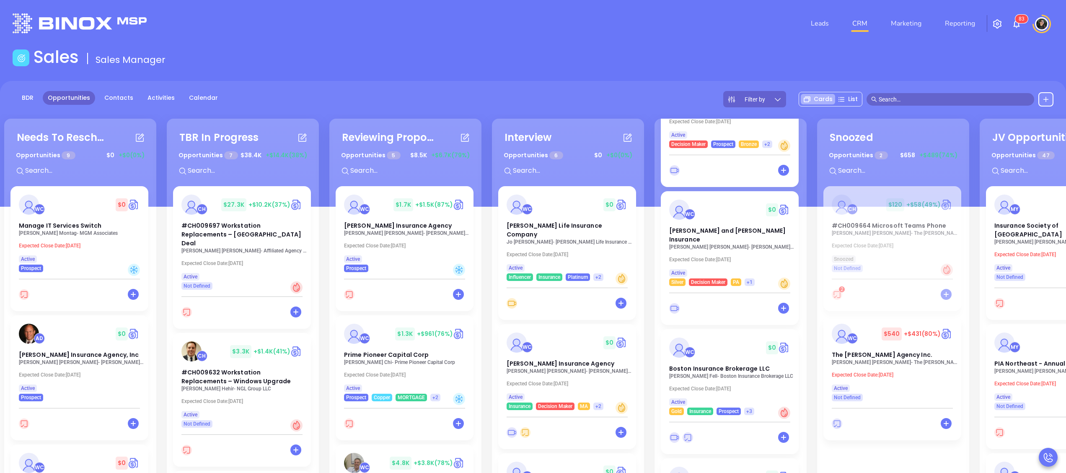
scroll to position [114, 0]
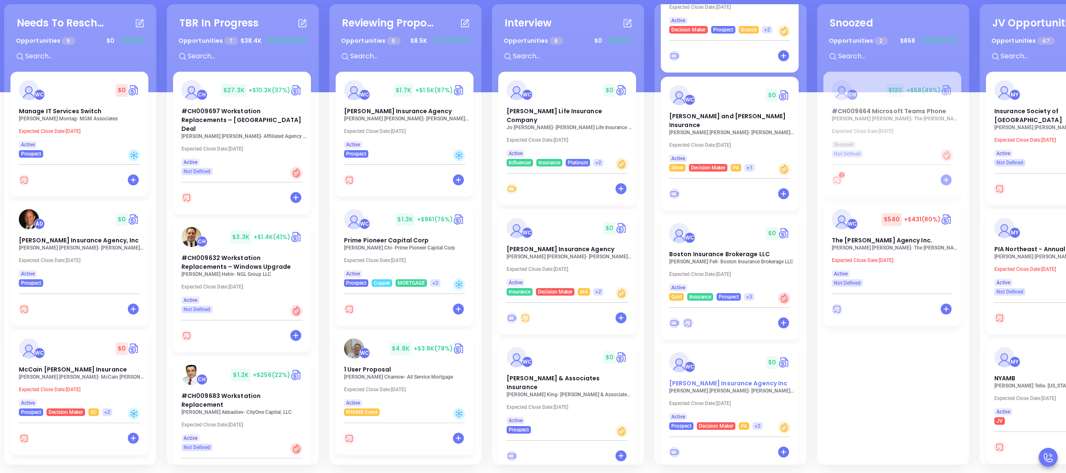
click at [733, 379] on span "Straub Insurance Agency Inc" at bounding box center [728, 383] width 118 height 8
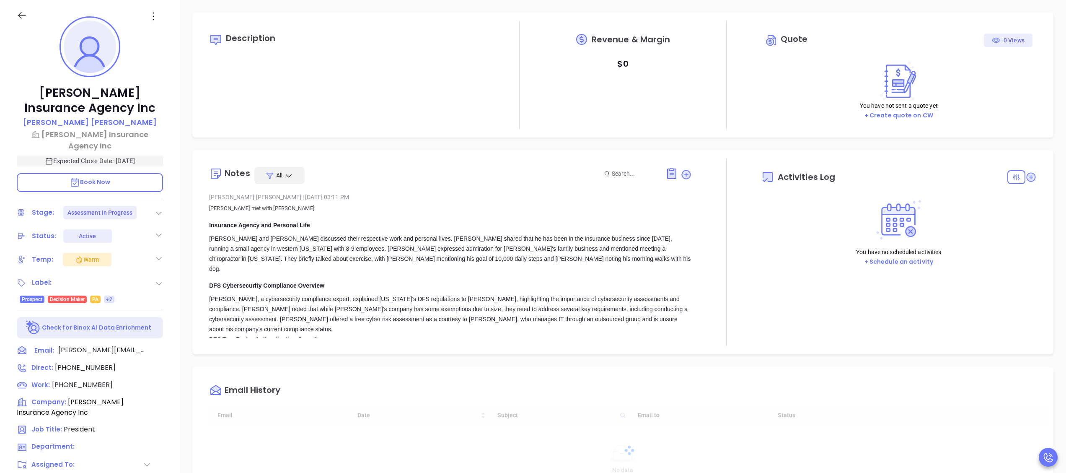
type input "[DATE]"
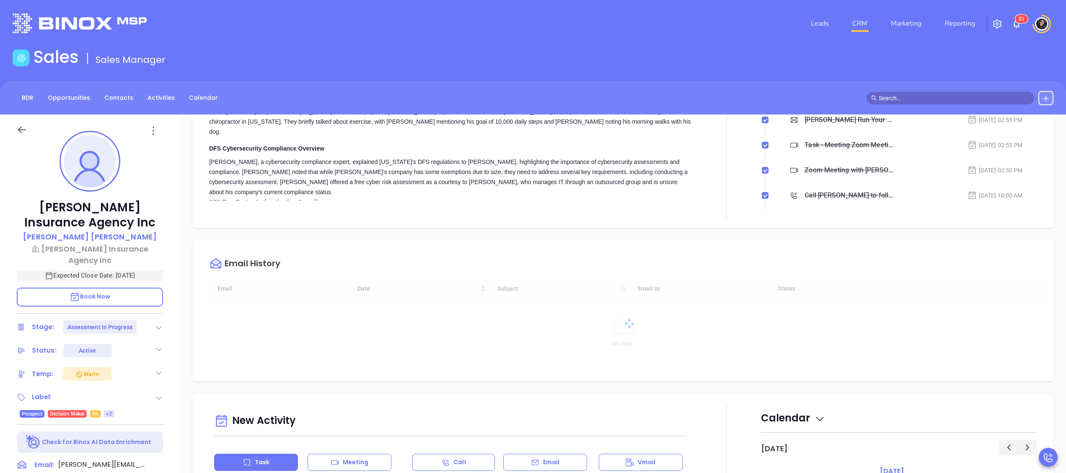
scroll to position [84, 0]
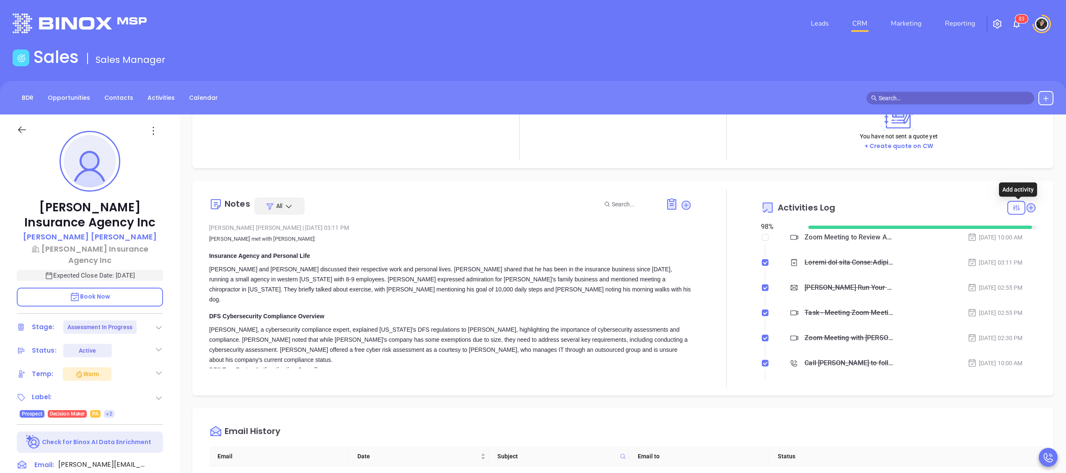
click at [1025, 204] on icon at bounding box center [1030, 207] width 11 height 11
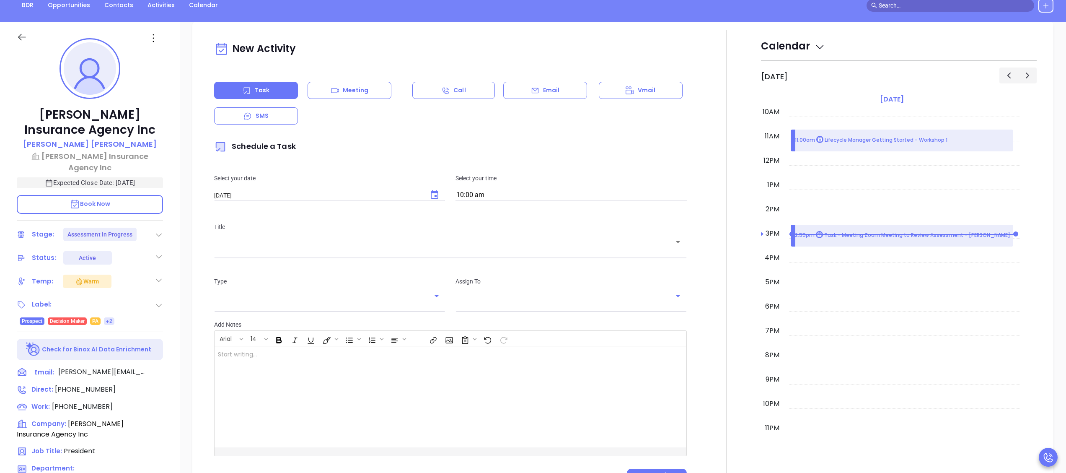
scroll to position [114, 0]
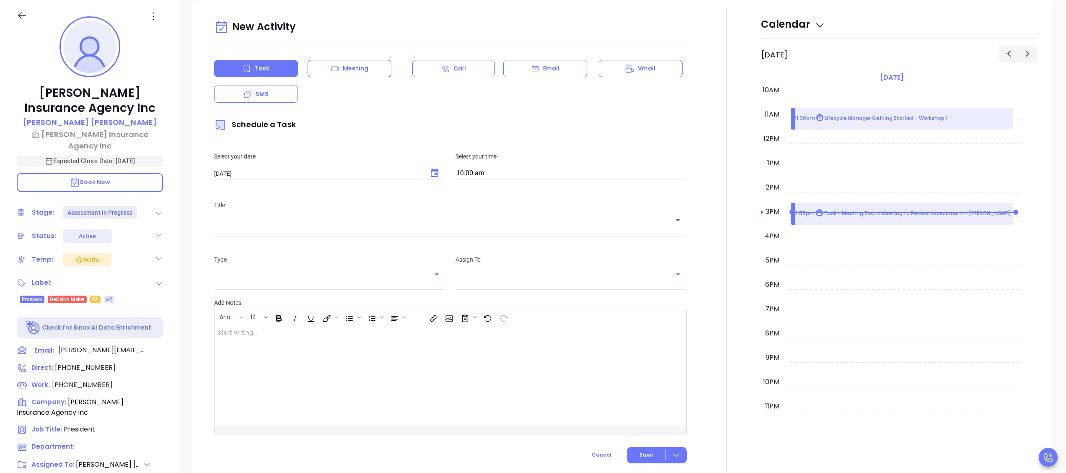
click at [452, 225] on input "text" at bounding box center [444, 226] width 452 height 8
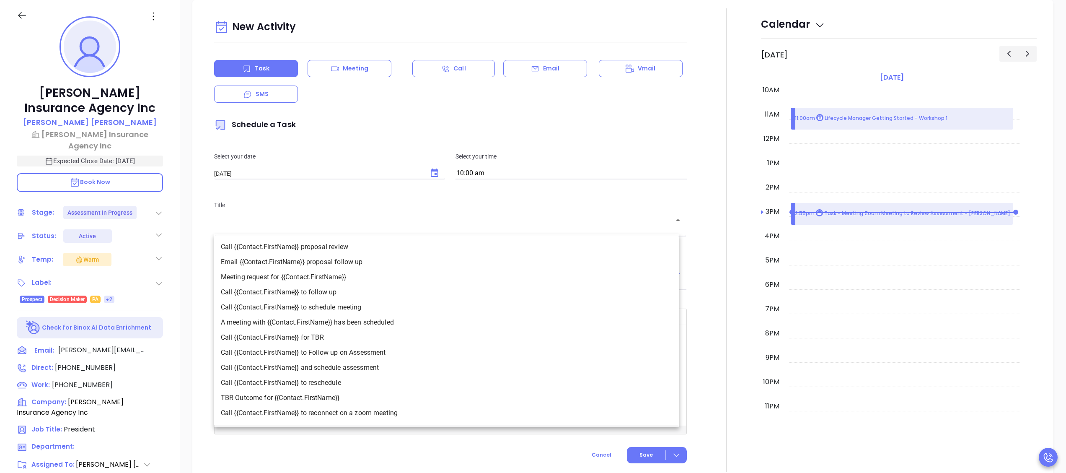
type input "[PERSON_NAME]"
click at [382, 355] on li "Call {{Contact.FirstName}} to Follow up on Assessment" at bounding box center [446, 352] width 465 height 15
type input "Call Steve to Follow up on Assessment"
type input "Call"
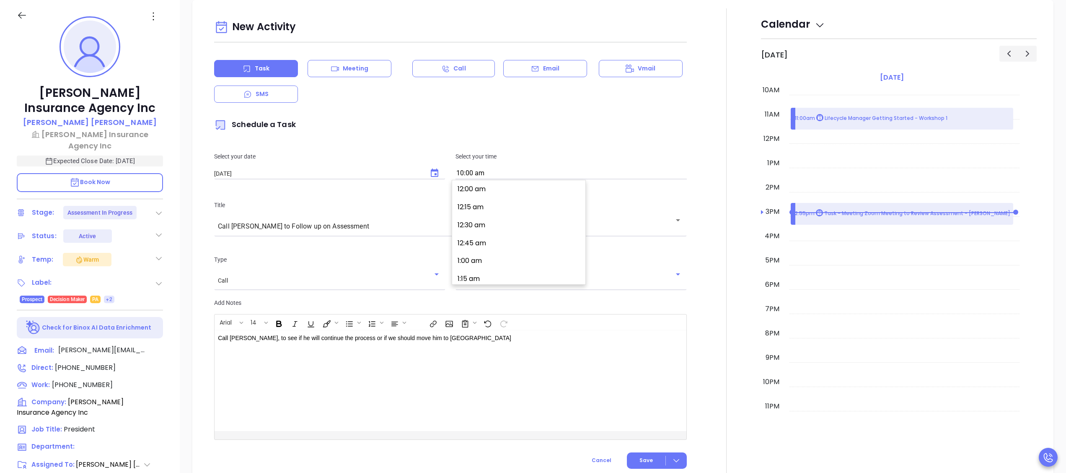
click at [569, 169] on input "10:00 am" at bounding box center [570, 174] width 231 height 12
click at [505, 239] on button "2:00 pm" at bounding box center [520, 240] width 130 height 18
type input "2:00 pm"
click at [631, 463] on button "Save" at bounding box center [657, 460] width 60 height 16
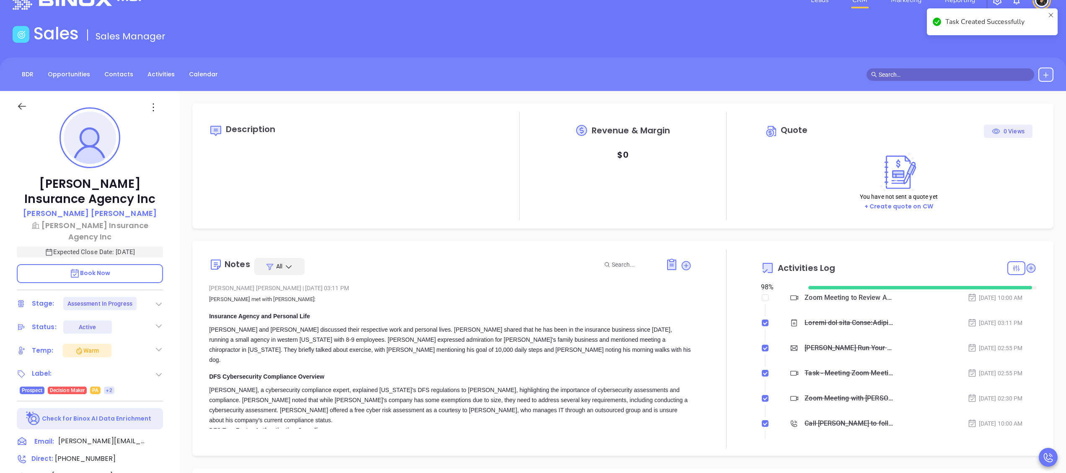
scroll to position [0, 0]
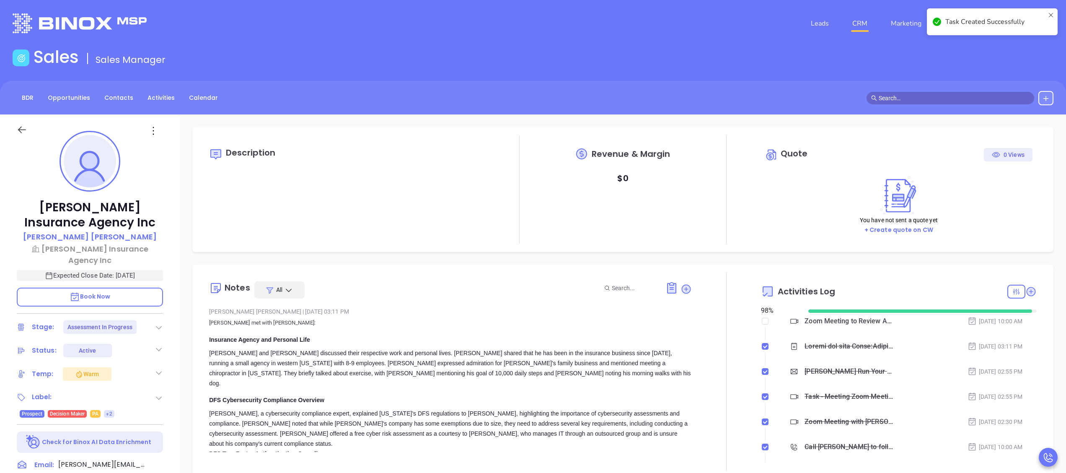
checkbox input "false"
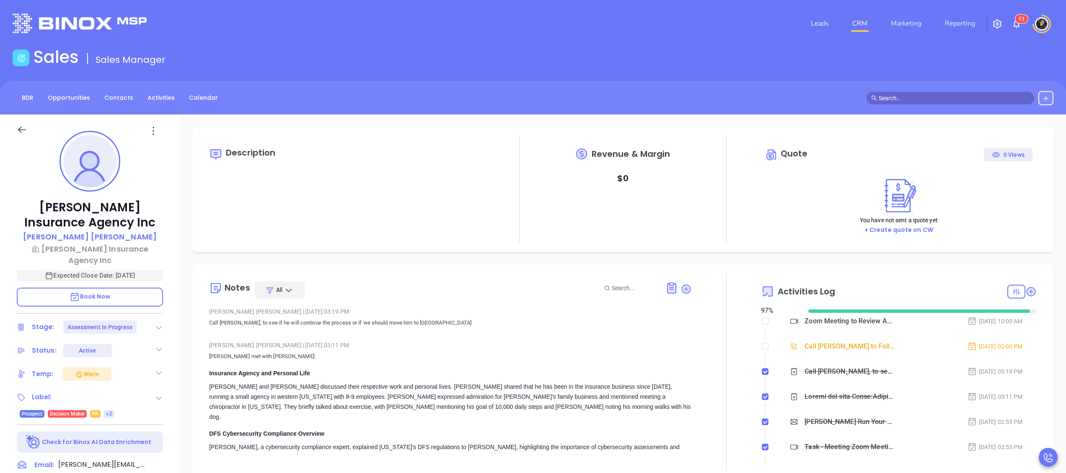
click at [853, 17] on link "CRM" at bounding box center [860, 23] width 22 height 17
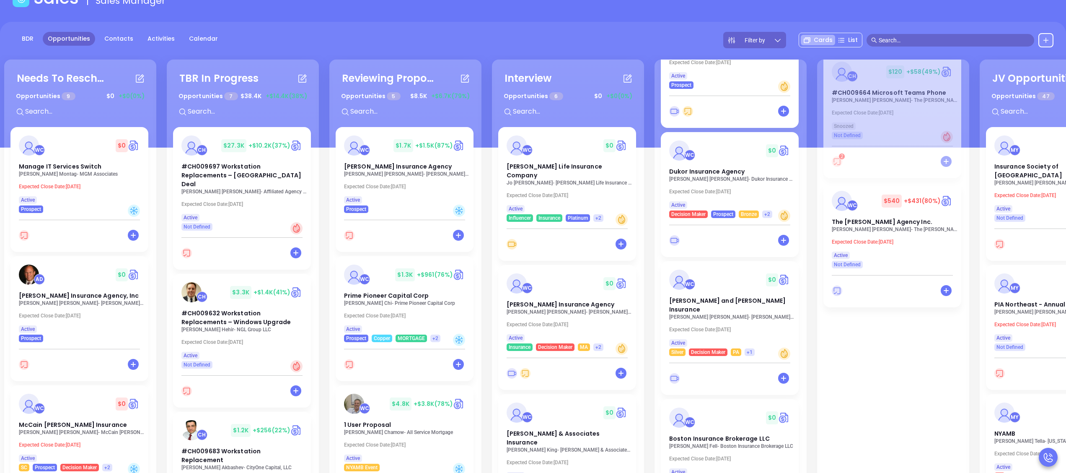
scroll to position [114, 0]
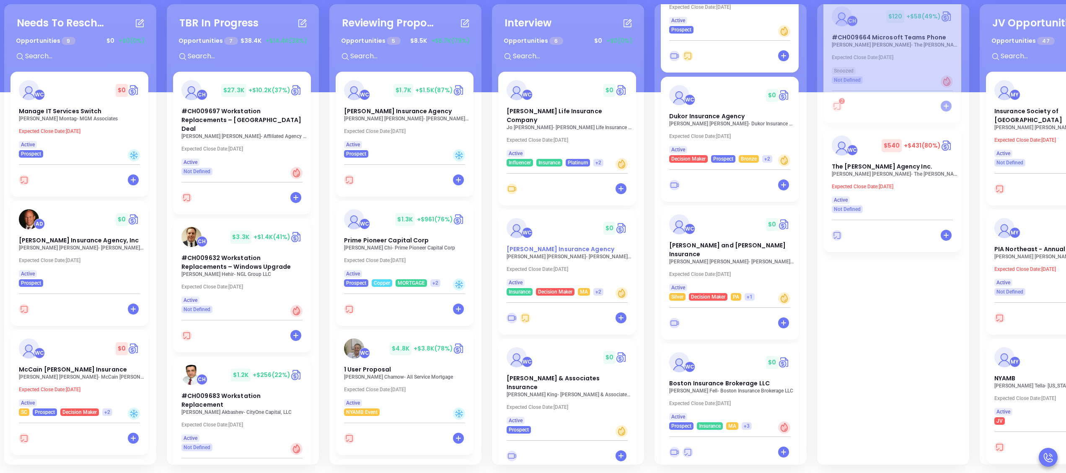
click at [558, 245] on span "Margaret J. Grassi Insurance Agency" at bounding box center [560, 249] width 108 height 8
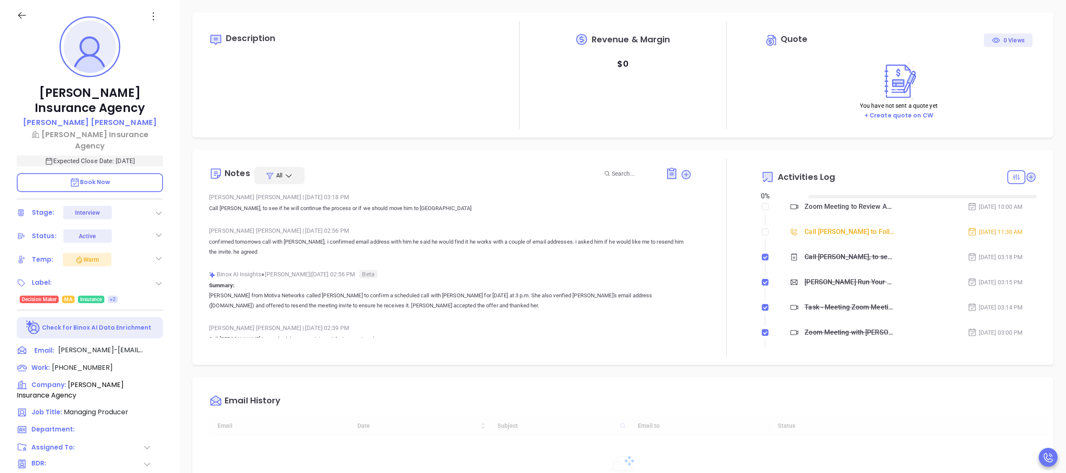
type input "[DATE]"
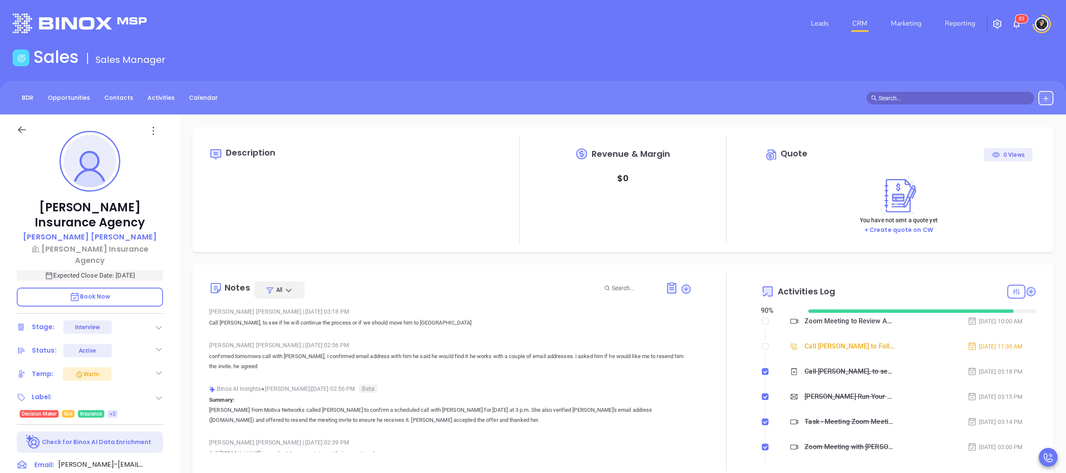
scroll to position [243, 0]
click at [156, 326] on icon at bounding box center [159, 327] width 8 height 8
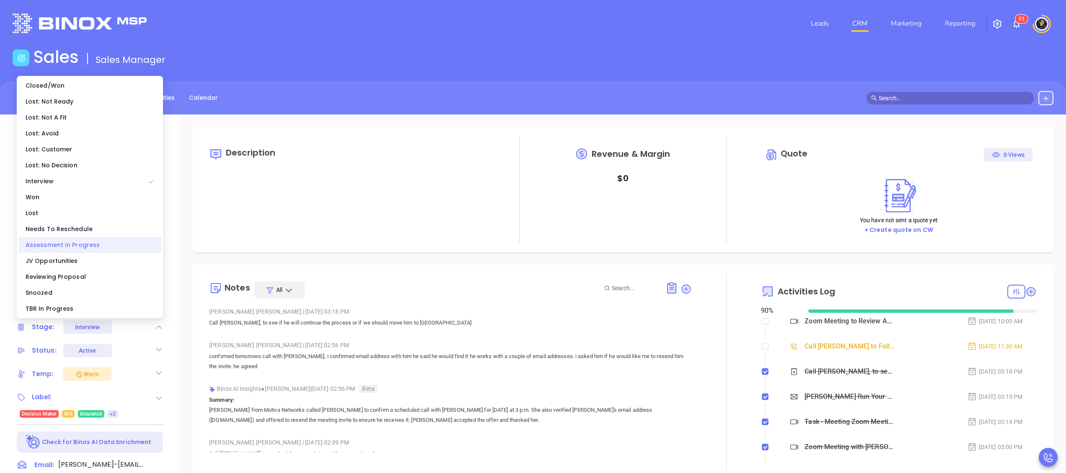
click at [88, 241] on div "Assessment In Progress" at bounding box center [89, 245] width 143 height 16
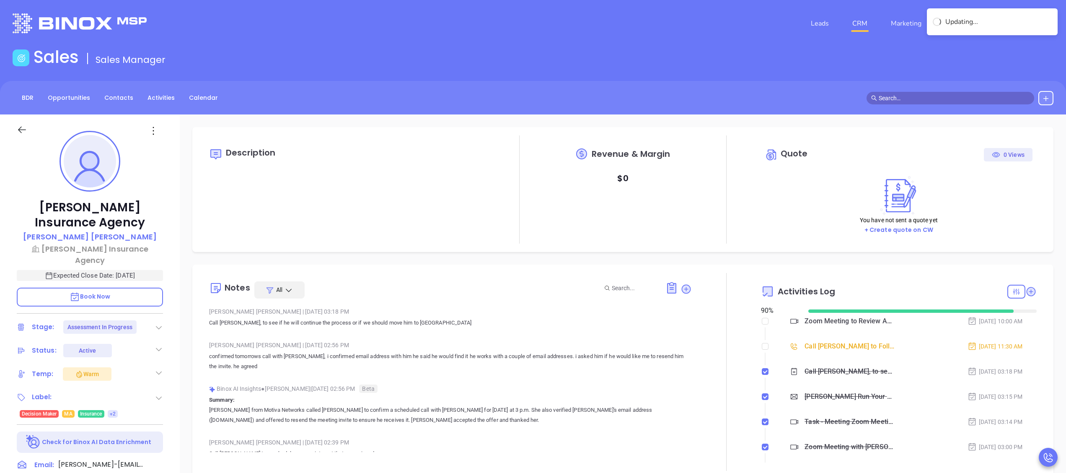
type input "[PERSON_NAME]"
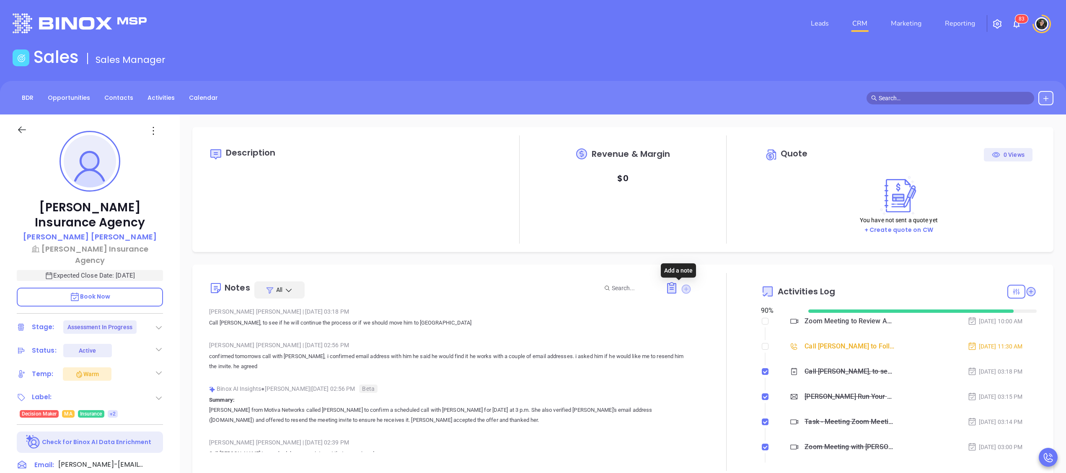
click at [682, 291] on icon at bounding box center [686, 288] width 9 height 9
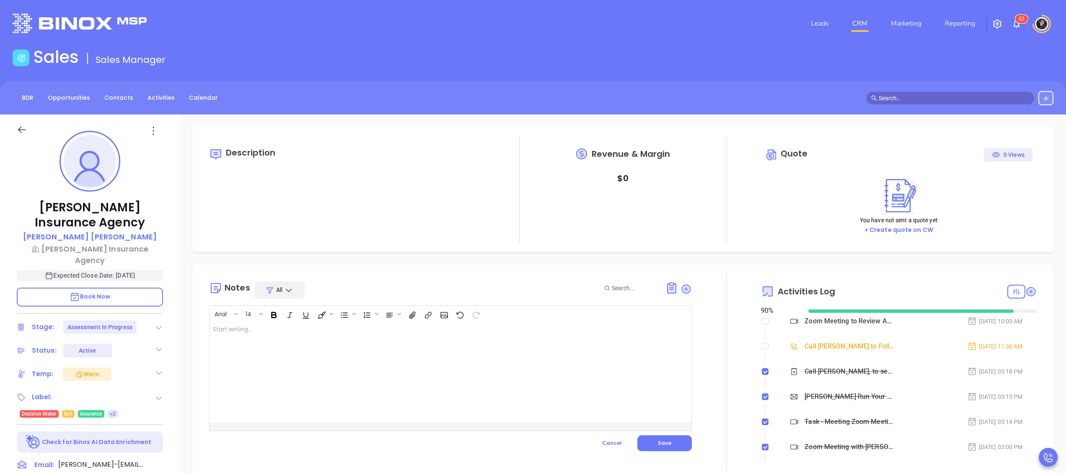
click at [534, 357] on div at bounding box center [433, 371] width 448 height 101
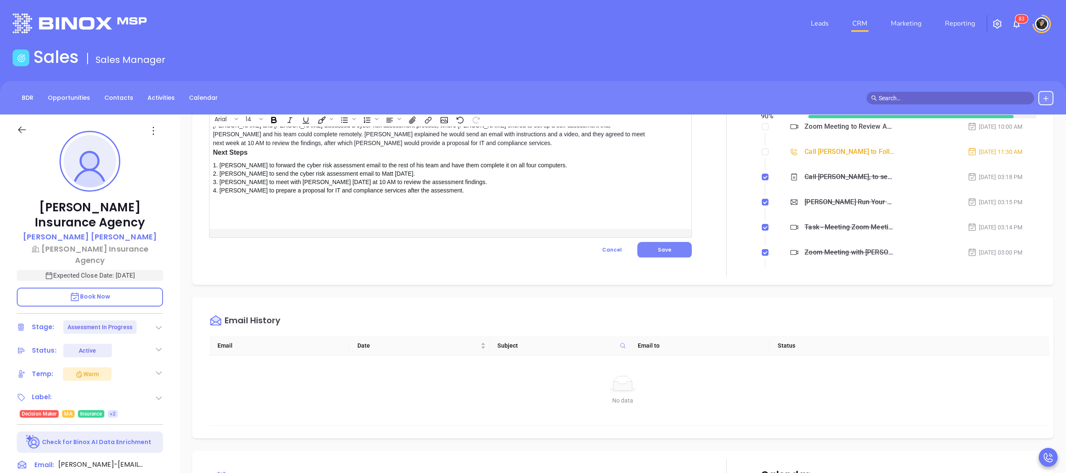
scroll to position [168, 0]
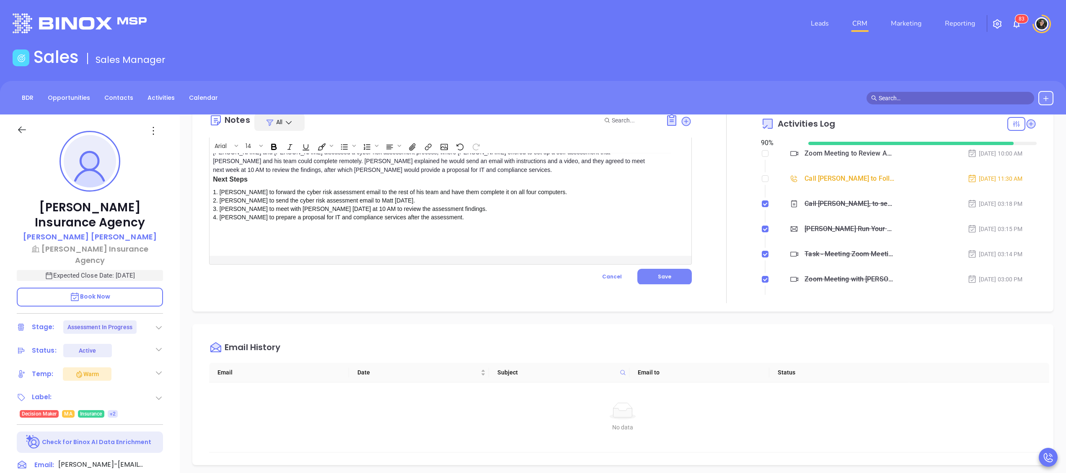
click at [658, 273] on span "Save" at bounding box center [664, 276] width 13 height 7
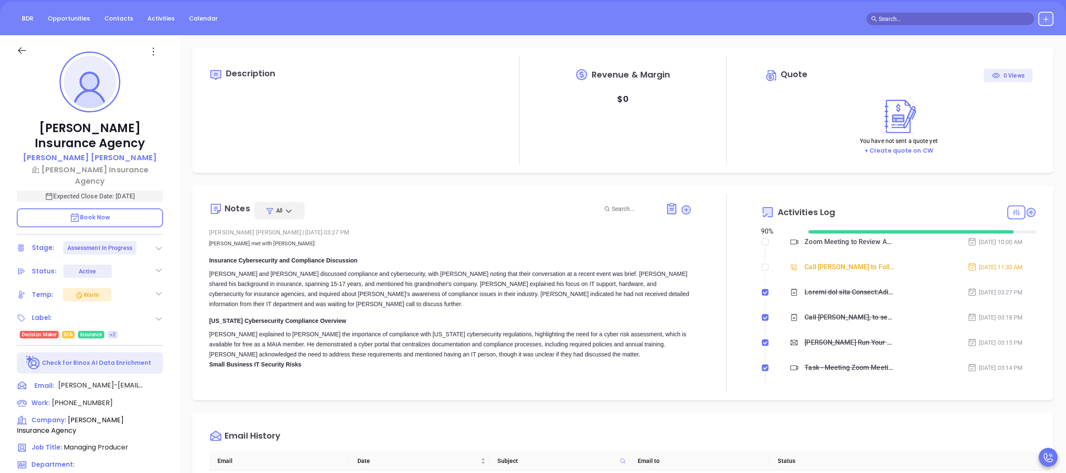
scroll to position [0, 0]
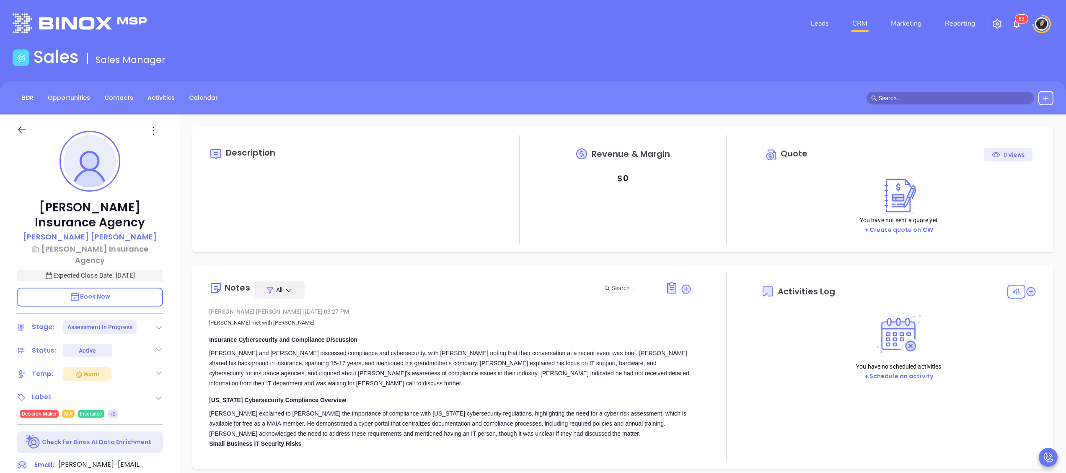
type input "[DATE]"
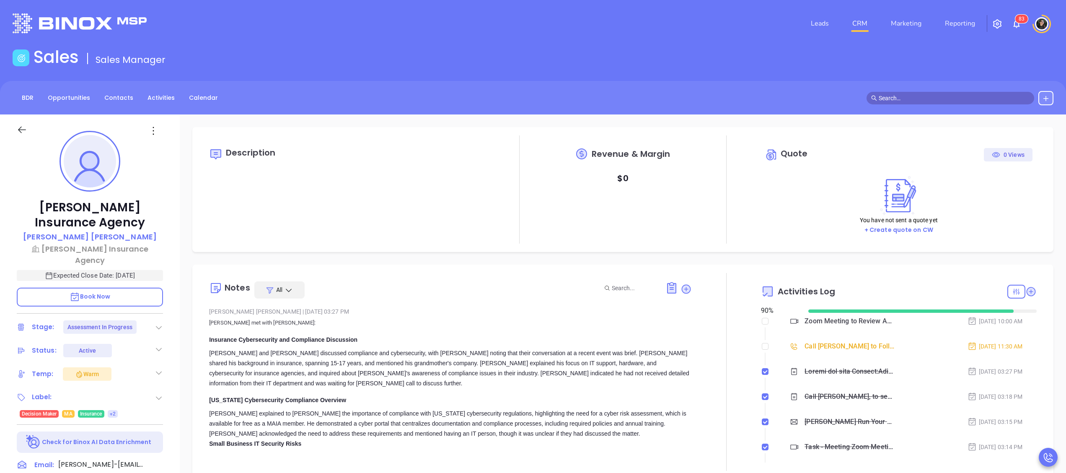
type input "[PERSON_NAME]"
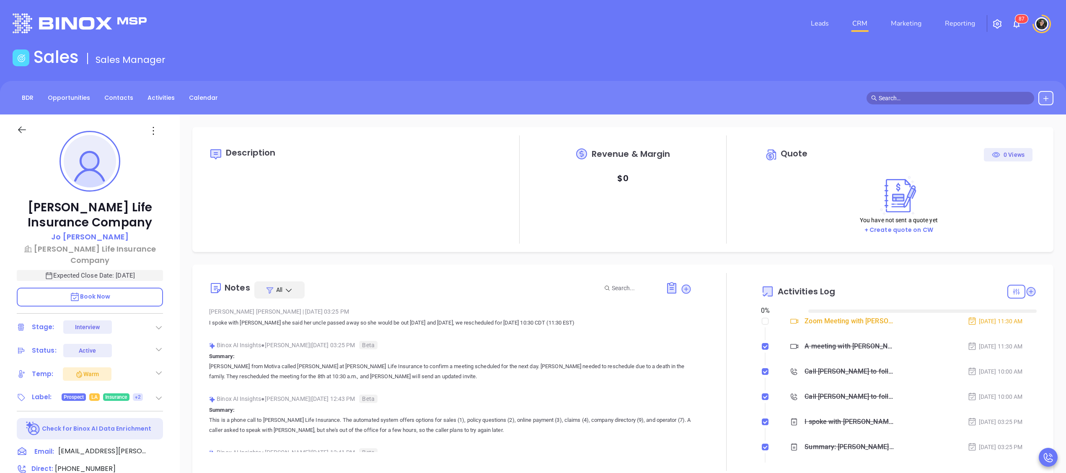
type input "[DATE]"
type input "[PERSON_NAME]"
